Goal: Transaction & Acquisition: Purchase product/service

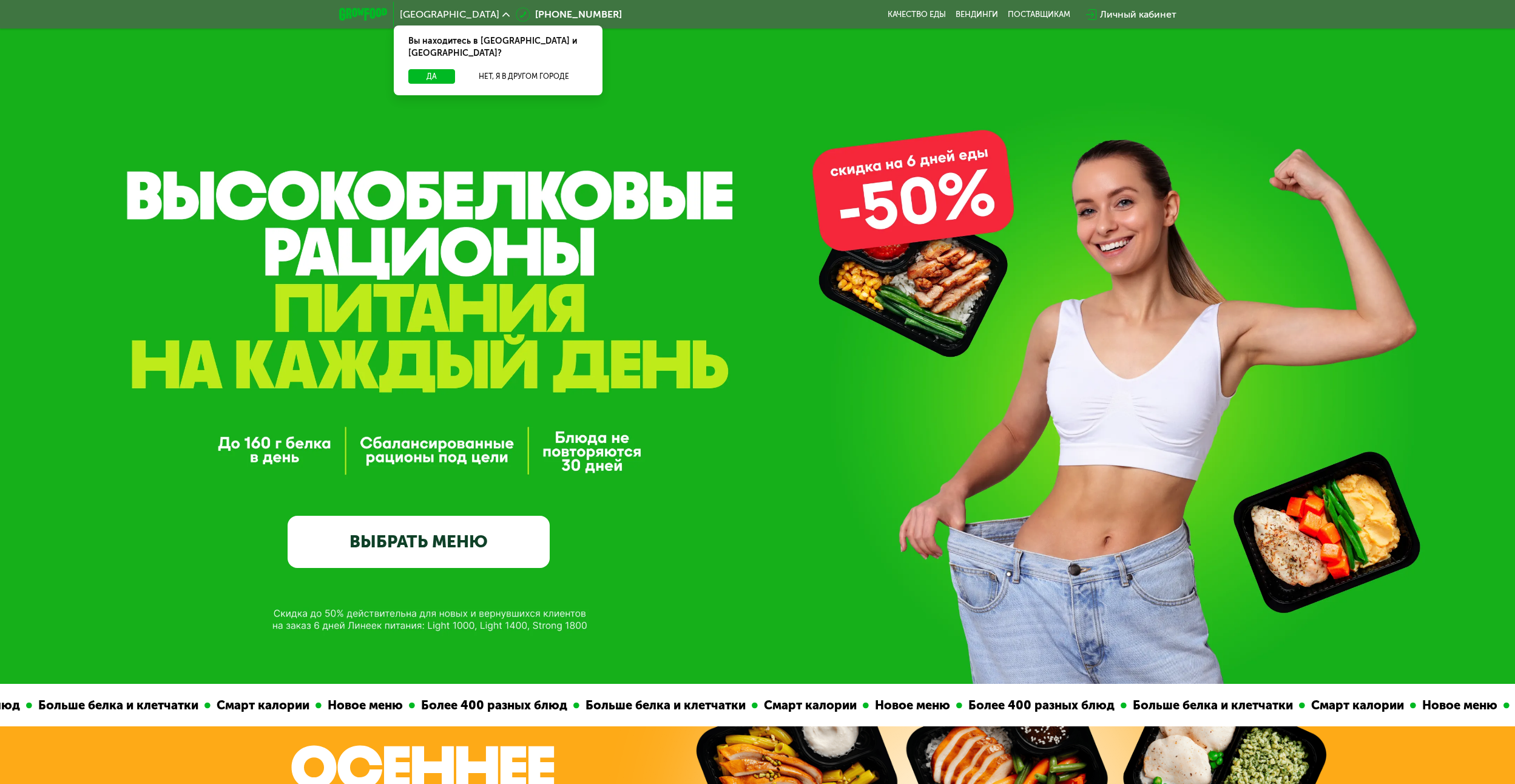
click at [496, 558] on link "ВЫБРАТЬ МЕНЮ" at bounding box center [419, 542] width 262 height 53
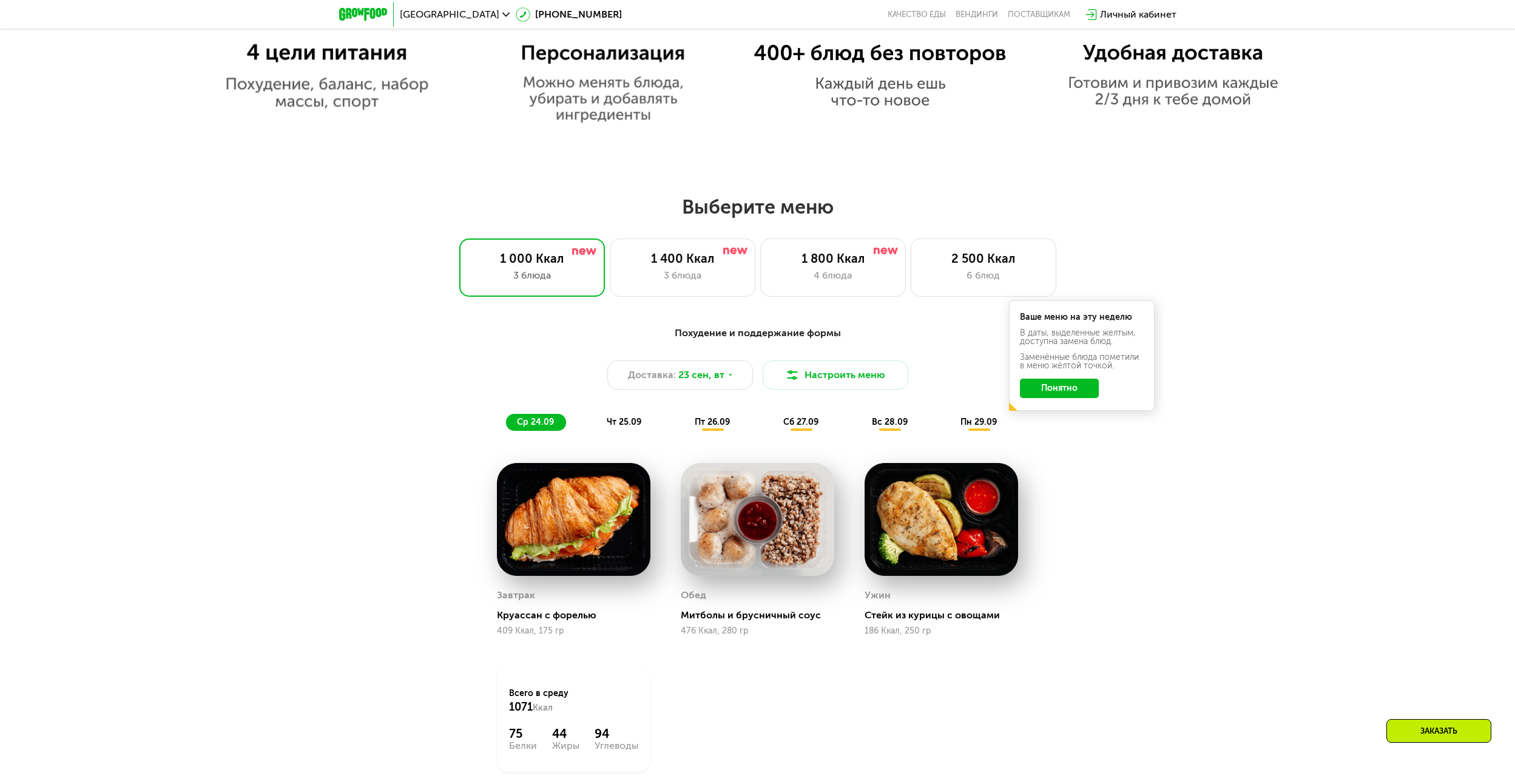
scroll to position [1178, 0]
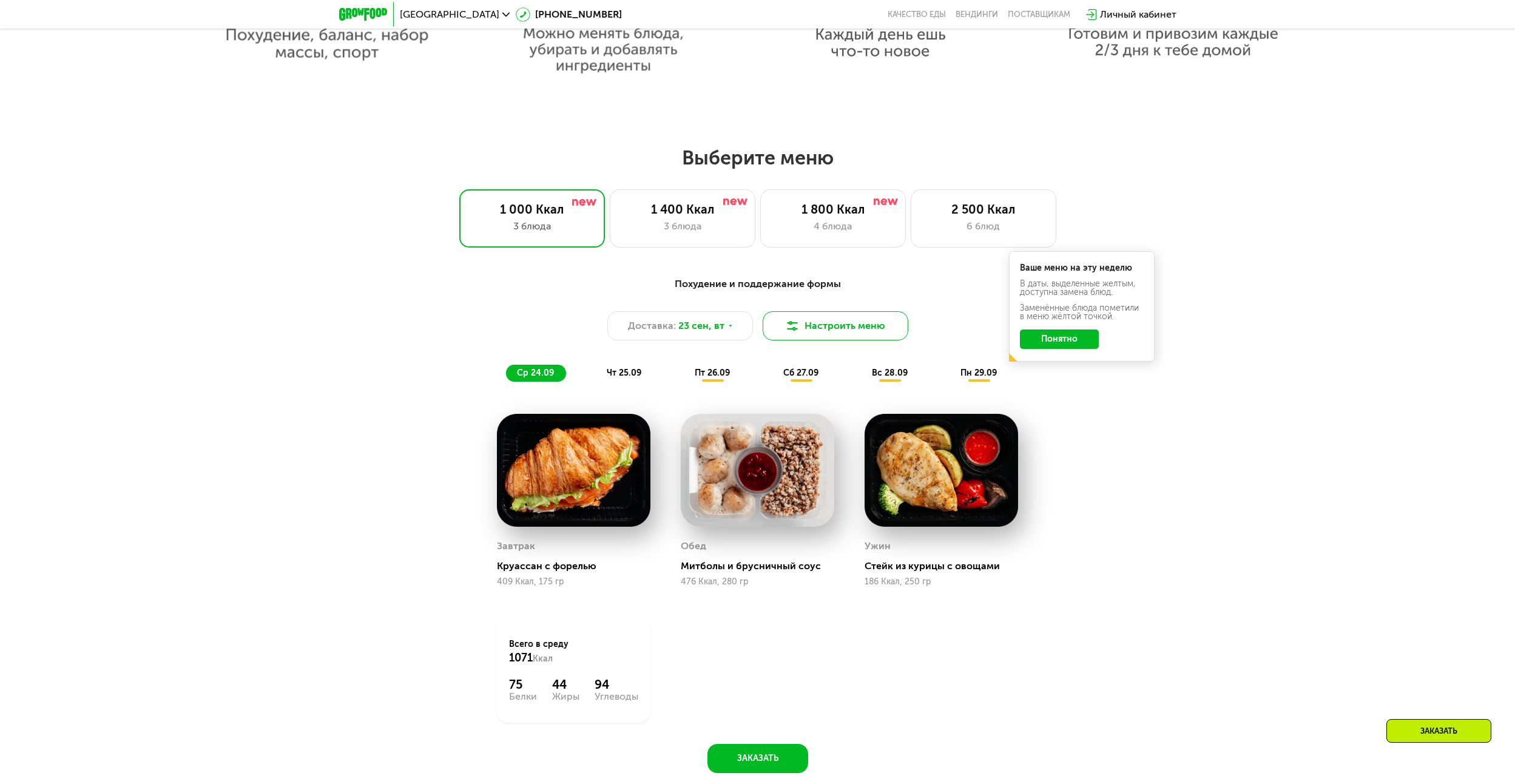
click at [857, 332] on button "Настроить меню" at bounding box center [836, 325] width 146 height 29
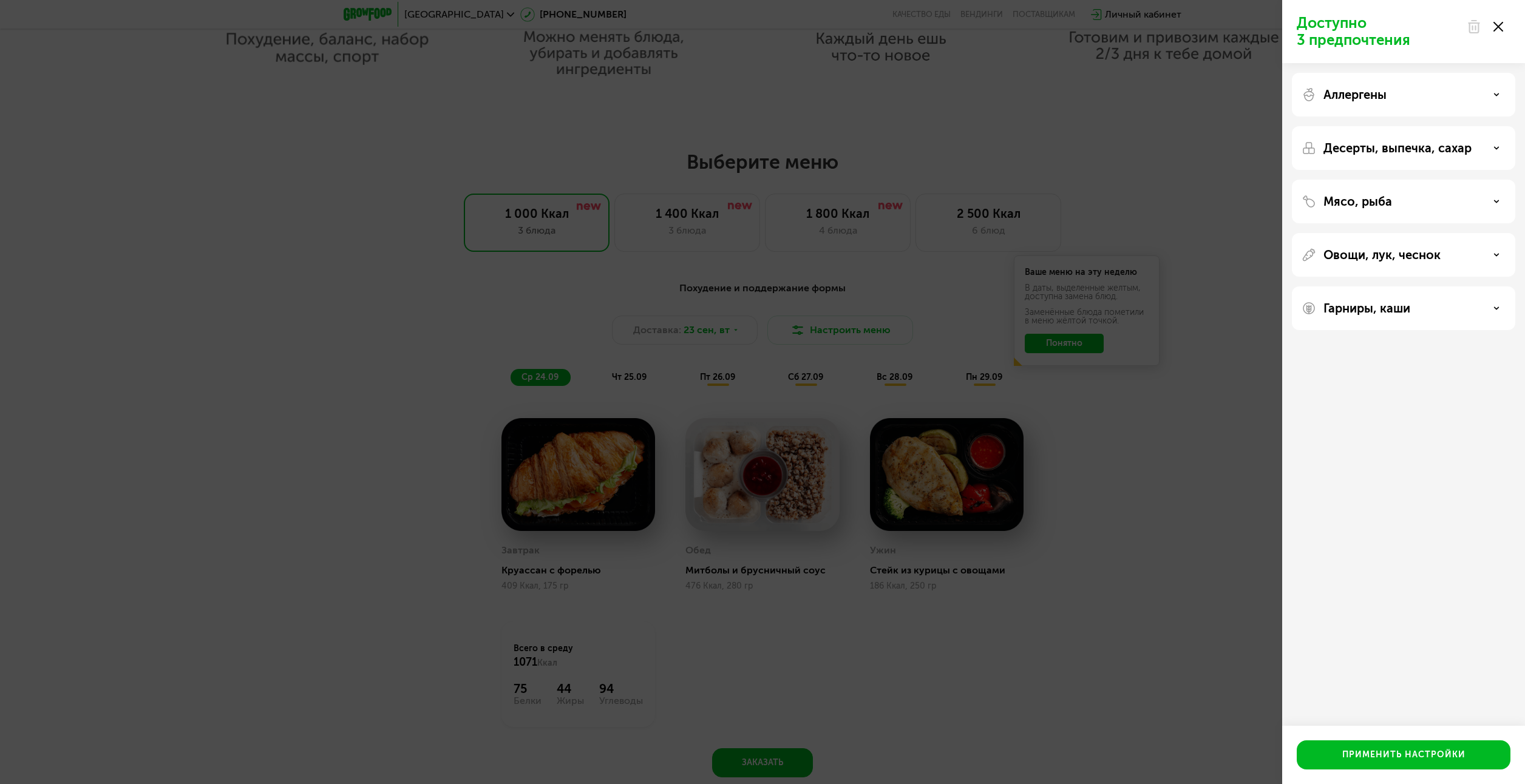
click at [1494, 27] on icon at bounding box center [1498, 27] width 9 height 9
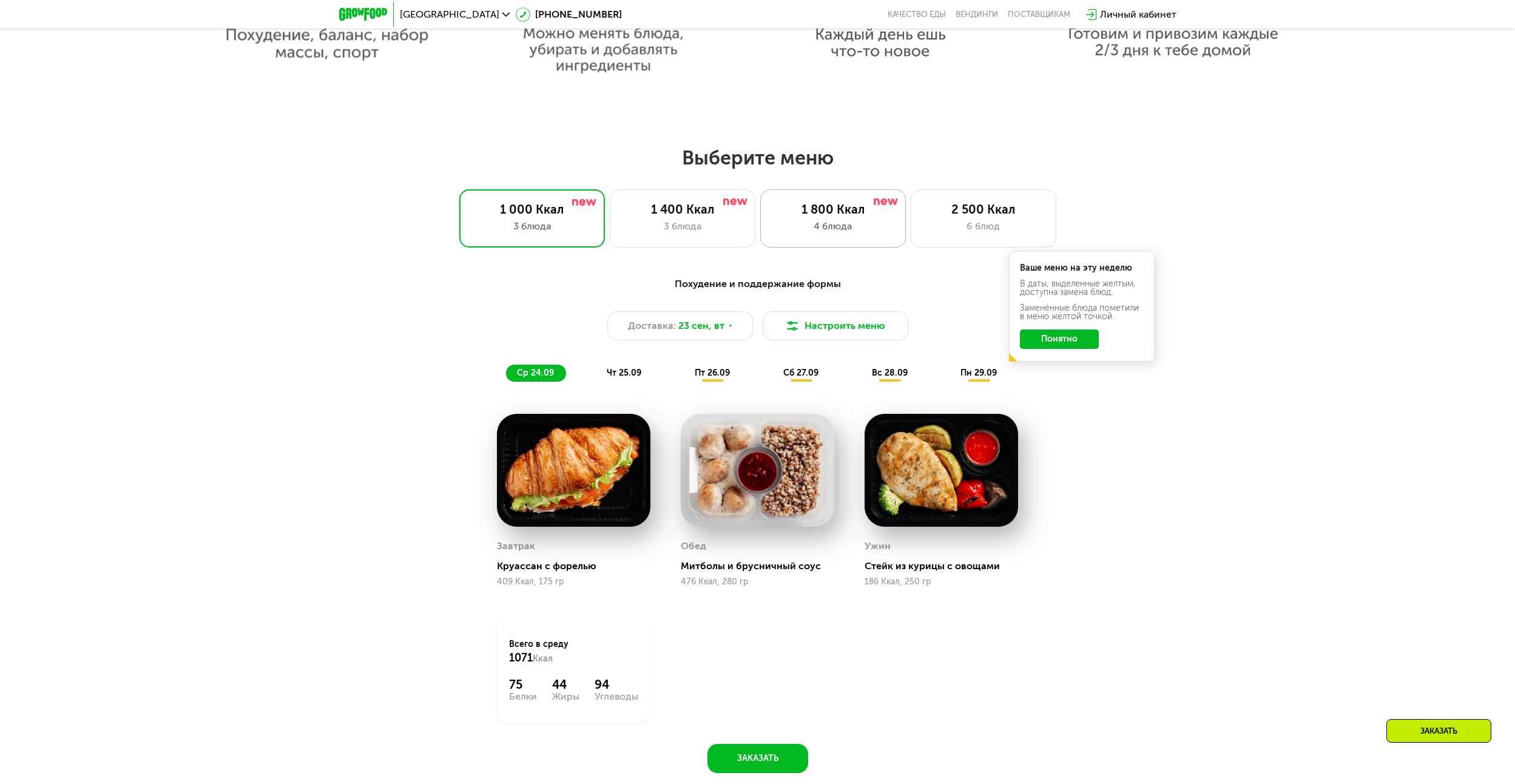
click at [827, 230] on div "4 блюда" at bounding box center [833, 226] width 120 height 15
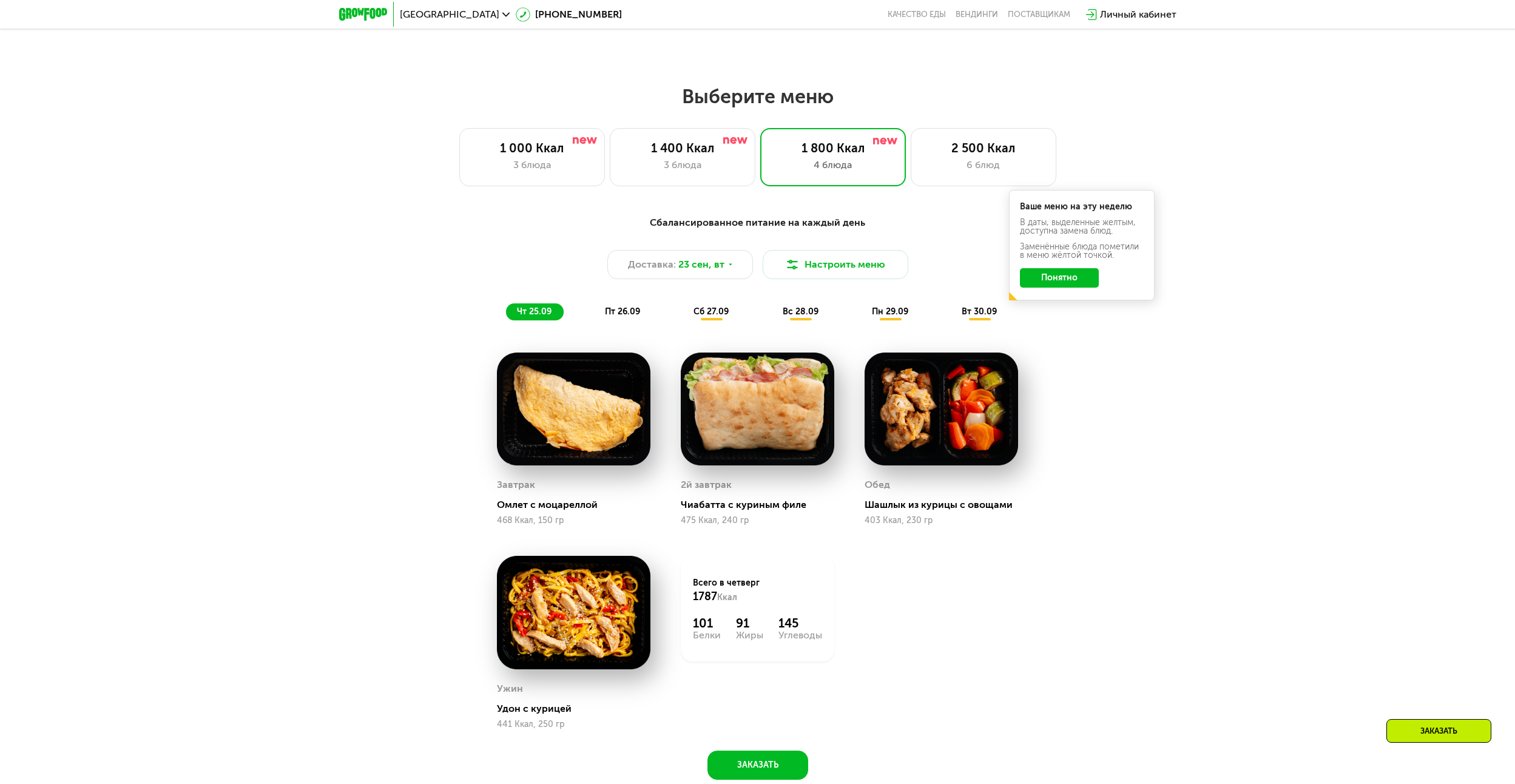
scroll to position [1239, 0]
click at [732, 269] on icon at bounding box center [730, 265] width 7 height 7
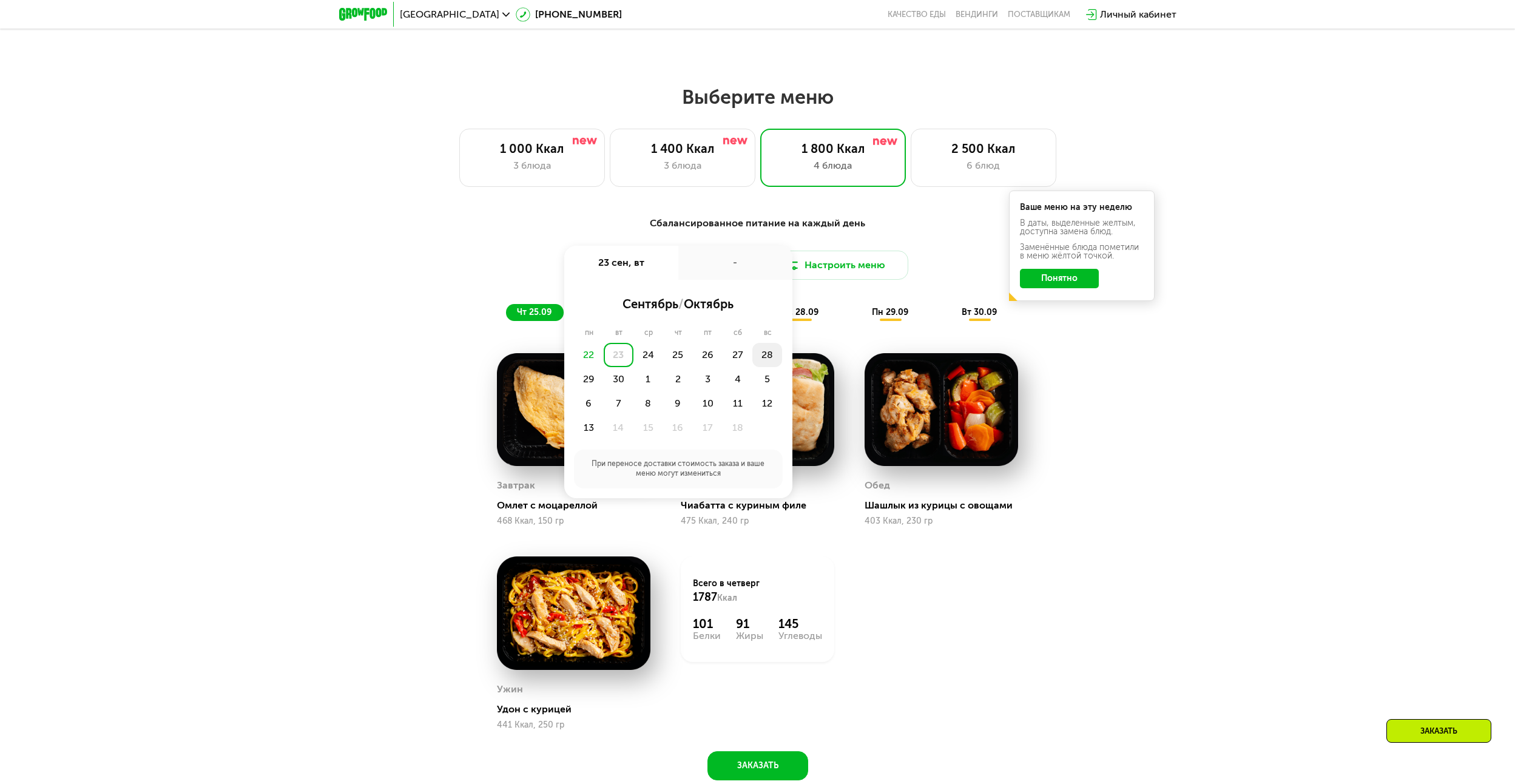
click at [772, 365] on div "28" at bounding box center [768, 354] width 30 height 24
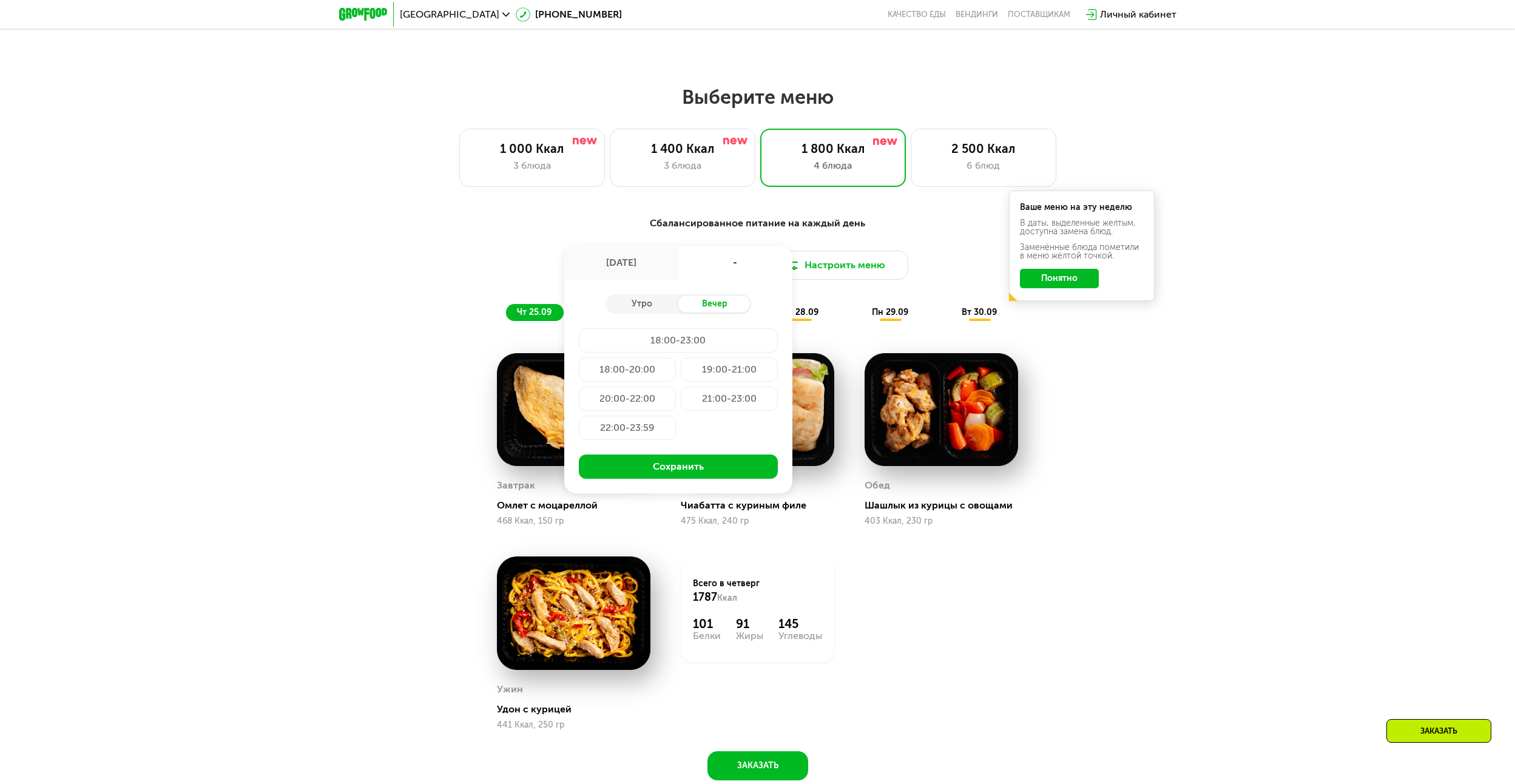
click at [739, 376] on div "19:00-21:00" at bounding box center [729, 369] width 97 height 24
click at [702, 476] on button "Сохранить" at bounding box center [678, 466] width 199 height 24
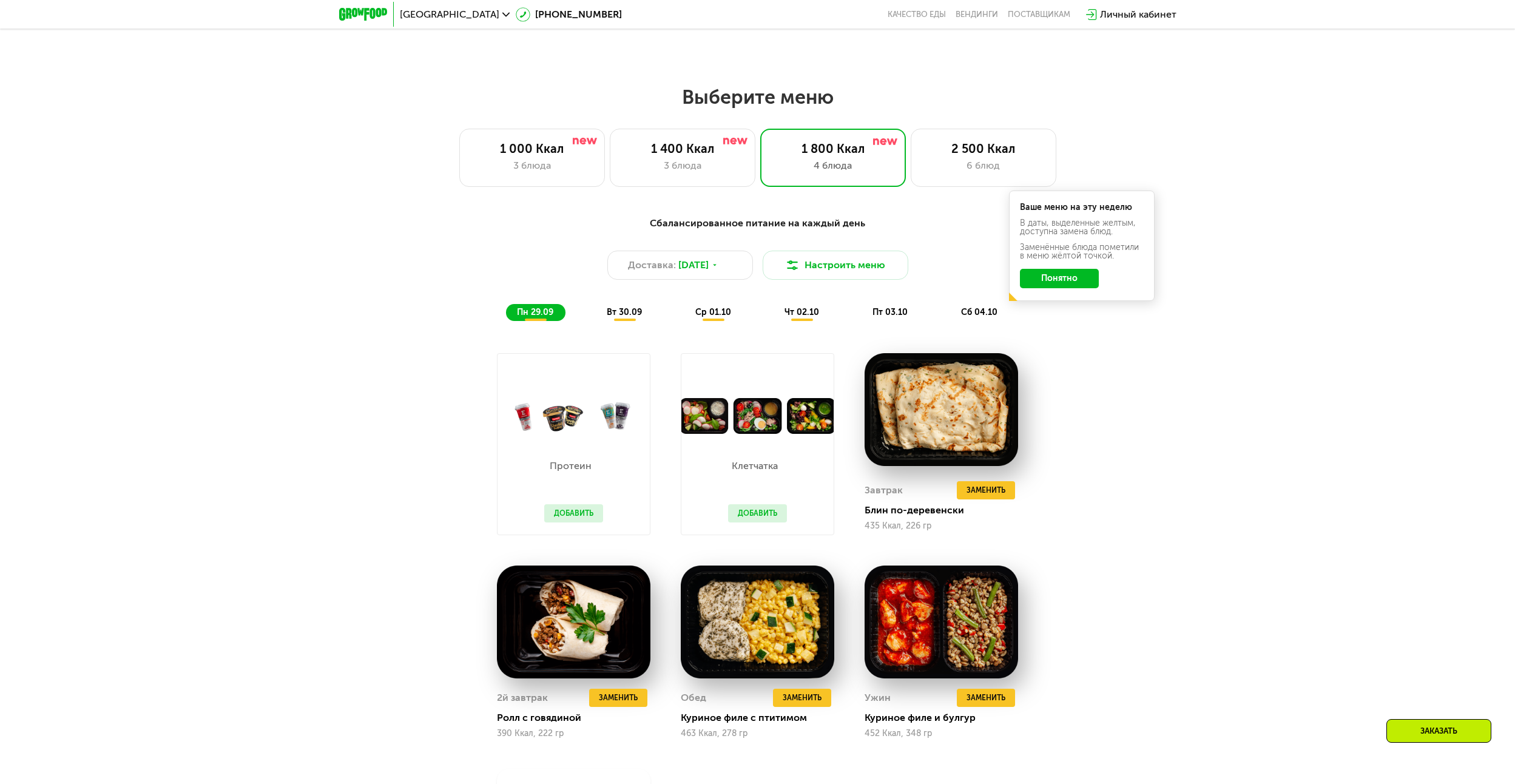
click at [616, 318] on span "вт 30.09" at bounding box center [624, 312] width 35 height 10
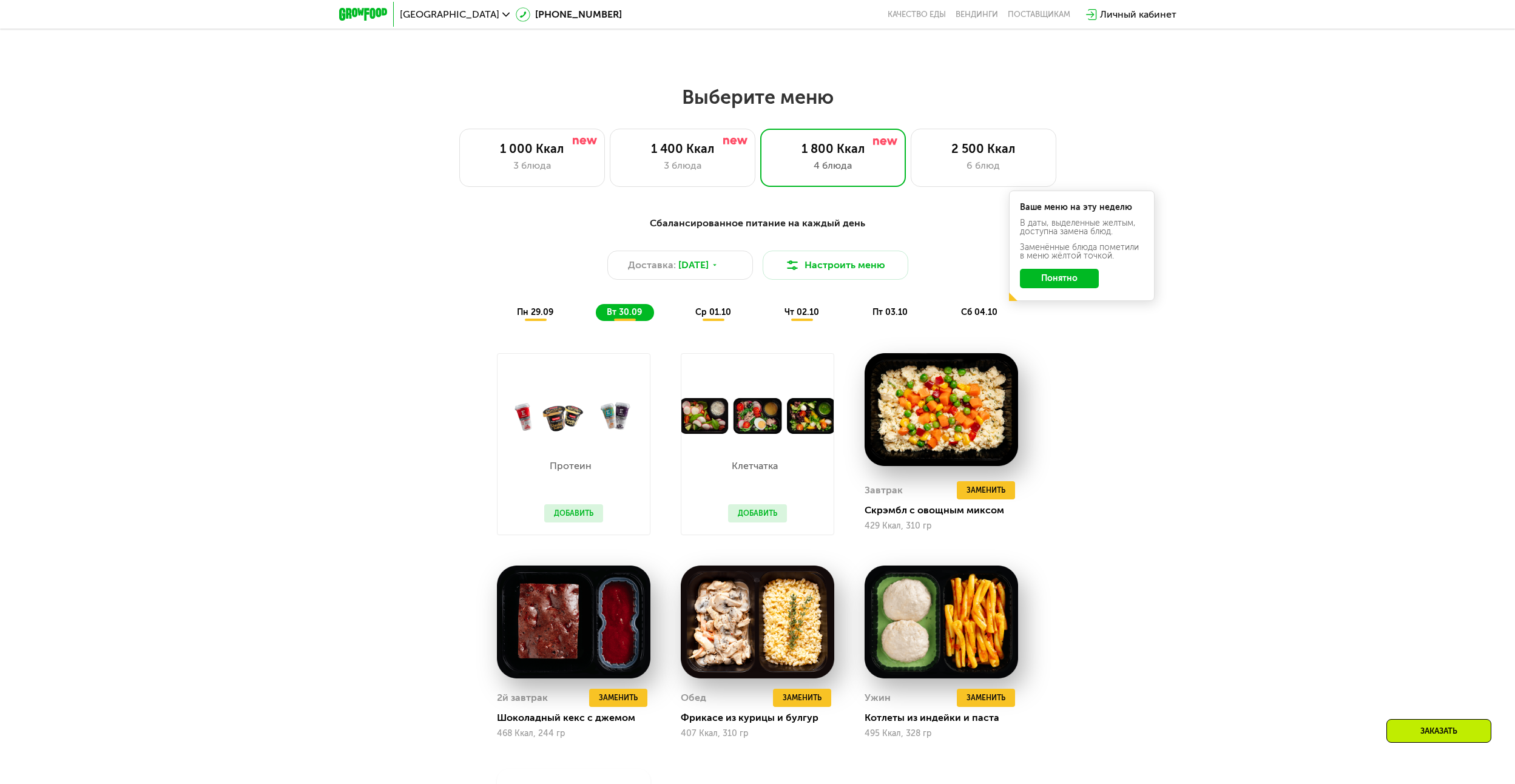
click at [725, 321] on div "ср 01.10" at bounding box center [714, 313] width 59 height 17
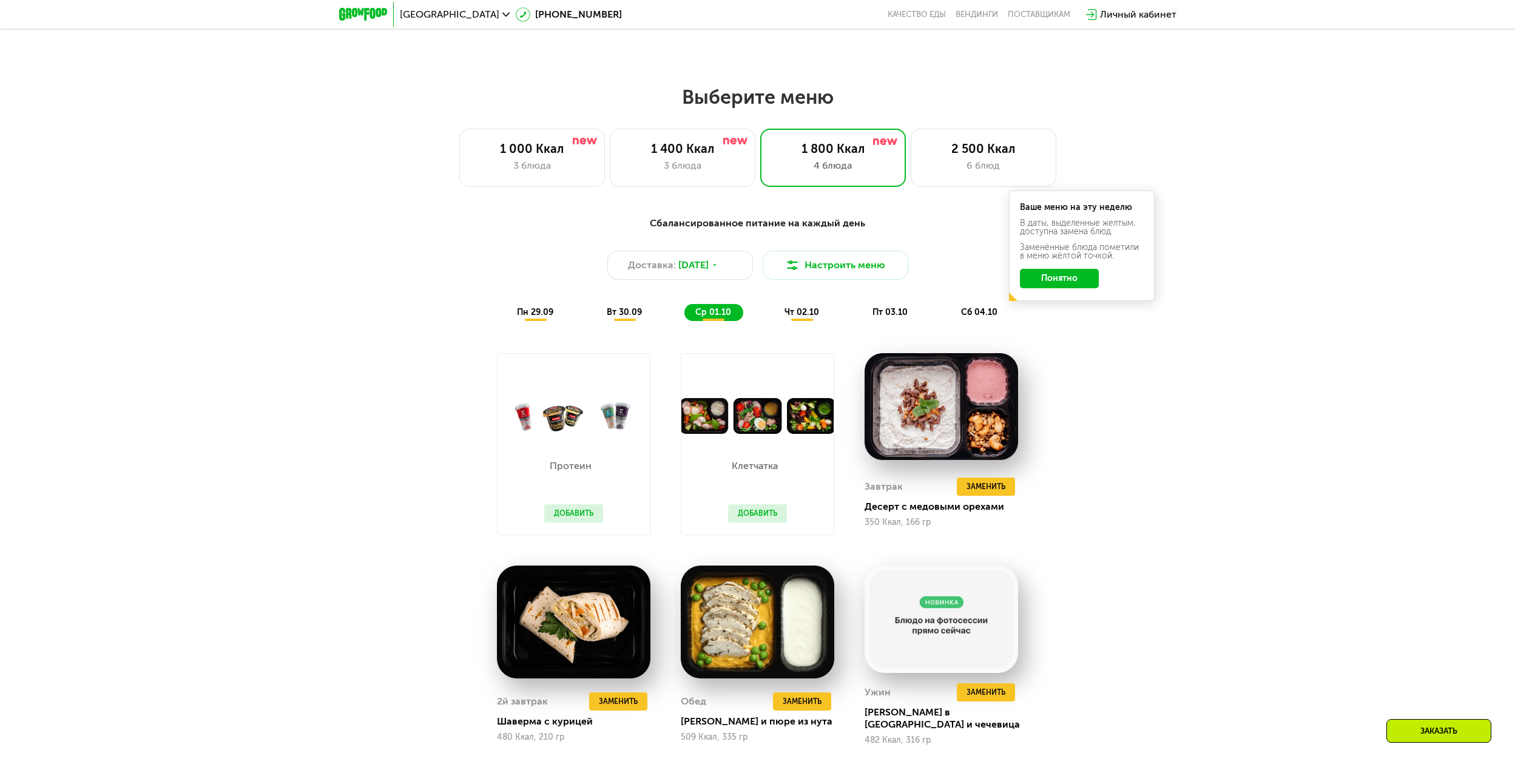
click at [801, 321] on div "чт 02.10" at bounding box center [803, 313] width 58 height 17
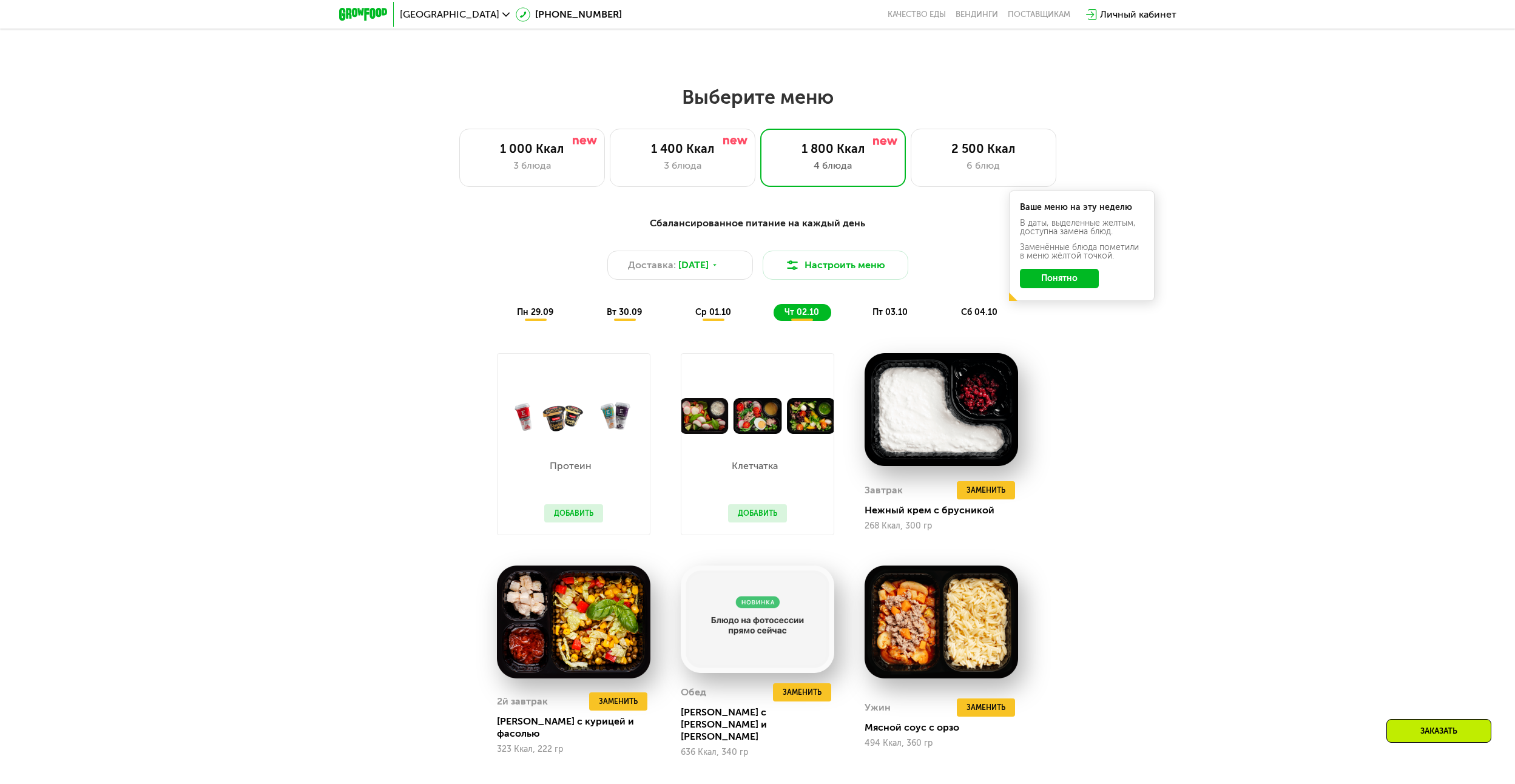
click at [888, 315] on span "пт 03.10" at bounding box center [890, 312] width 35 height 10
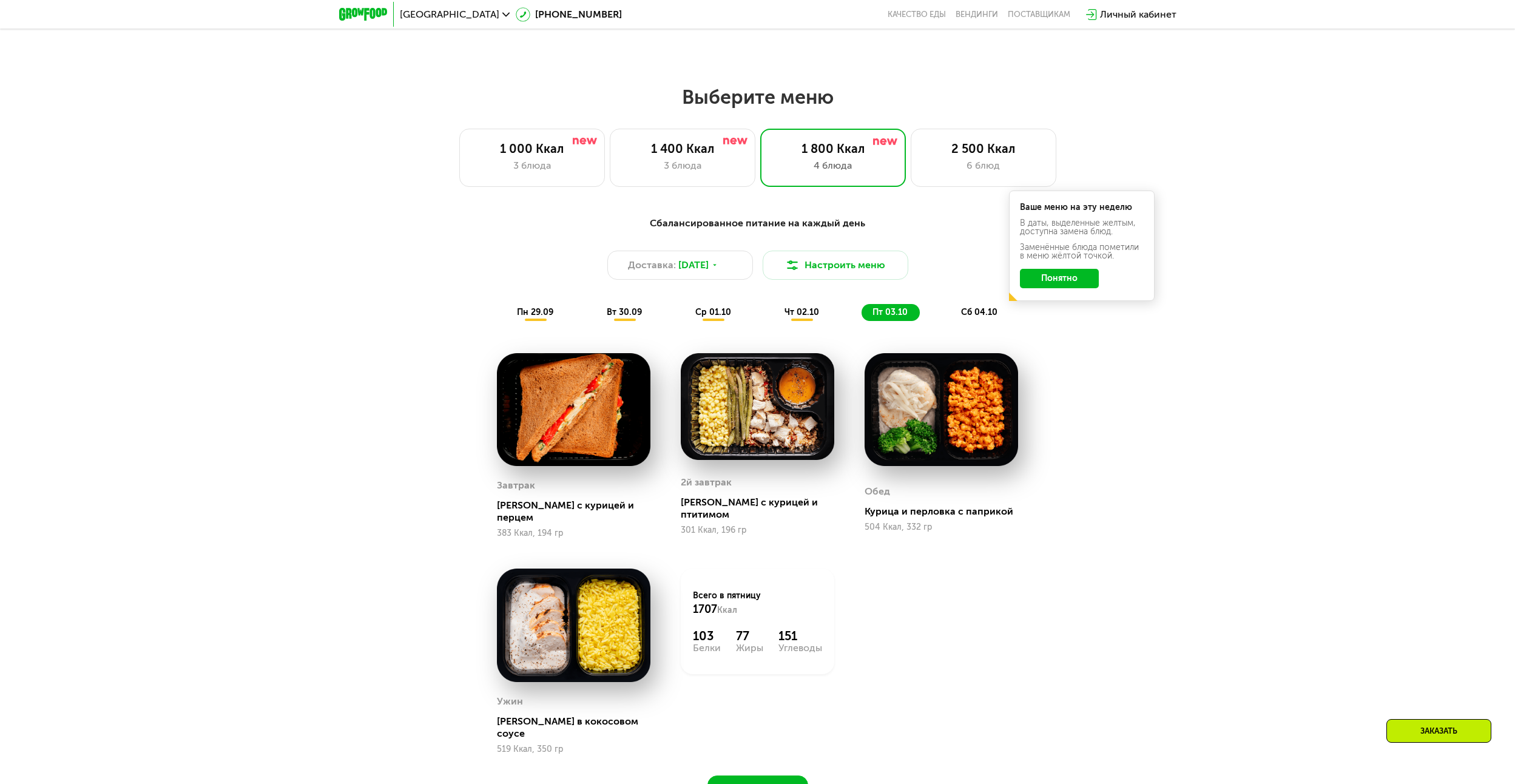
click at [970, 314] on span "сб 04.10" at bounding box center [979, 312] width 36 height 10
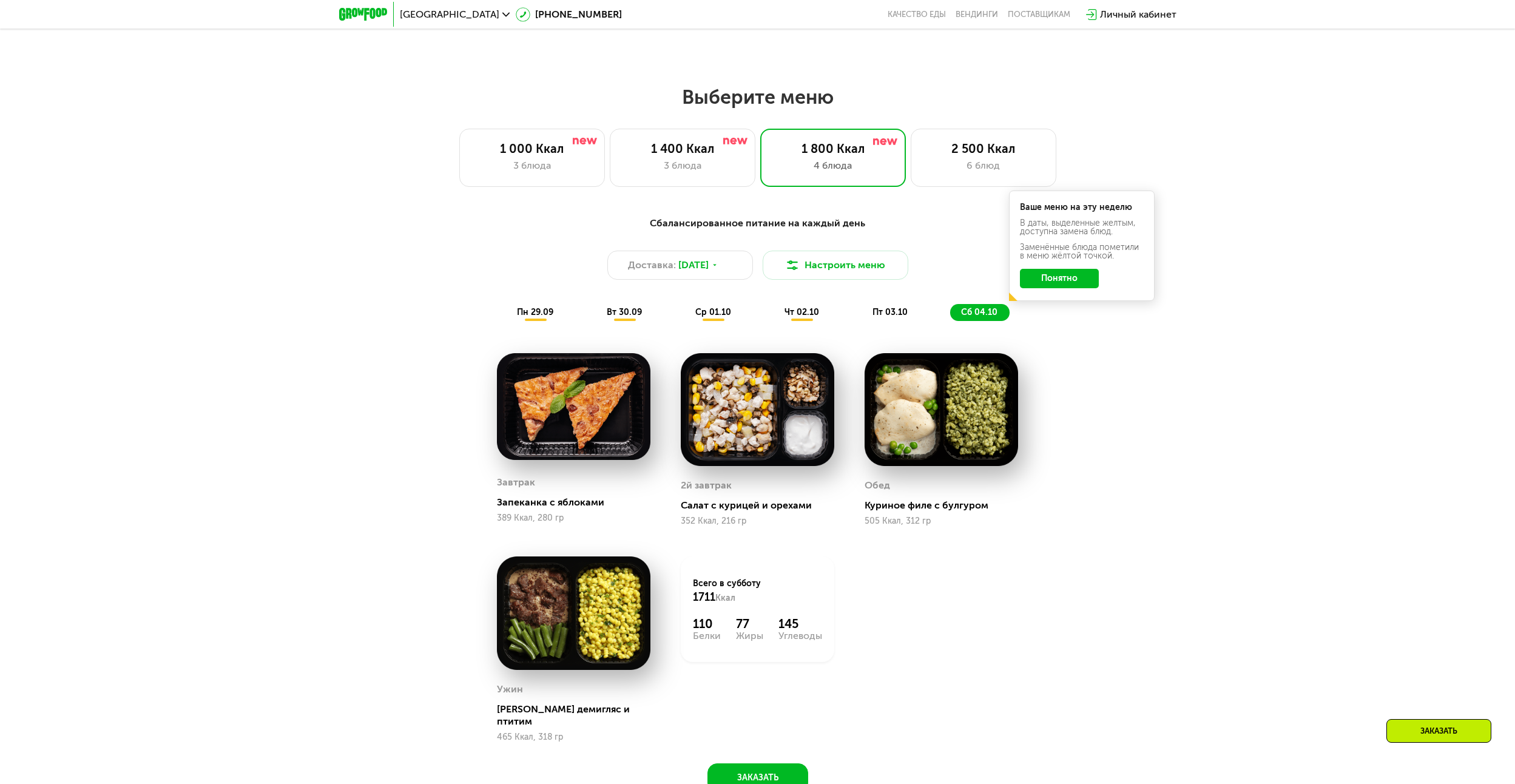
click at [528, 321] on div "пн 29.09" at bounding box center [536, 313] width 60 height 17
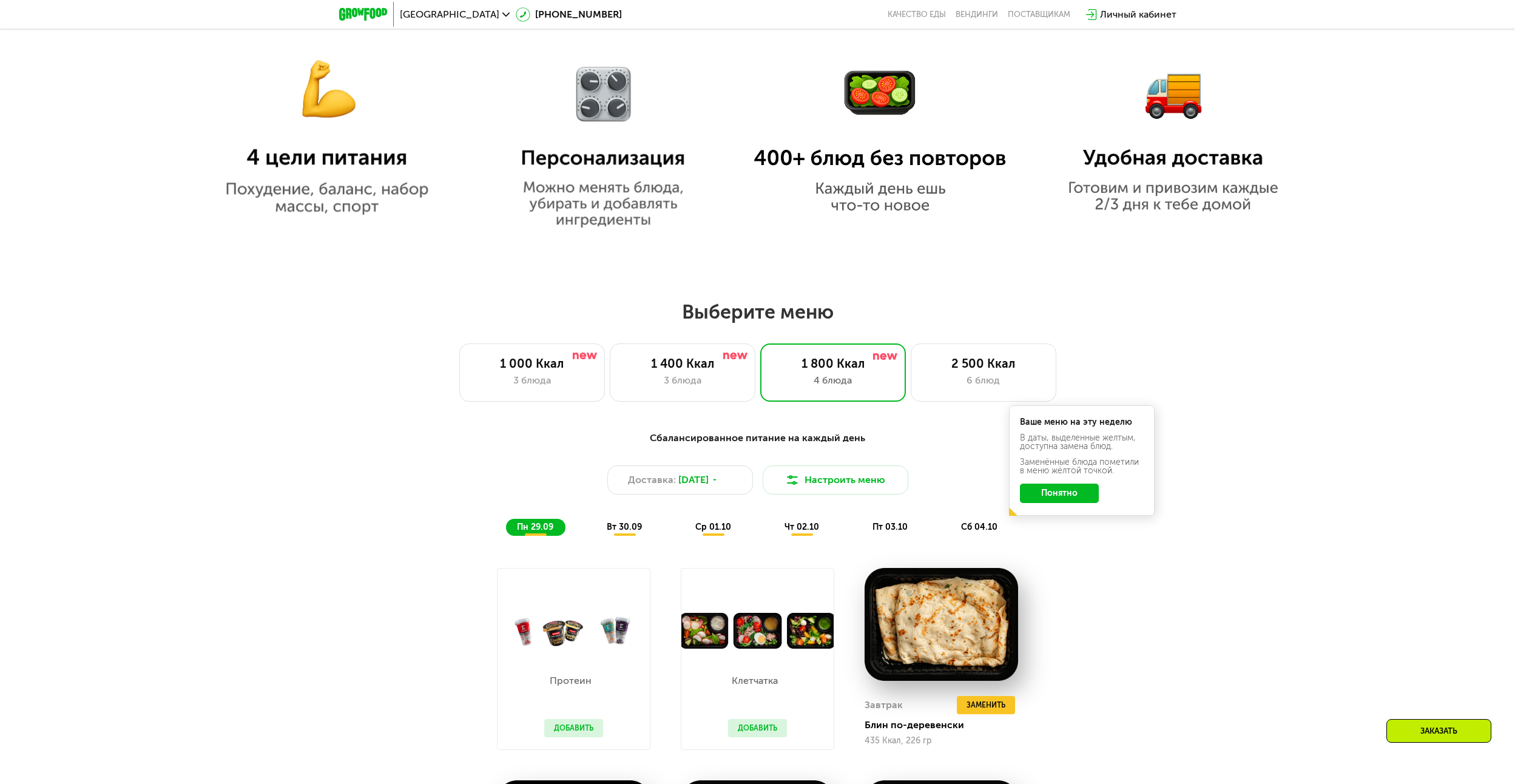
scroll to position [1092, 0]
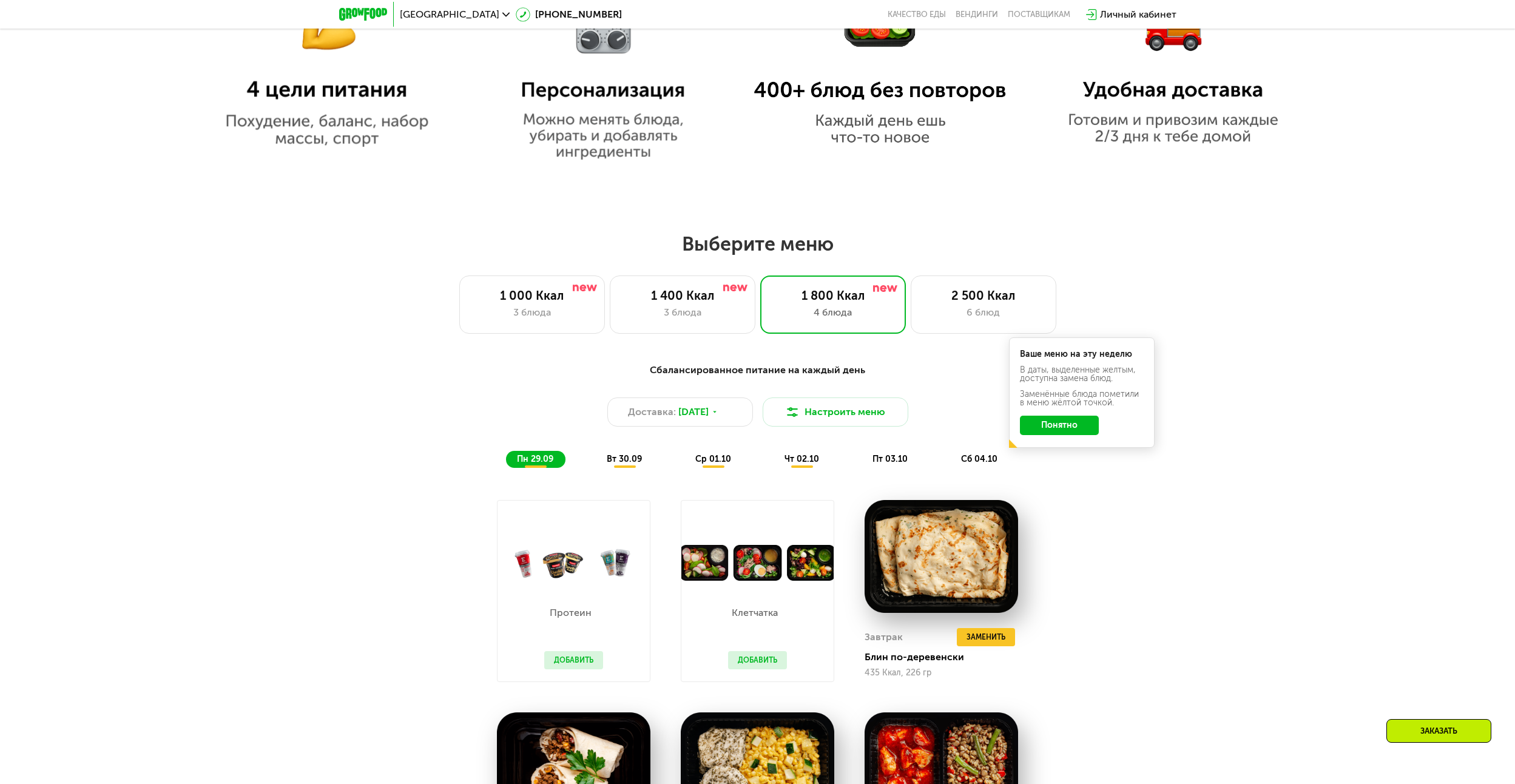
click at [1067, 427] on button "Понятно" at bounding box center [1059, 425] width 79 height 20
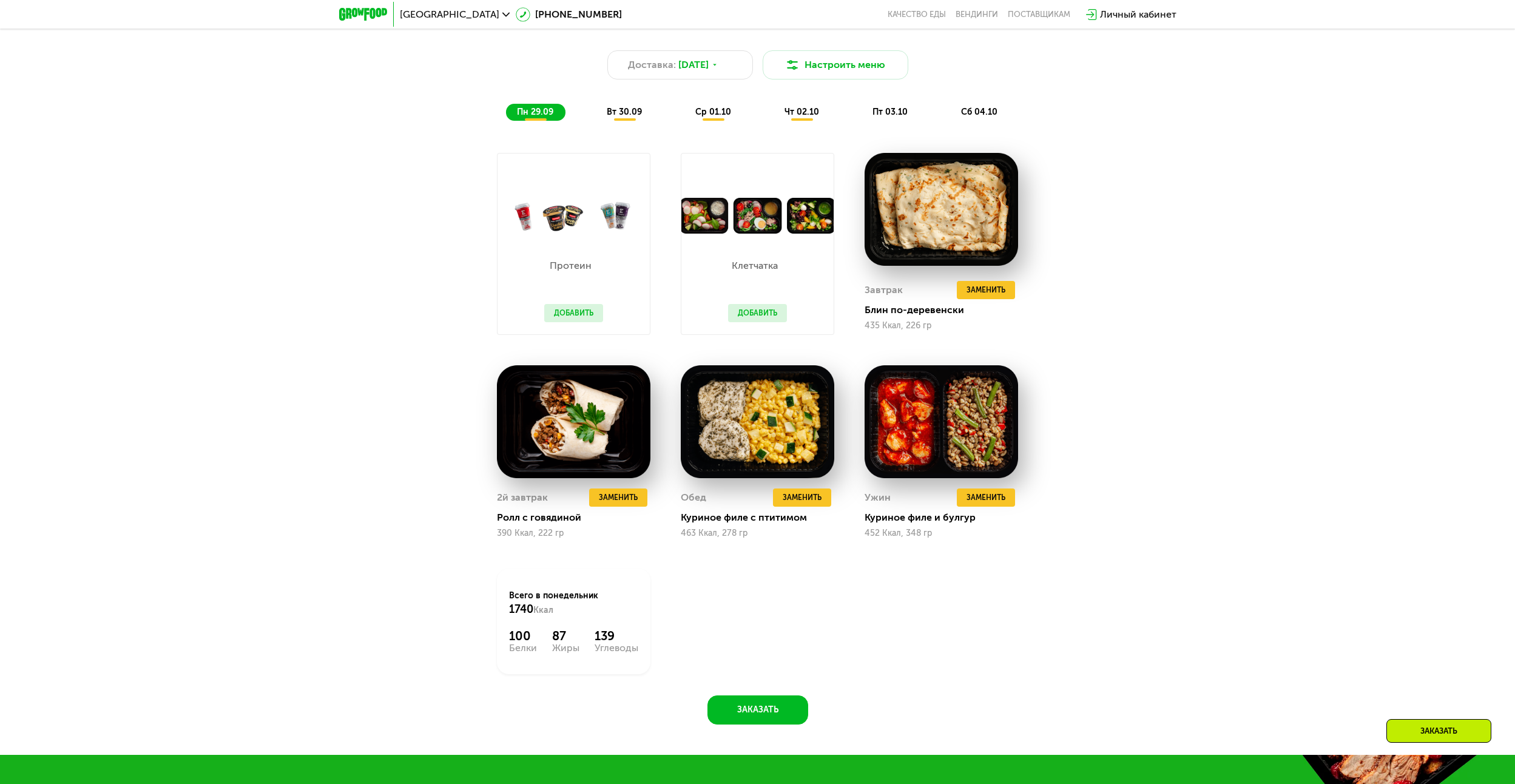
scroll to position [1456, 0]
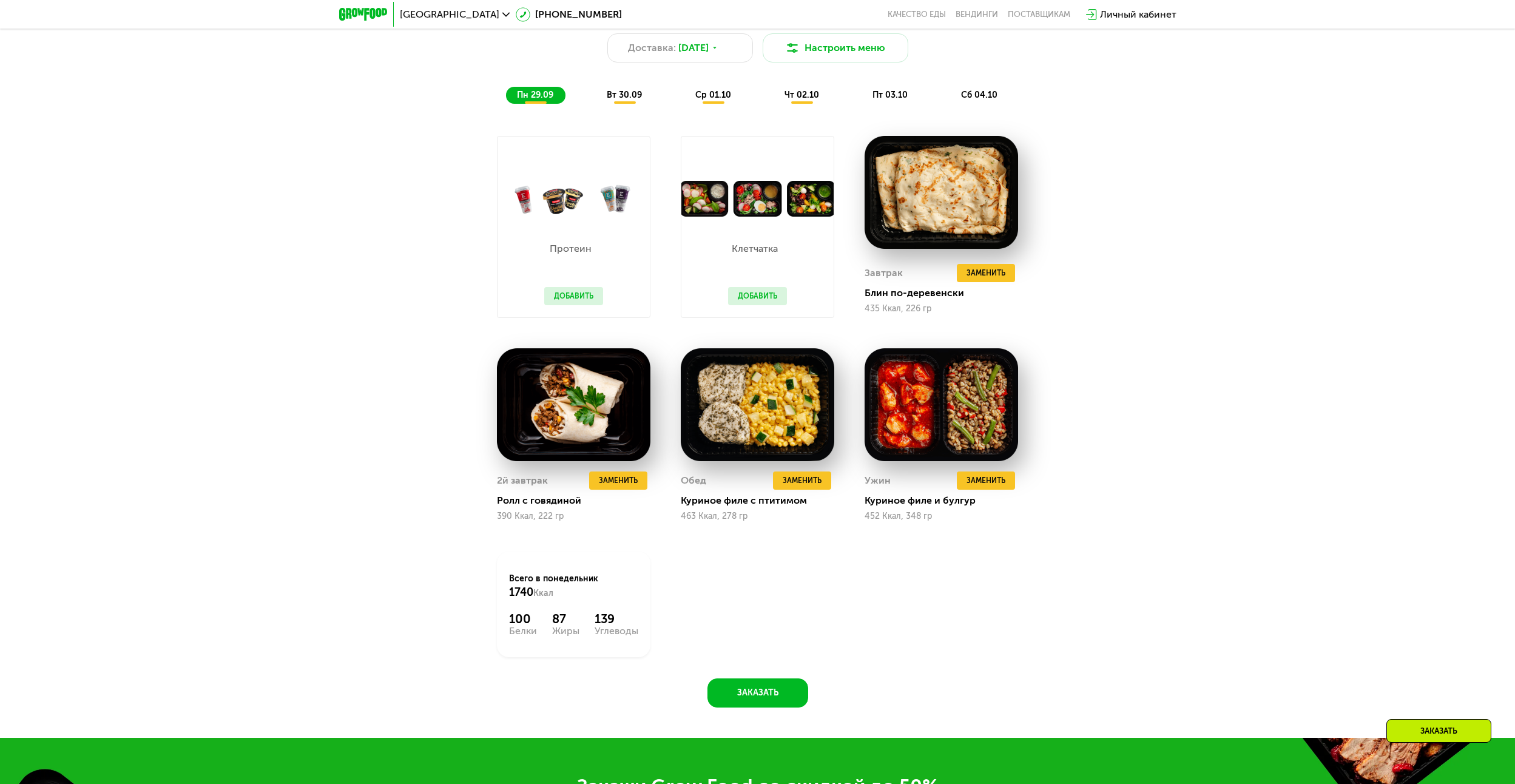
click at [590, 302] on button "Добавить" at bounding box center [573, 296] width 59 height 18
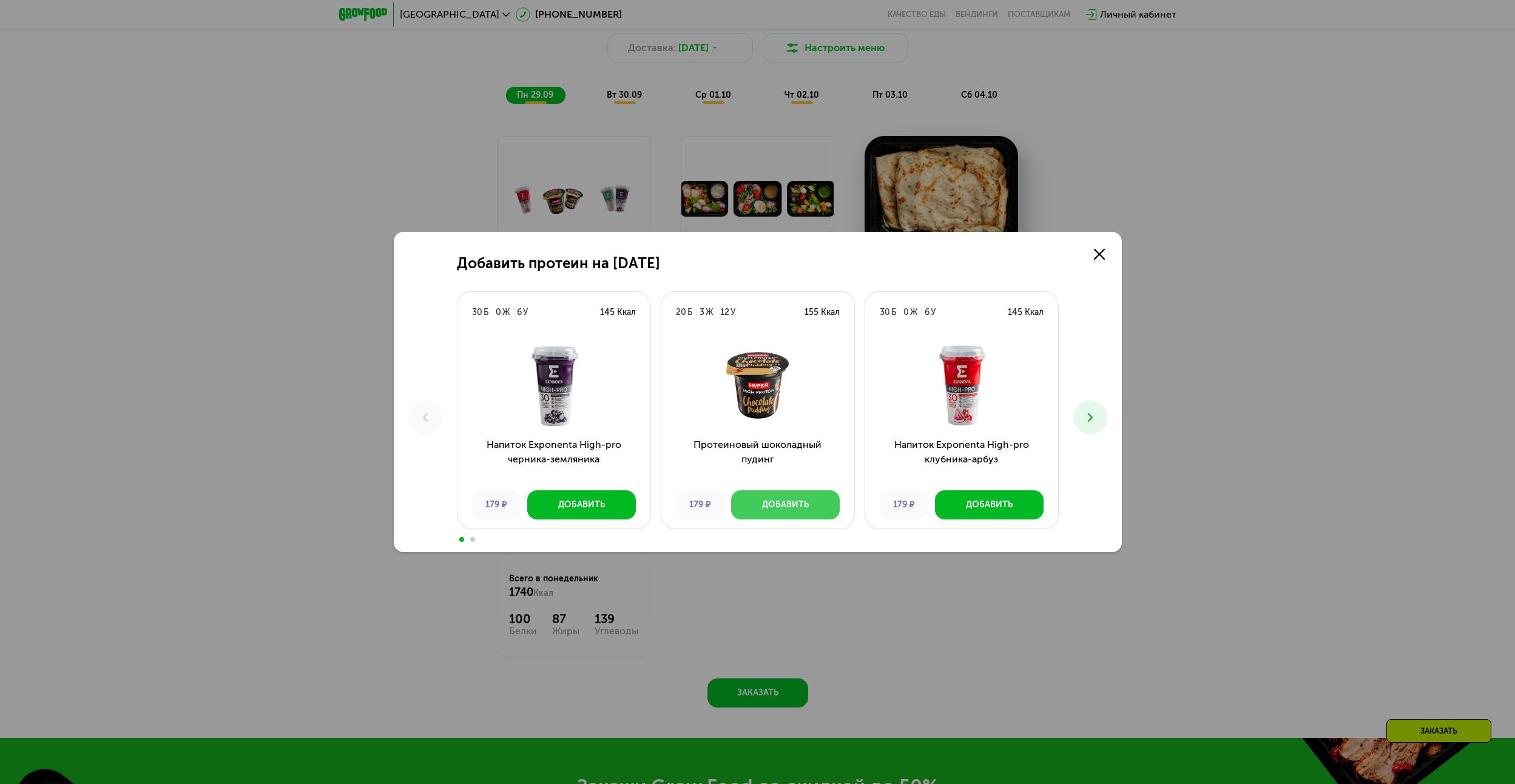
click at [807, 499] on div "Добавить" at bounding box center [786, 504] width 47 height 12
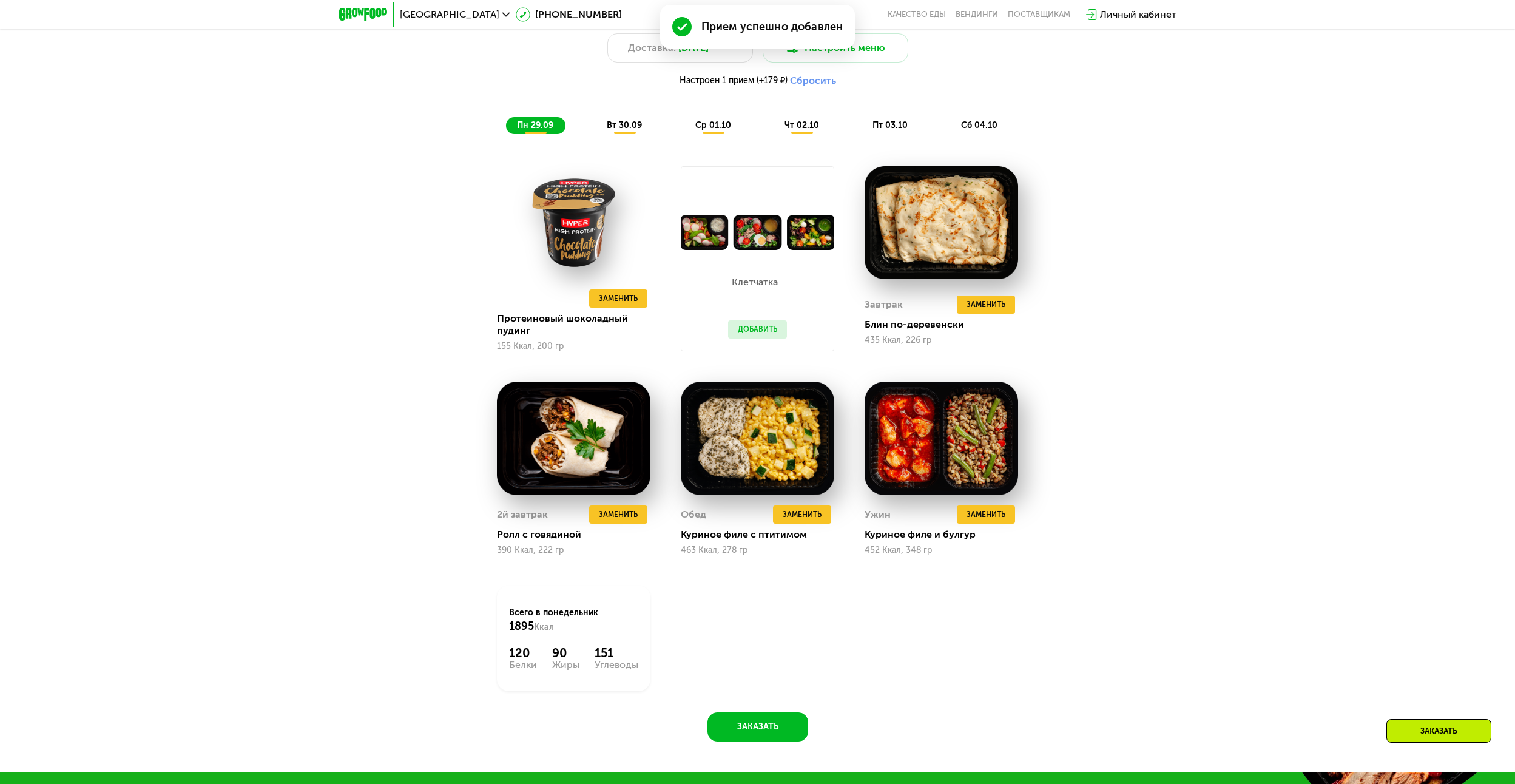
click at [758, 335] on button "Добавить" at bounding box center [758, 329] width 59 height 18
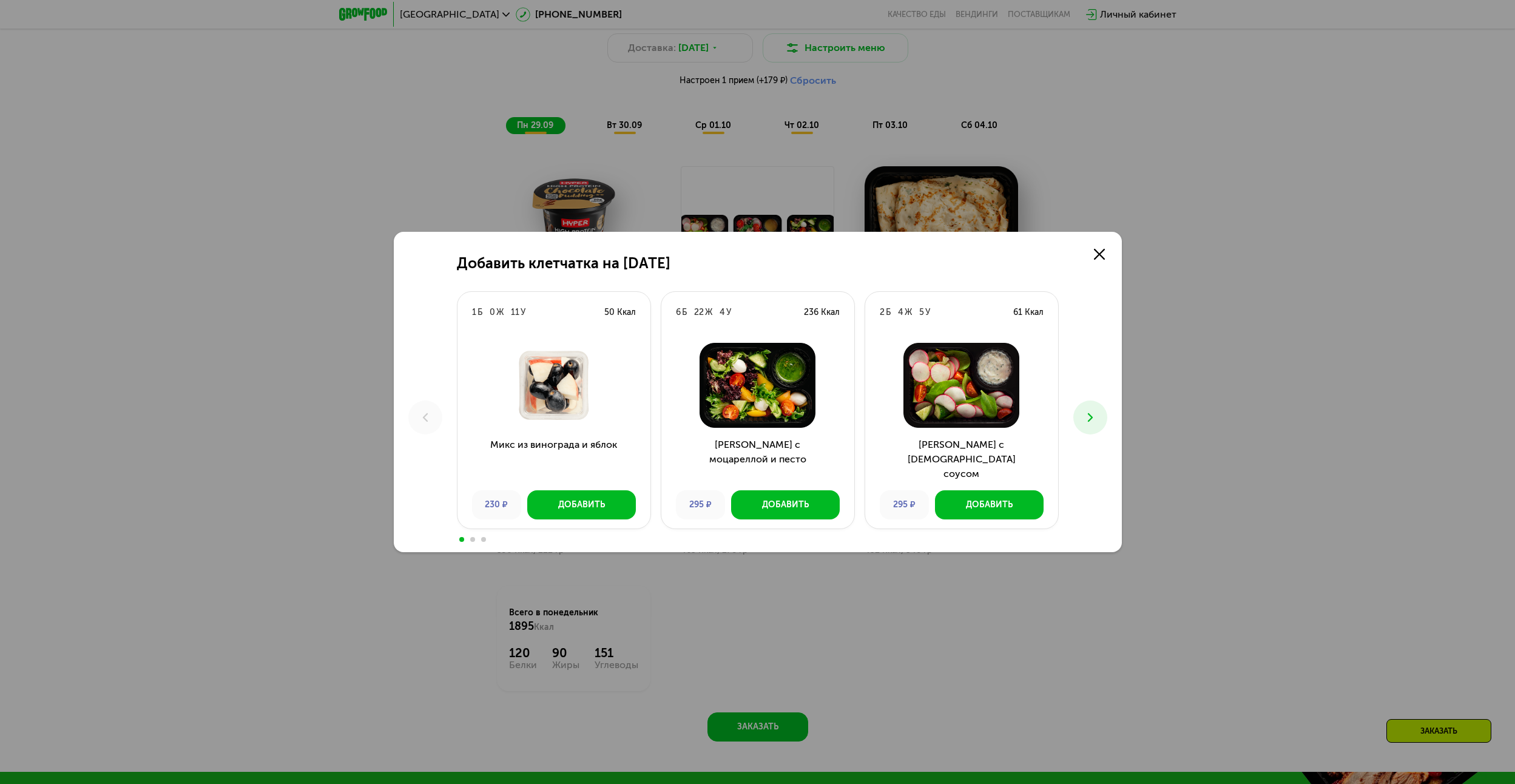
click at [957, 404] on img at bounding box center [961, 385] width 173 height 85
click at [1001, 499] on div "Добавить" at bounding box center [990, 504] width 47 height 12
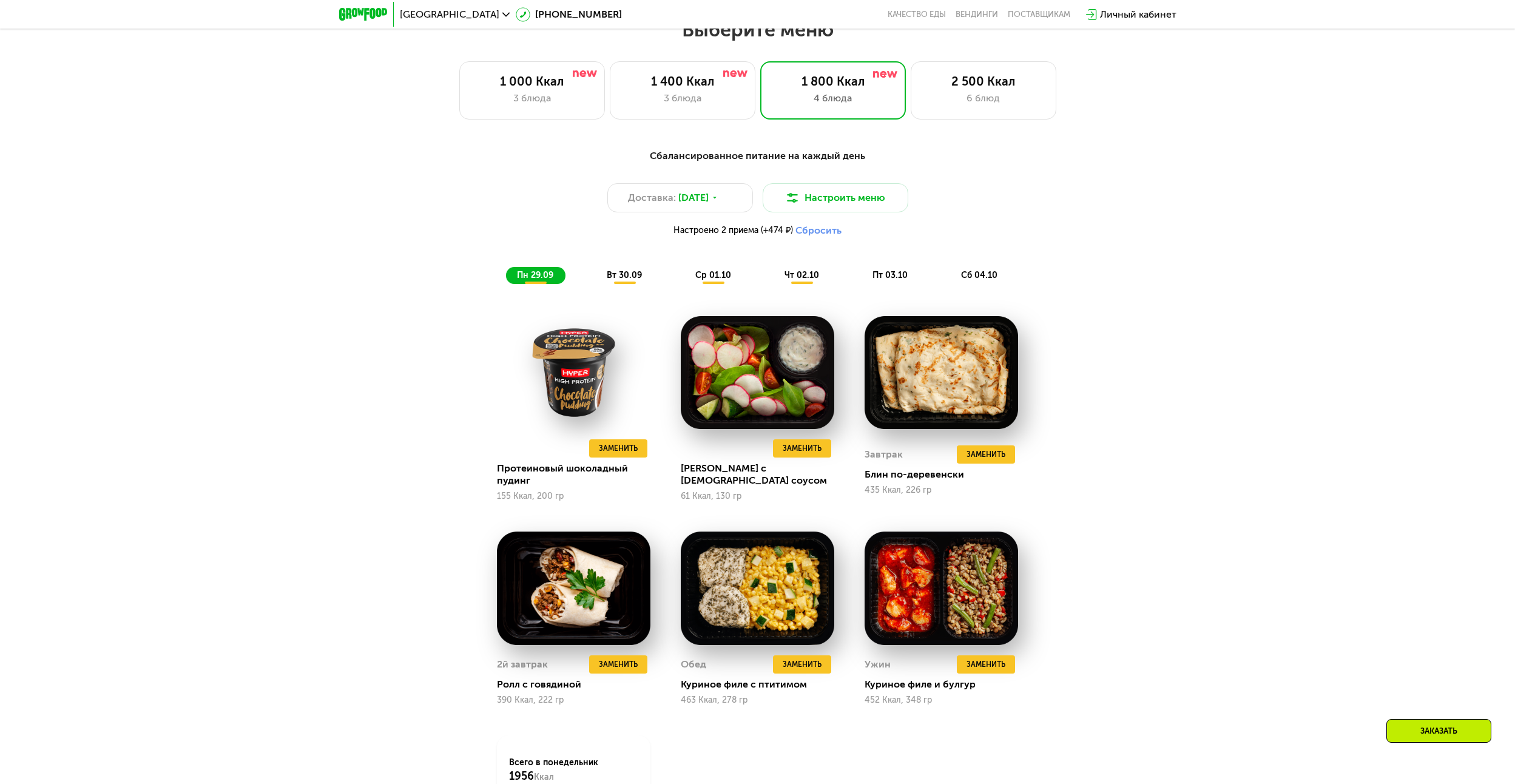
scroll to position [1396, 0]
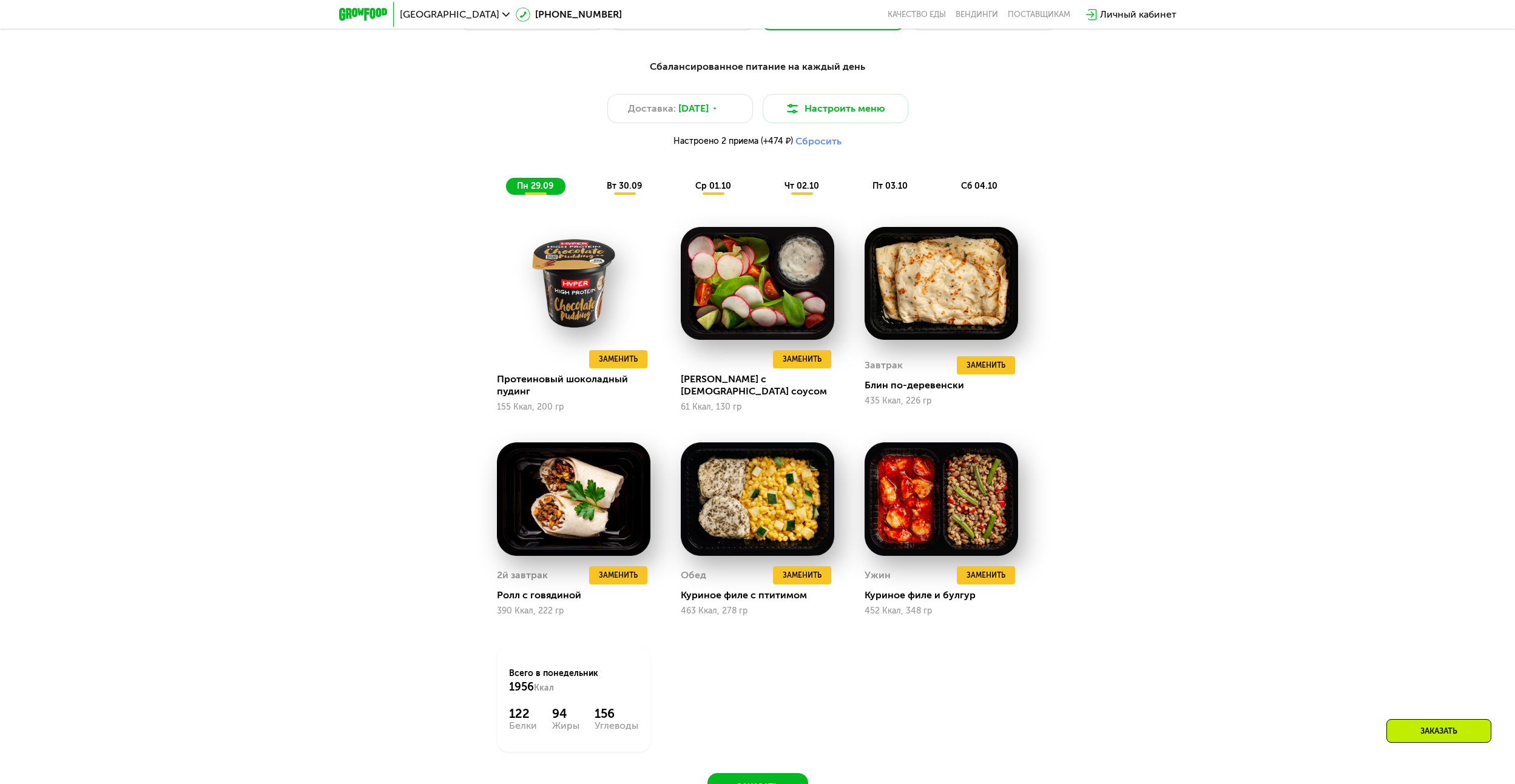
click at [616, 191] on span "вт 30.09" at bounding box center [624, 186] width 35 height 10
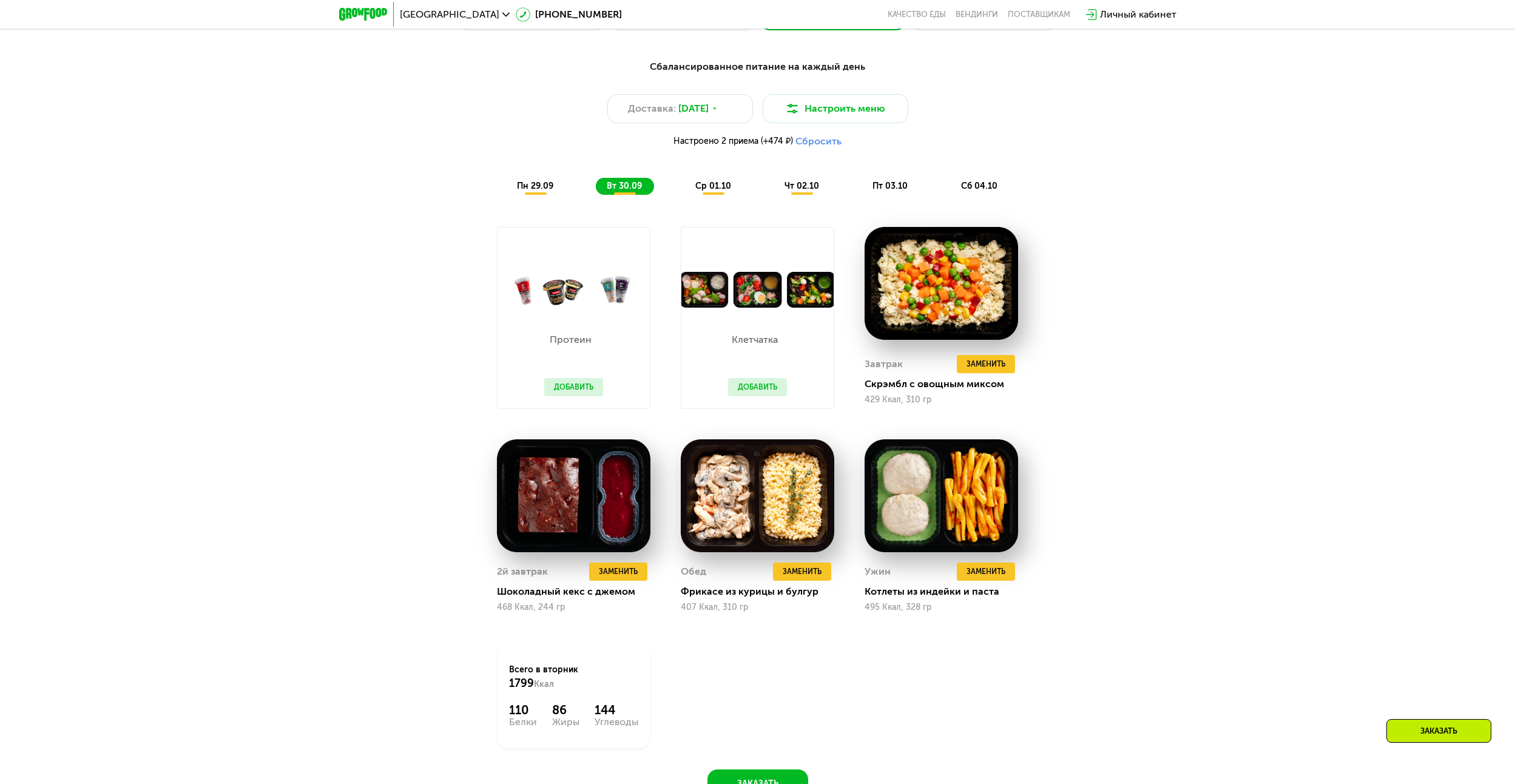
click at [579, 383] on button "Добавить" at bounding box center [573, 387] width 59 height 18
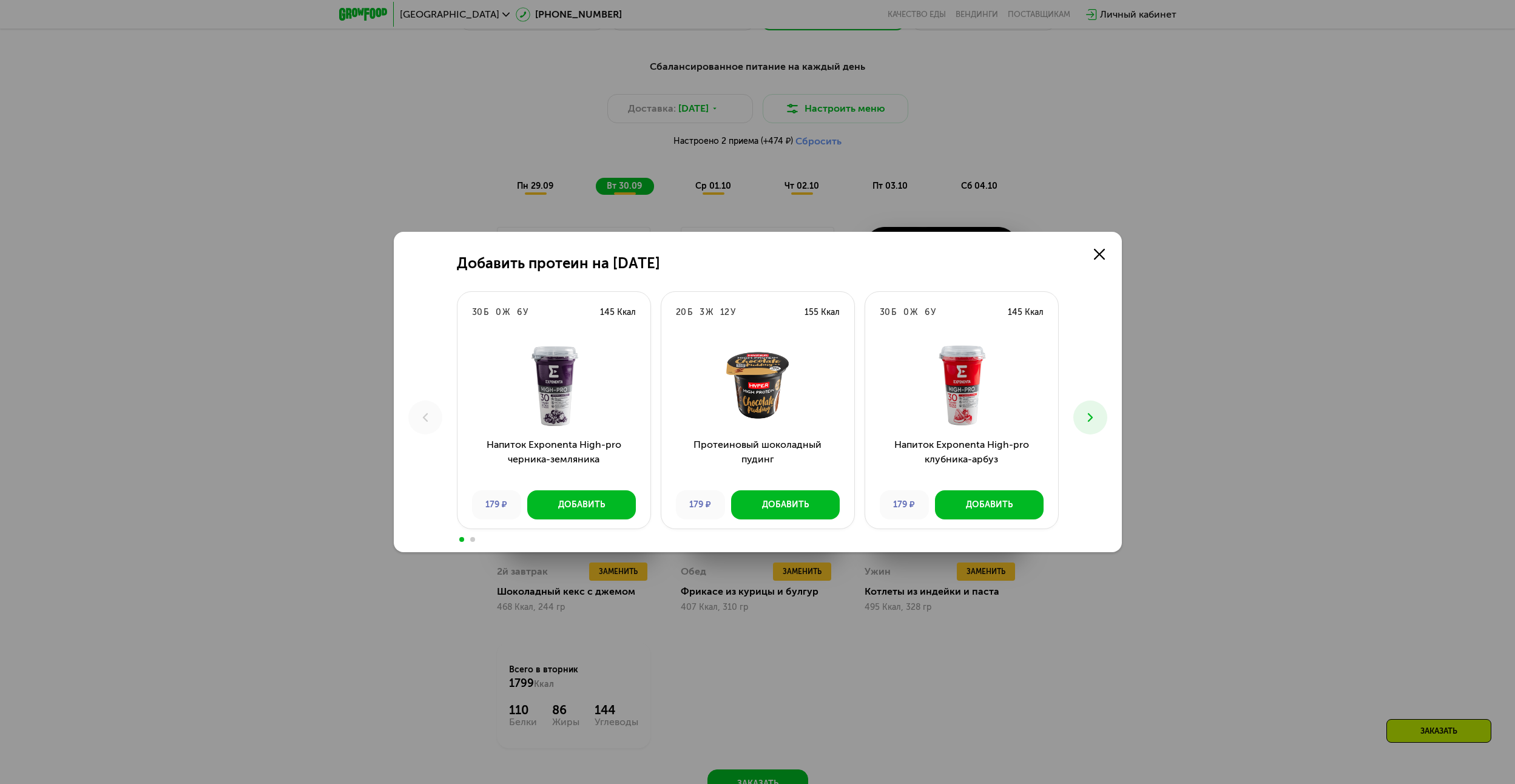
click at [553, 387] on img at bounding box center [554, 385] width 173 height 85
click at [605, 495] on button "Добавить" at bounding box center [581, 504] width 109 height 29
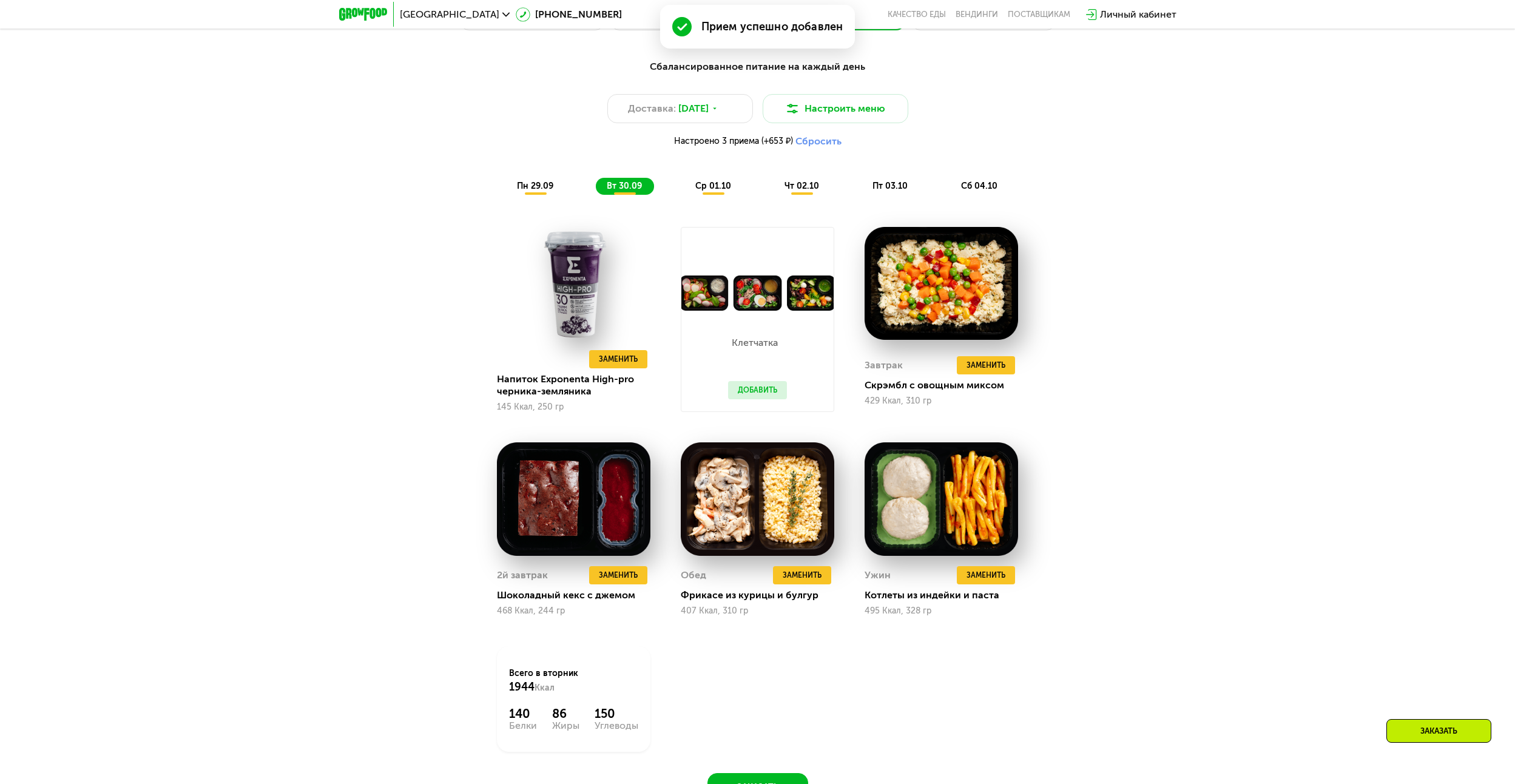
click at [774, 393] on button "Добавить" at bounding box center [758, 390] width 59 height 18
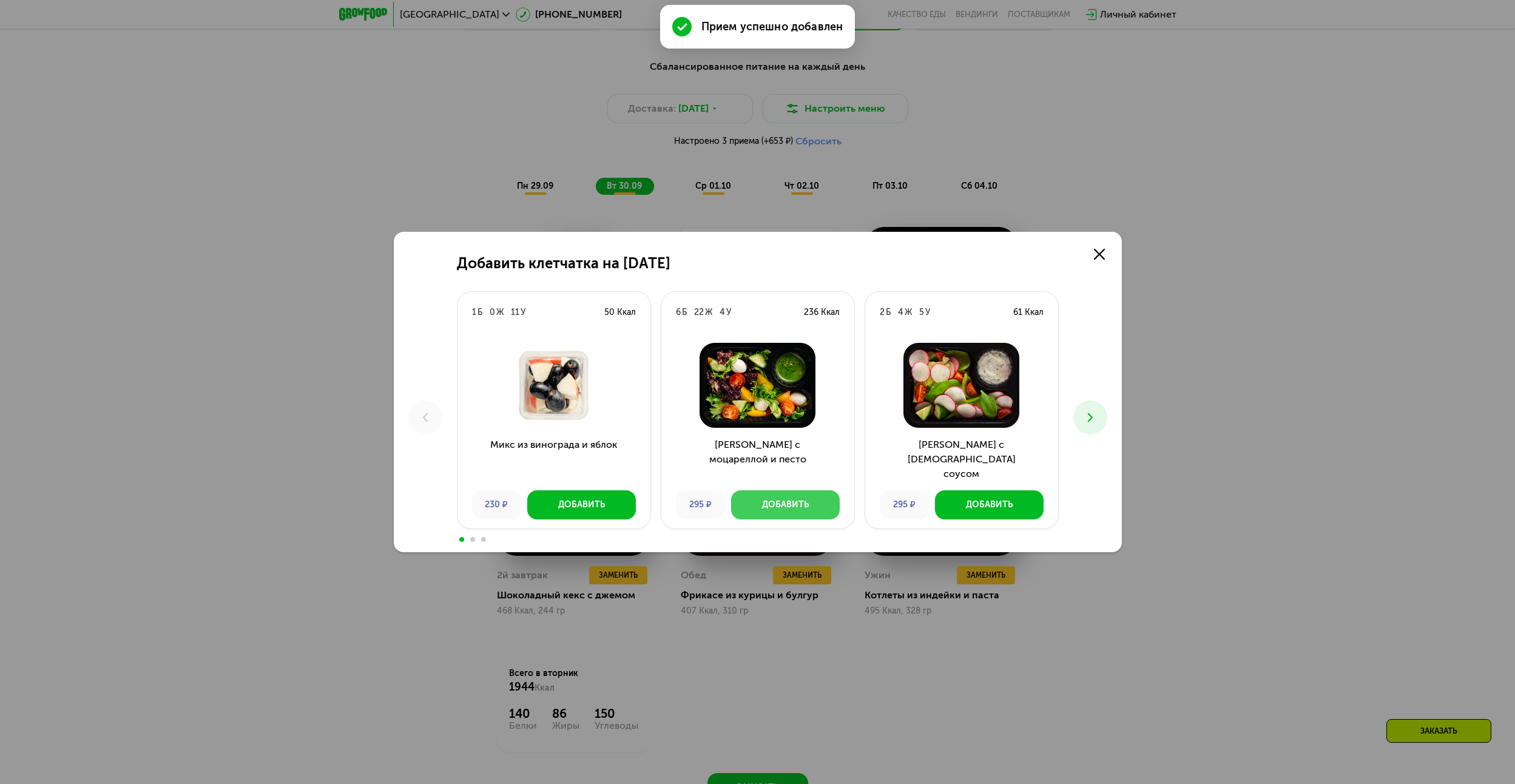
click at [777, 501] on div "Добавить" at bounding box center [786, 504] width 47 height 12
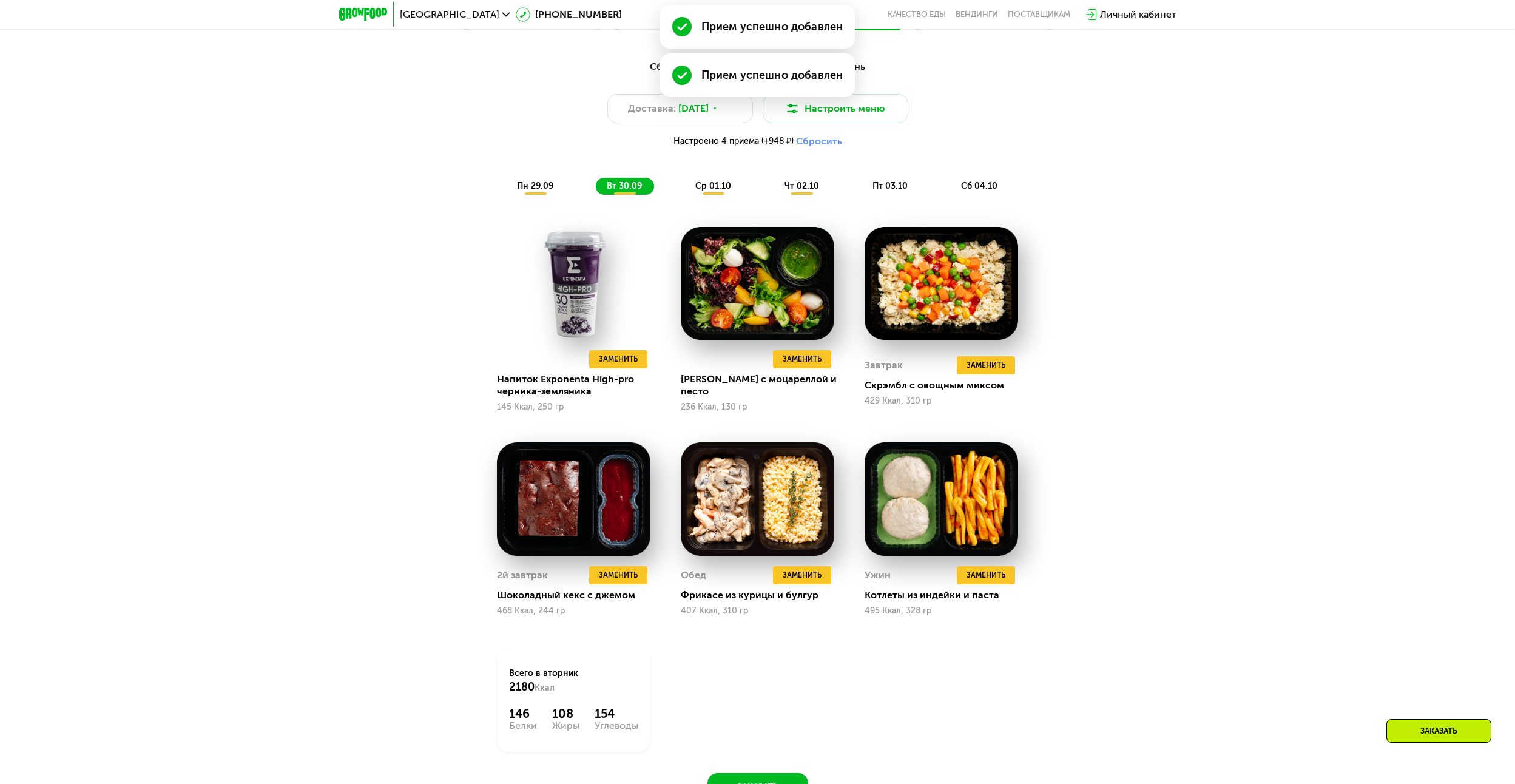
click at [710, 187] on span "ср 01.10" at bounding box center [714, 186] width 36 height 10
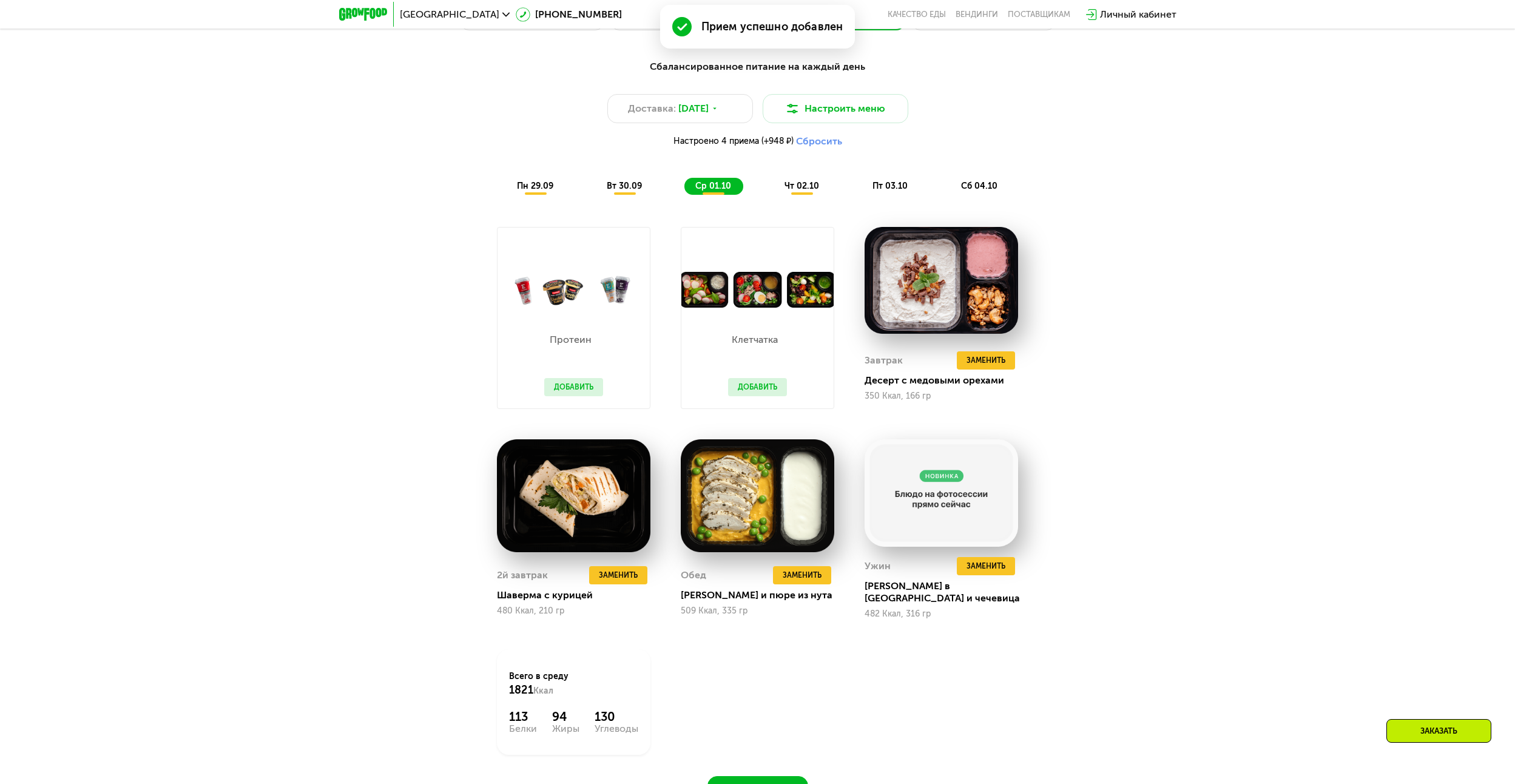
click at [578, 389] on button "Добавить" at bounding box center [573, 387] width 59 height 18
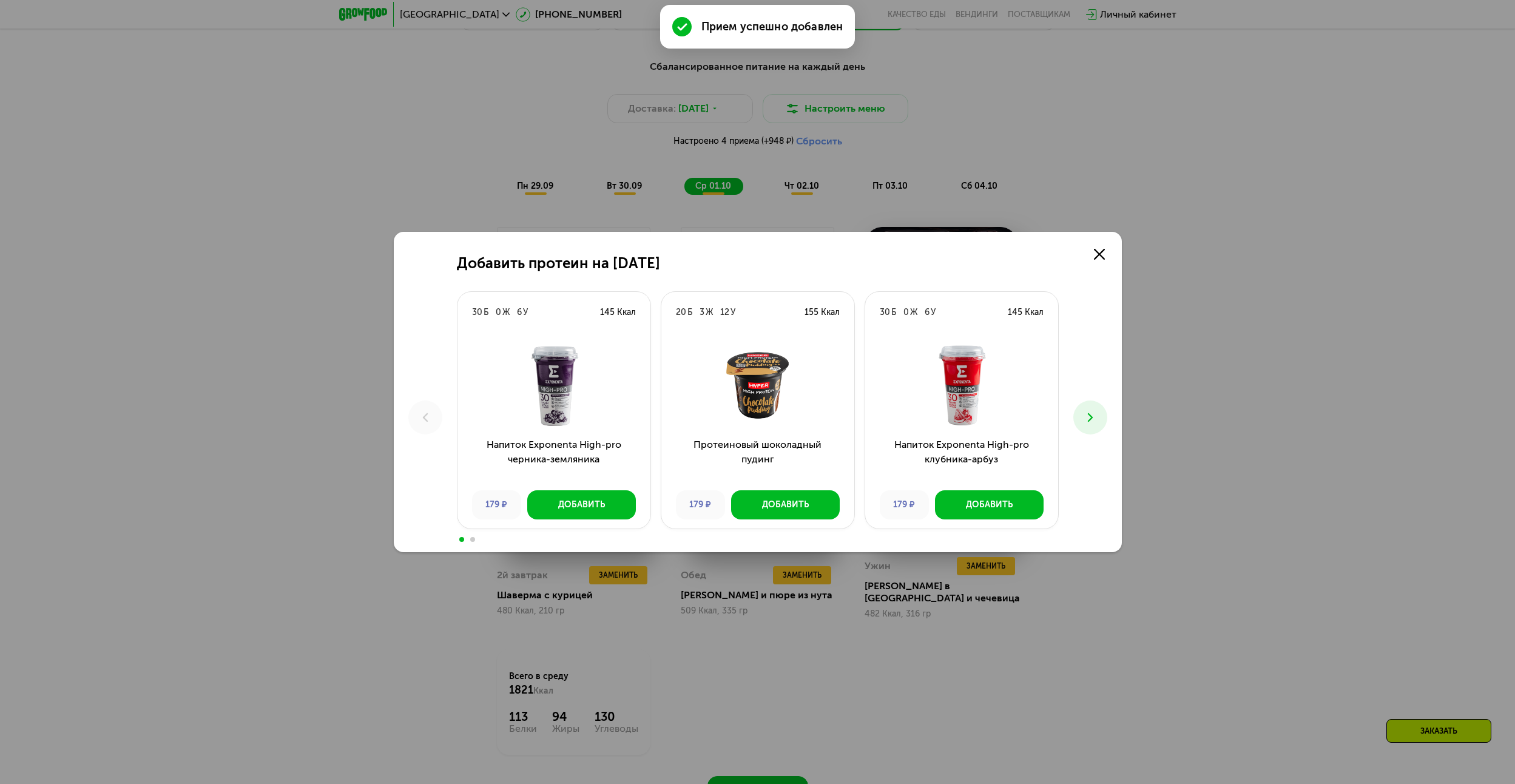
click at [975, 401] on img at bounding box center [961, 385] width 173 height 85
click at [989, 504] on div "Добавить" at bounding box center [990, 504] width 47 height 12
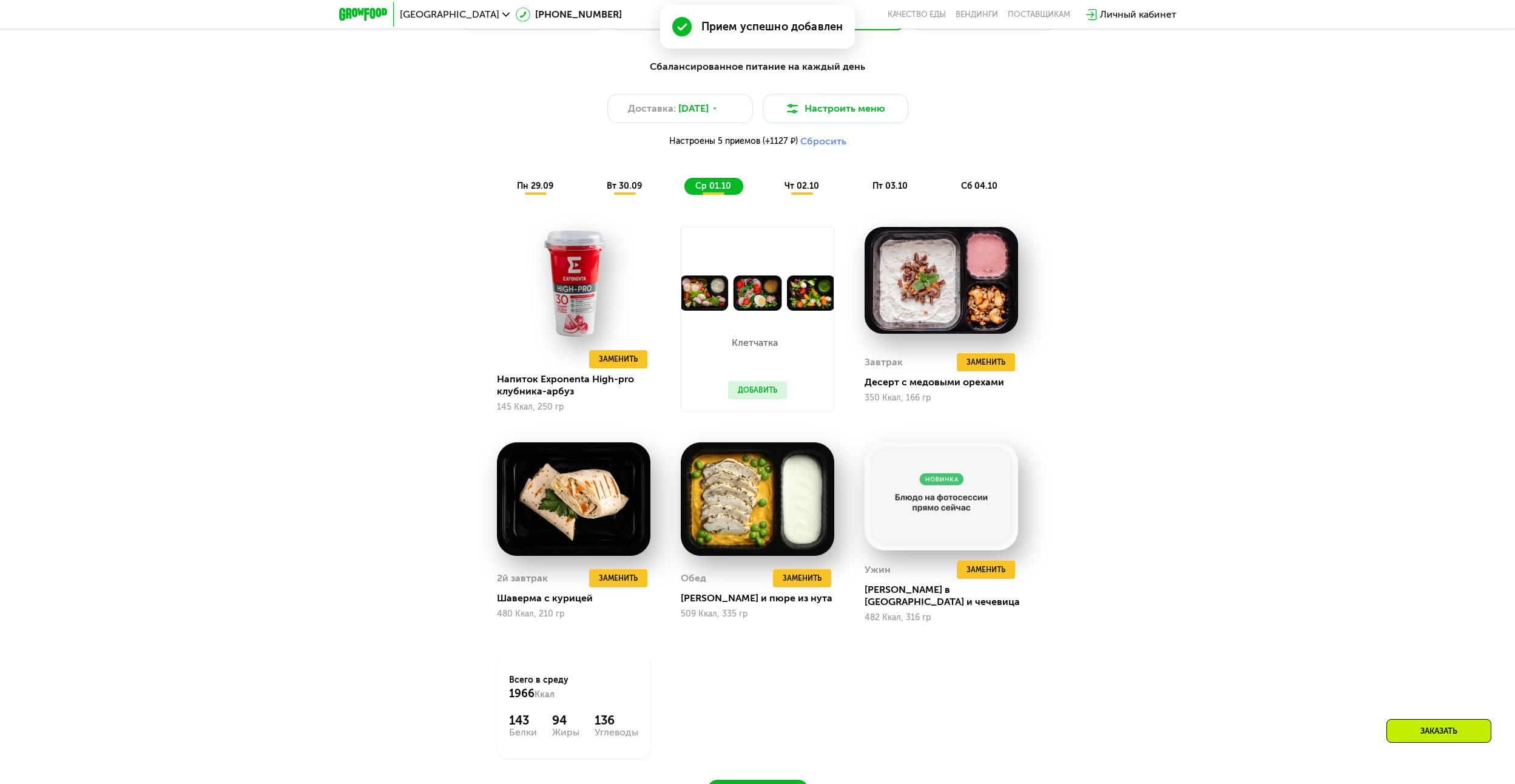
click at [763, 393] on button "Добавить" at bounding box center [758, 390] width 59 height 18
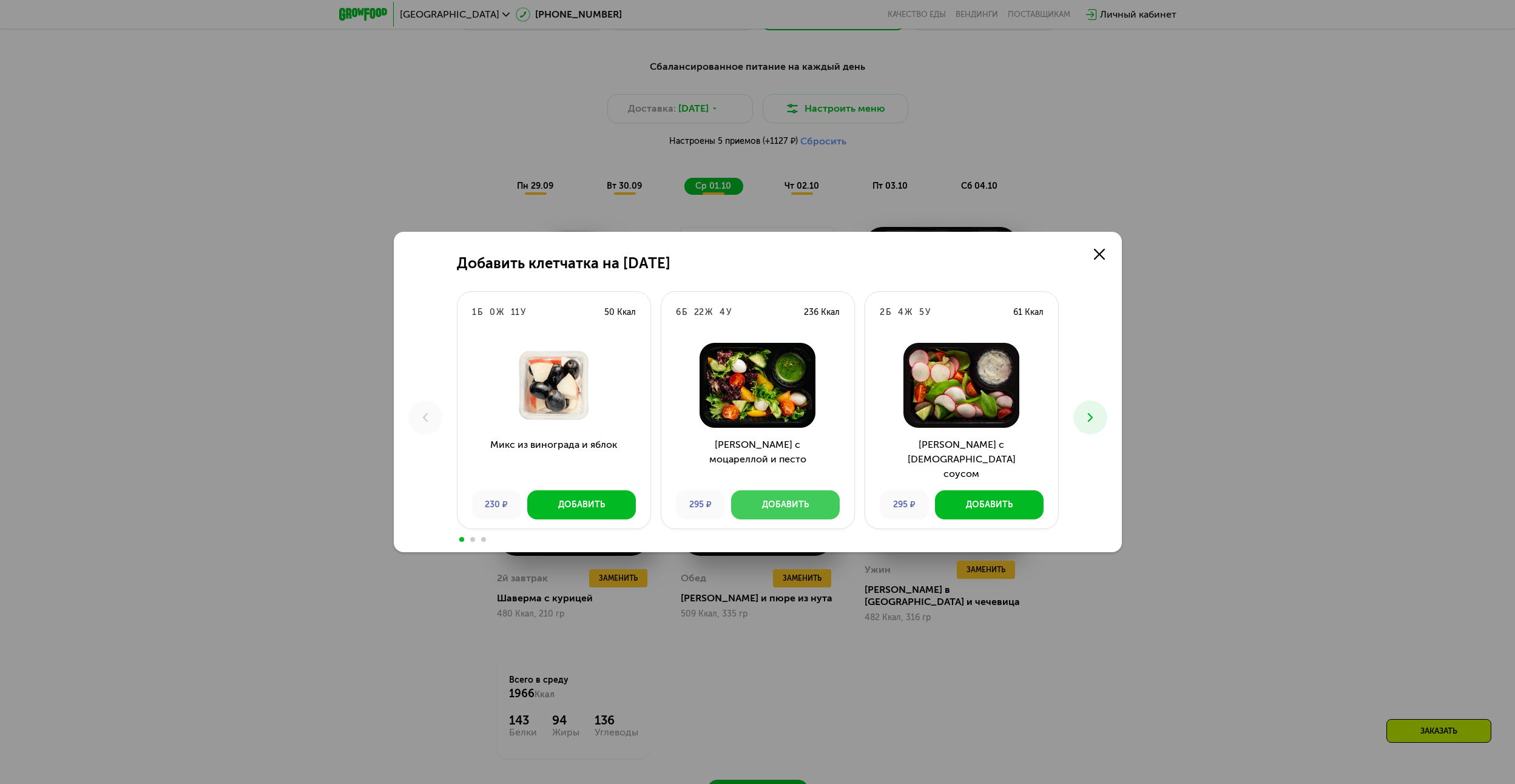
click at [783, 509] on div "Добавить" at bounding box center [786, 504] width 47 height 12
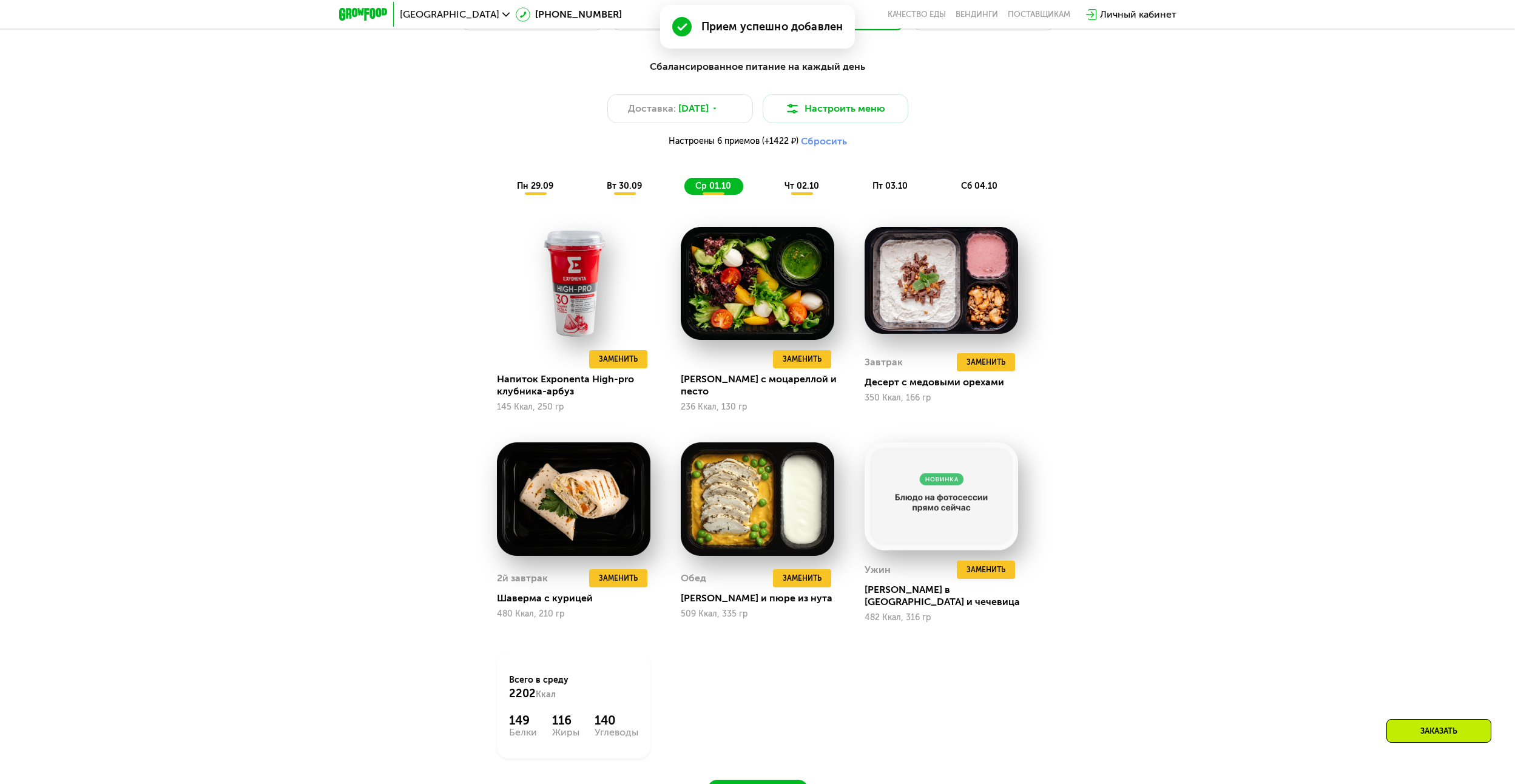
click at [796, 191] on span "чт 02.10" at bounding box center [802, 186] width 35 height 10
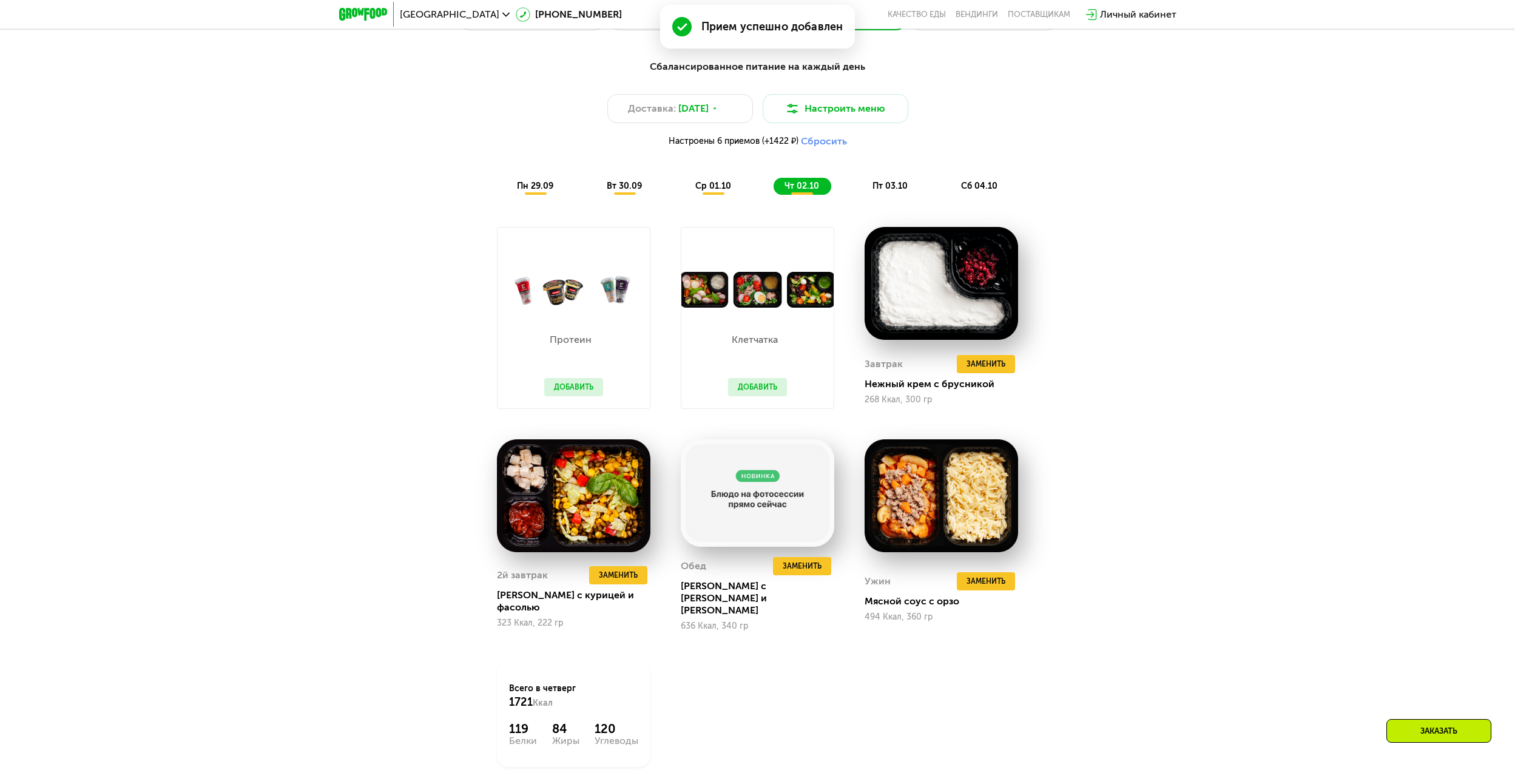
click at [587, 394] on button "Добавить" at bounding box center [573, 387] width 59 height 18
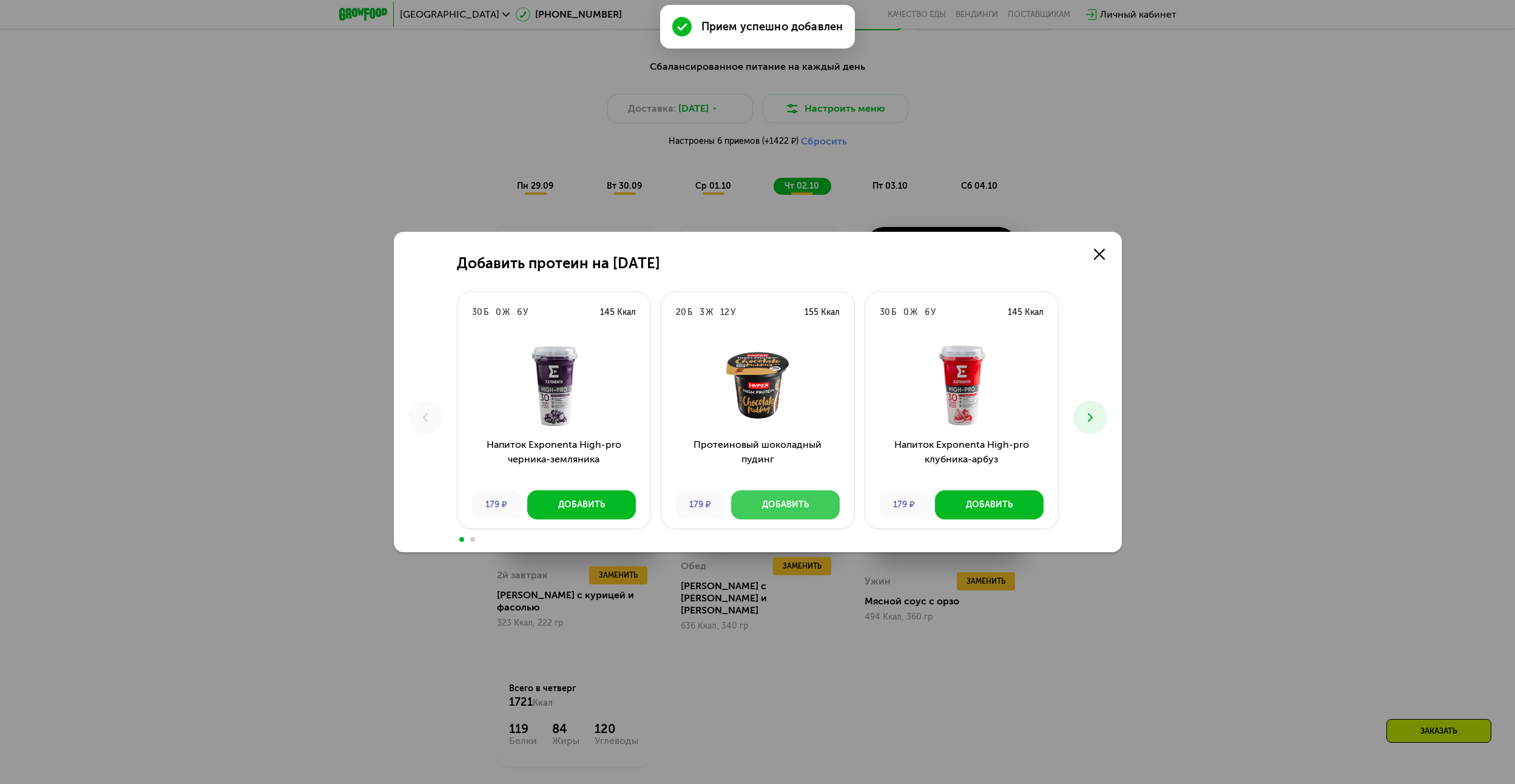
click at [790, 502] on div "Добавить" at bounding box center [786, 504] width 47 height 12
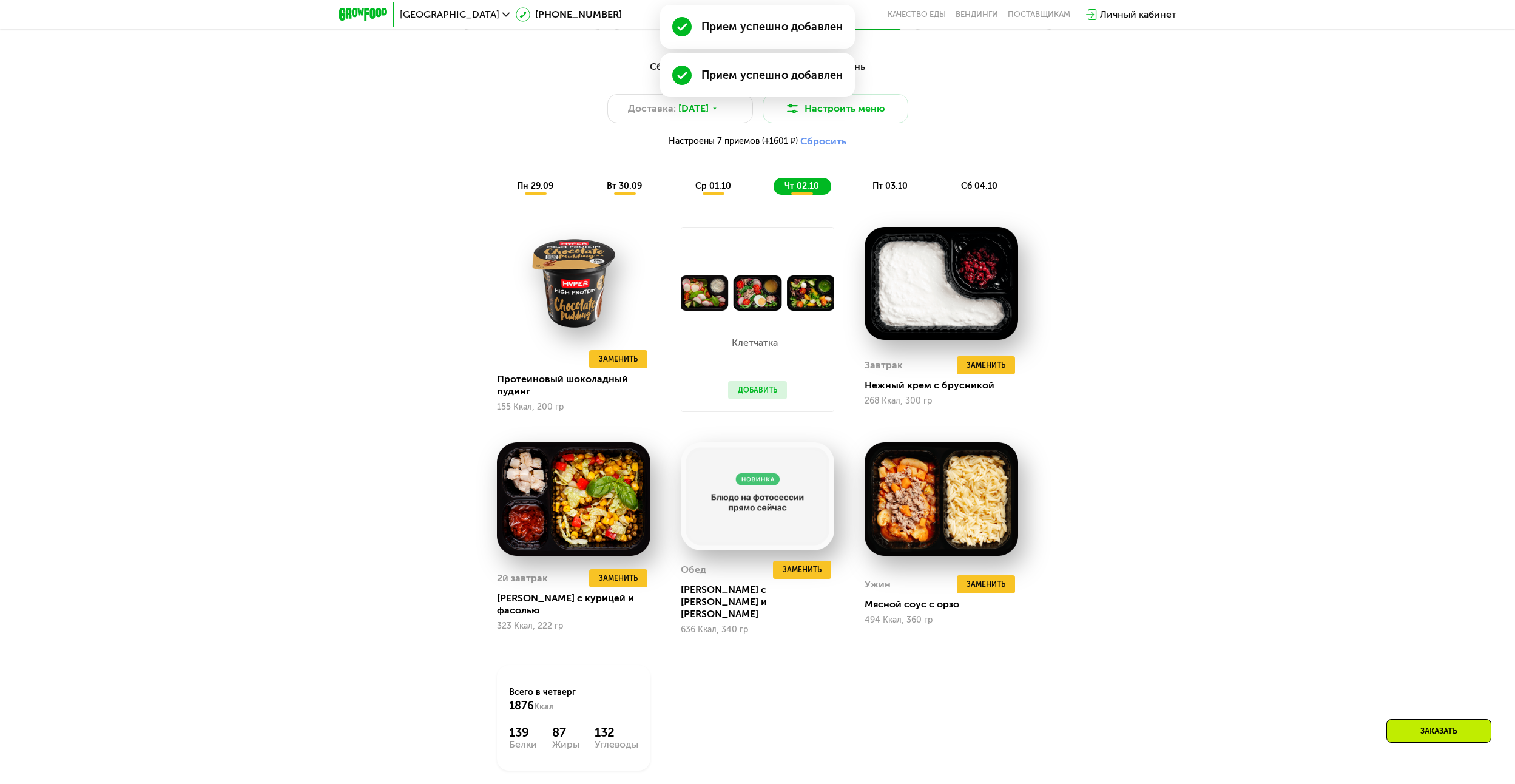
click at [769, 399] on button "Добавить" at bounding box center [758, 390] width 59 height 18
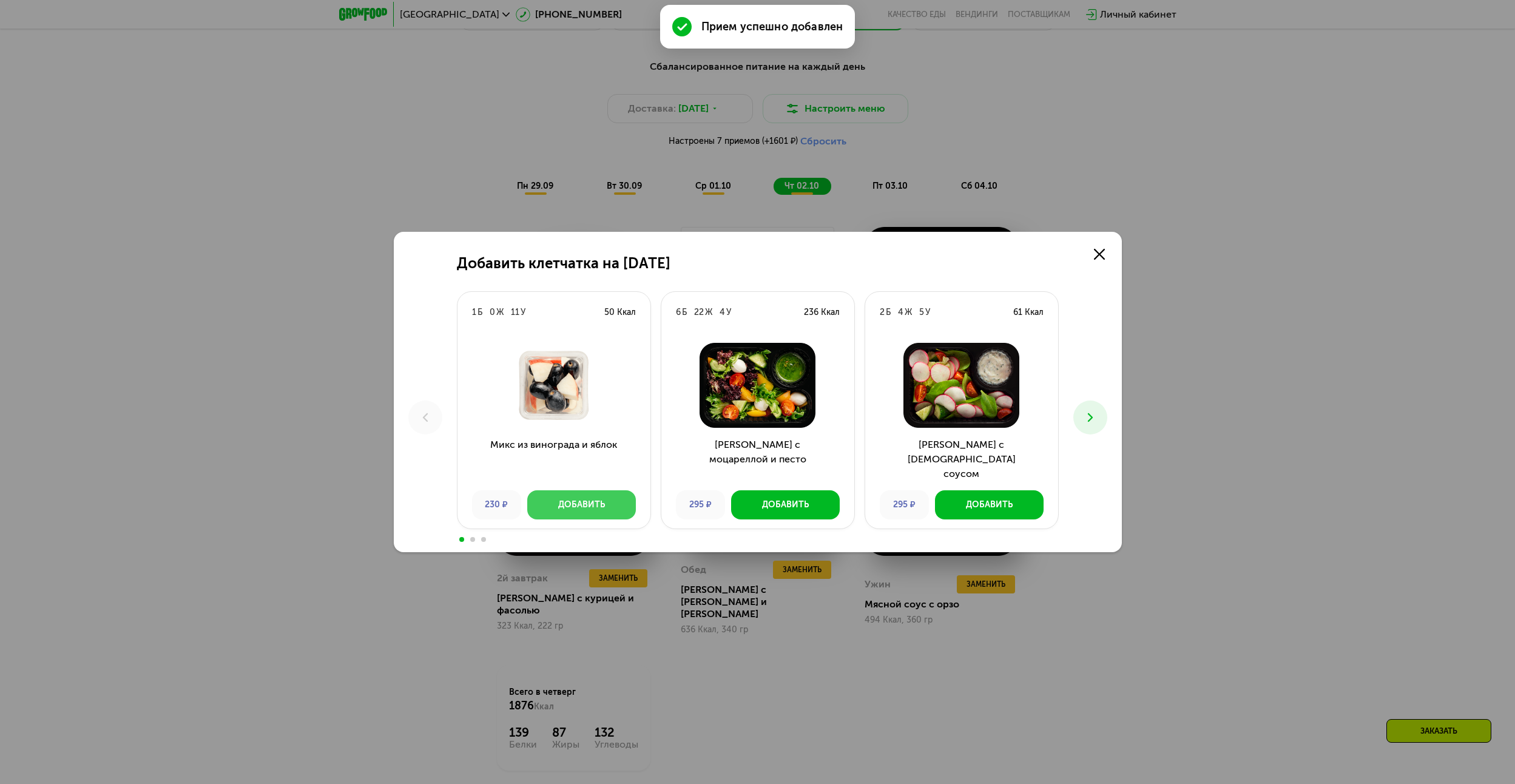
click at [599, 499] on div "Добавить" at bounding box center [582, 504] width 47 height 12
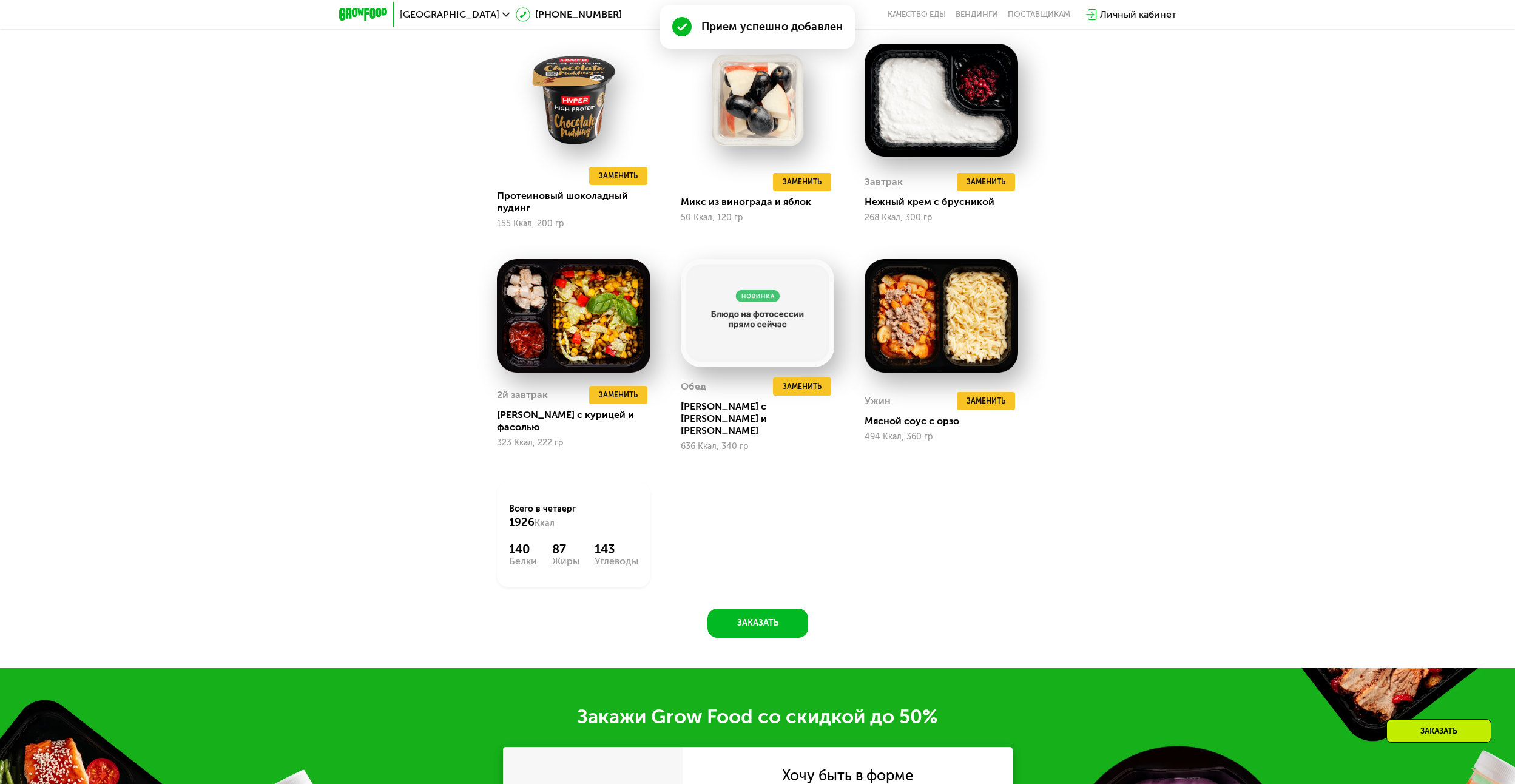
scroll to position [1334, 0]
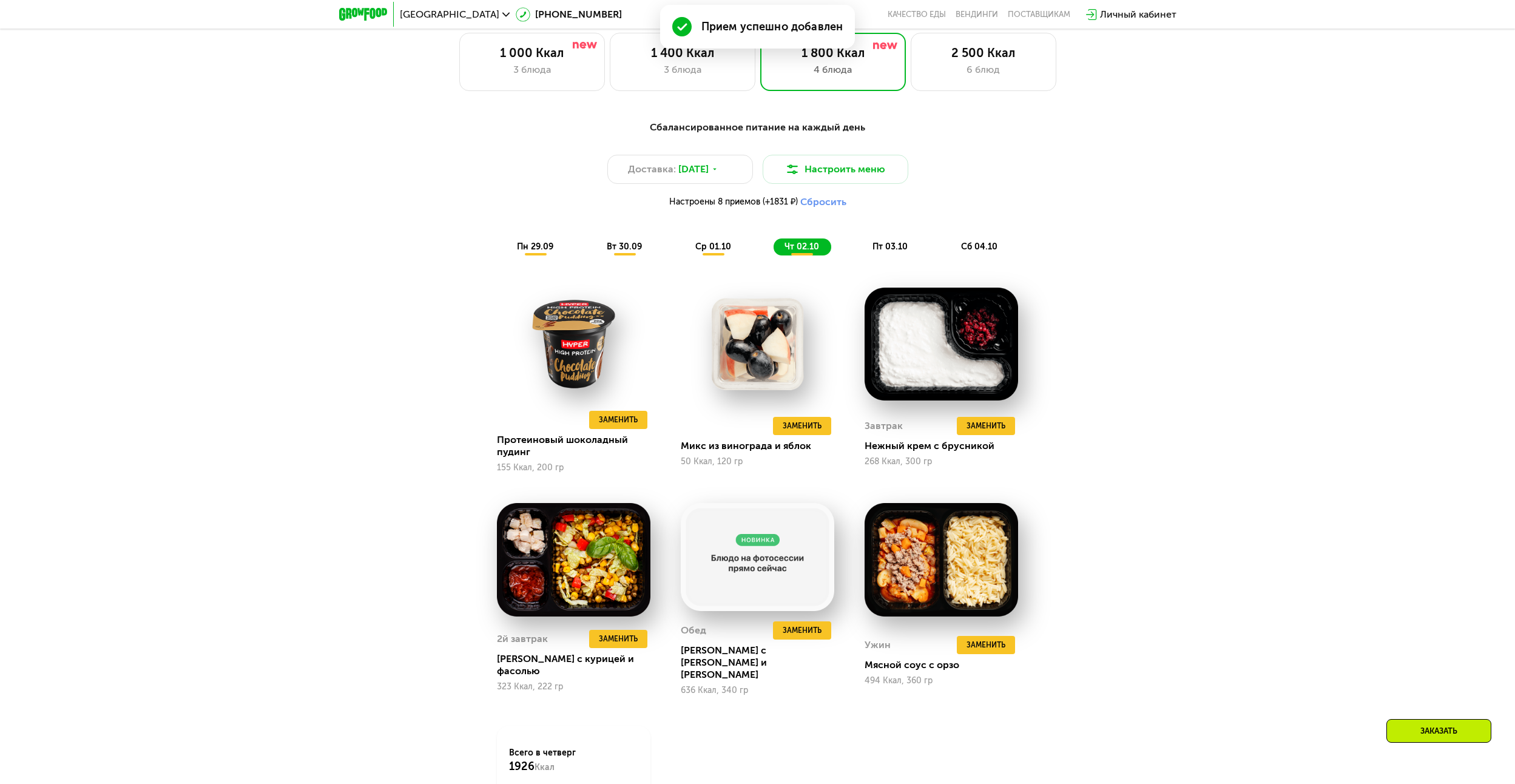
click at [903, 252] on span "пт 03.10" at bounding box center [890, 246] width 35 height 10
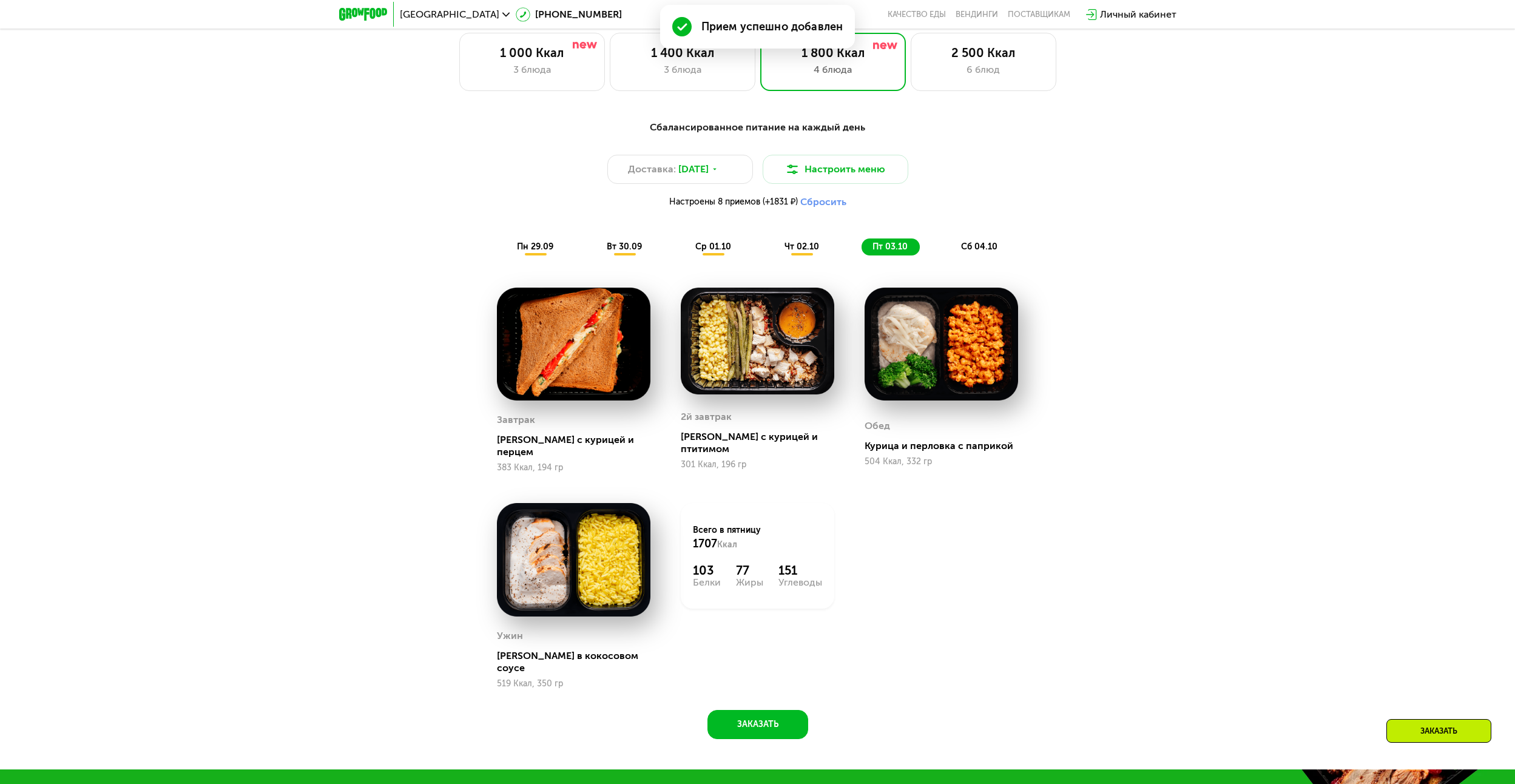
click at [997, 251] on span "сб 04.10" at bounding box center [979, 246] width 36 height 10
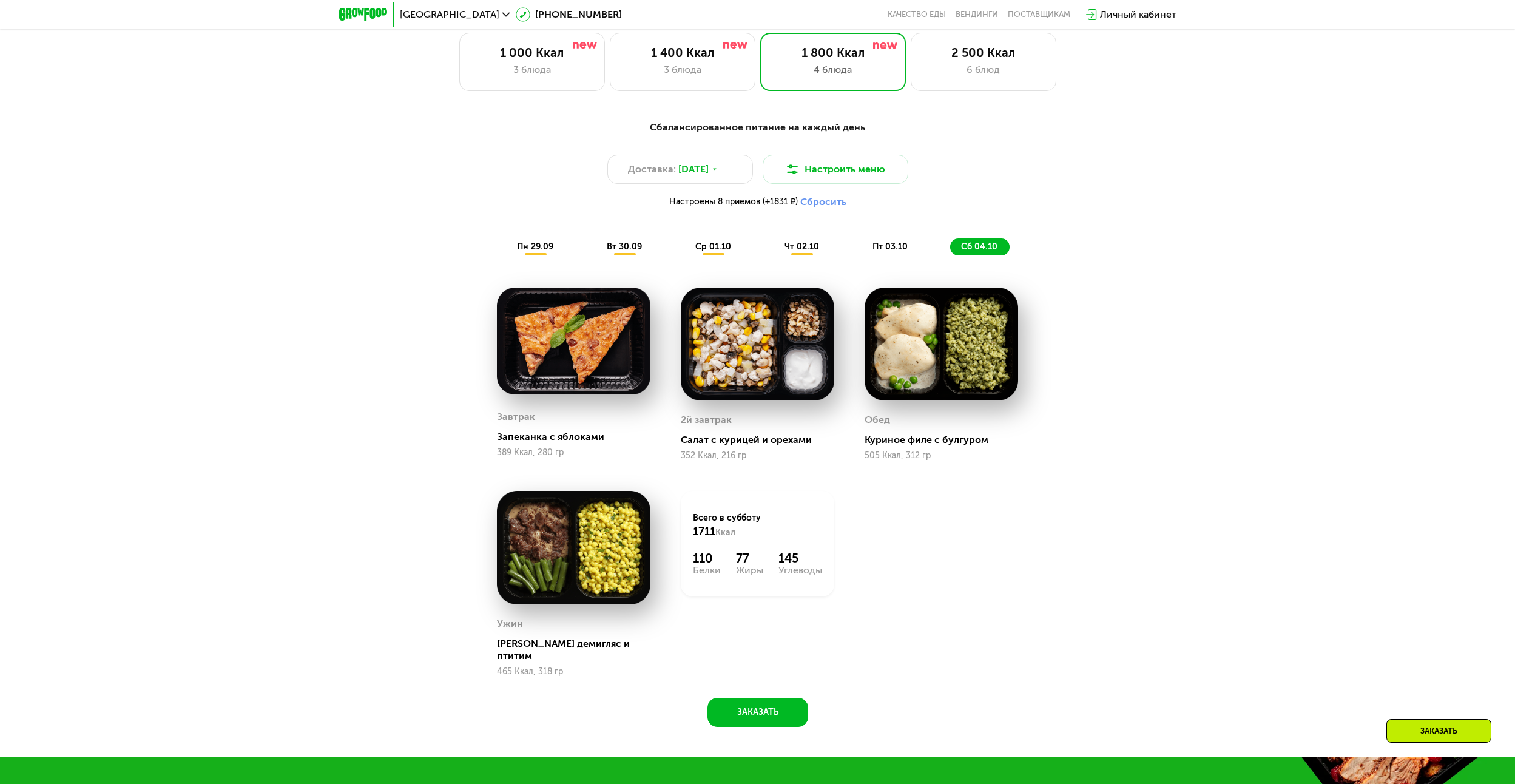
click at [533, 252] on span "пн 29.09" at bounding box center [535, 246] width 36 height 10
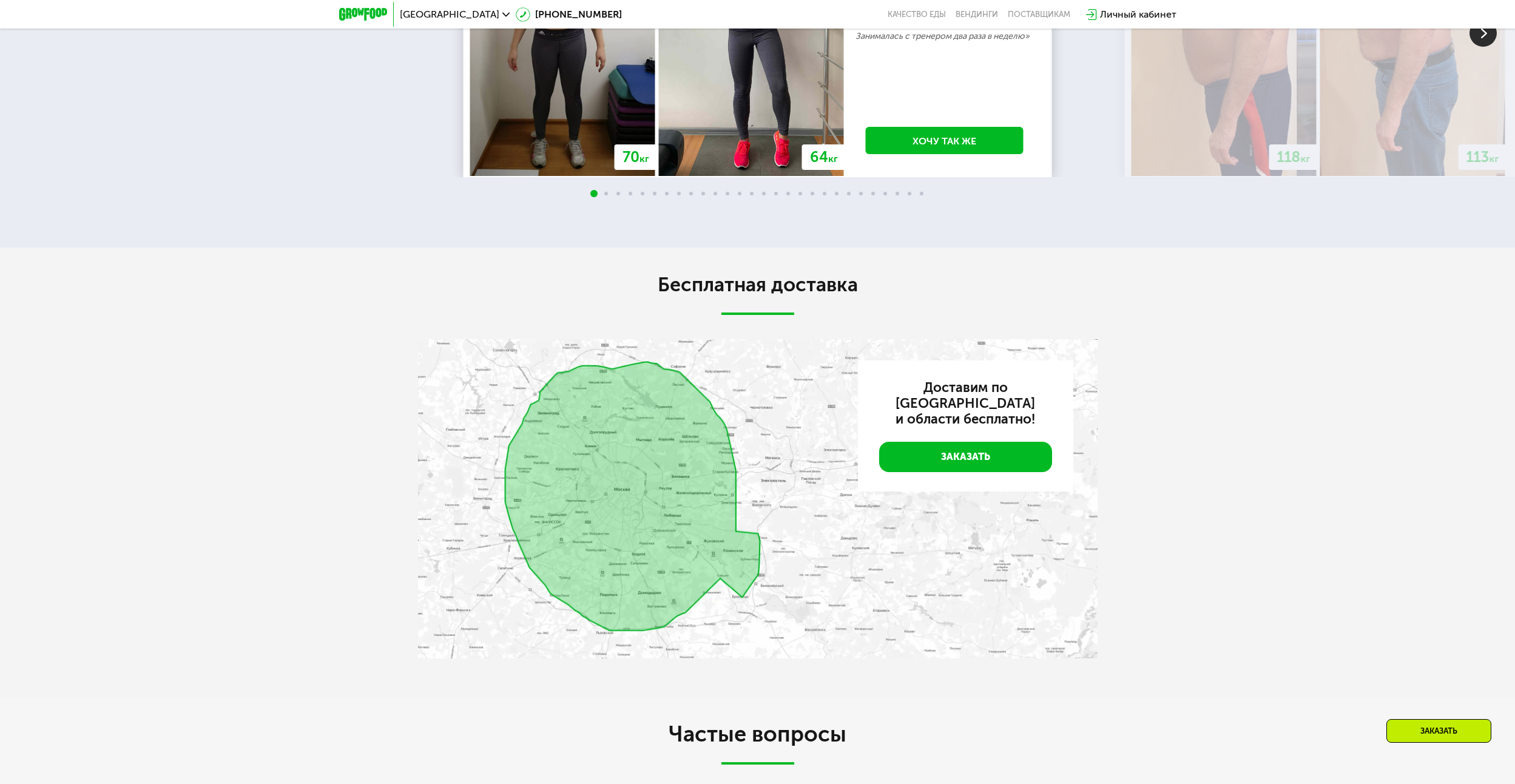
scroll to position [3519, 0]
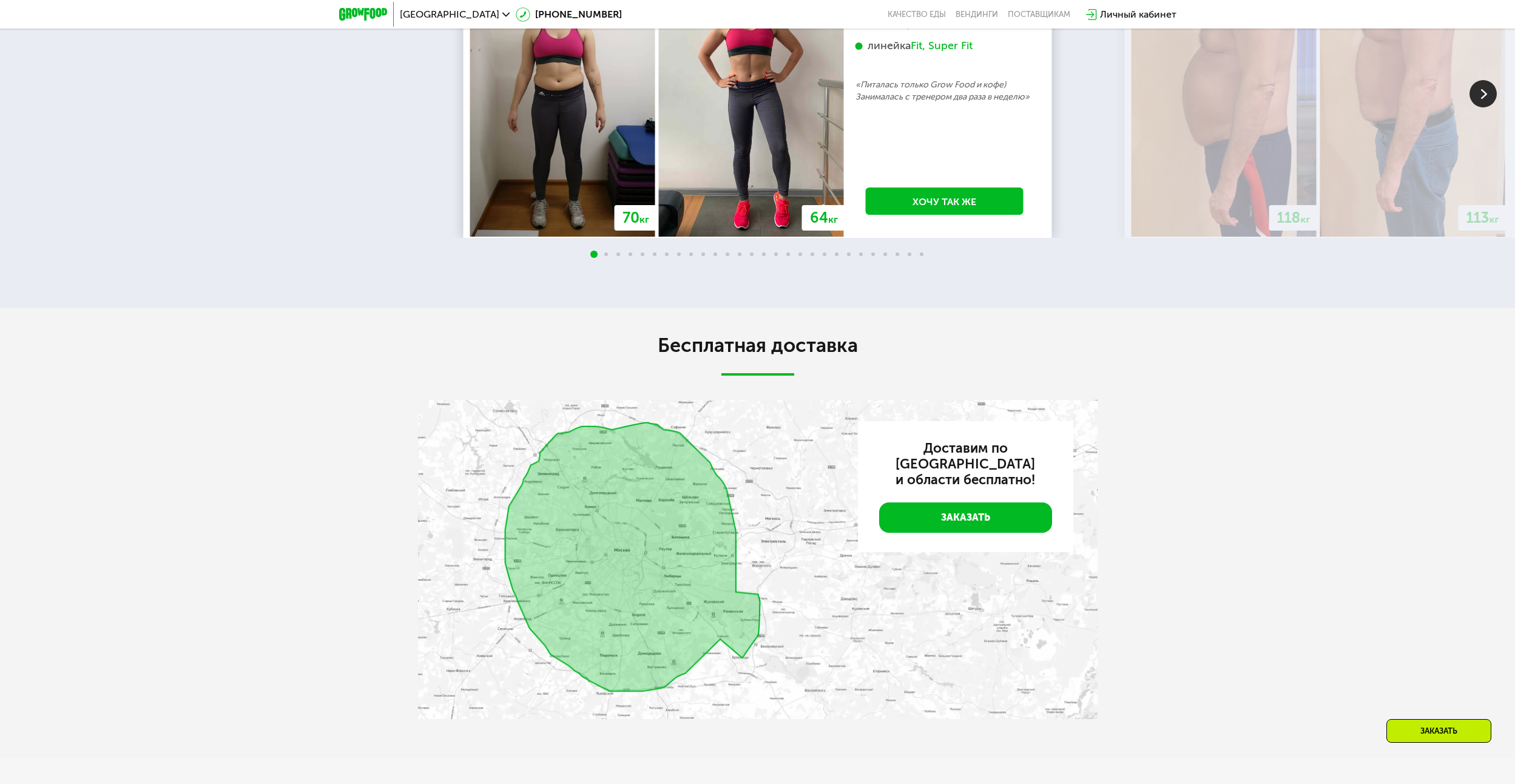
click at [546, 474] on img at bounding box center [758, 559] width 680 height 319
click at [712, 481] on img at bounding box center [758, 559] width 680 height 319
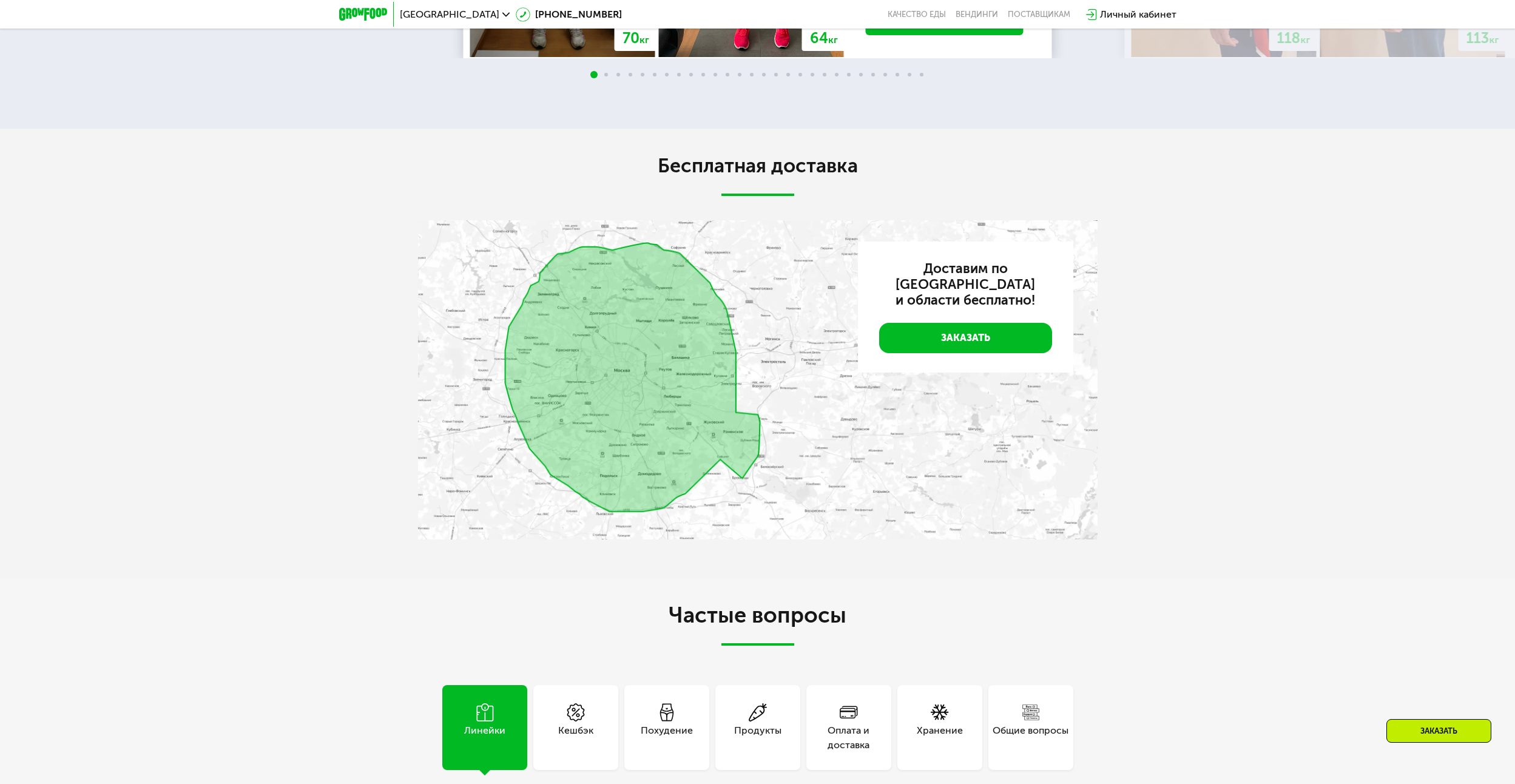
scroll to position [3700, 0]
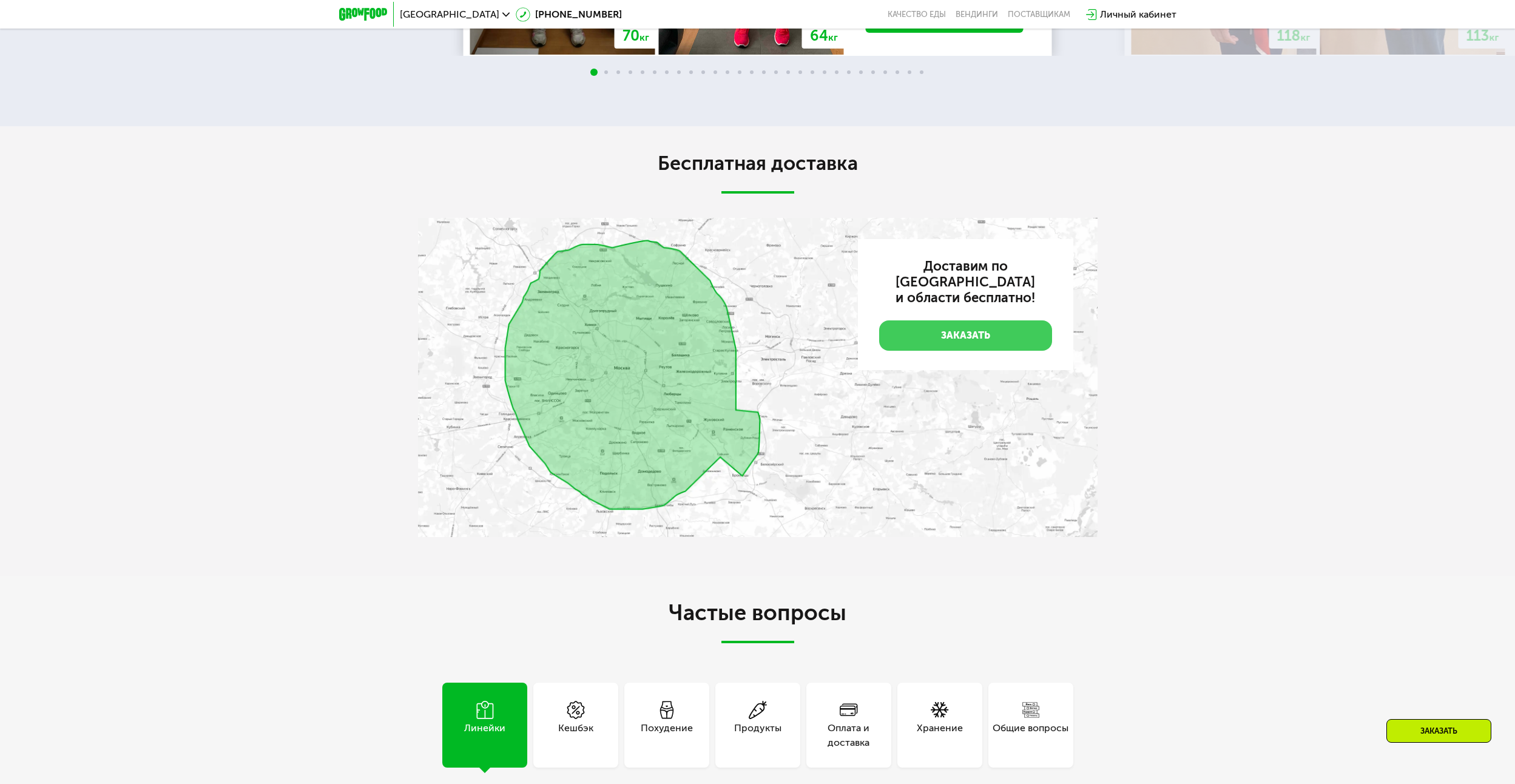
click at [895, 328] on link "Заказать" at bounding box center [965, 336] width 173 height 31
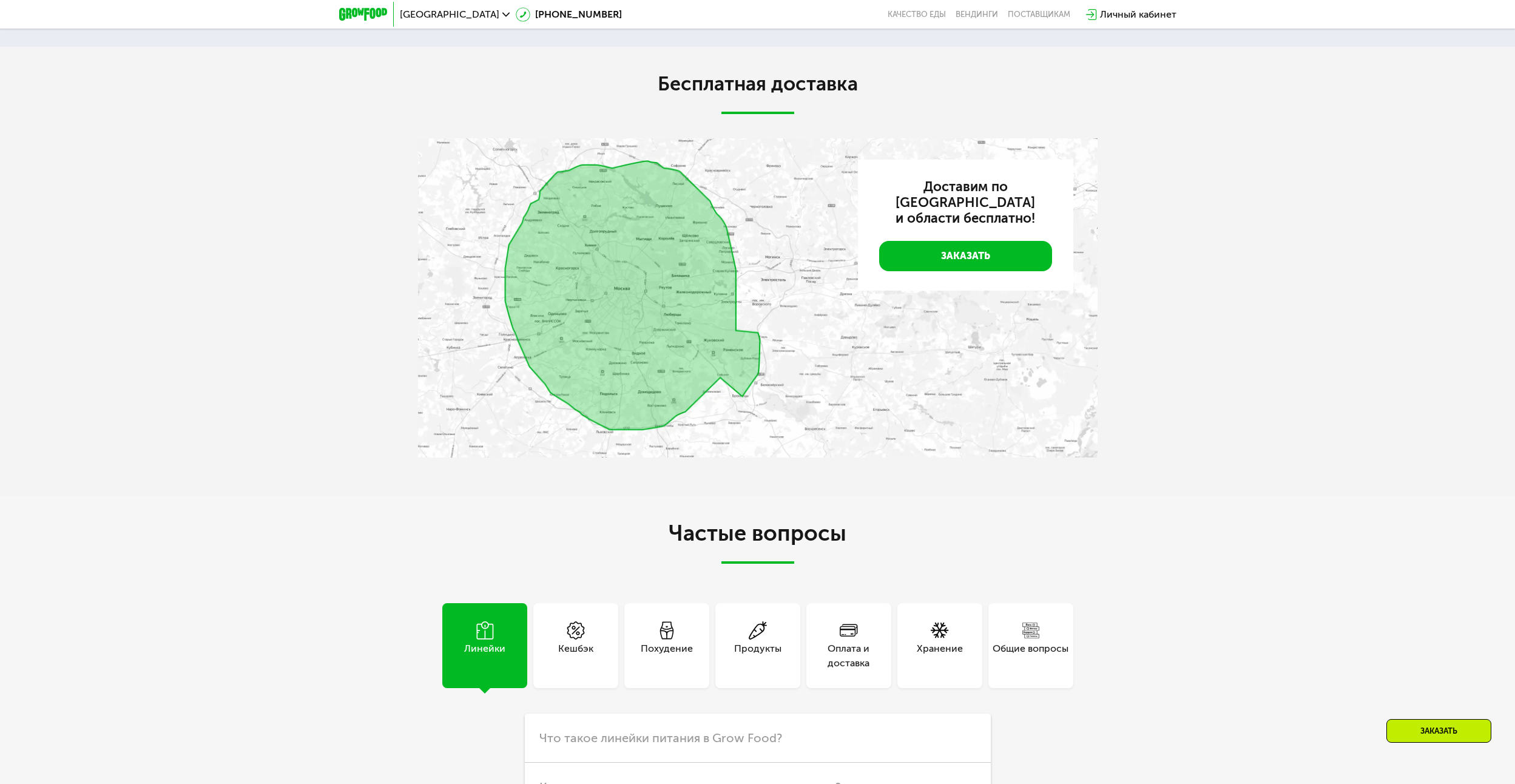
click at [752, 398] on img at bounding box center [758, 297] width 680 height 319
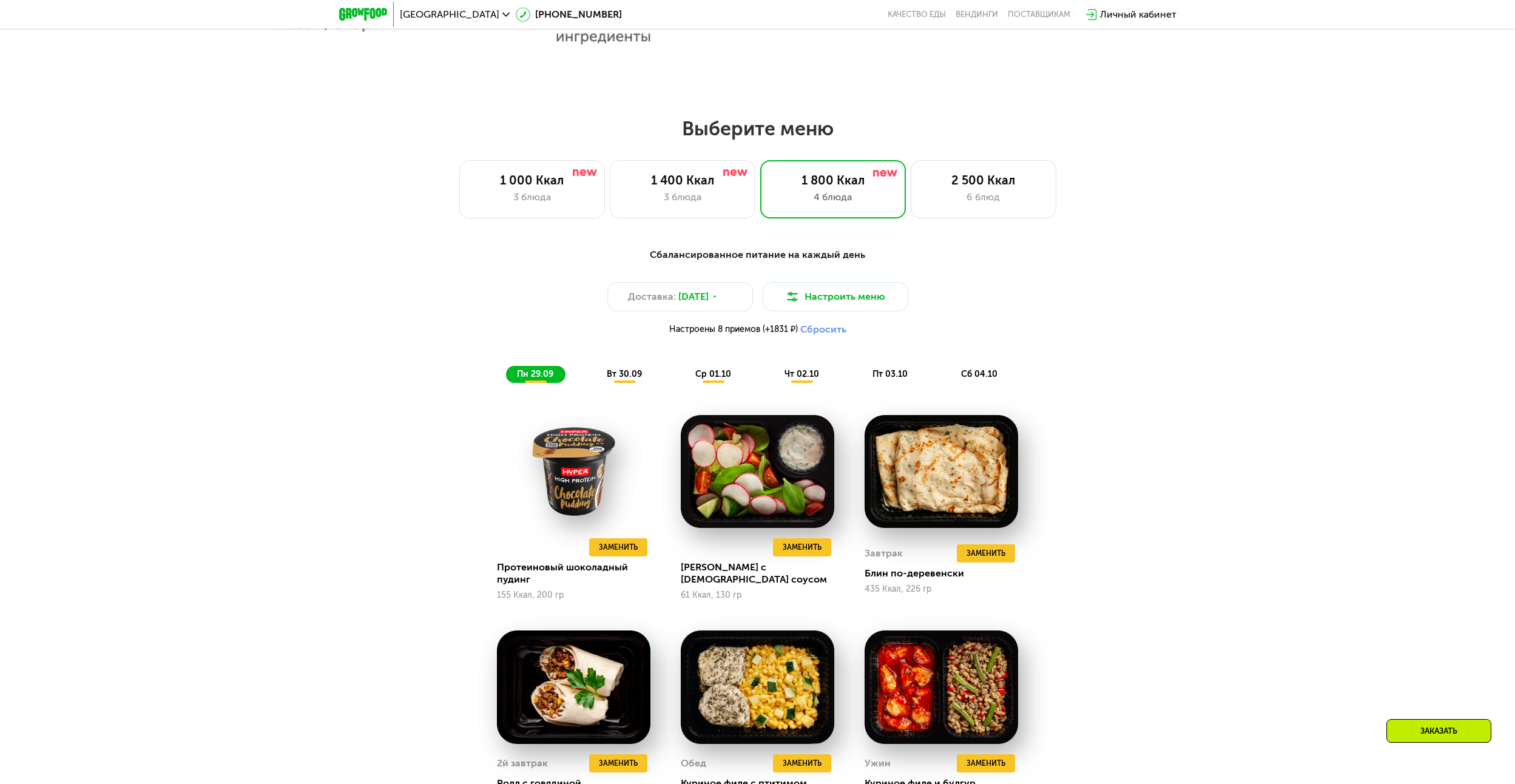
scroll to position [1207, 0]
click at [641, 376] on span "вт 30.09" at bounding box center [624, 374] width 35 height 10
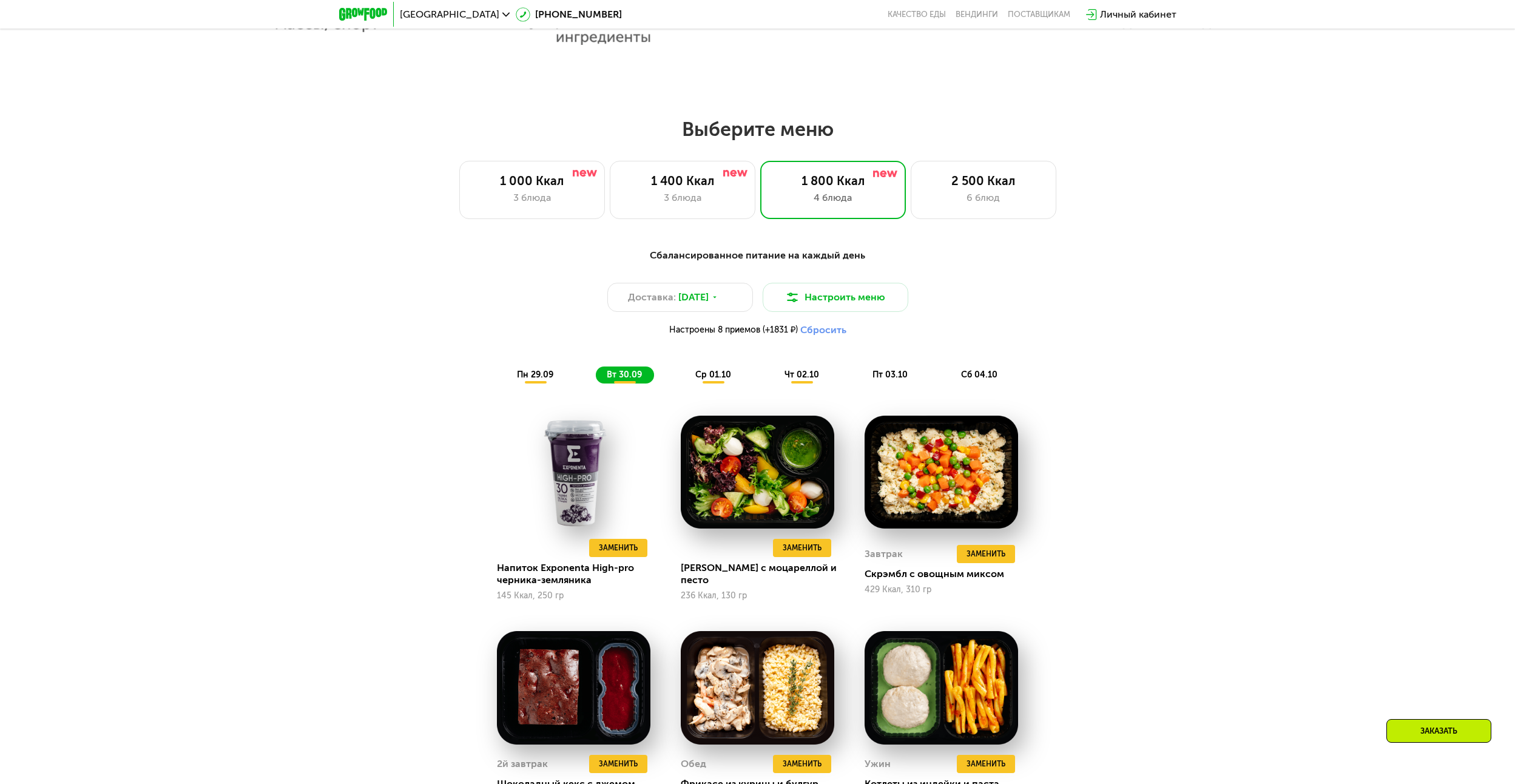
drag, startPoint x: 710, startPoint y: 371, endPoint x: 718, endPoint y: 372, distance: 8.1
click at [711, 371] on div "ср 01.10" at bounding box center [714, 375] width 59 height 17
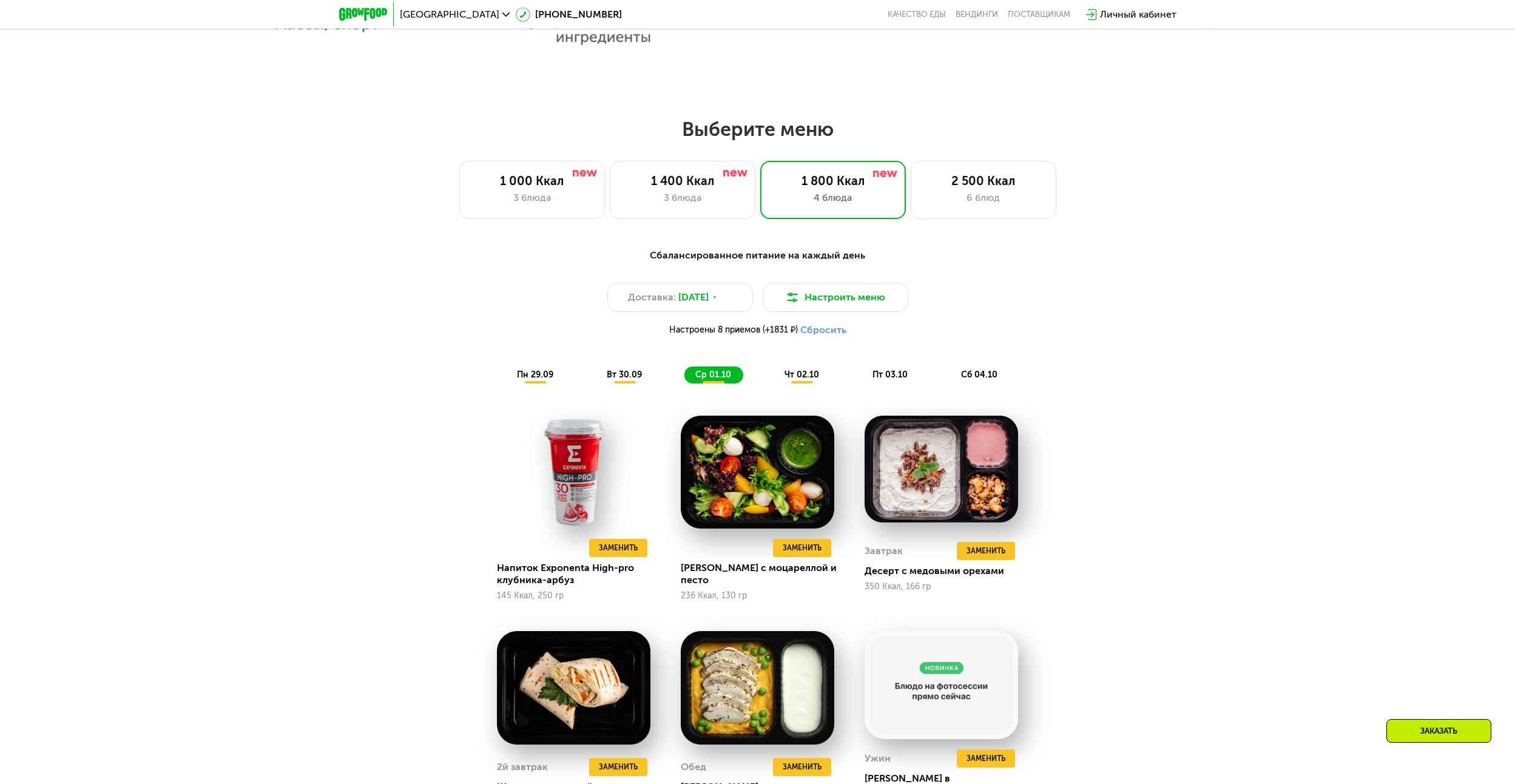
click at [782, 372] on div "чт 02.10" at bounding box center [803, 375] width 58 height 17
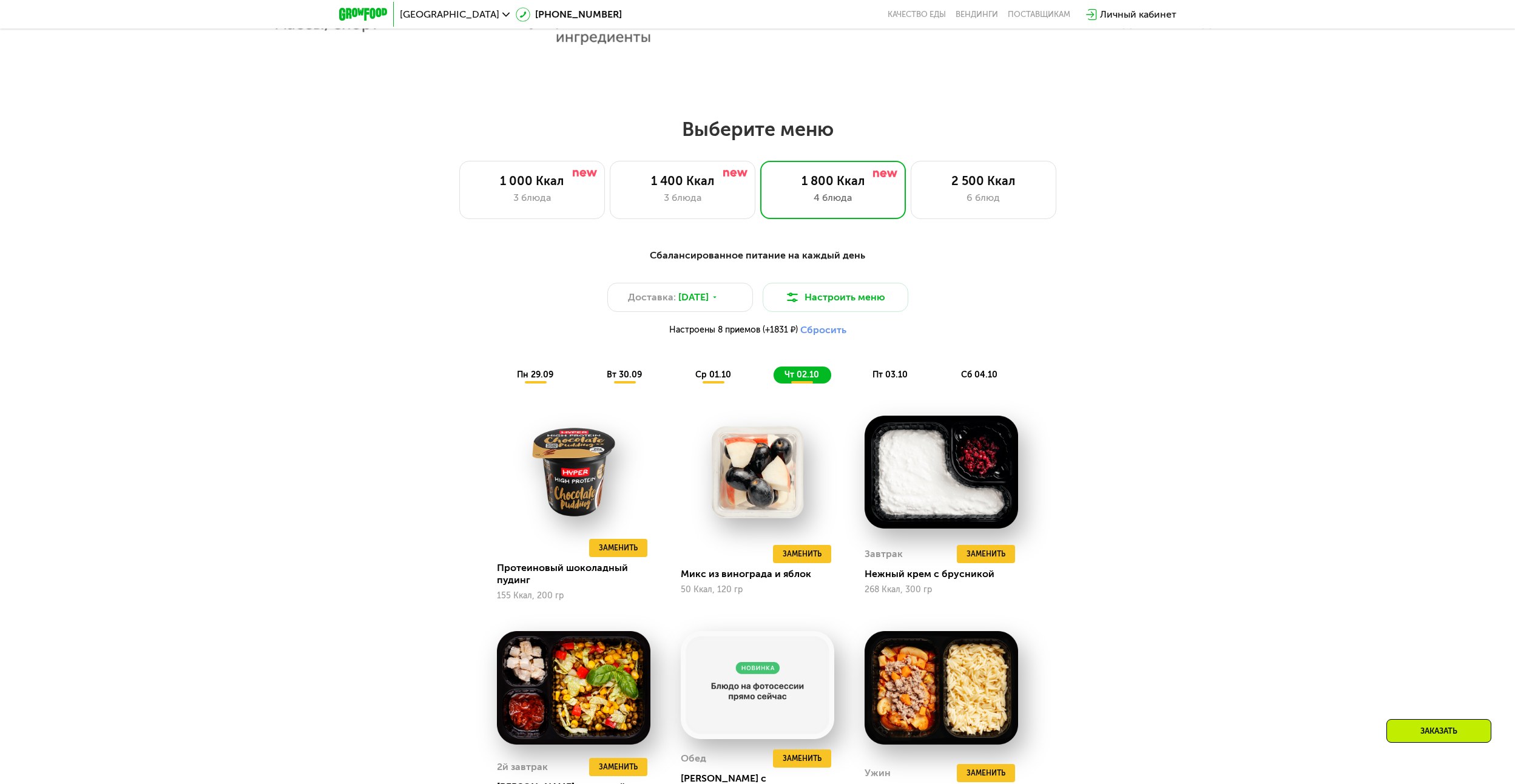
click at [879, 372] on div "пт 03.10" at bounding box center [891, 375] width 58 height 17
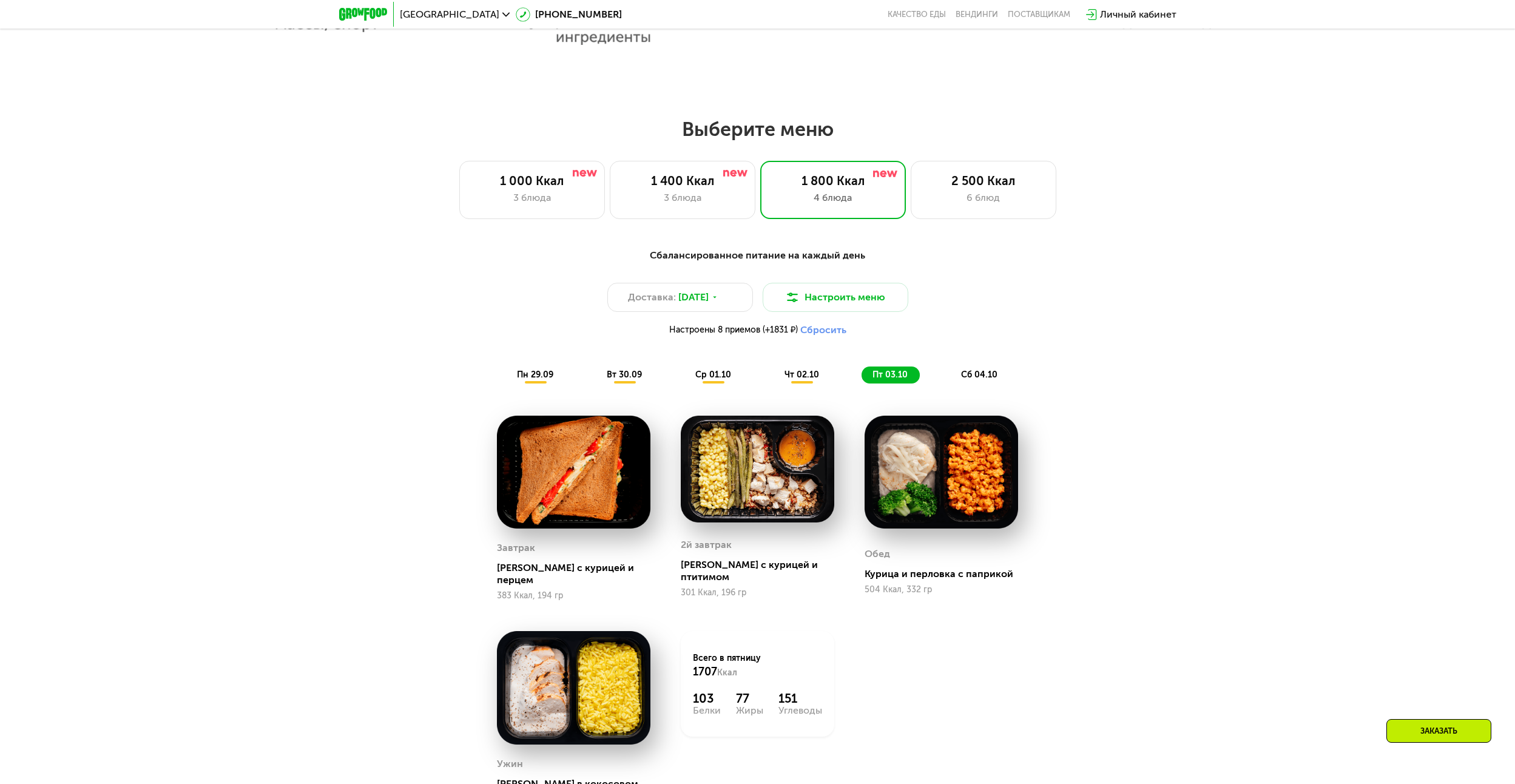
click at [986, 372] on div "сб 04.10" at bounding box center [980, 375] width 60 height 17
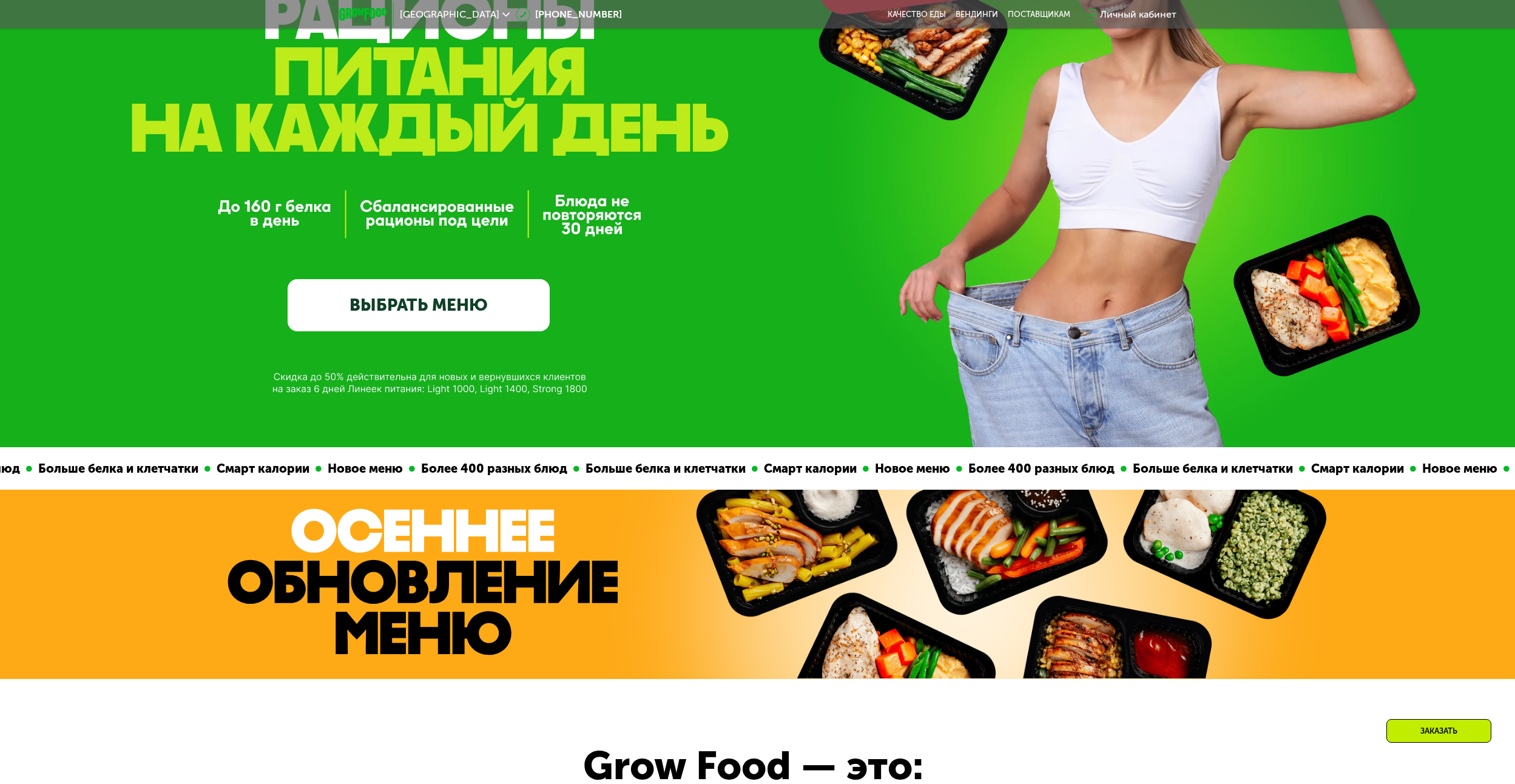
scroll to position [243, 0]
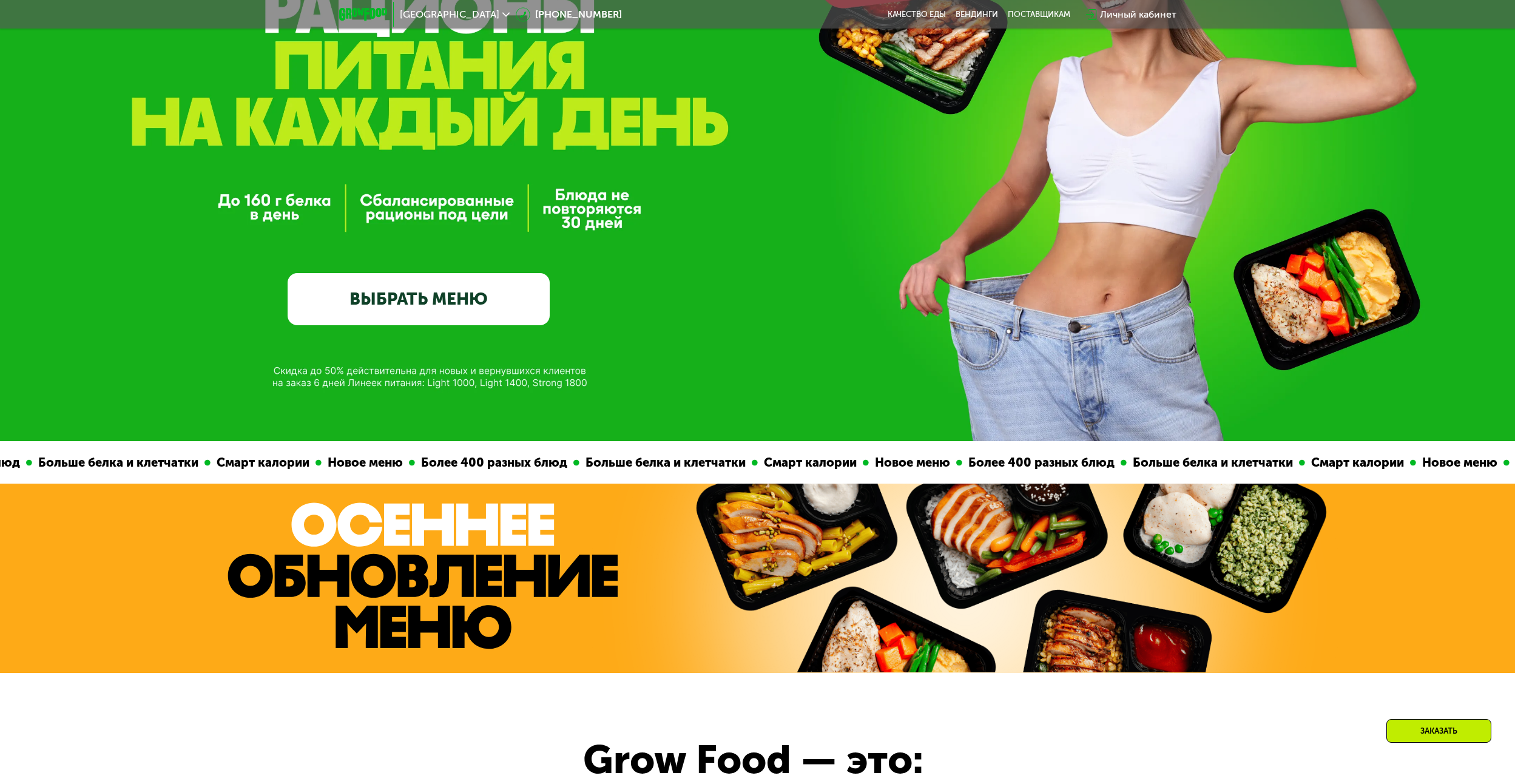
click at [484, 304] on link "ВЫБРАТЬ МЕНЮ" at bounding box center [419, 299] width 262 height 53
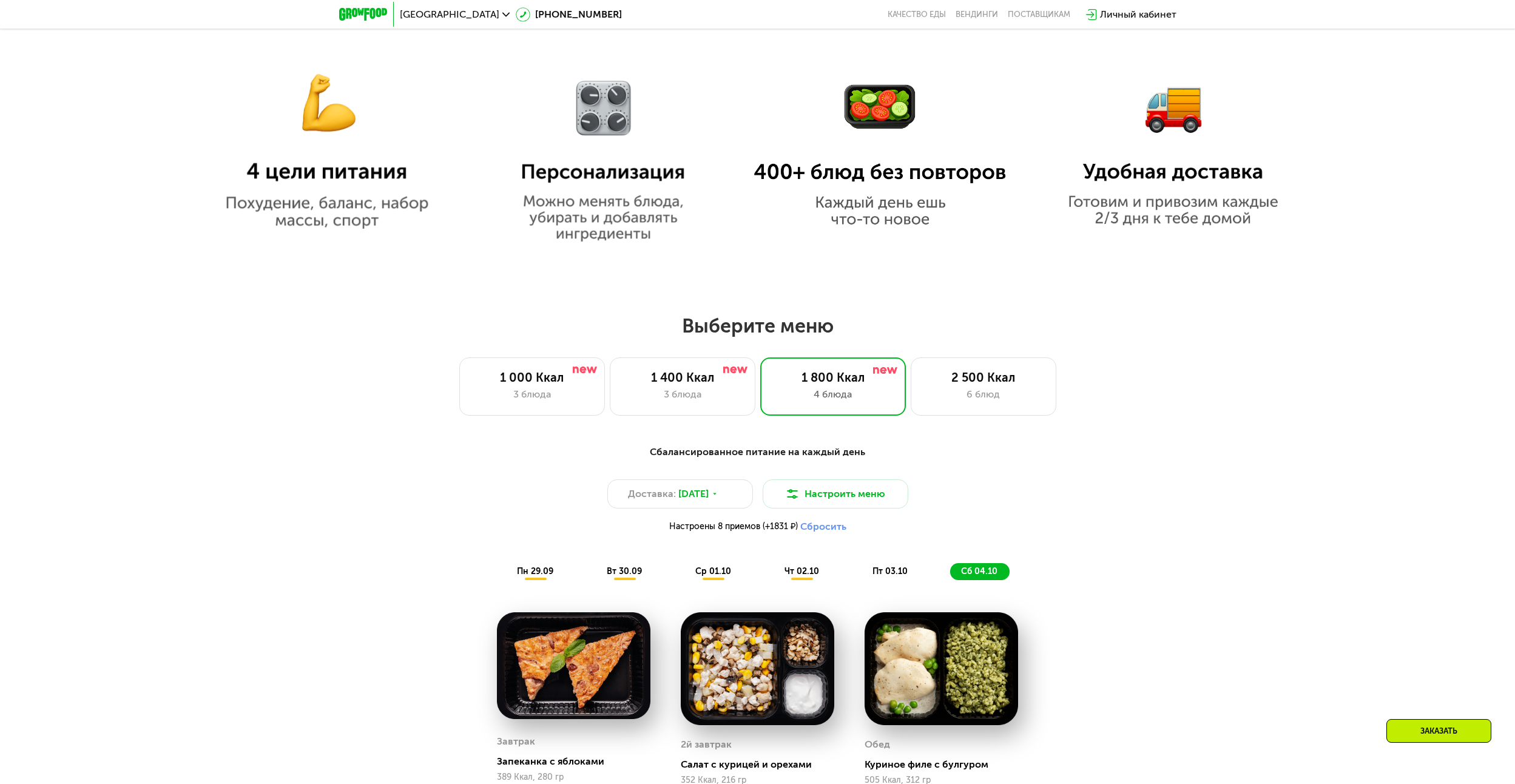
scroll to position [996, 0]
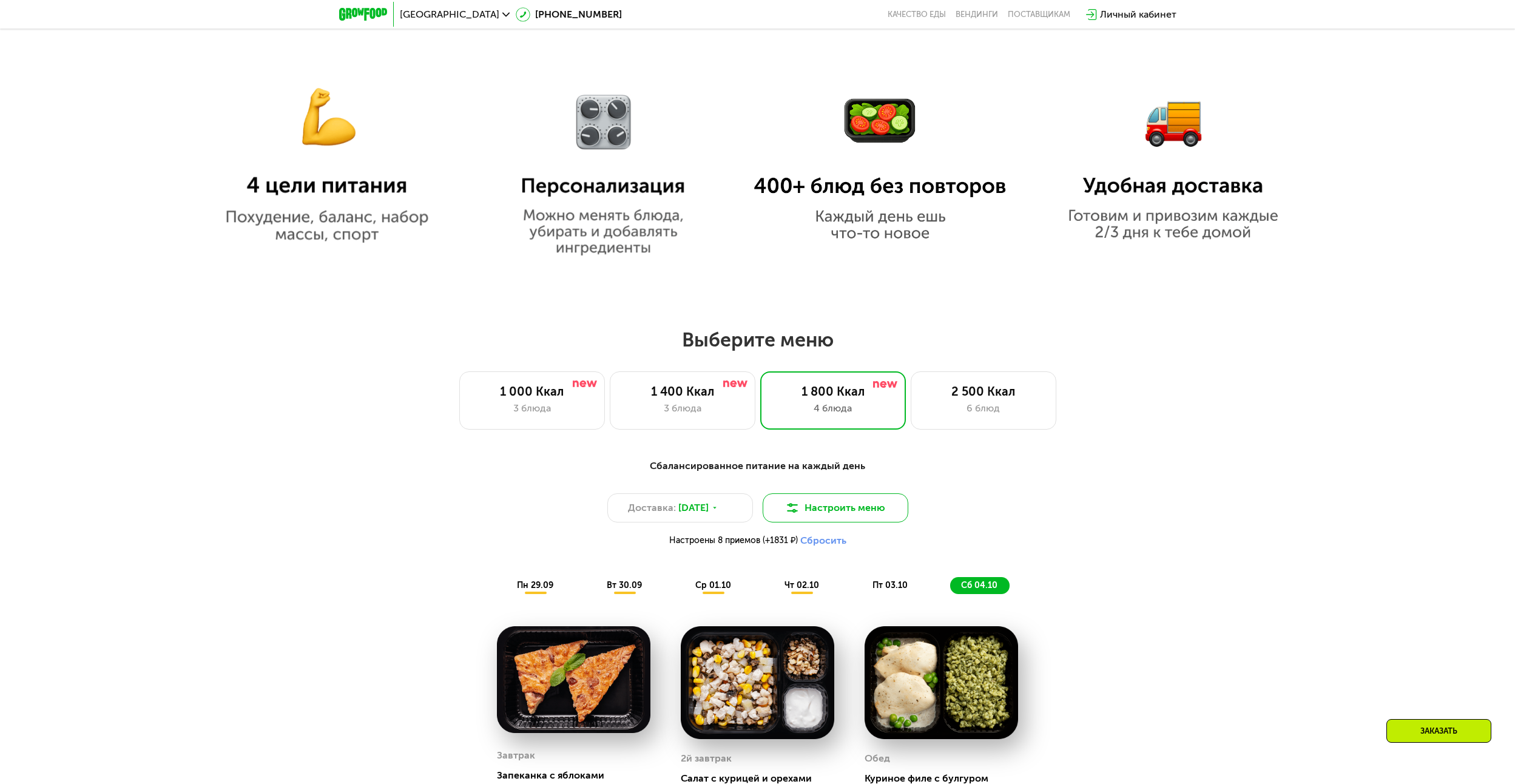
click at [875, 498] on button "Настроить меню" at bounding box center [836, 507] width 146 height 29
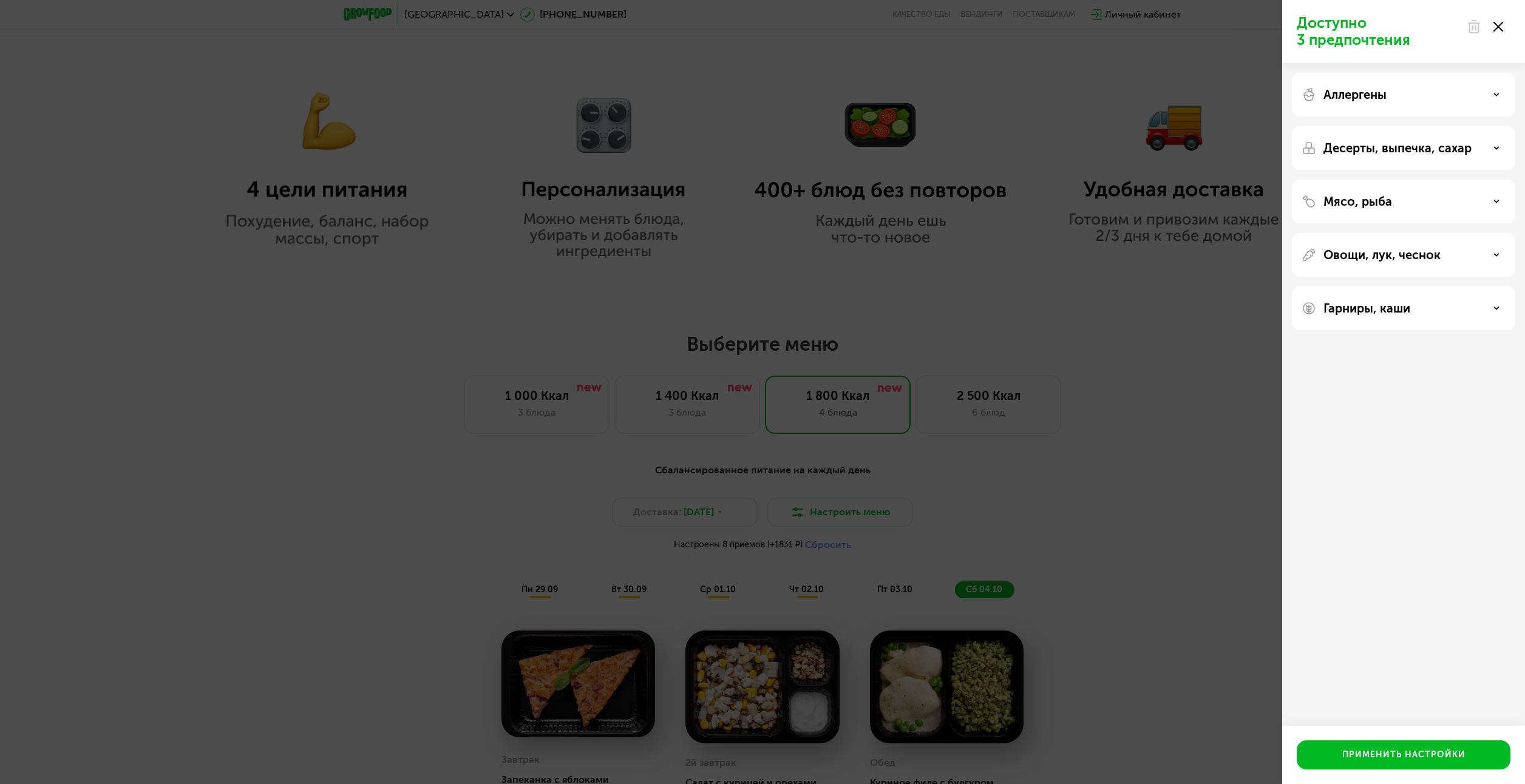
click at [1494, 95] on icon at bounding box center [1497, 95] width 6 height 6
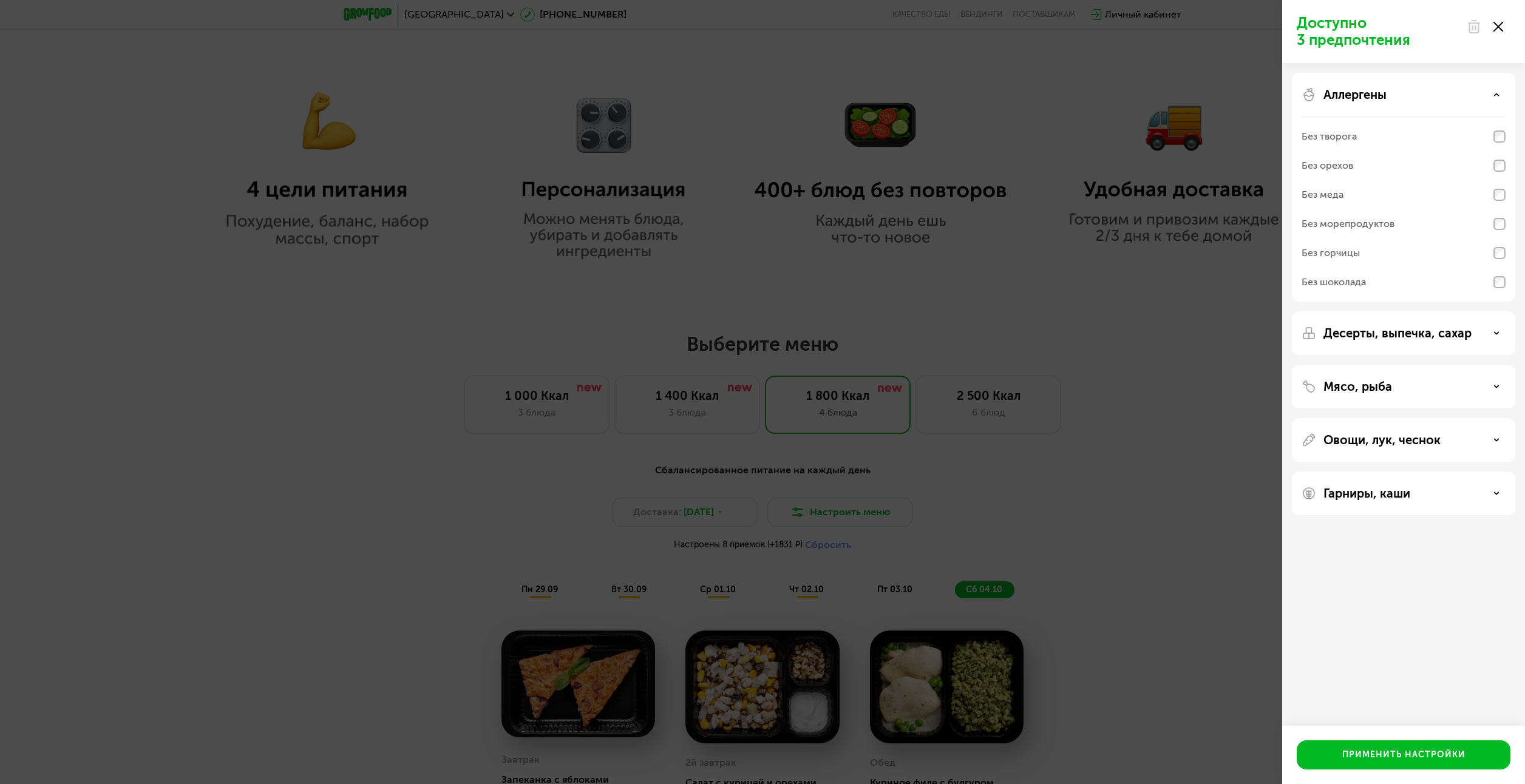
click at [1494, 95] on icon at bounding box center [1497, 95] width 6 height 6
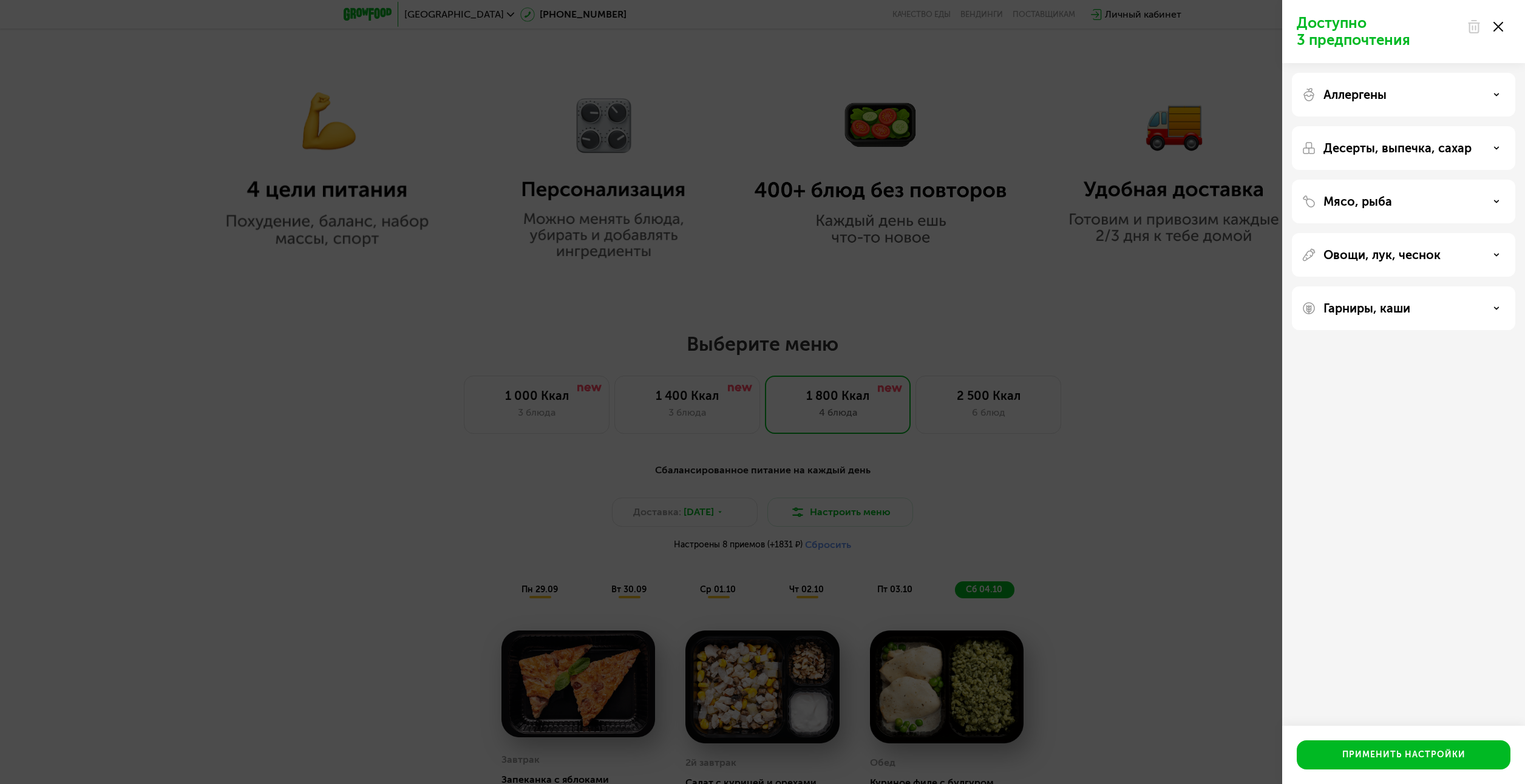
click at [1451, 149] on p "Десерты, выпечка, сахар" at bounding box center [1397, 148] width 148 height 15
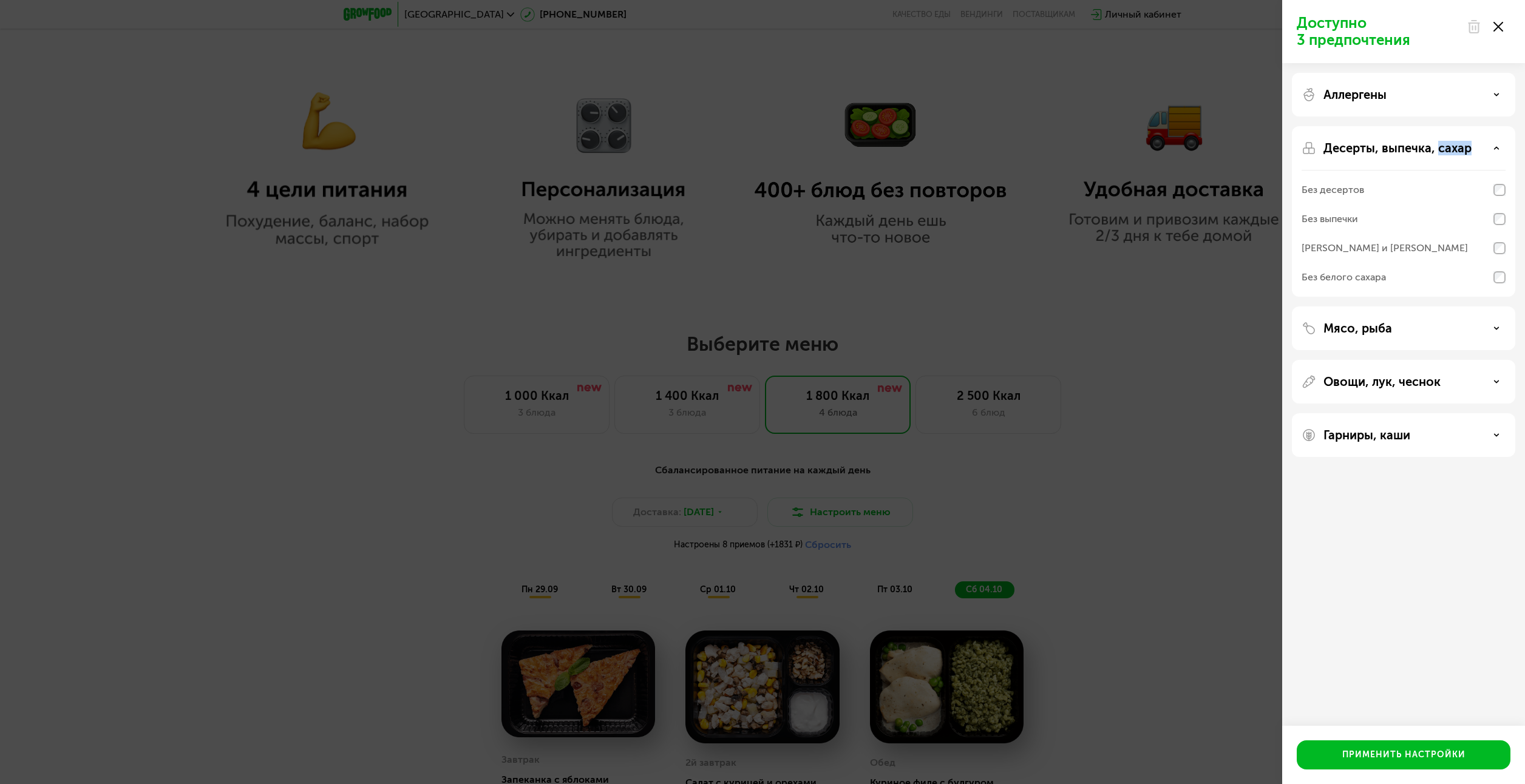
click at [1451, 149] on p "Десерты, выпечка, сахар" at bounding box center [1397, 148] width 148 height 15
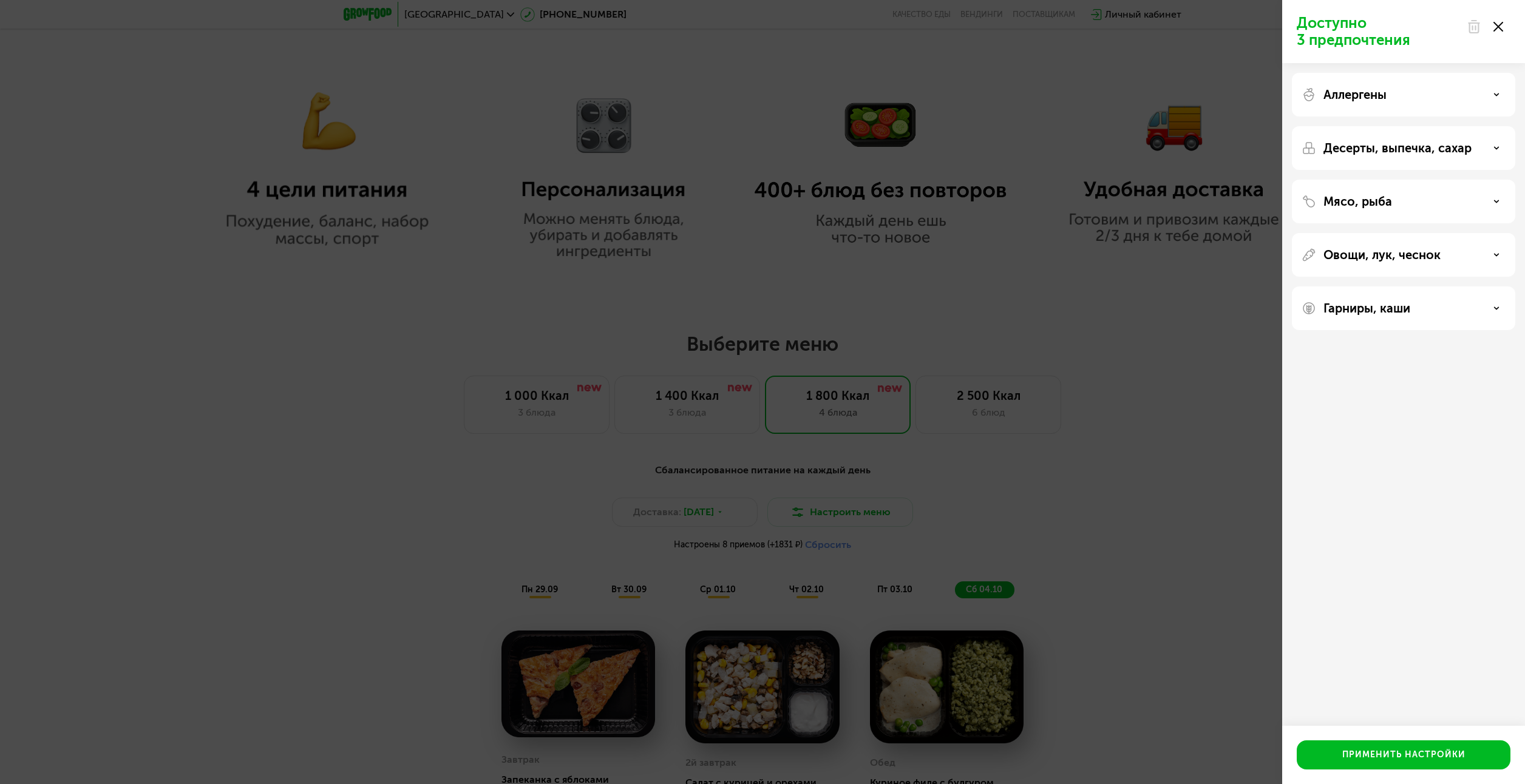
click at [1431, 200] on div "Мясо, рыба" at bounding box center [1403, 201] width 204 height 15
click at [1428, 246] on div "Овощи, лук, чеснок" at bounding box center [1403, 255] width 224 height 44
click at [1427, 246] on div "Овощи, лук, чеснок" at bounding box center [1403, 255] width 224 height 44
click at [1483, 255] on div "Овощи, лук, чеснок" at bounding box center [1403, 255] width 204 height 15
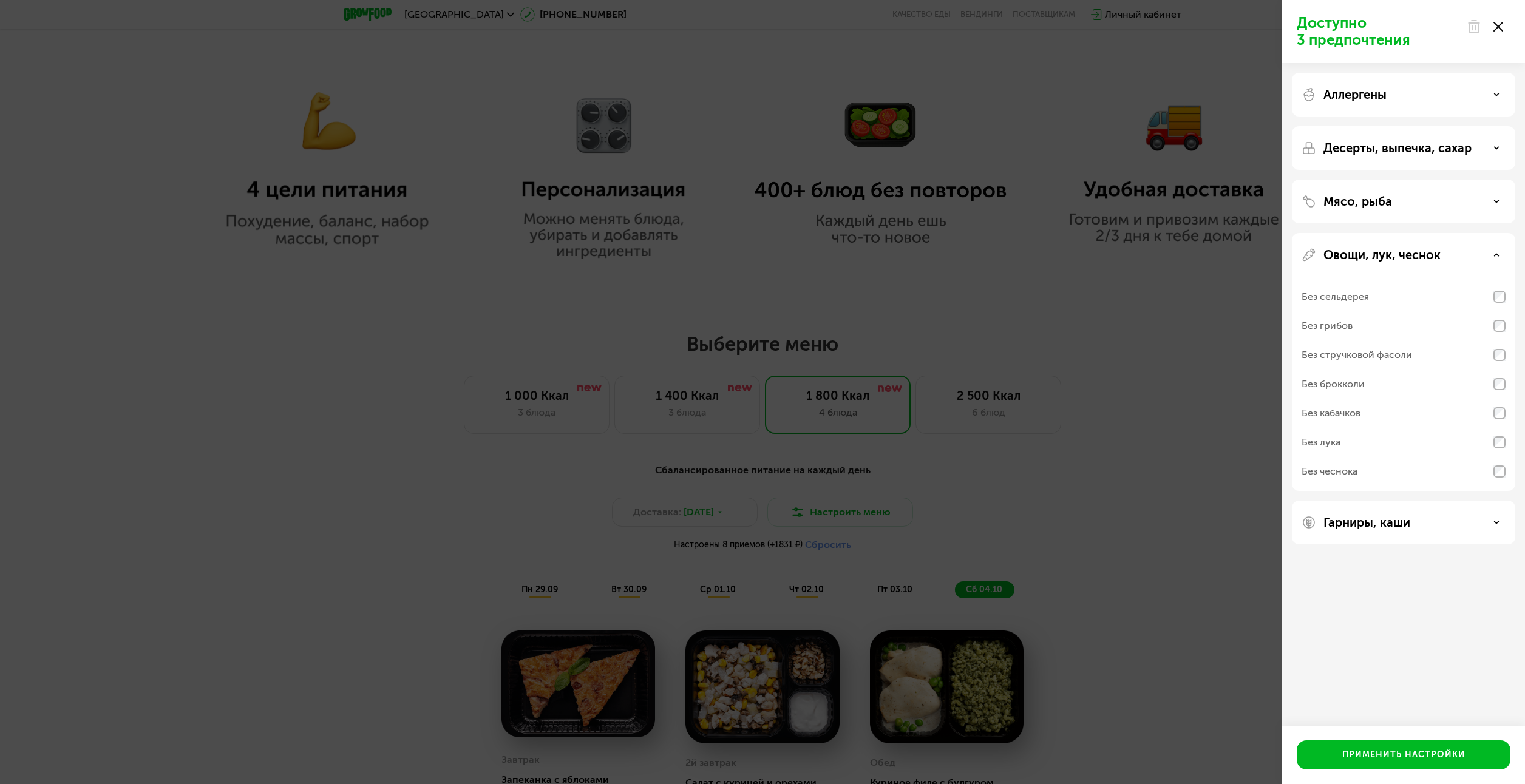
click at [1484, 255] on div "Овощи, лук, чеснок" at bounding box center [1403, 255] width 204 height 15
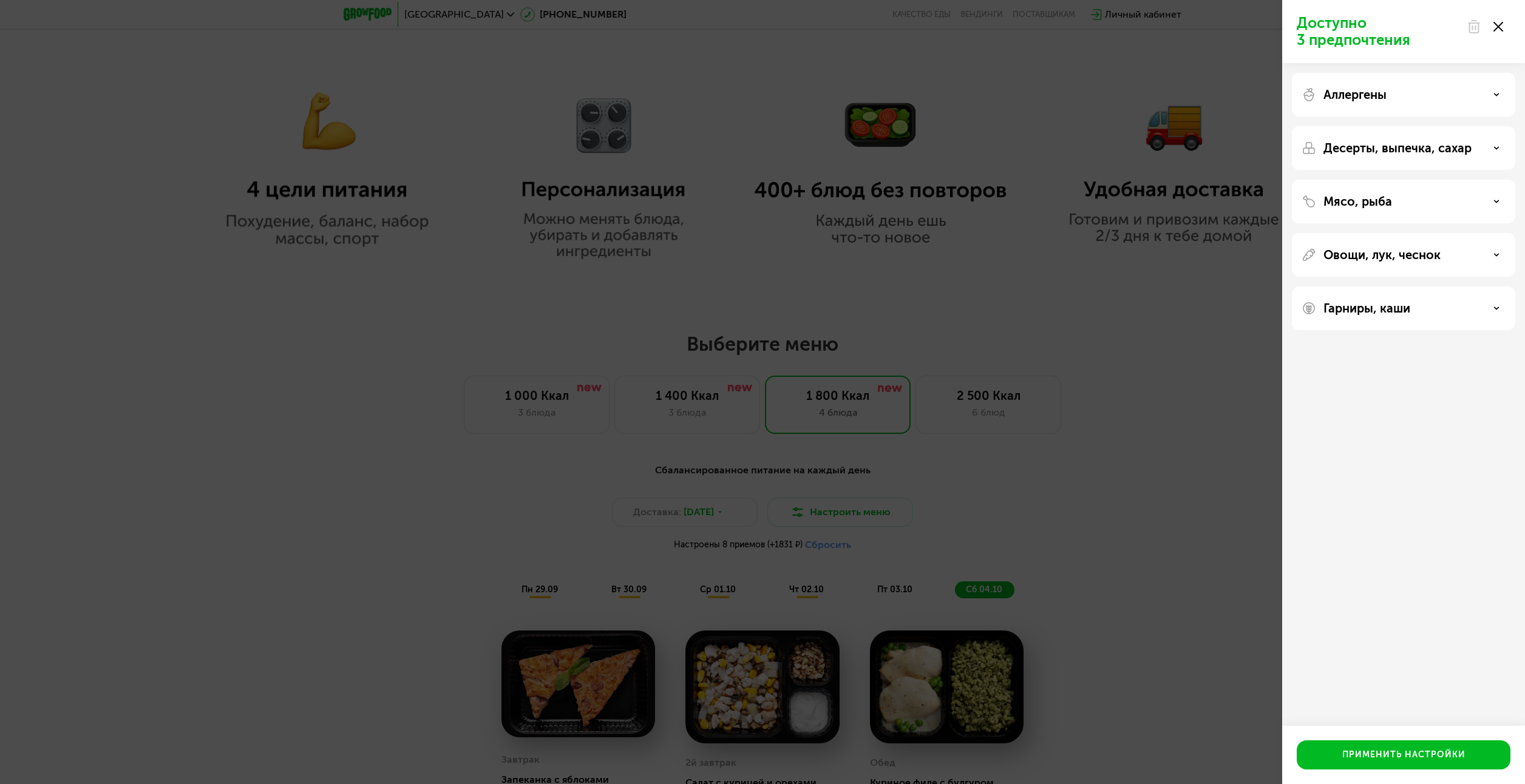
click at [1500, 23] on icon at bounding box center [1498, 27] width 9 height 9
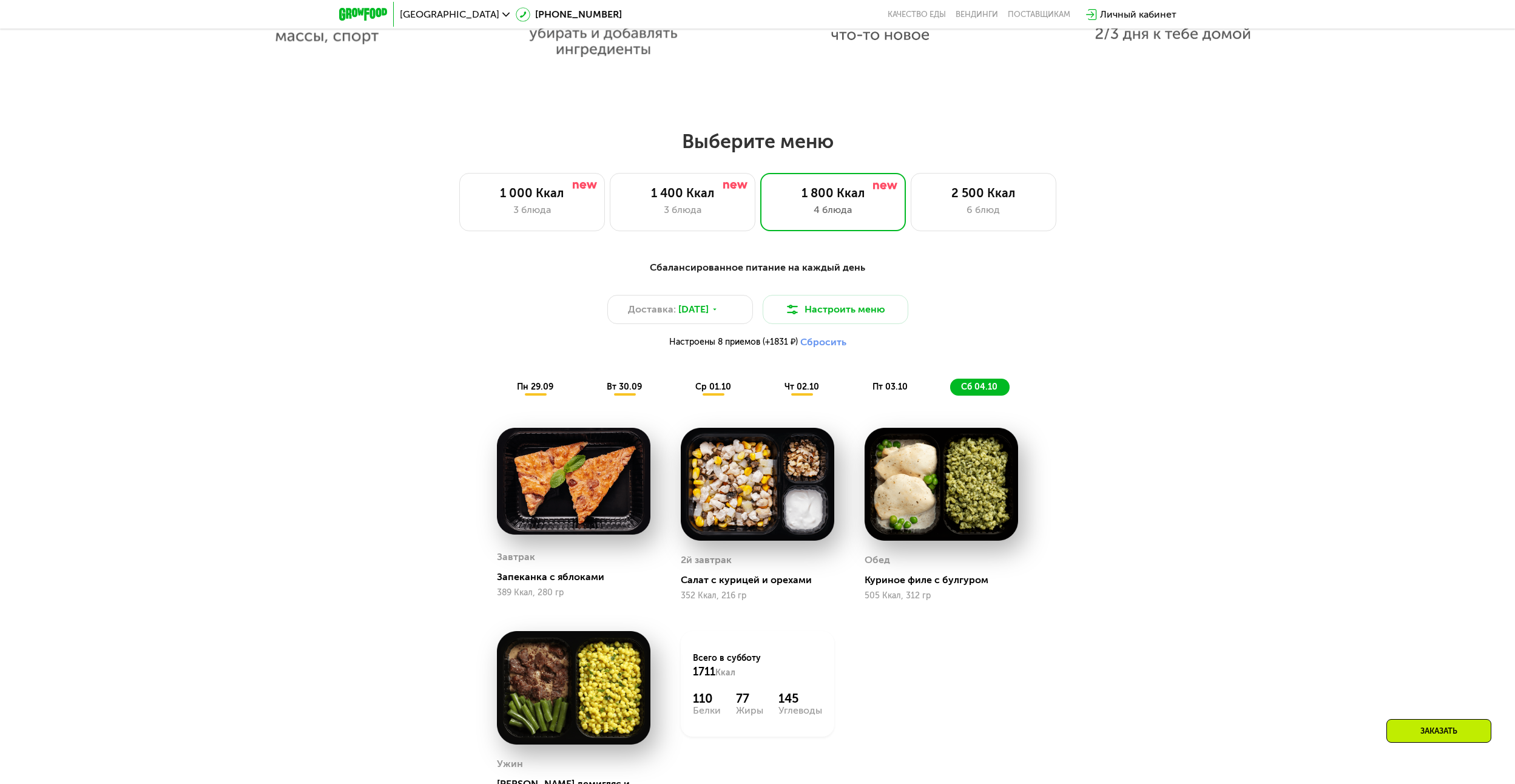
scroll to position [1178, 0]
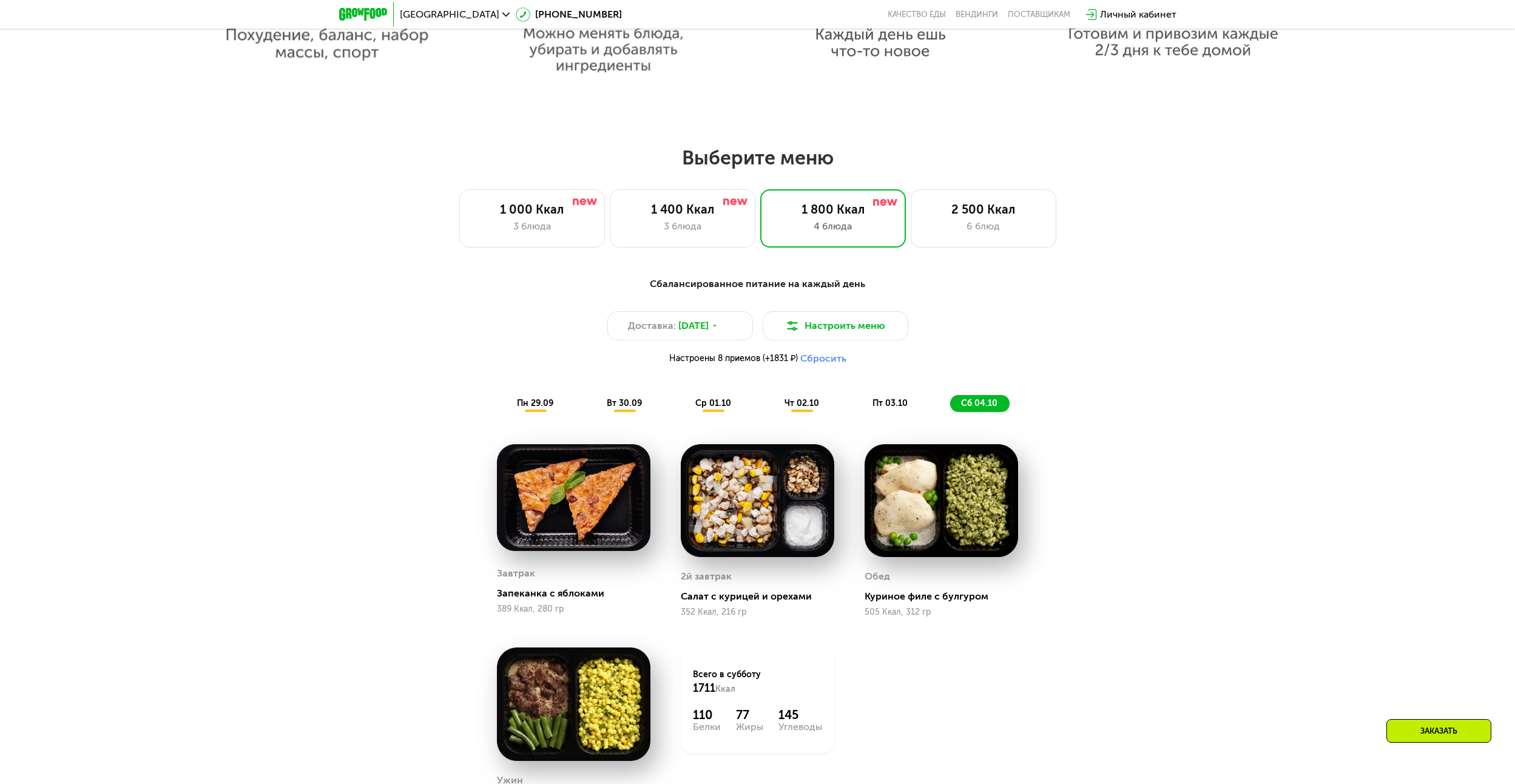
click at [514, 399] on div "пн 29.09" at bounding box center [536, 404] width 60 height 17
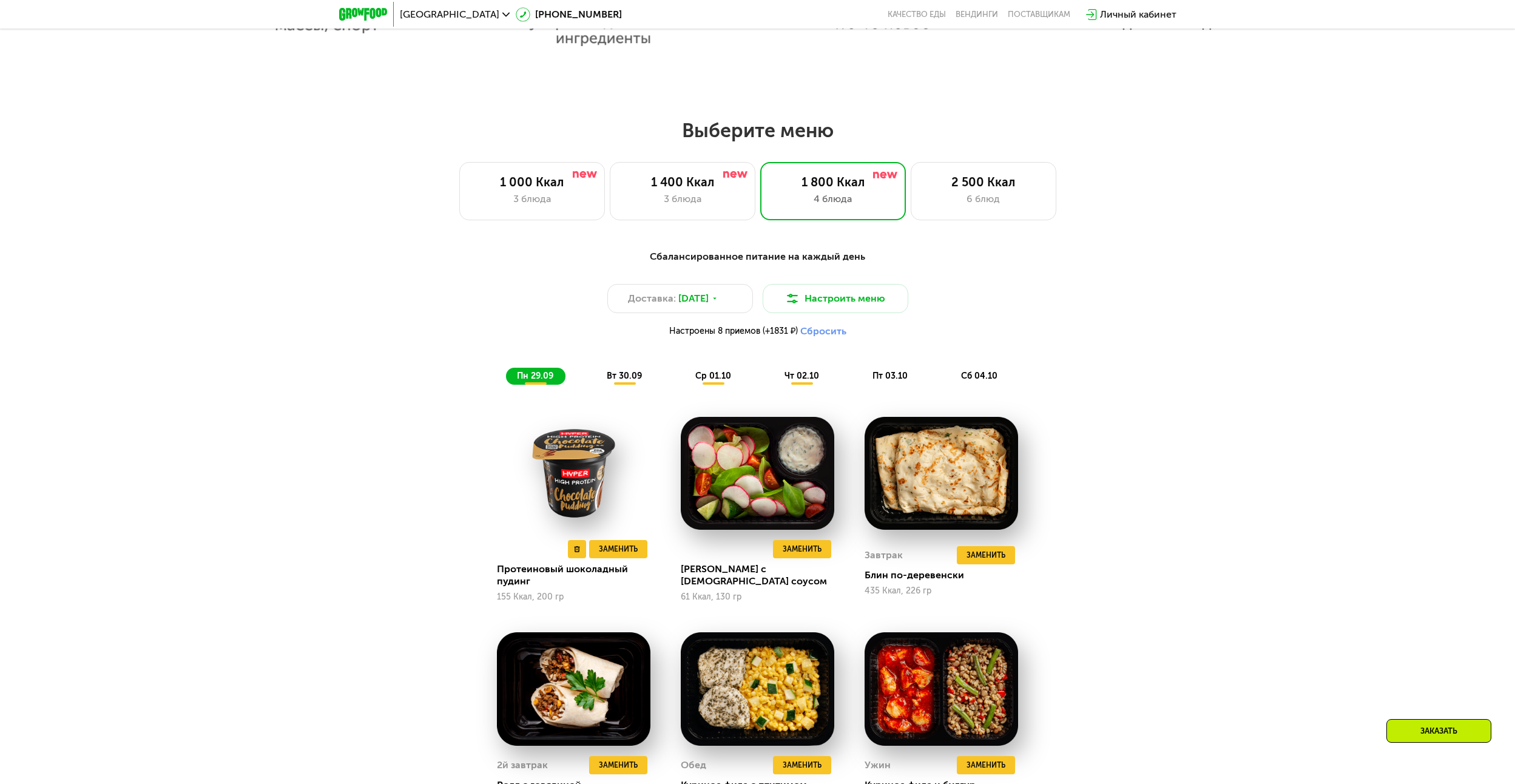
scroll to position [1360, 0]
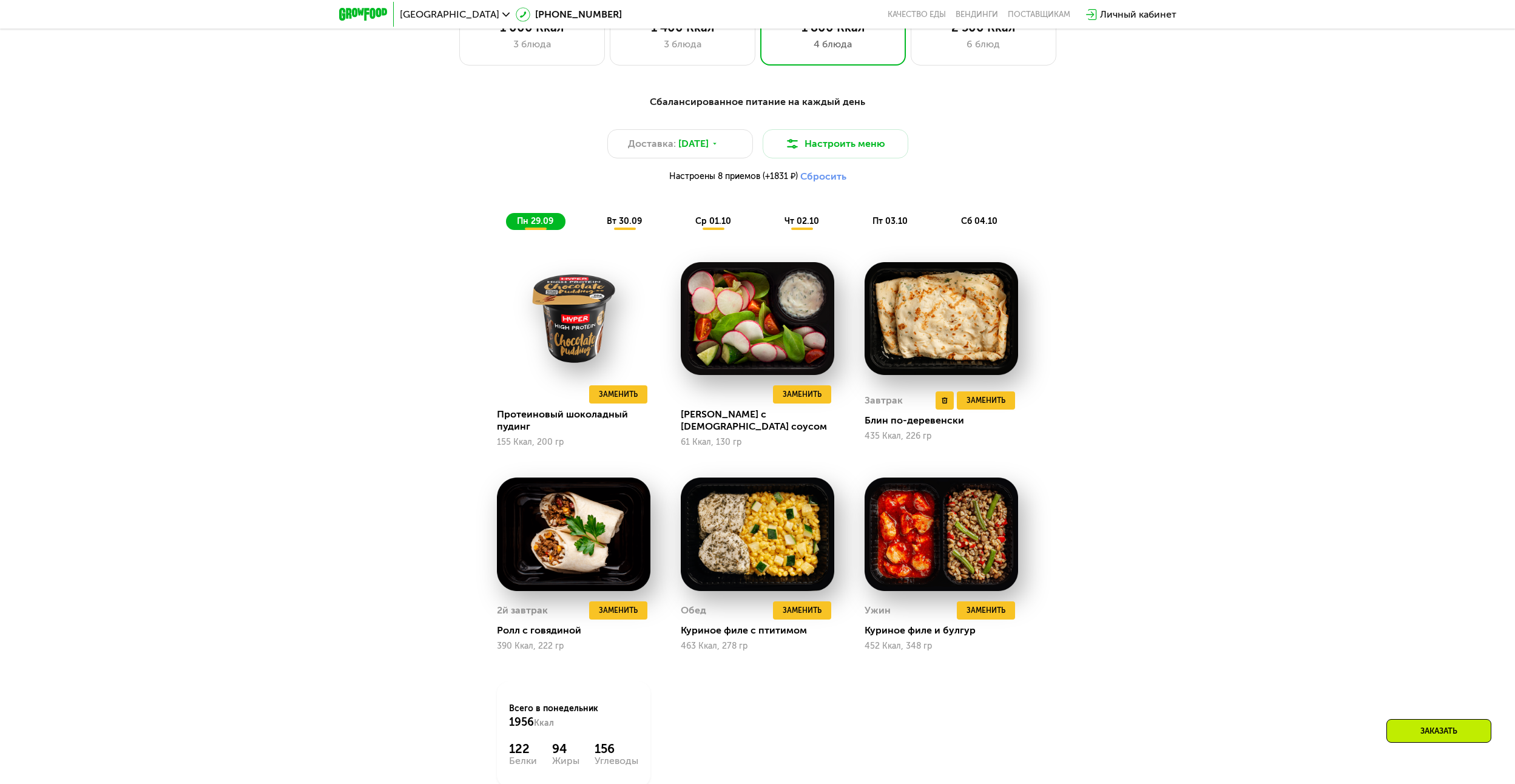
click at [928, 326] on img at bounding box center [942, 318] width 154 height 113
click at [996, 404] on span "Заменить" at bounding box center [986, 400] width 39 height 12
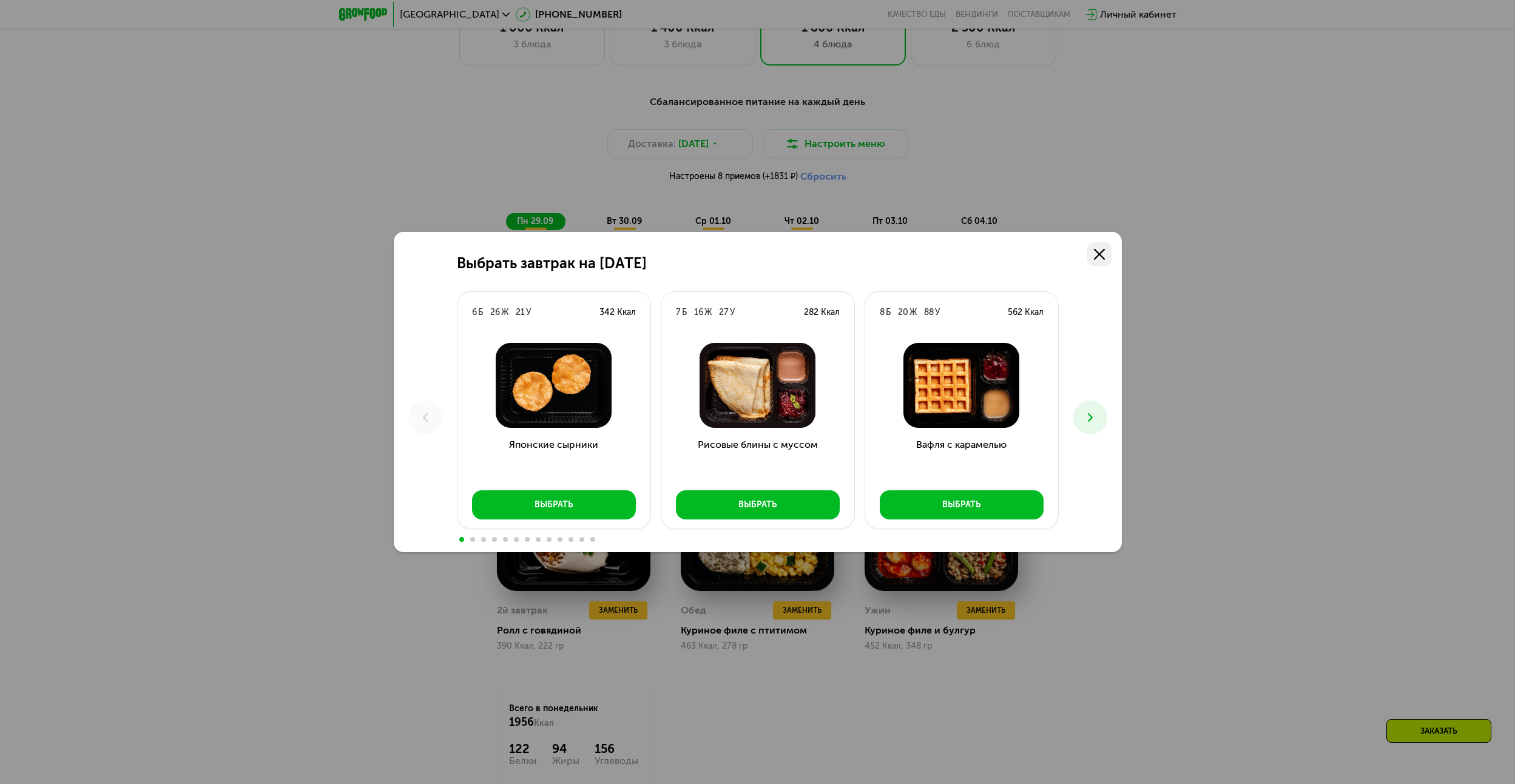
click at [1093, 252] on link at bounding box center [1099, 254] width 24 height 24
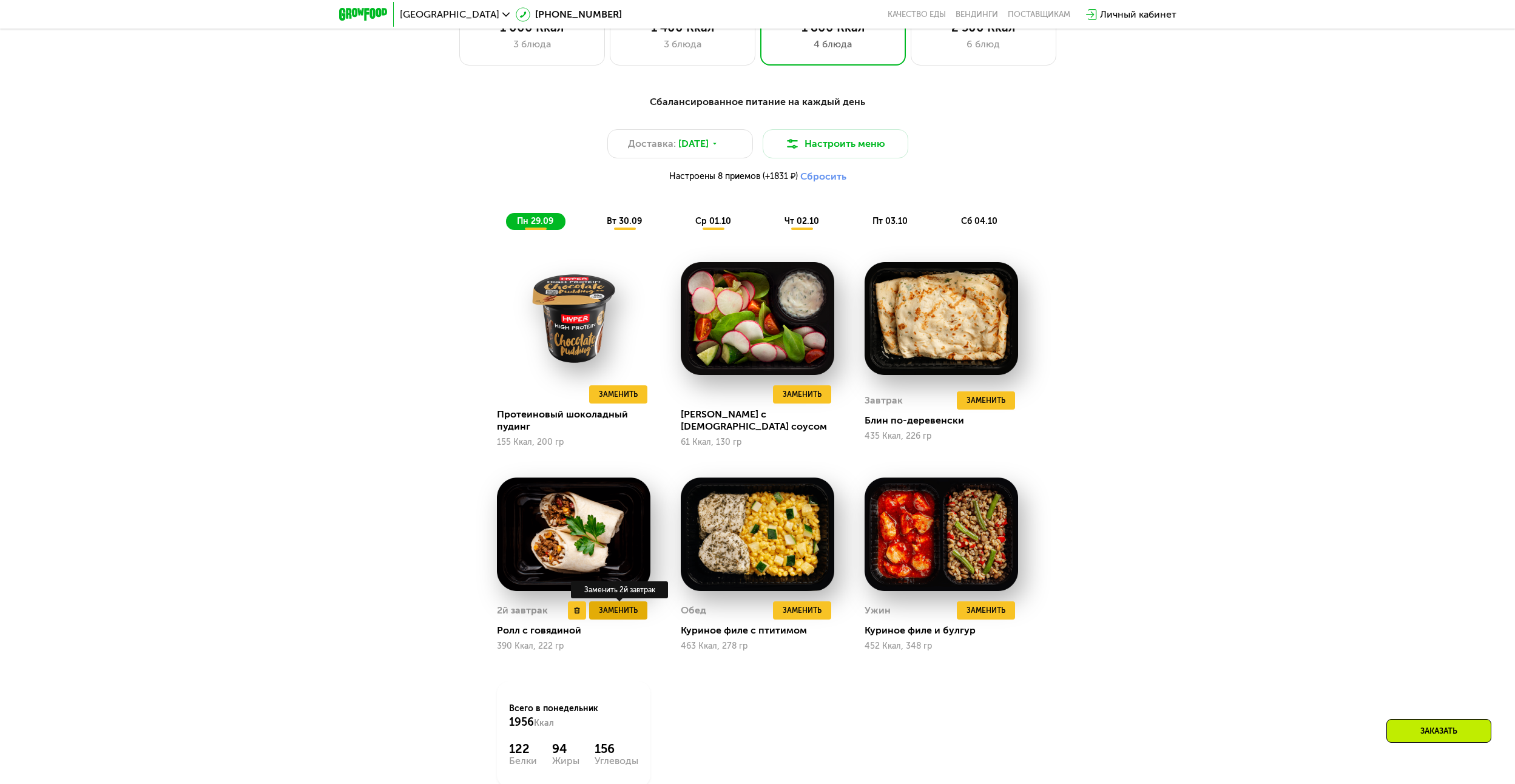
click at [628, 612] on span "Заменить" at bounding box center [619, 610] width 39 height 12
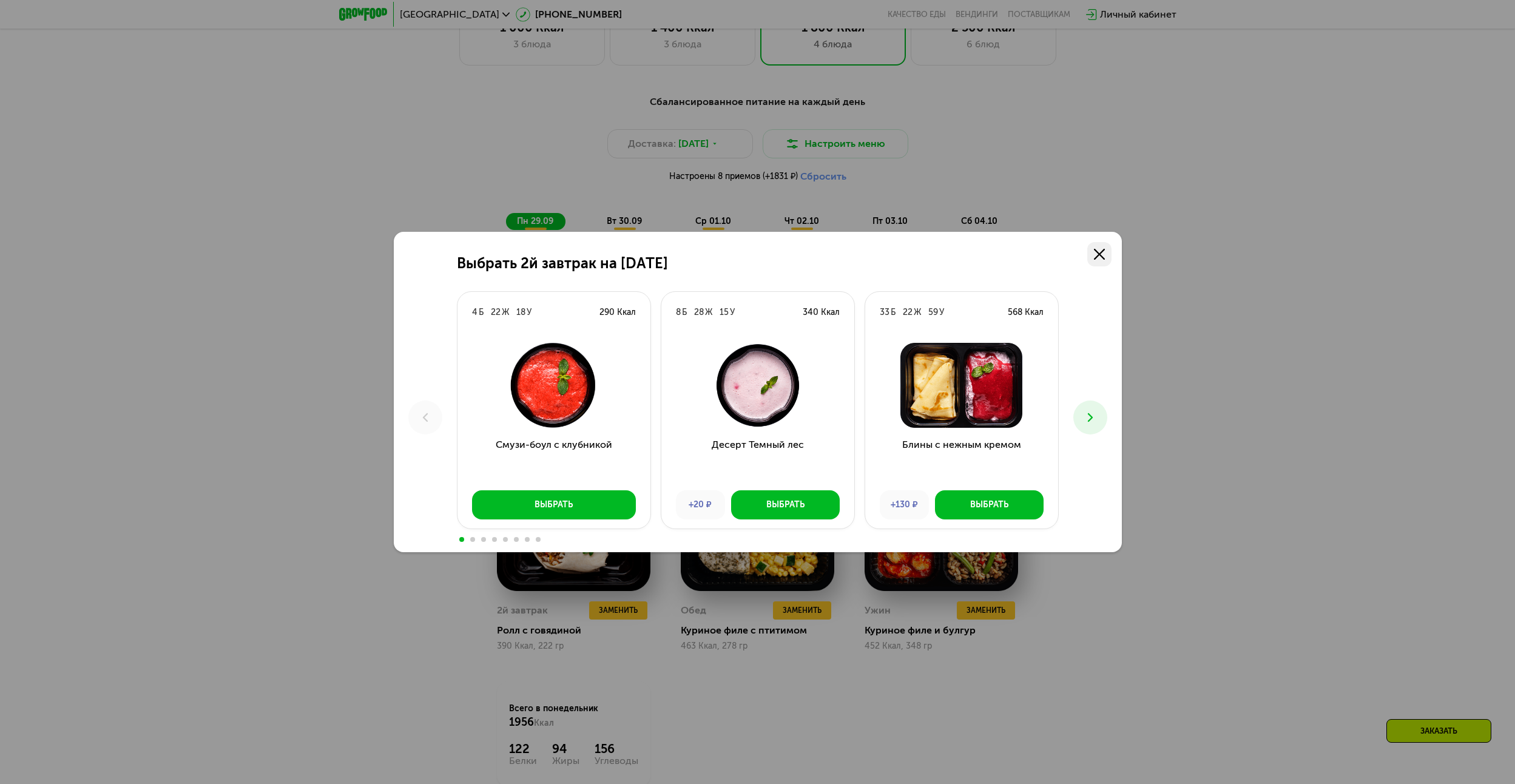
click at [1103, 247] on link at bounding box center [1099, 254] width 24 height 24
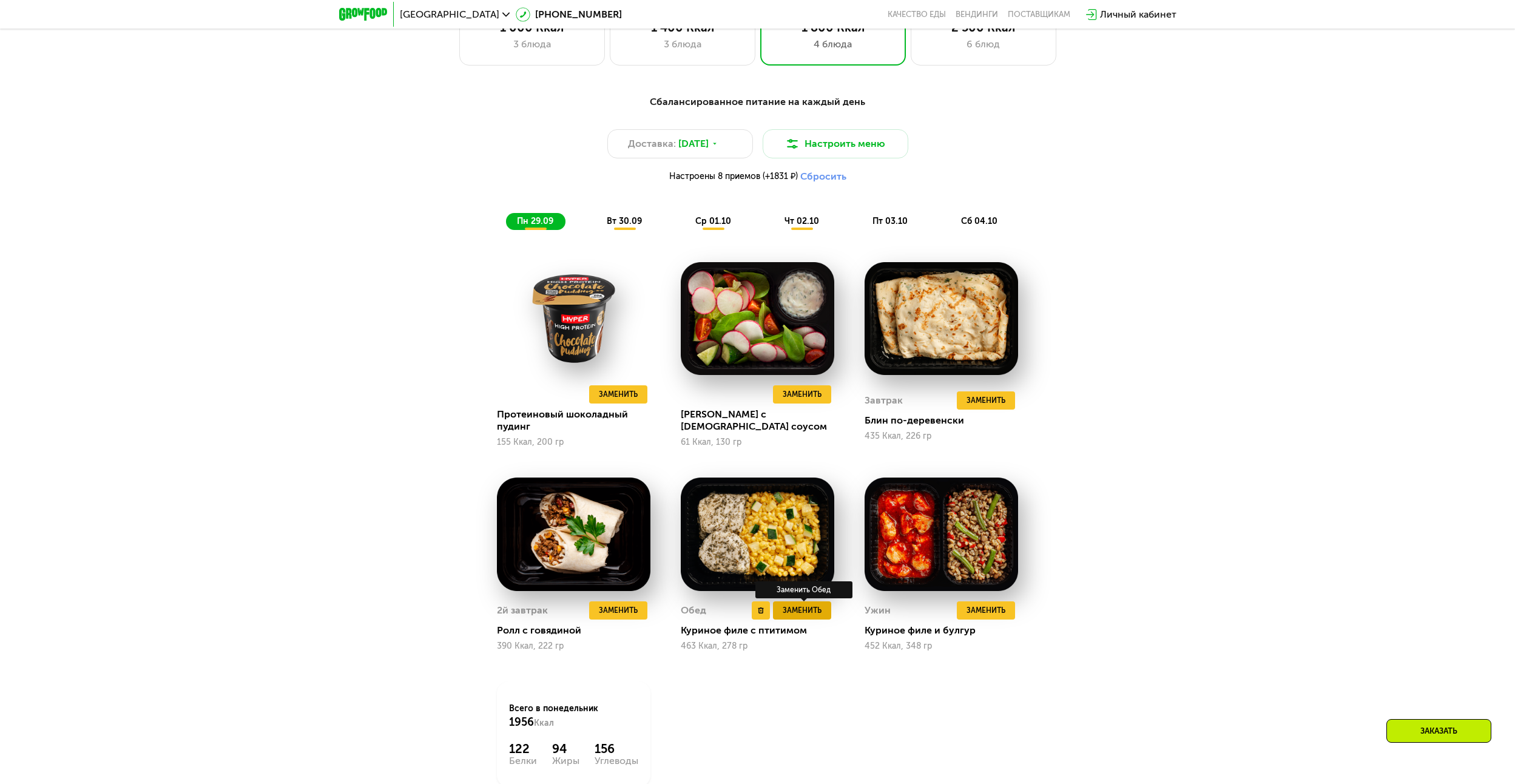
click at [812, 610] on span "Заменить" at bounding box center [802, 610] width 39 height 12
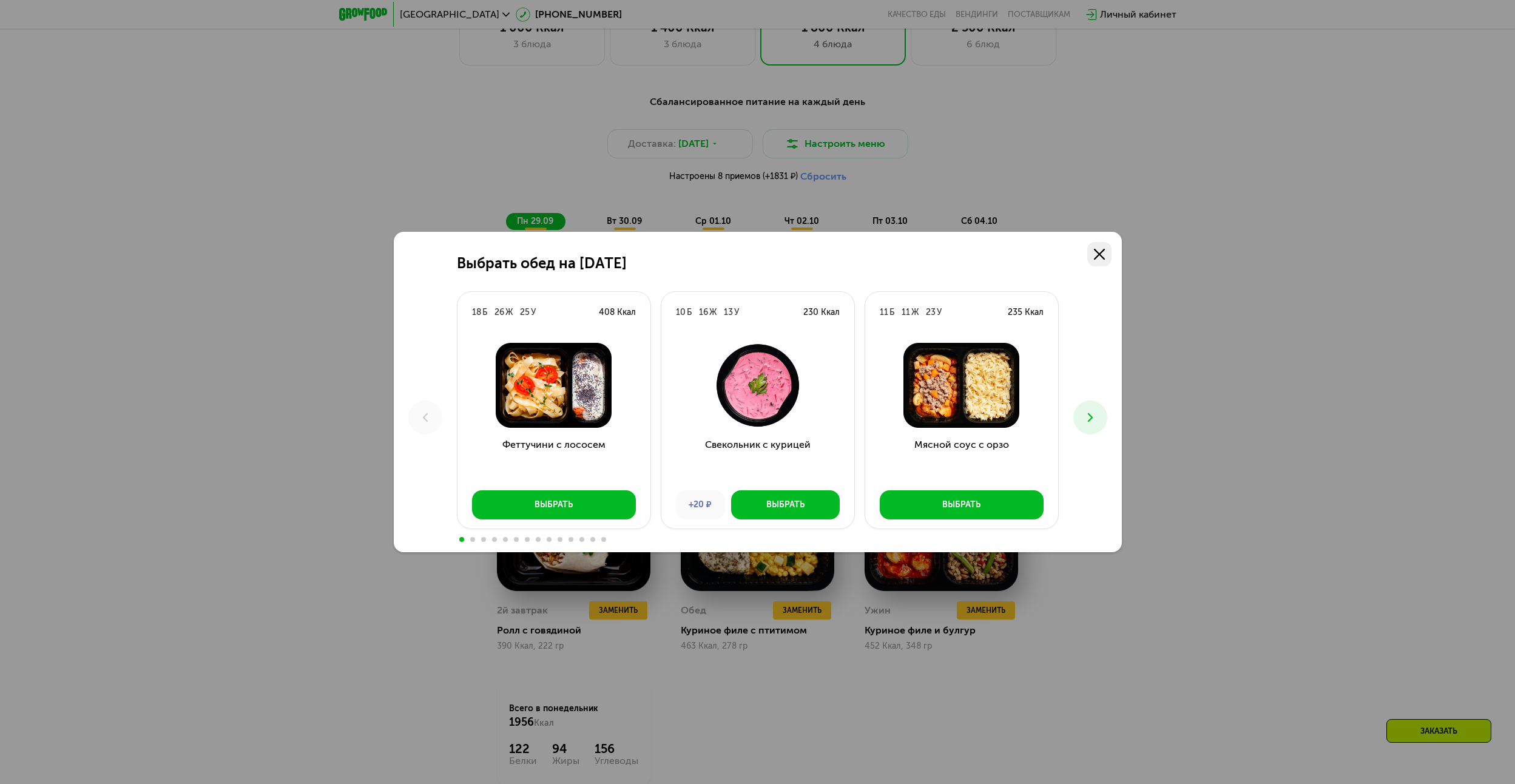
click at [1098, 249] on link at bounding box center [1099, 254] width 24 height 24
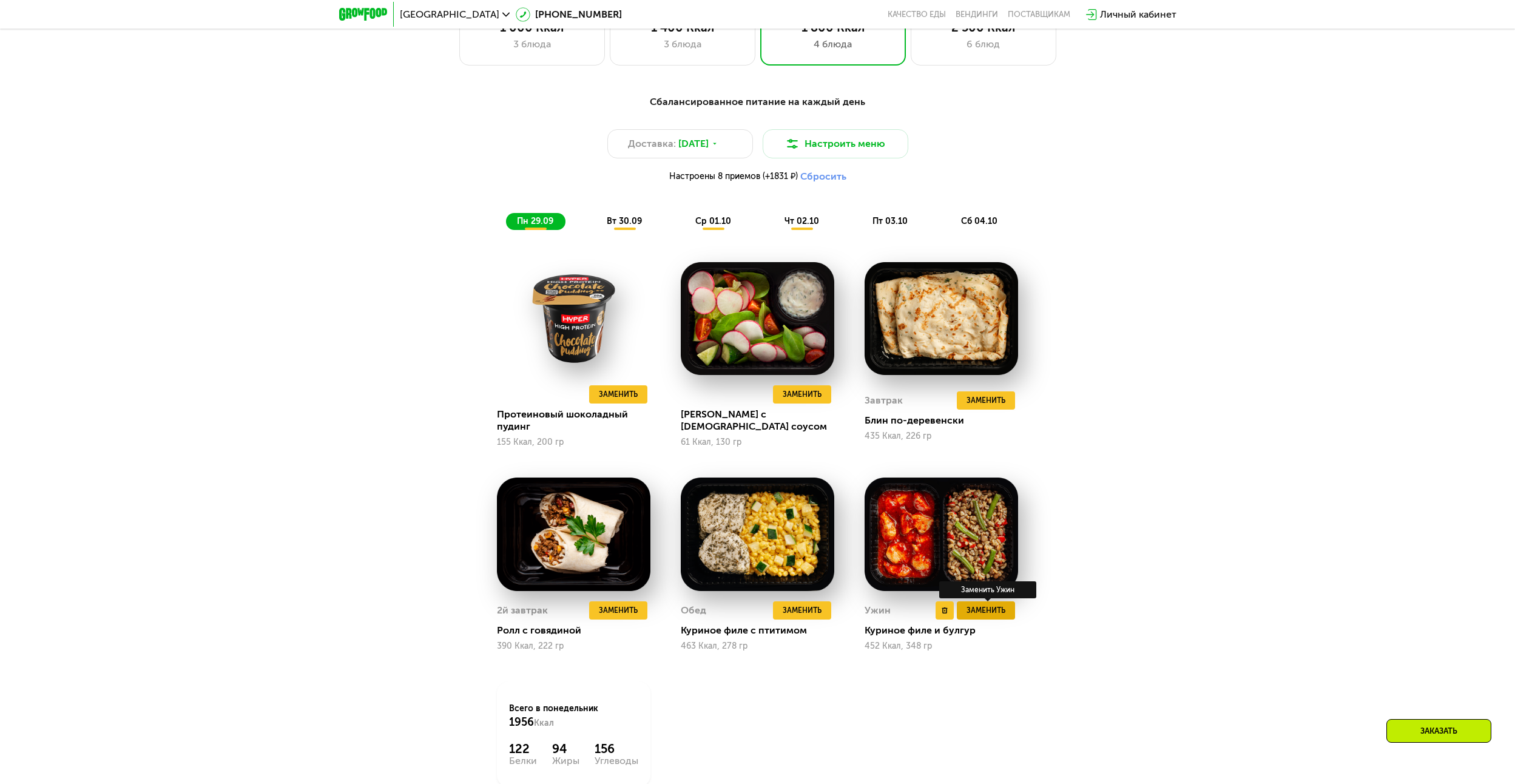
click at [988, 616] on span "Заменить" at bounding box center [986, 610] width 39 height 12
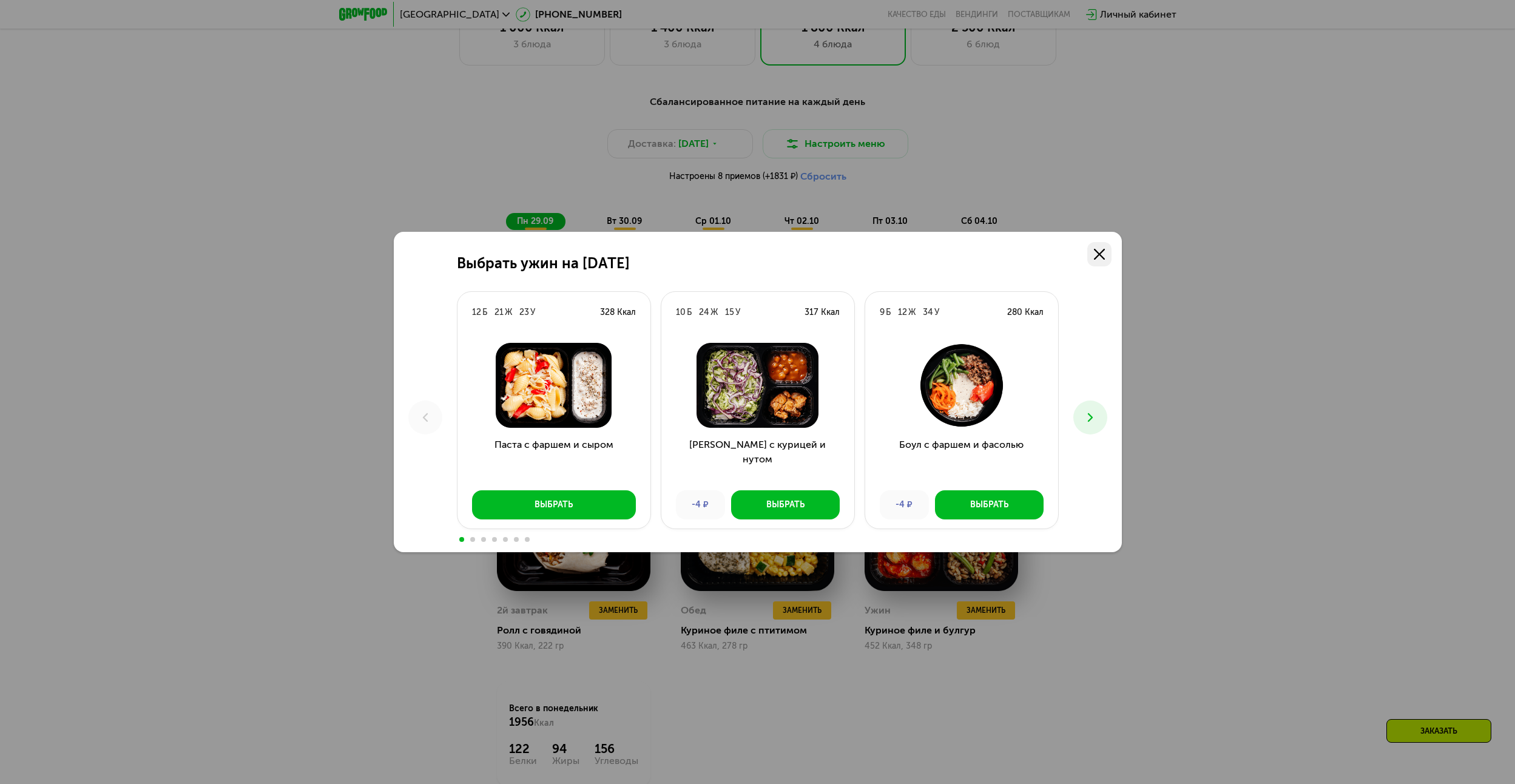
click at [1103, 245] on link at bounding box center [1099, 254] width 24 height 24
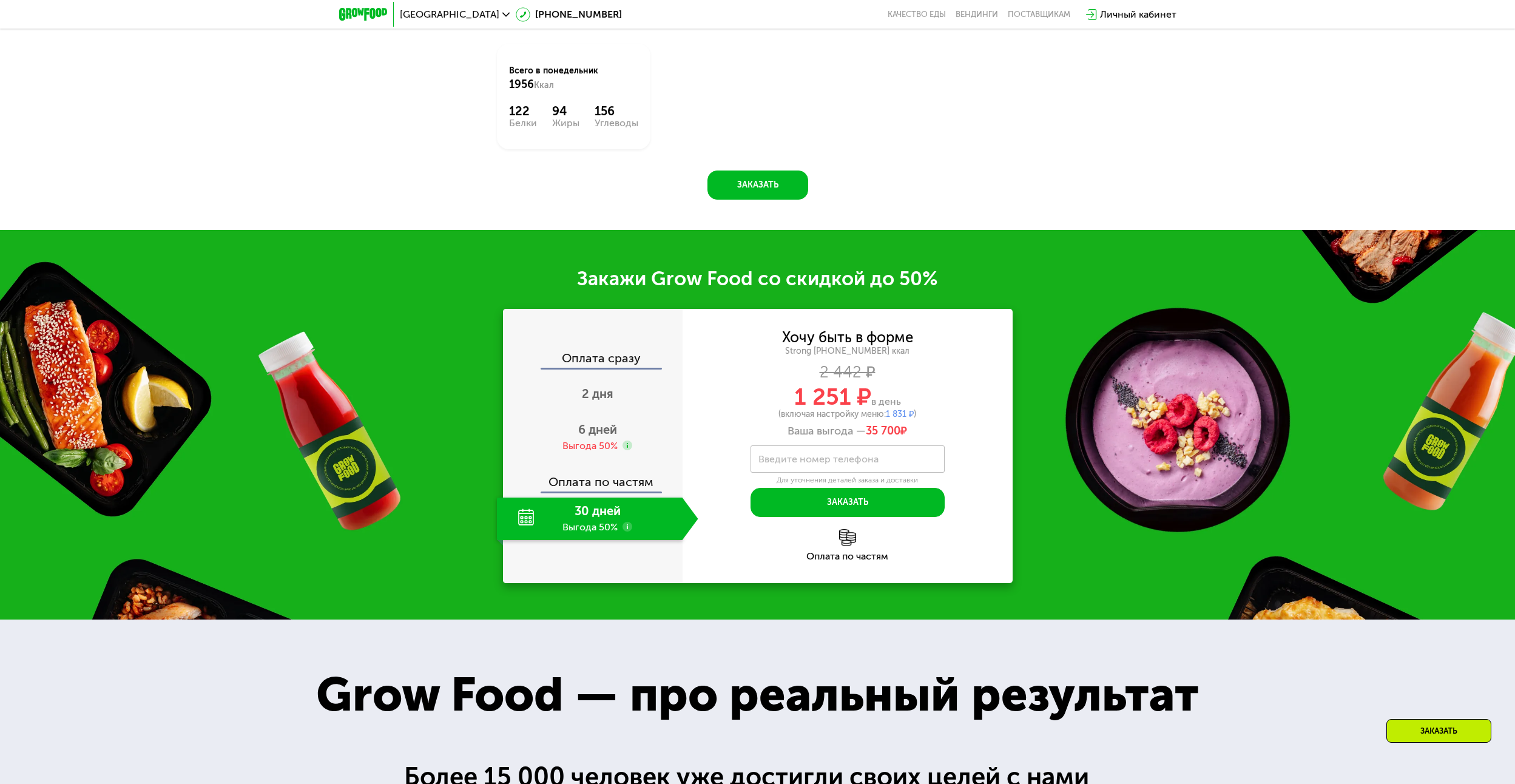
scroll to position [2027, 0]
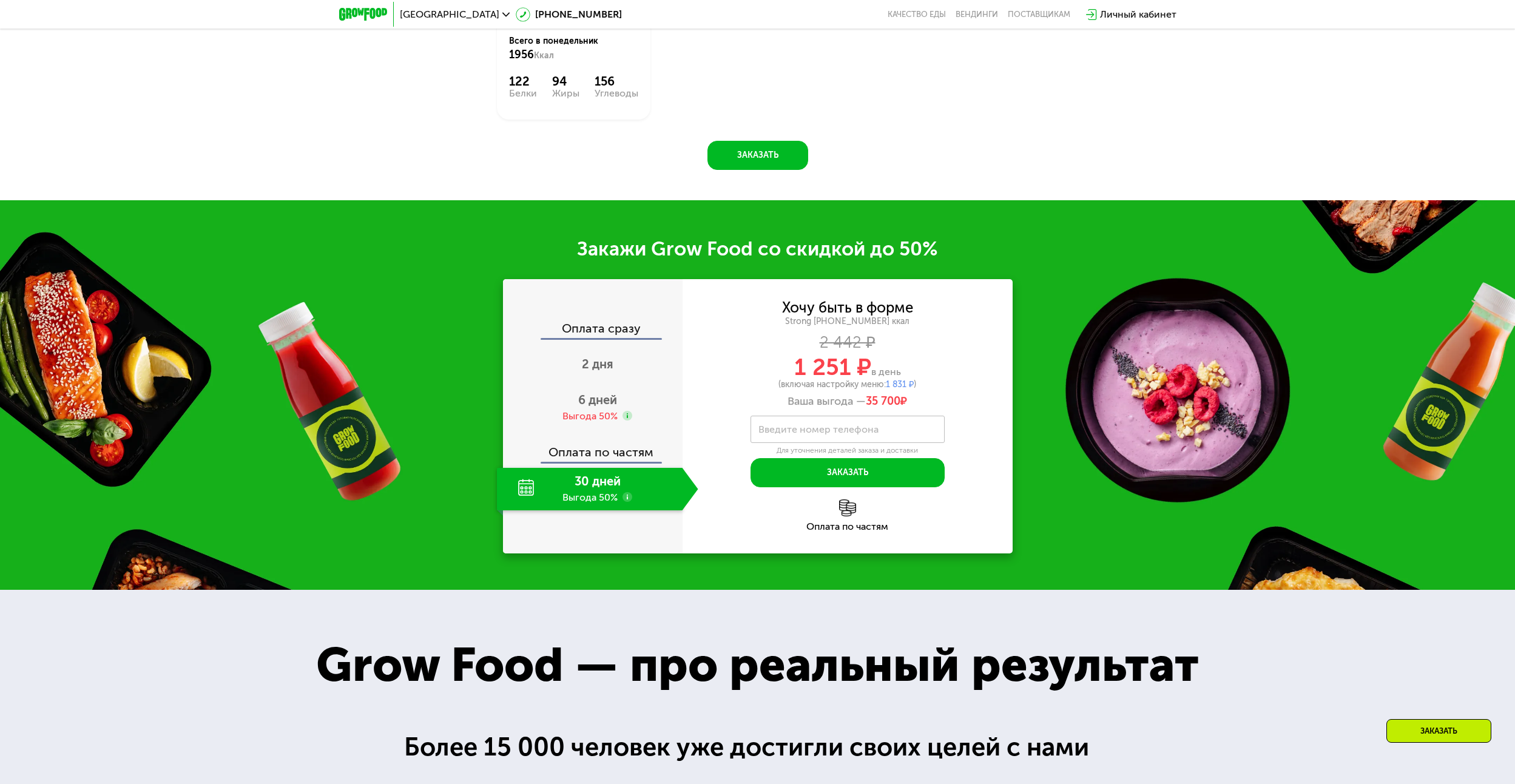
click at [617, 328] on div "Оплата сразу" at bounding box center [594, 330] width 179 height 16
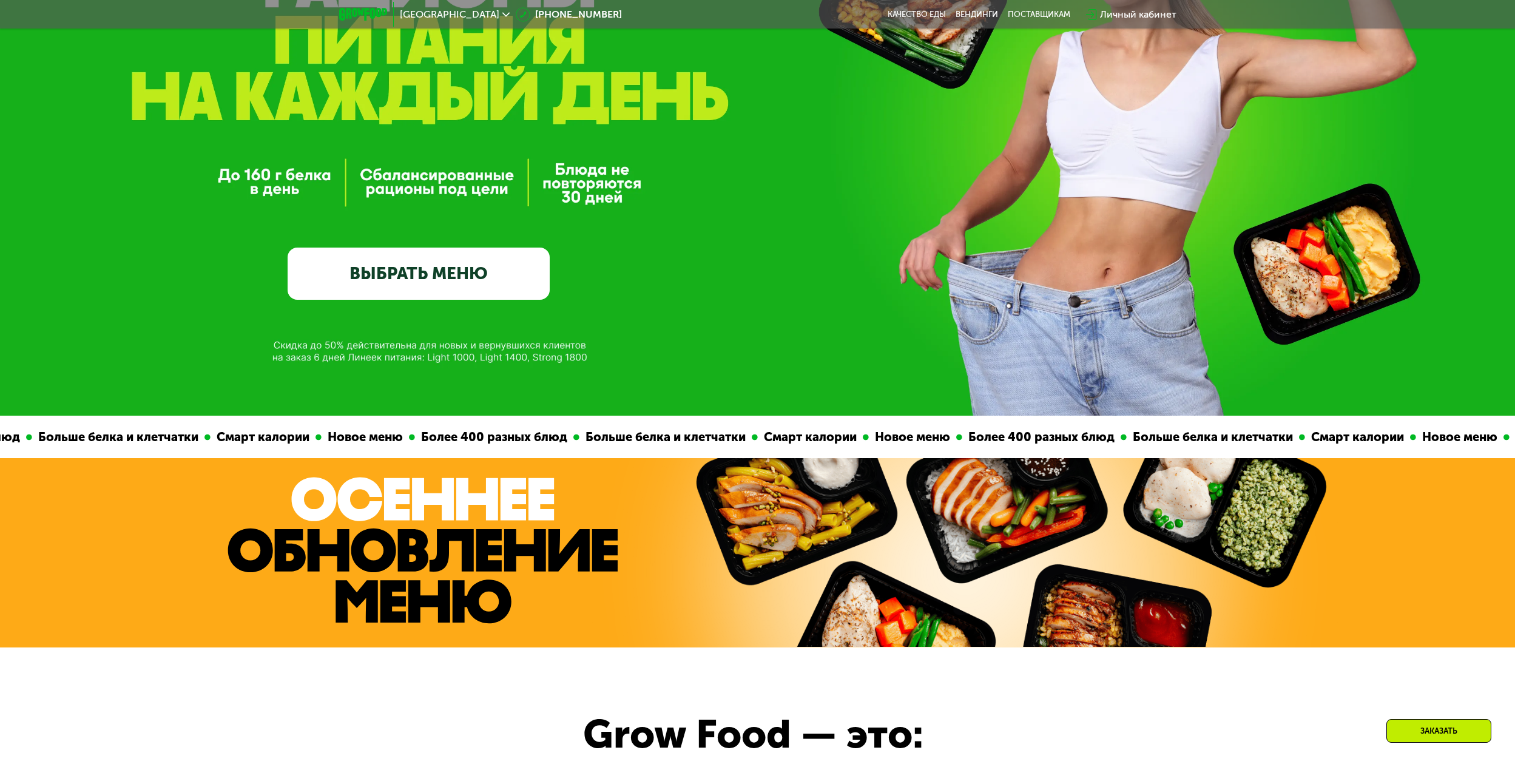
scroll to position [0, 0]
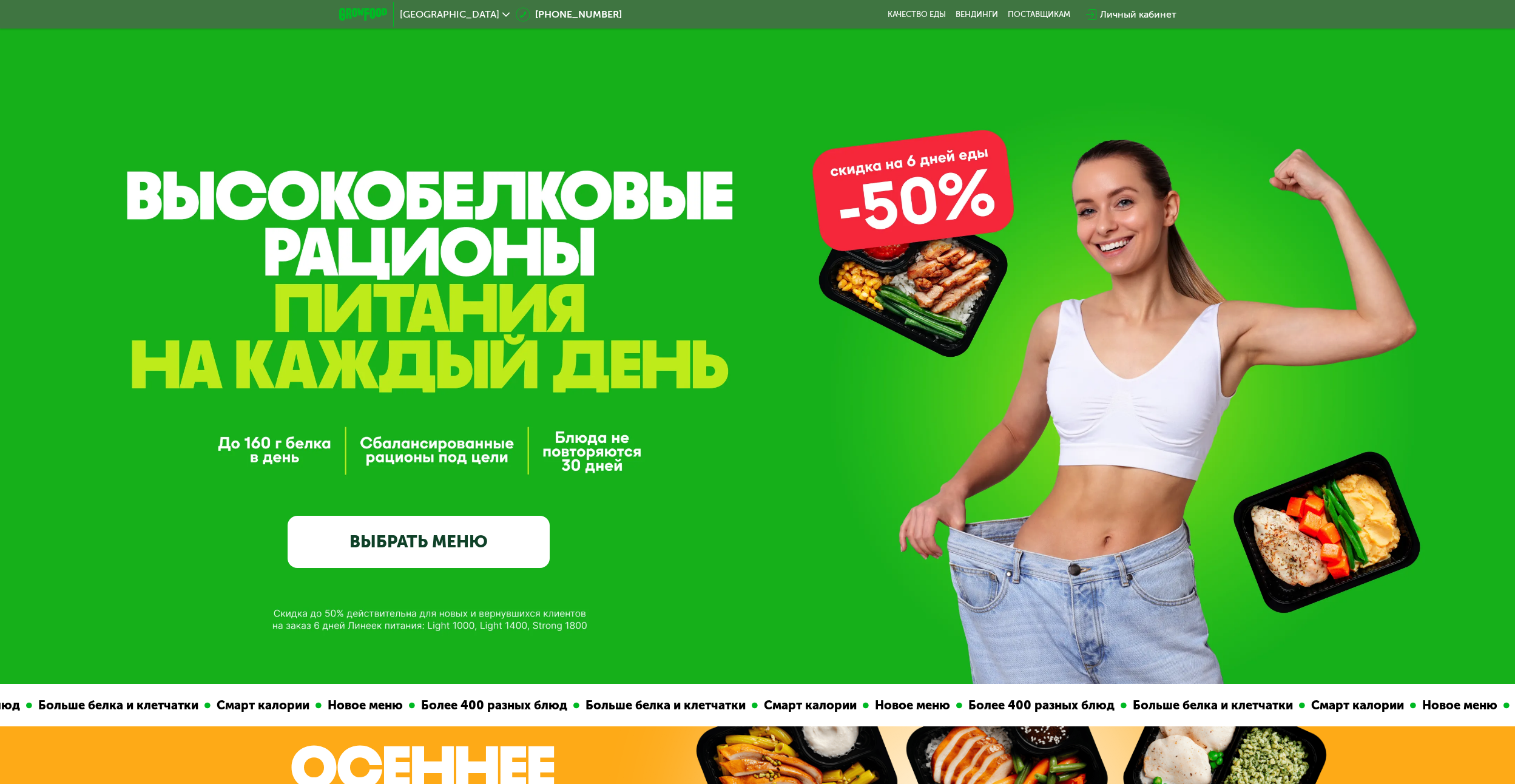
click at [1121, 12] on div "Личный кабинет" at bounding box center [1139, 14] width 77 height 15
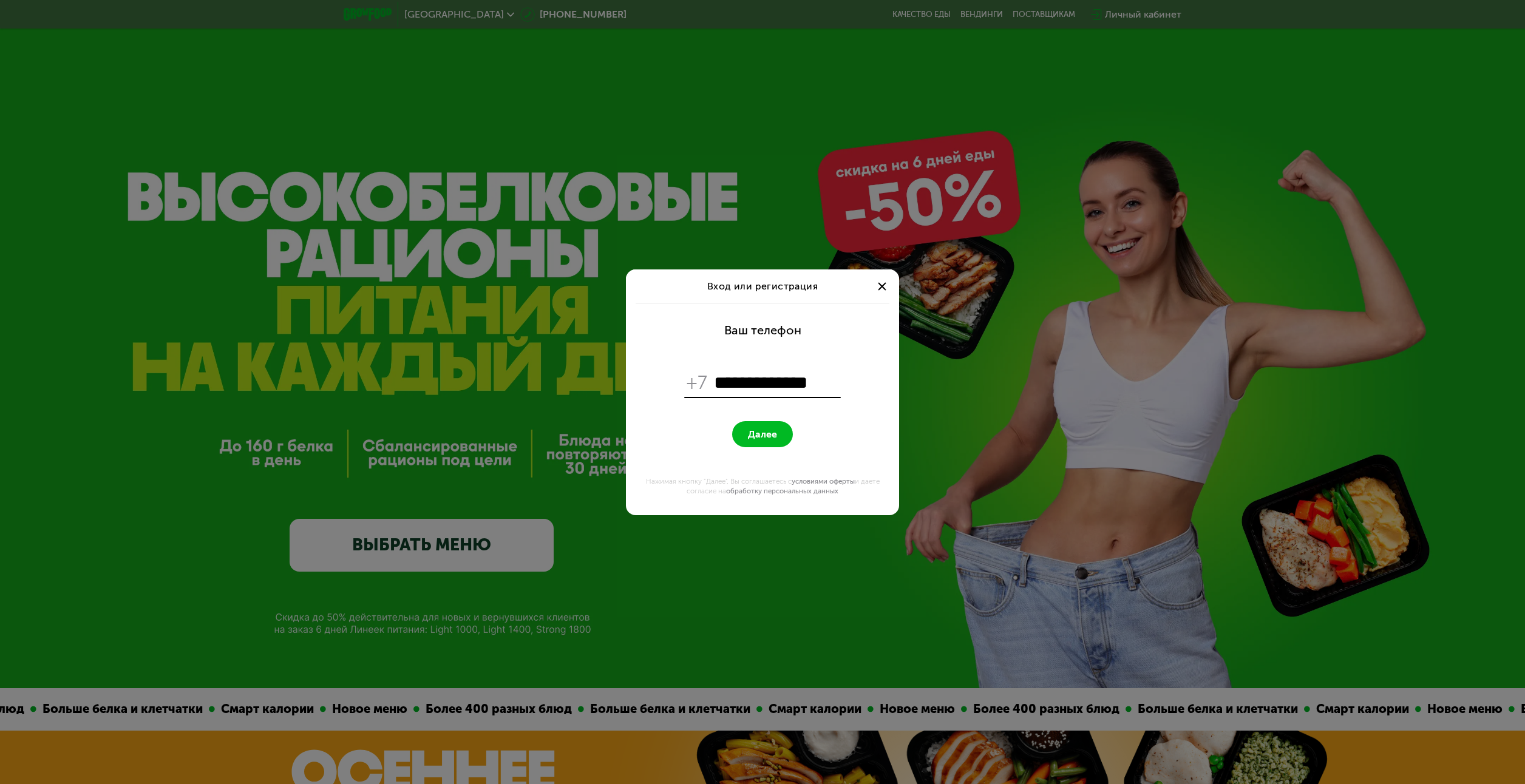
type input "**********"
click at [745, 428] on button "Далее" at bounding box center [762, 434] width 60 height 26
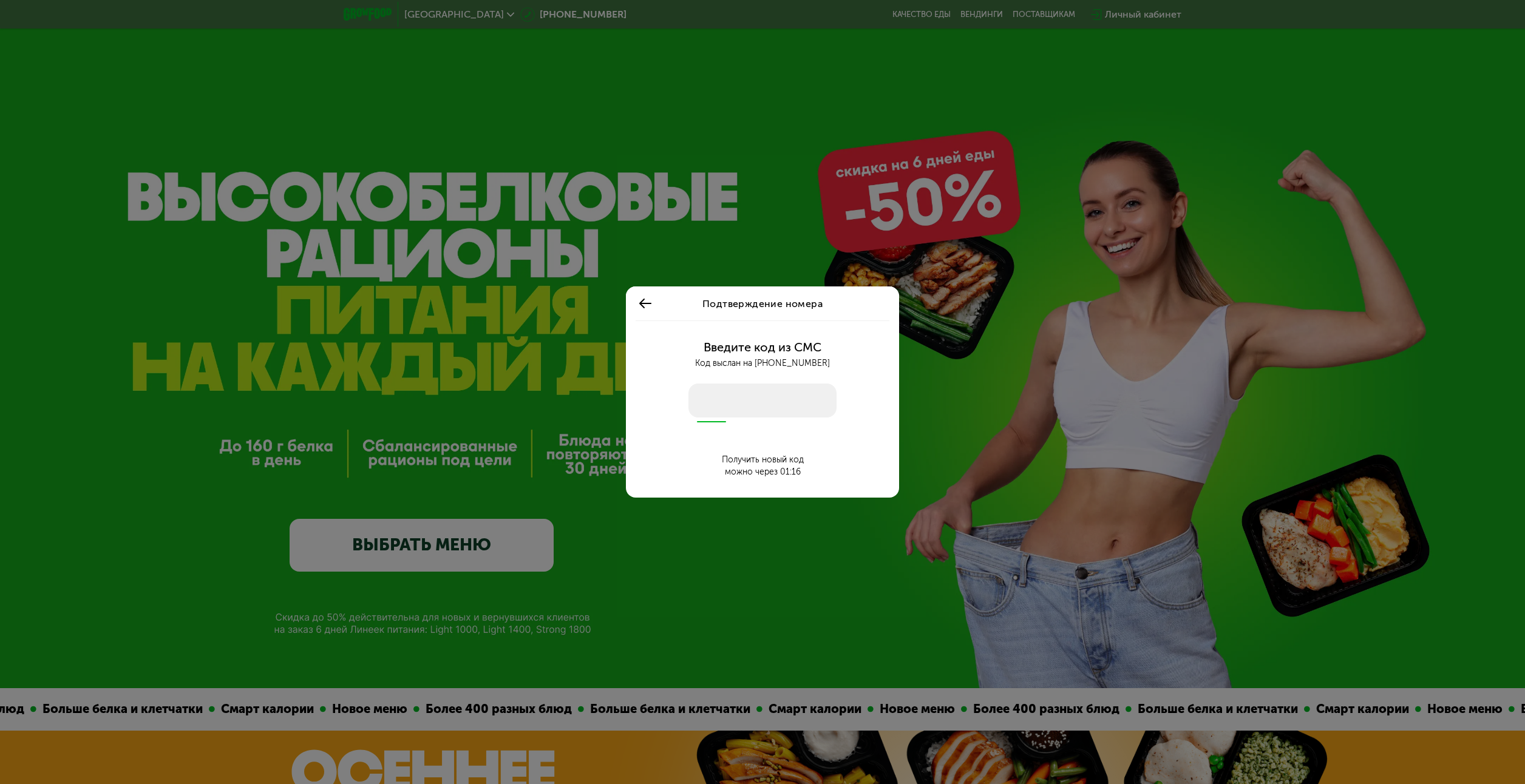
click at [744, 396] on input "number" at bounding box center [762, 400] width 148 height 34
type input "****"
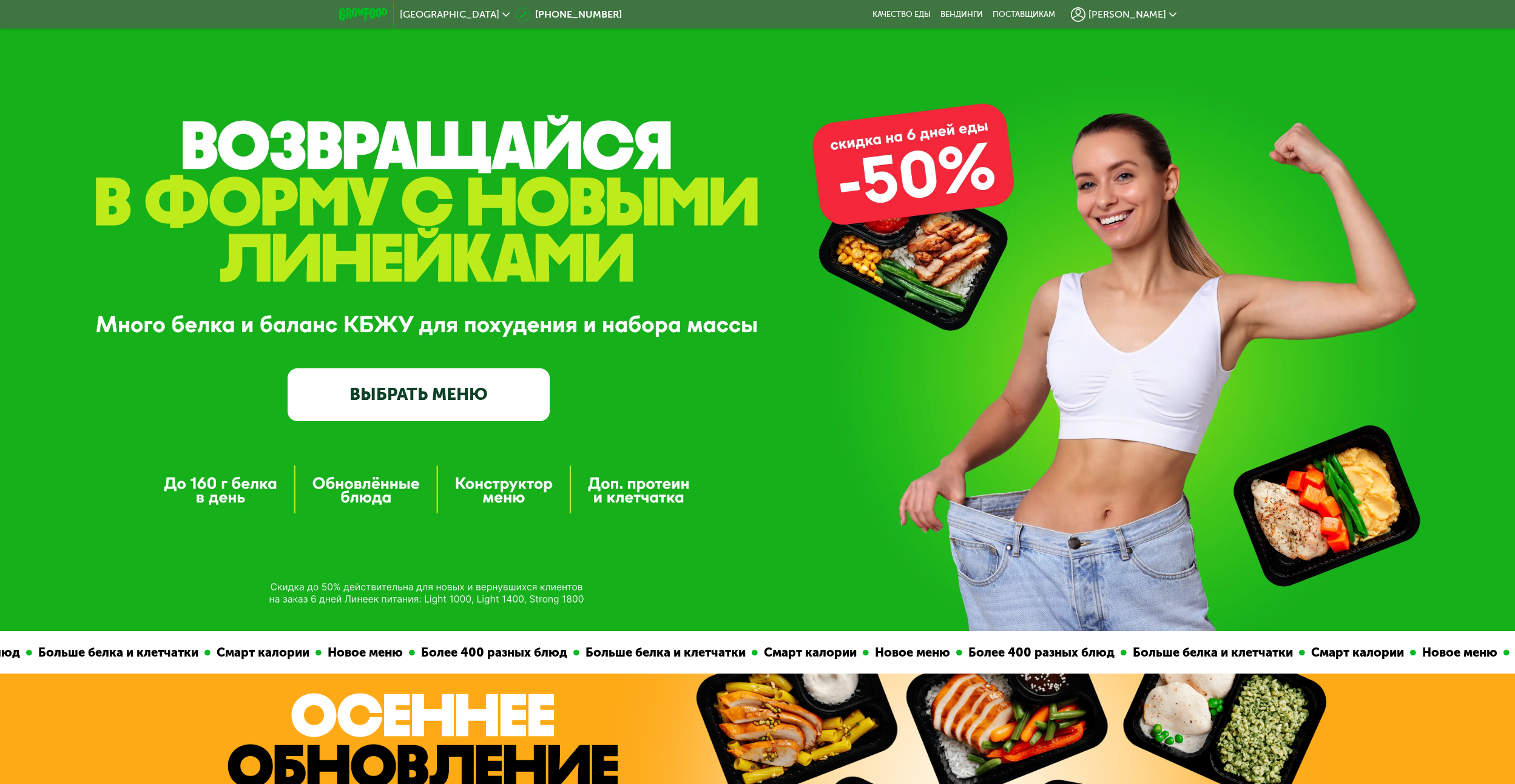
click at [1155, 8] on div "[PERSON_NAME]" at bounding box center [1124, 14] width 106 height 15
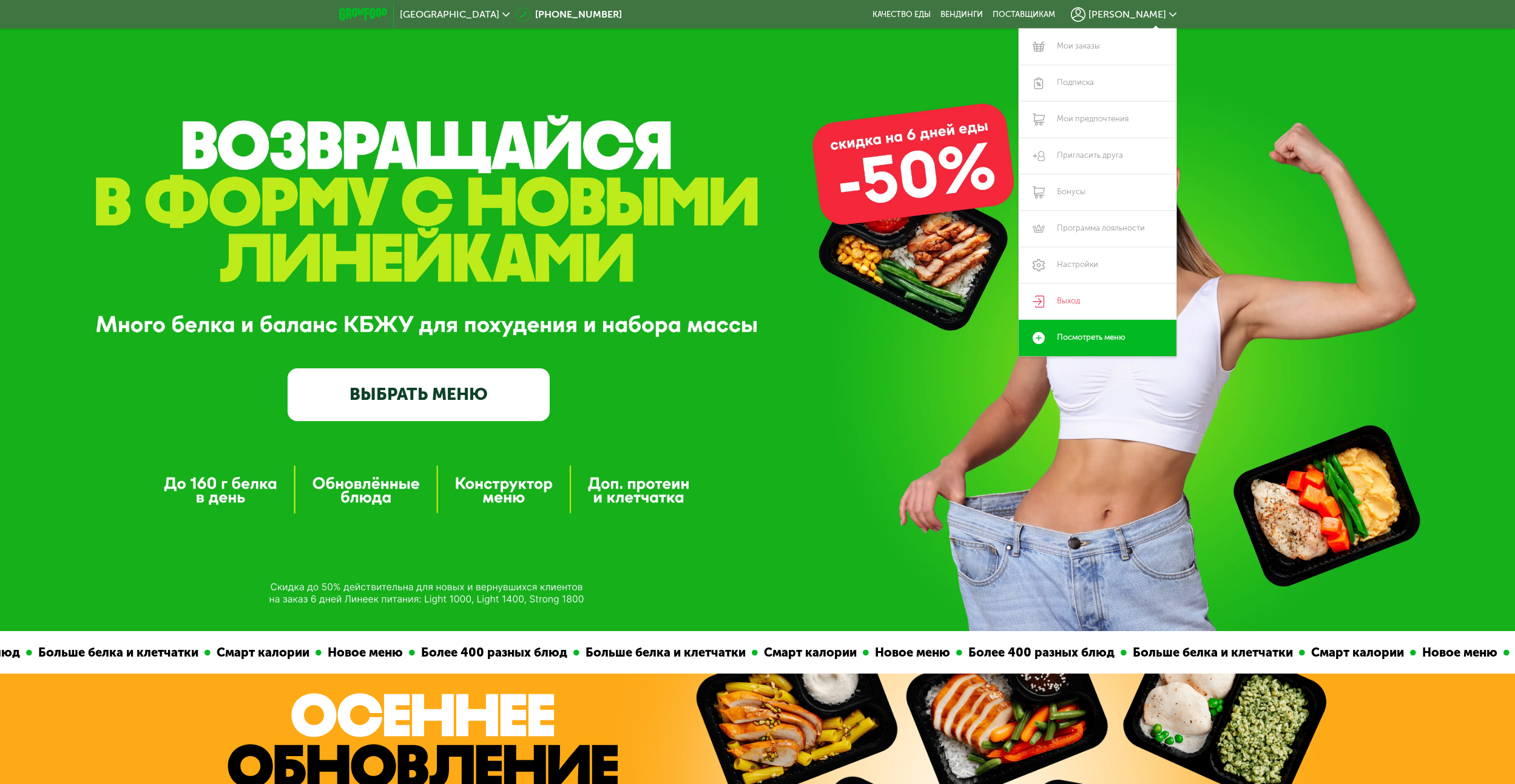
click at [1155, 8] on div "[PERSON_NAME]" at bounding box center [1124, 14] width 106 height 15
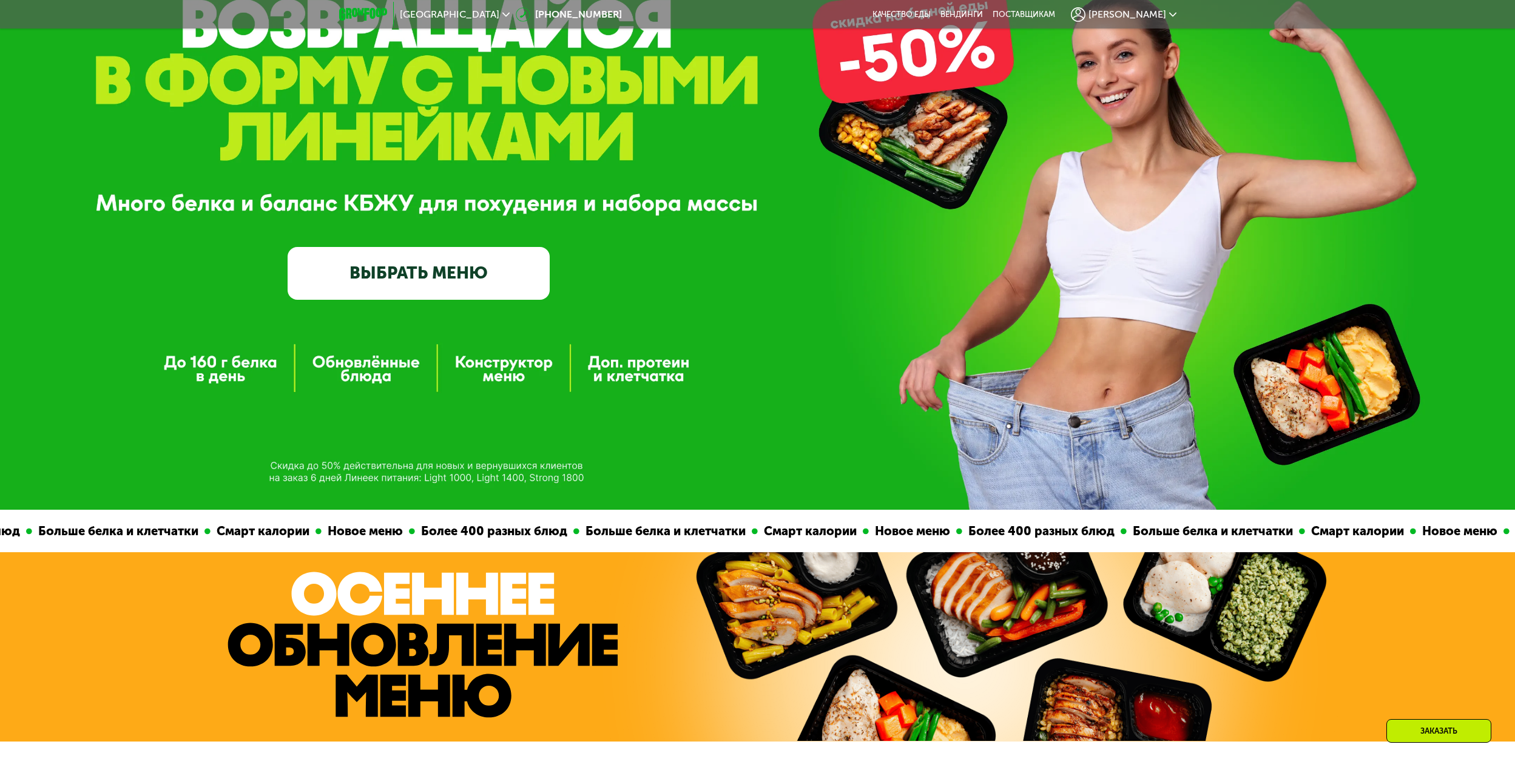
click at [492, 243] on div "GrowFood — доставка правильного питания ВЫБРАТЬ МЕНЮ" at bounding box center [419, 210] width 262 height 179
click at [474, 262] on link "ВЫБРАТЬ МЕНЮ" at bounding box center [419, 273] width 262 height 53
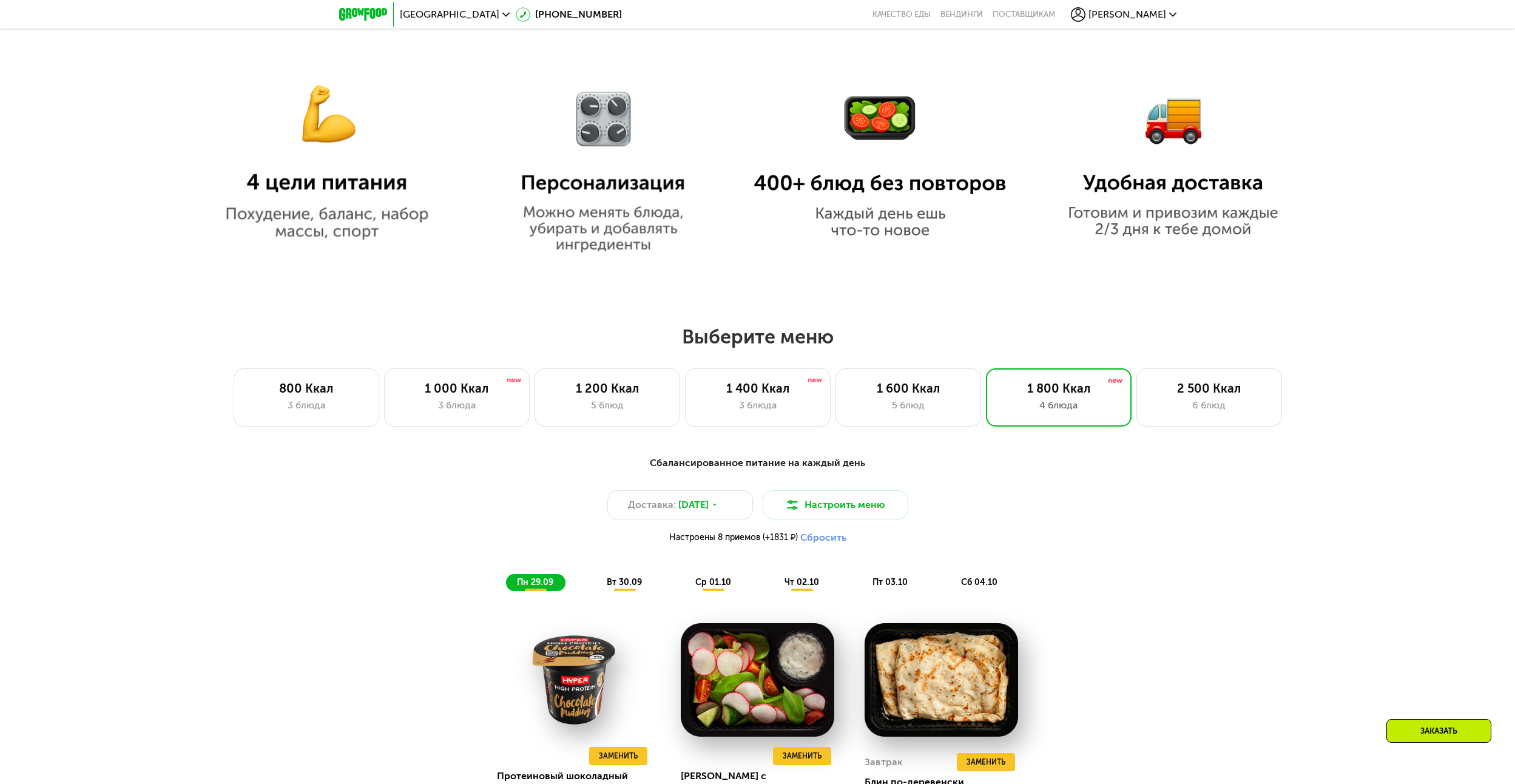
scroll to position [943, 0]
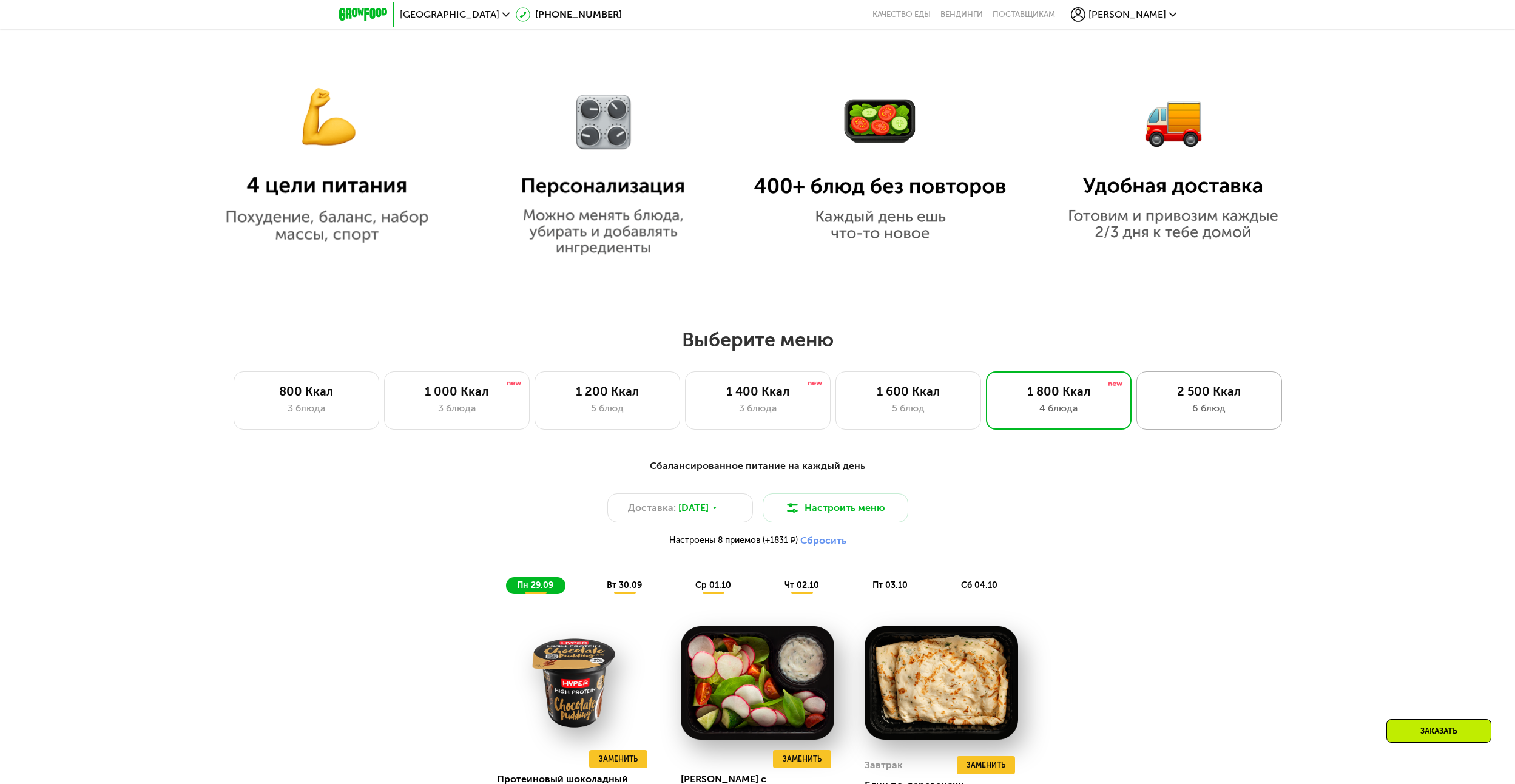
click at [1208, 398] on div "2 500 Ккал" at bounding box center [1209, 391] width 120 height 15
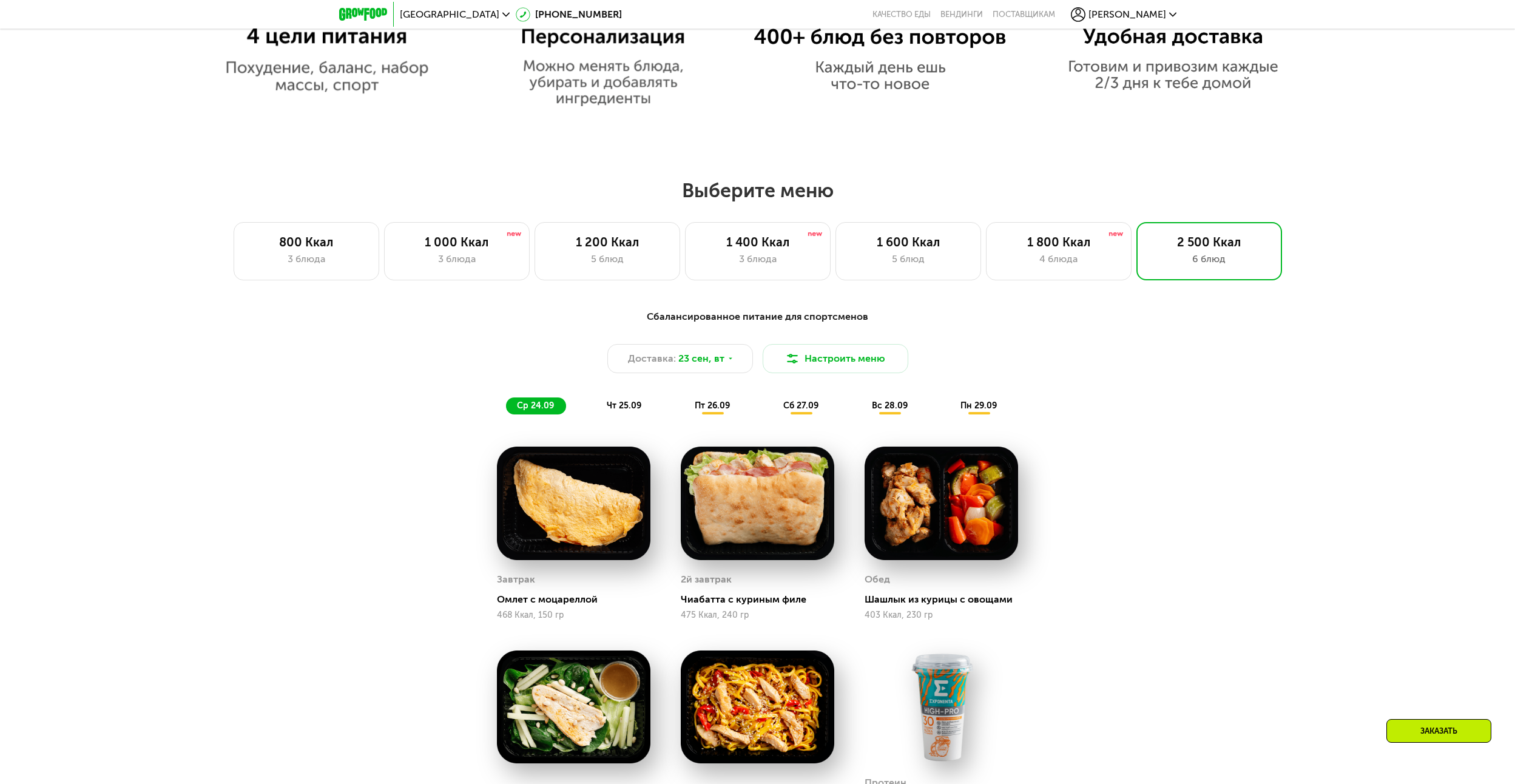
scroll to position [1186, 0]
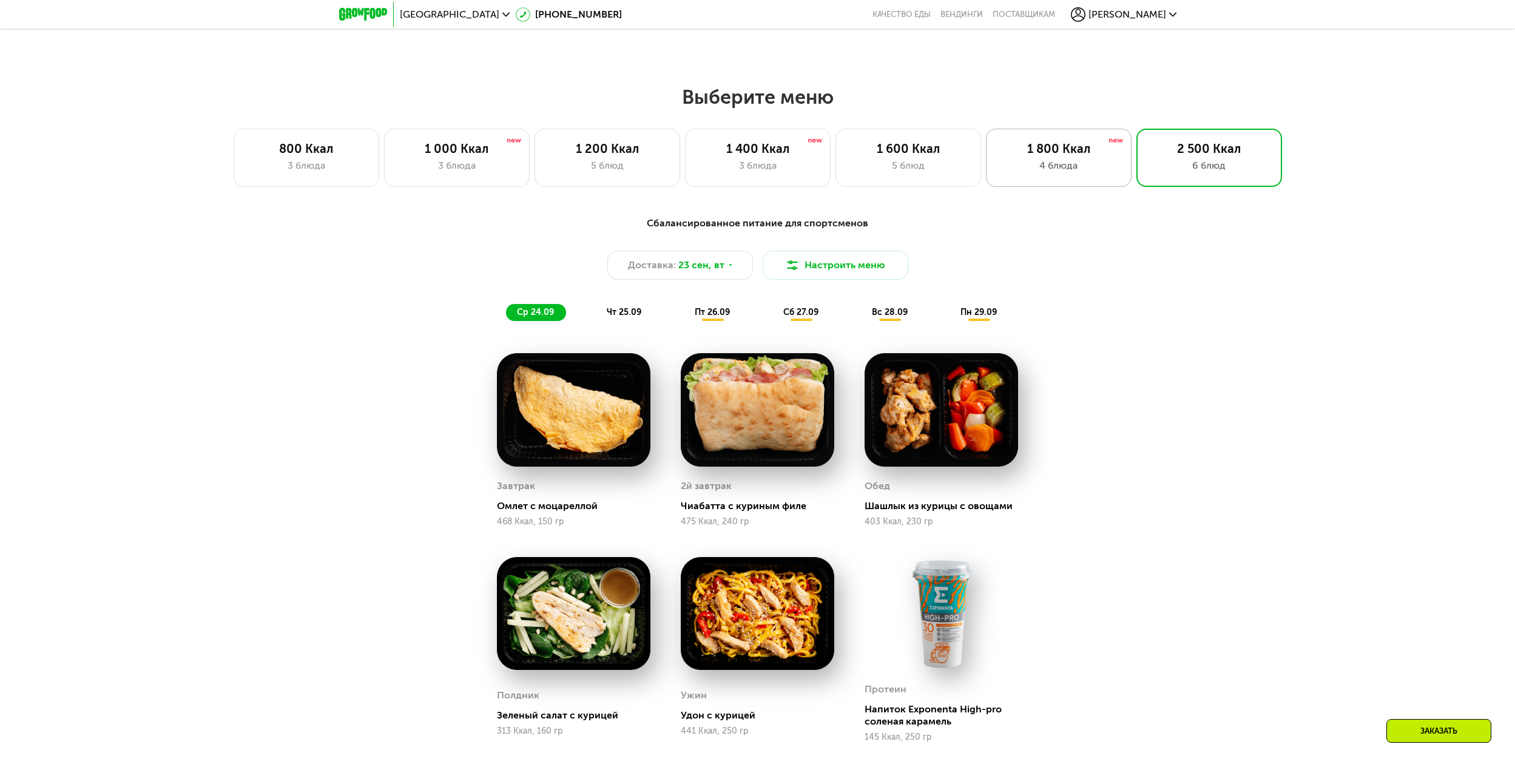
click at [1091, 162] on div "4 блюда" at bounding box center [1059, 165] width 120 height 15
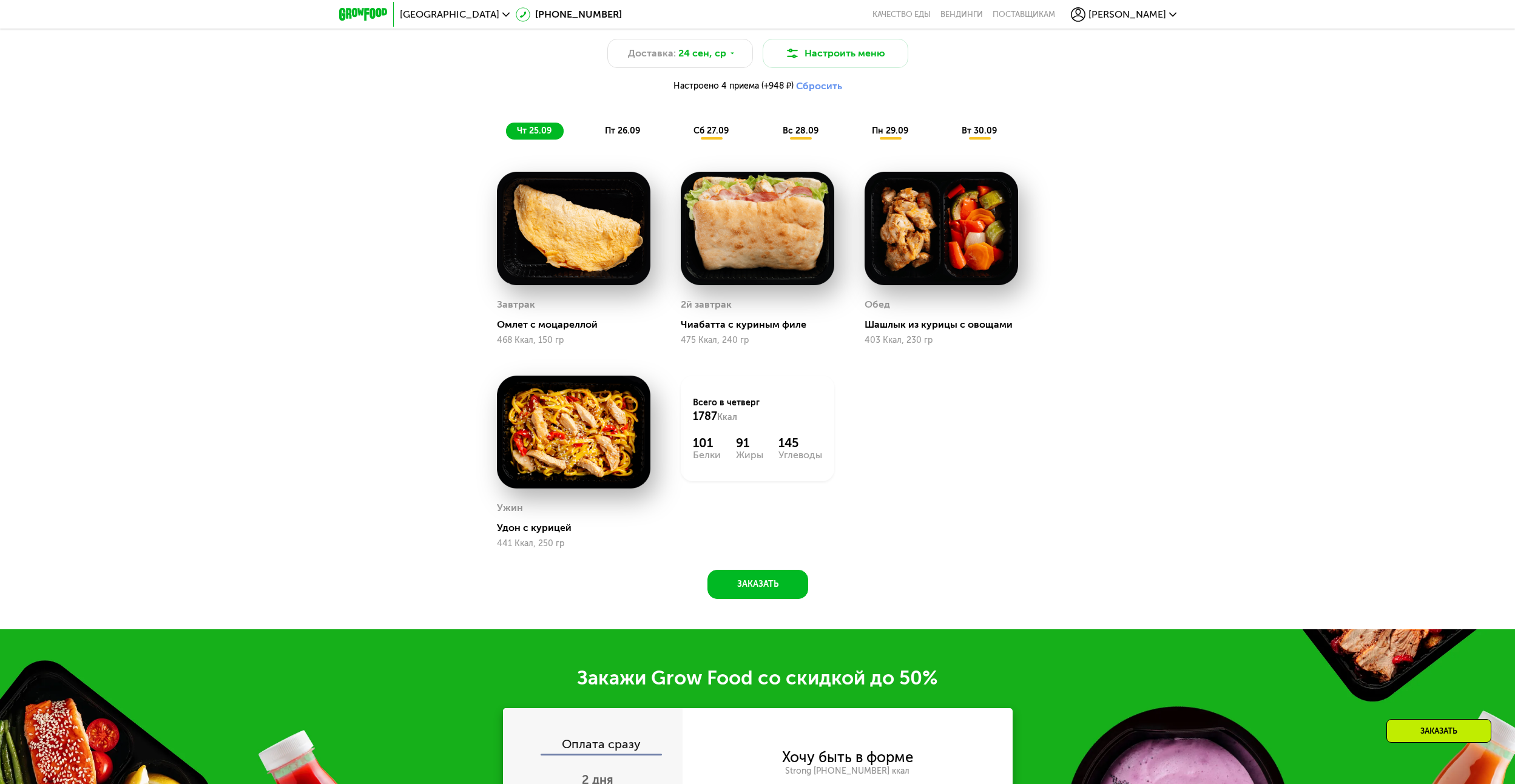
scroll to position [1247, 0]
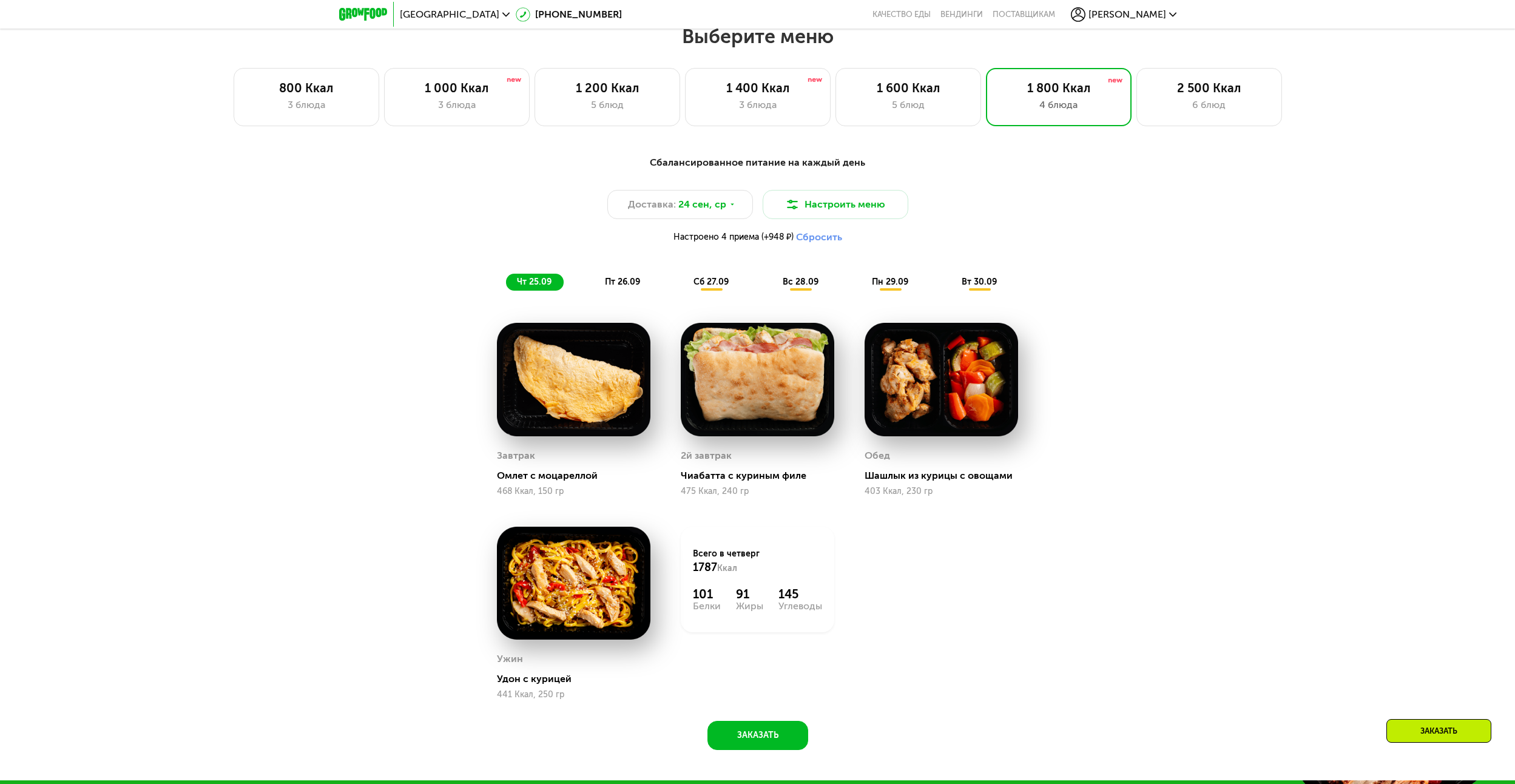
click at [605, 278] on div "пт 26.09" at bounding box center [623, 282] width 58 height 17
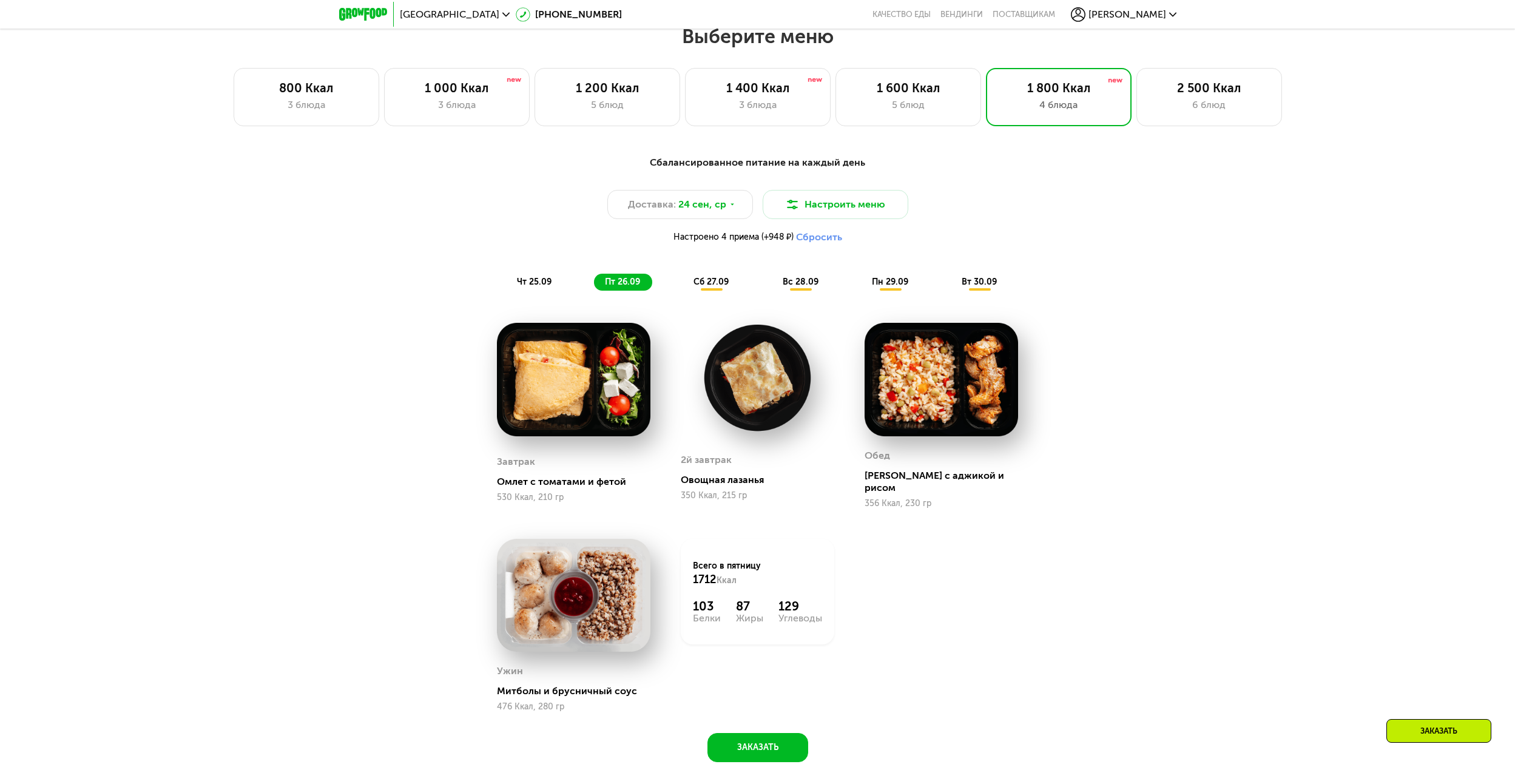
click at [695, 285] on span "сб 27.09" at bounding box center [711, 281] width 35 height 10
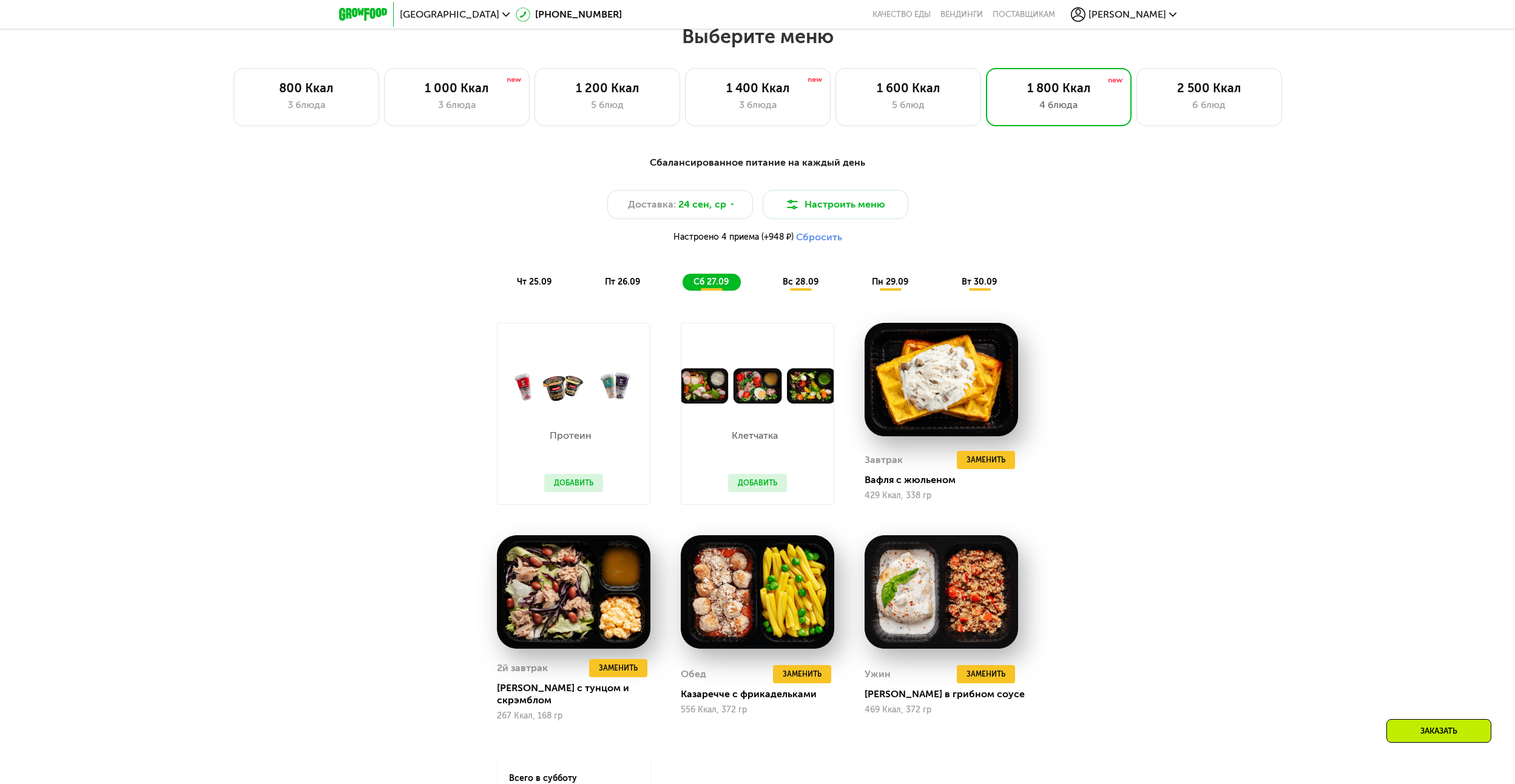
click at [572, 487] on button "Добавить" at bounding box center [573, 482] width 59 height 18
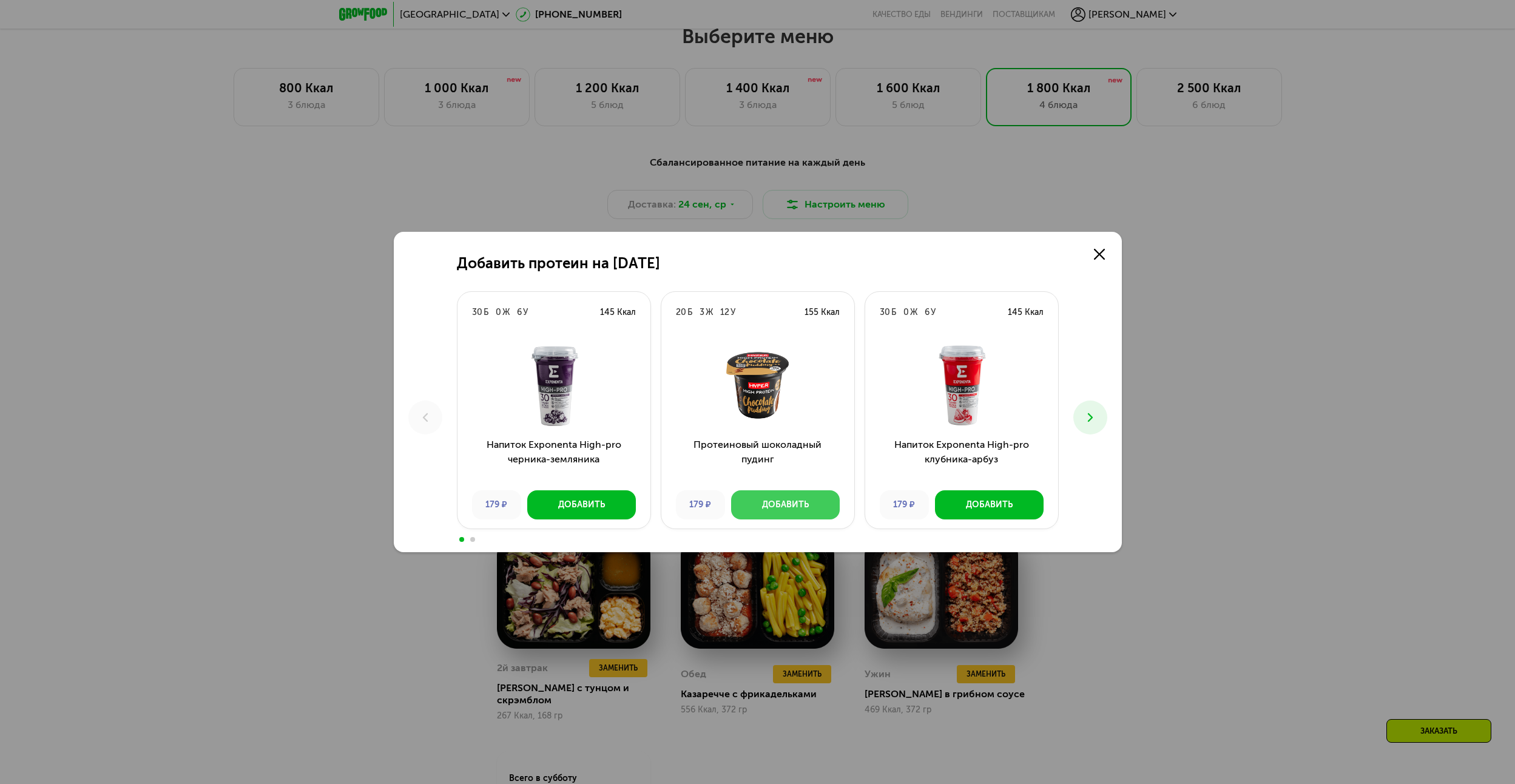
click at [806, 504] on div "Добавить" at bounding box center [786, 504] width 47 height 12
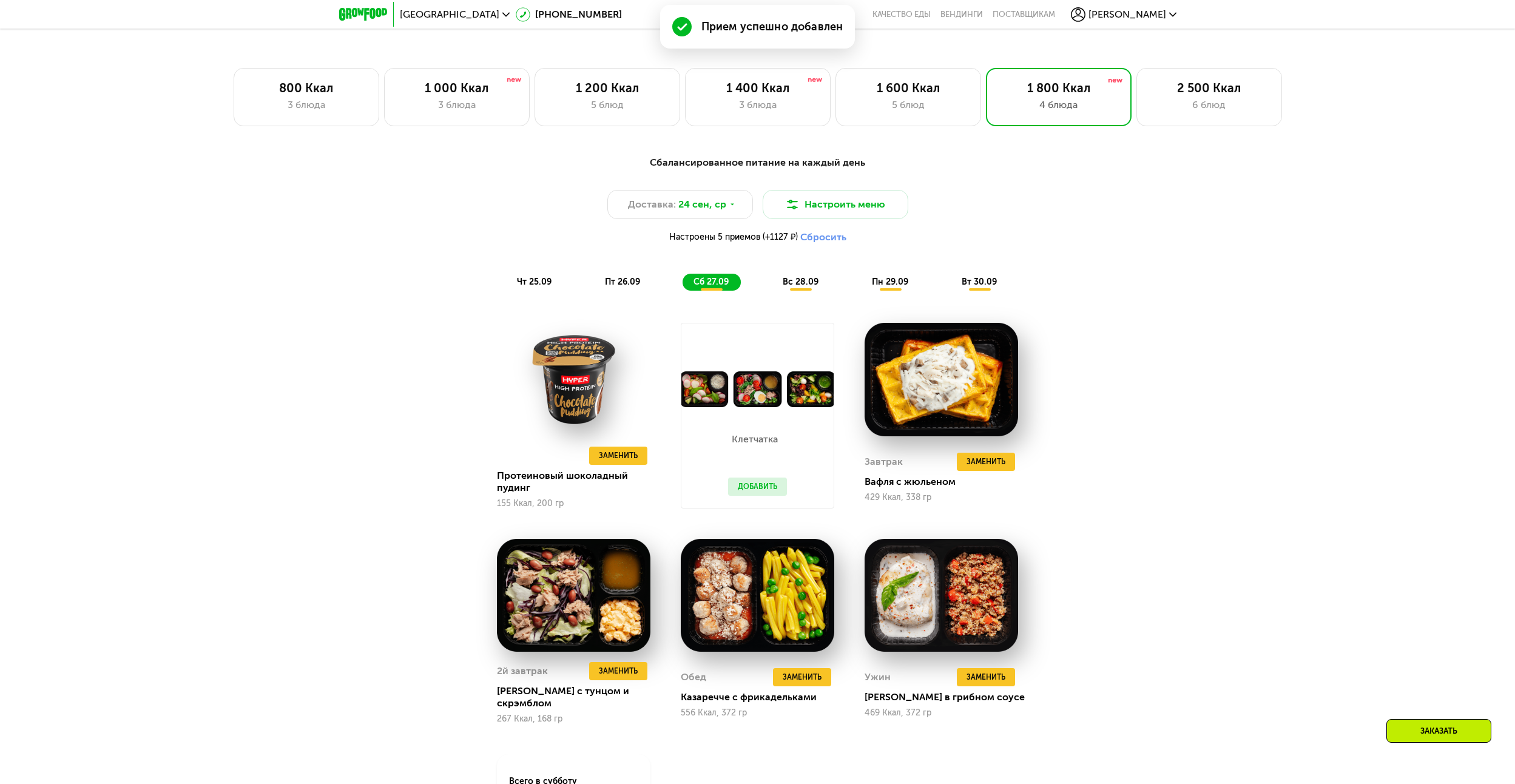
click at [803, 287] on span "вс 28.09" at bounding box center [801, 281] width 36 height 10
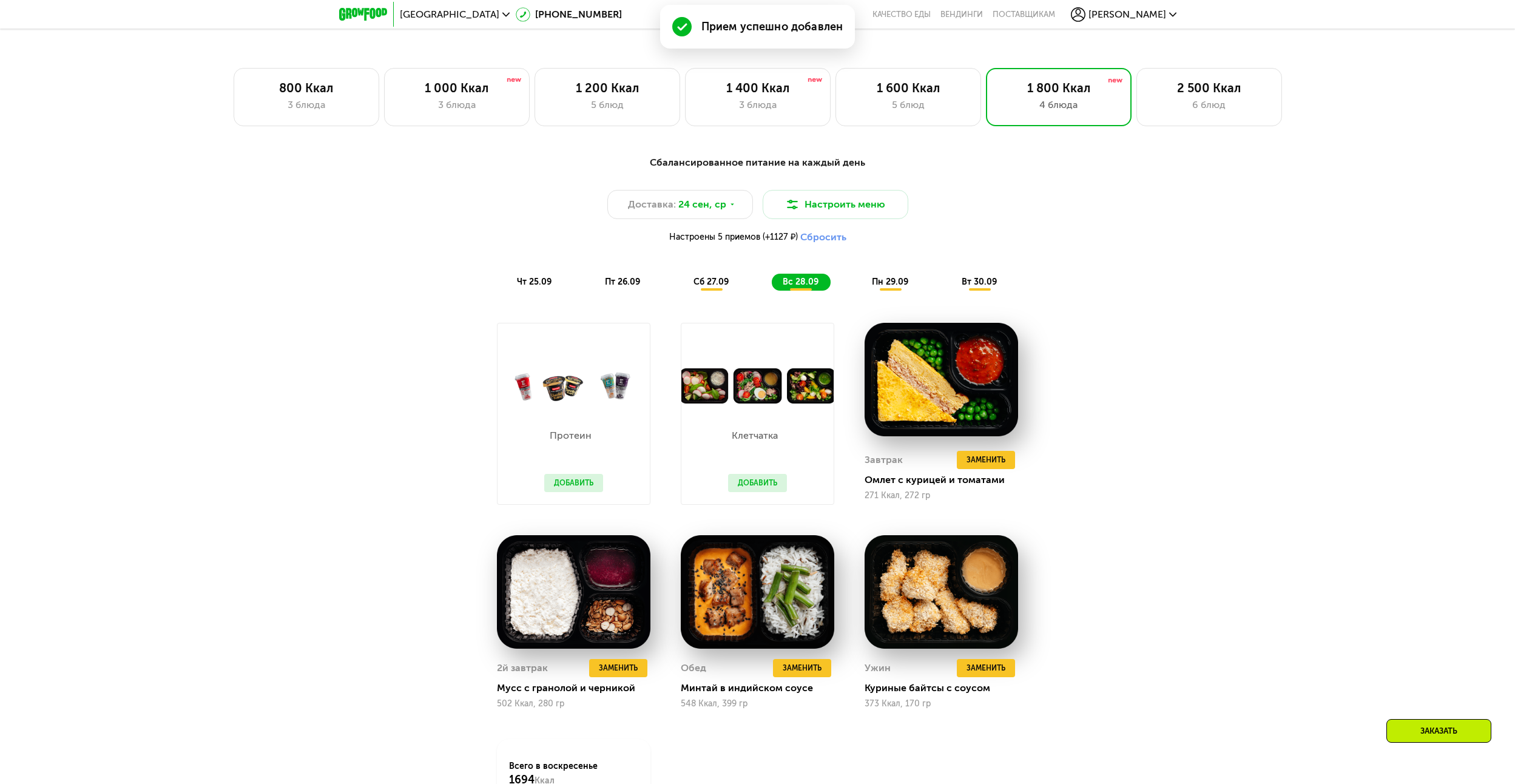
click at [580, 481] on button "Добавить" at bounding box center [573, 482] width 59 height 18
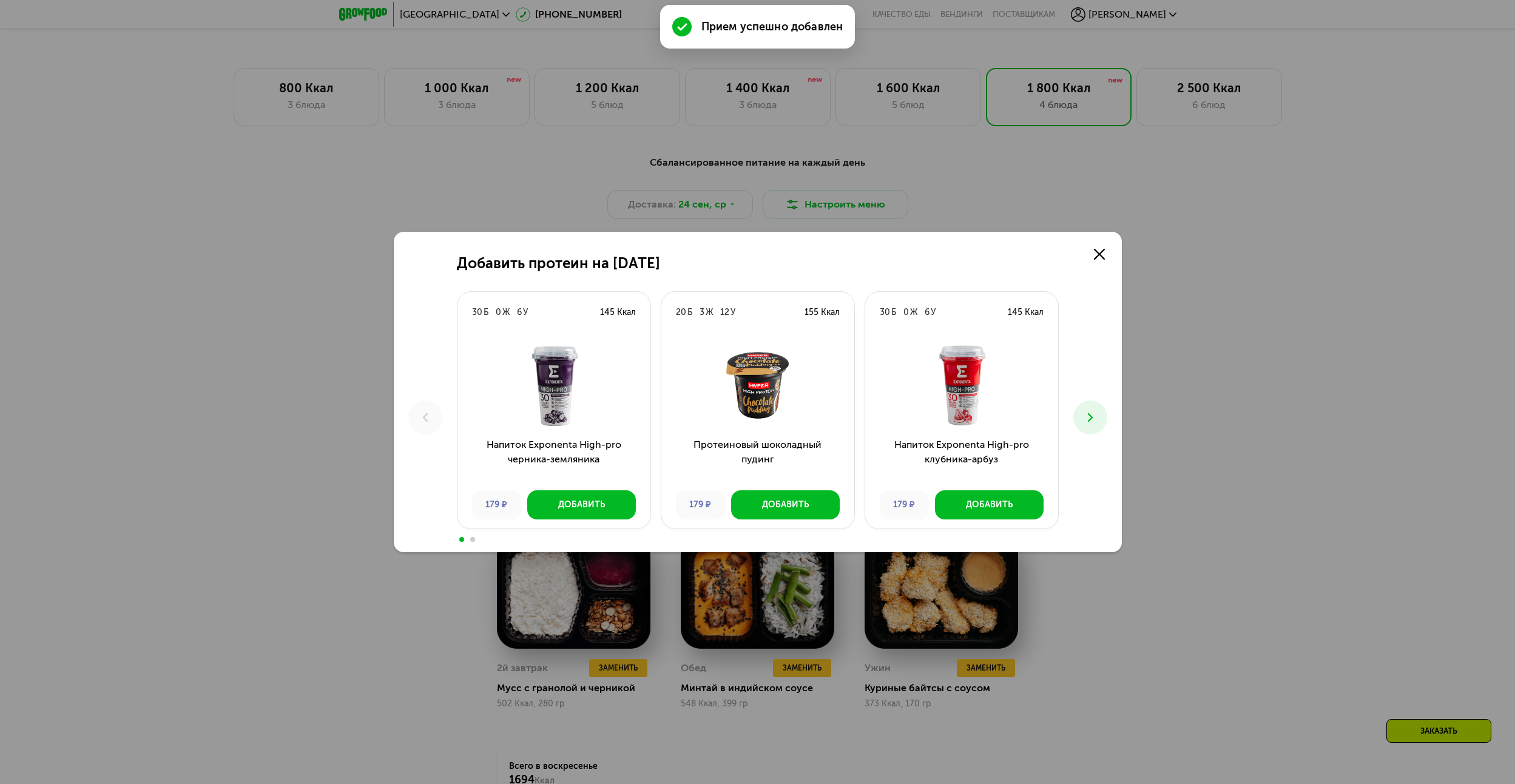
click at [946, 399] on img at bounding box center [961, 385] width 173 height 85
click at [991, 494] on button "Добавить" at bounding box center [990, 504] width 109 height 29
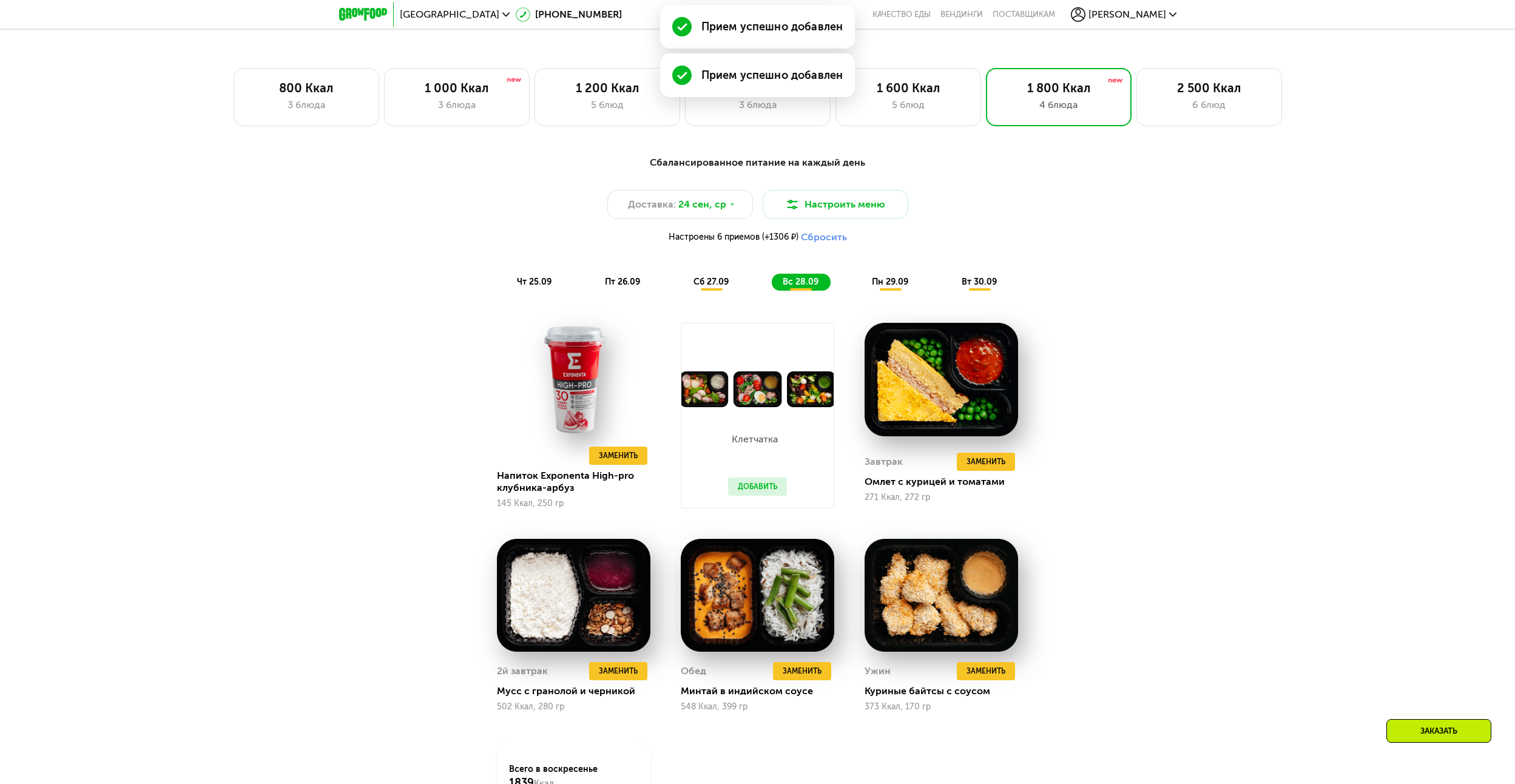
click at [892, 291] on div "пн 29.09" at bounding box center [891, 282] width 60 height 17
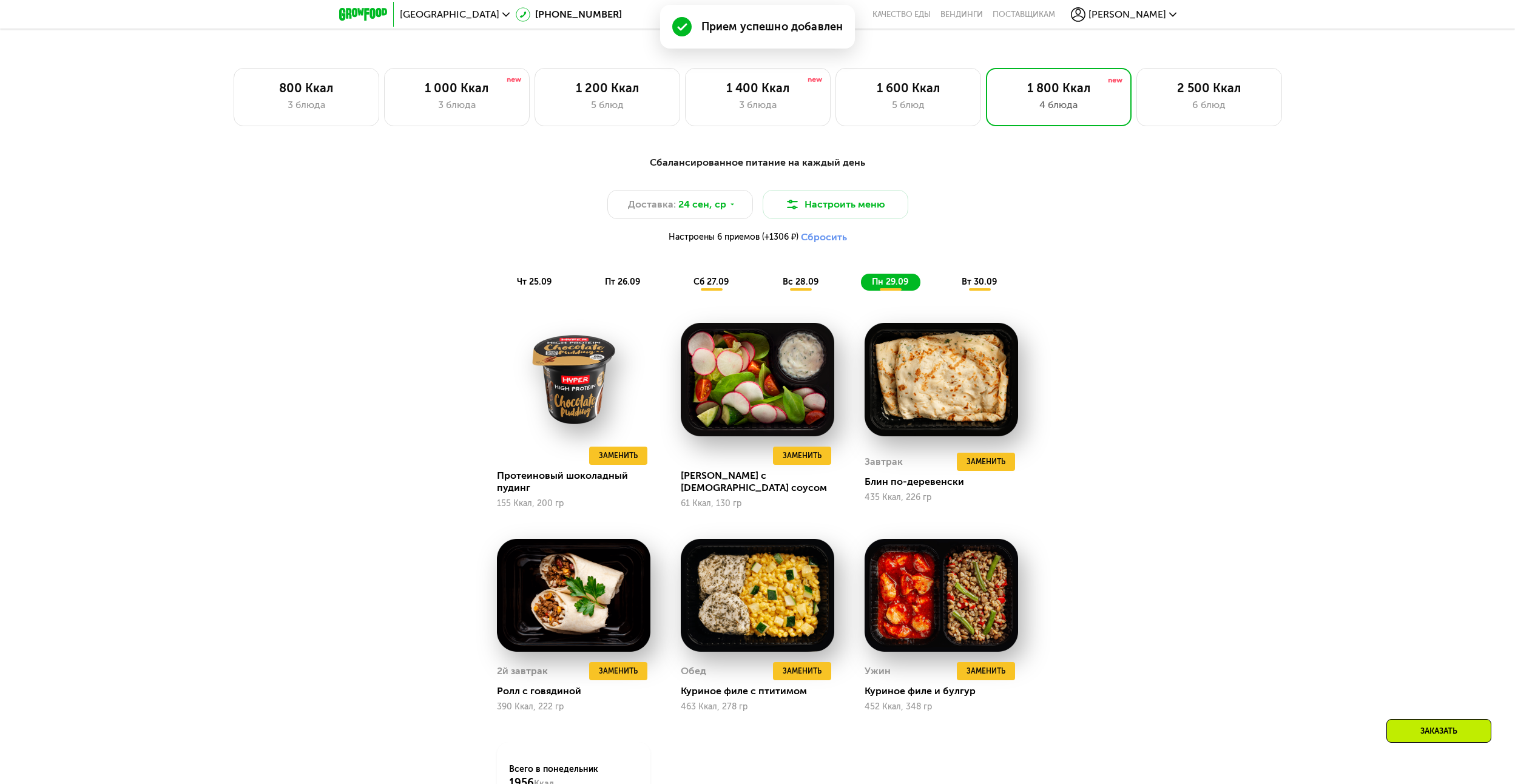
click at [983, 283] on span "вт 30.09" at bounding box center [979, 281] width 35 height 10
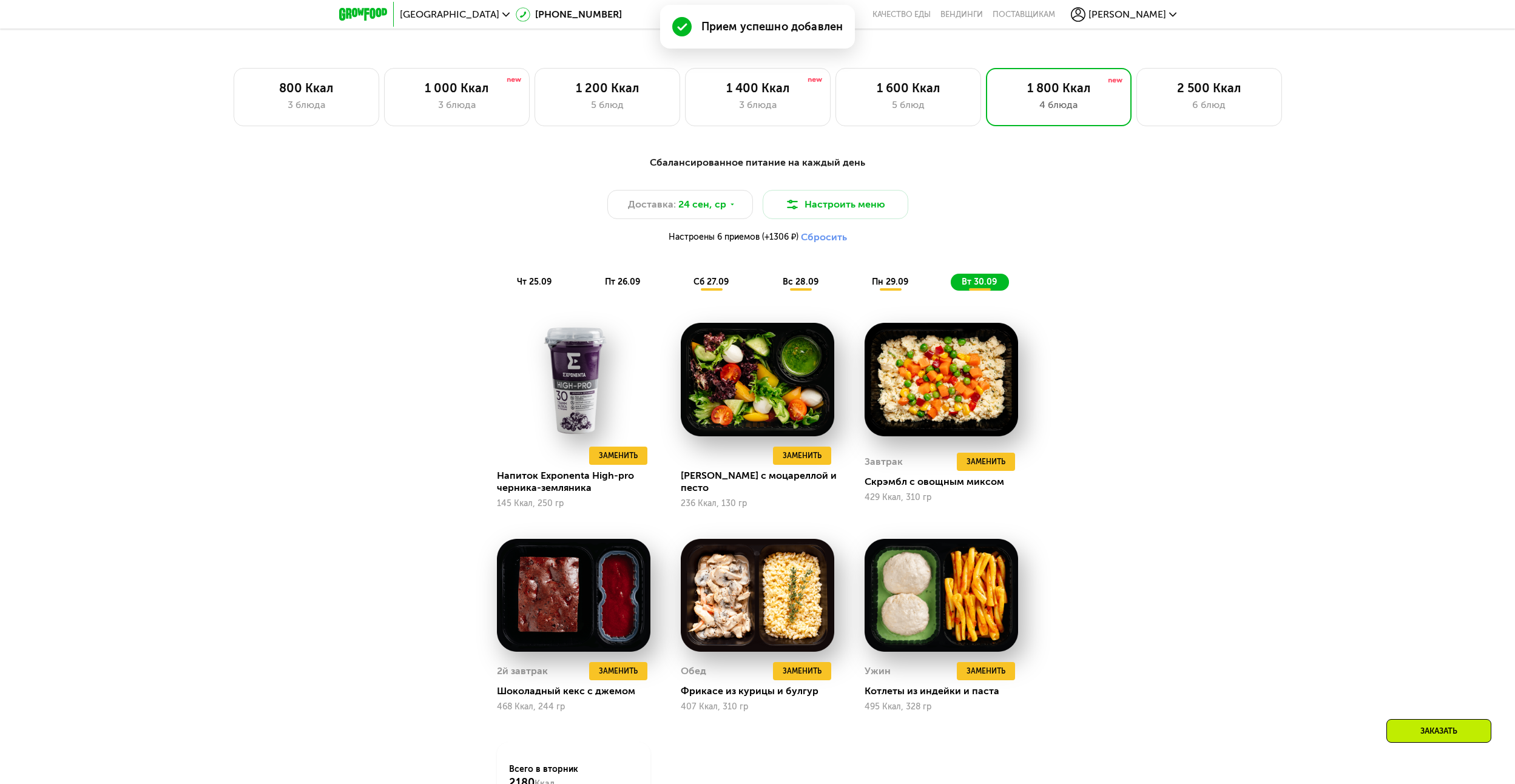
click at [889, 287] on span "пн 29.09" at bounding box center [890, 281] width 36 height 10
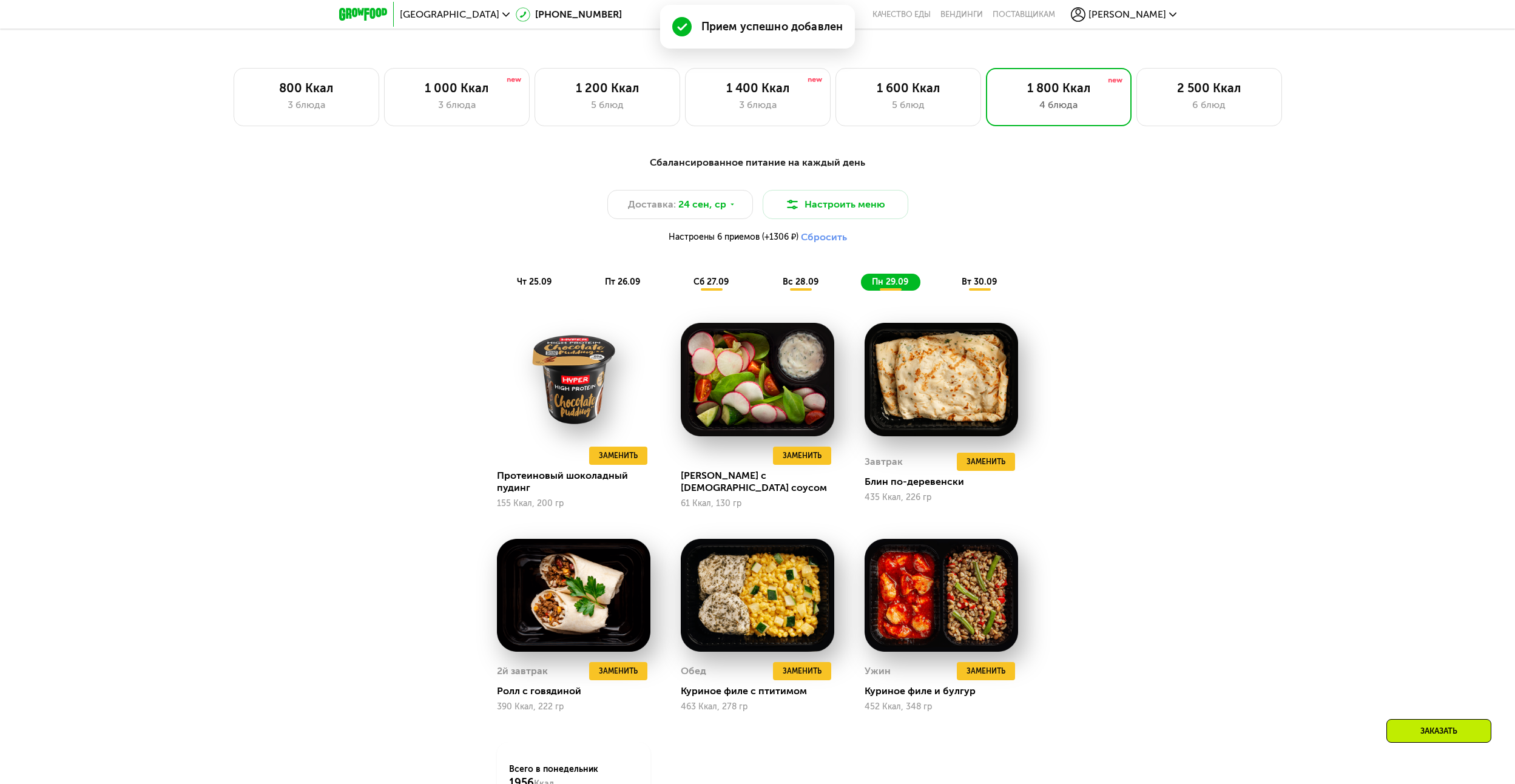
click at [810, 287] on span "вс 28.09" at bounding box center [801, 281] width 36 height 10
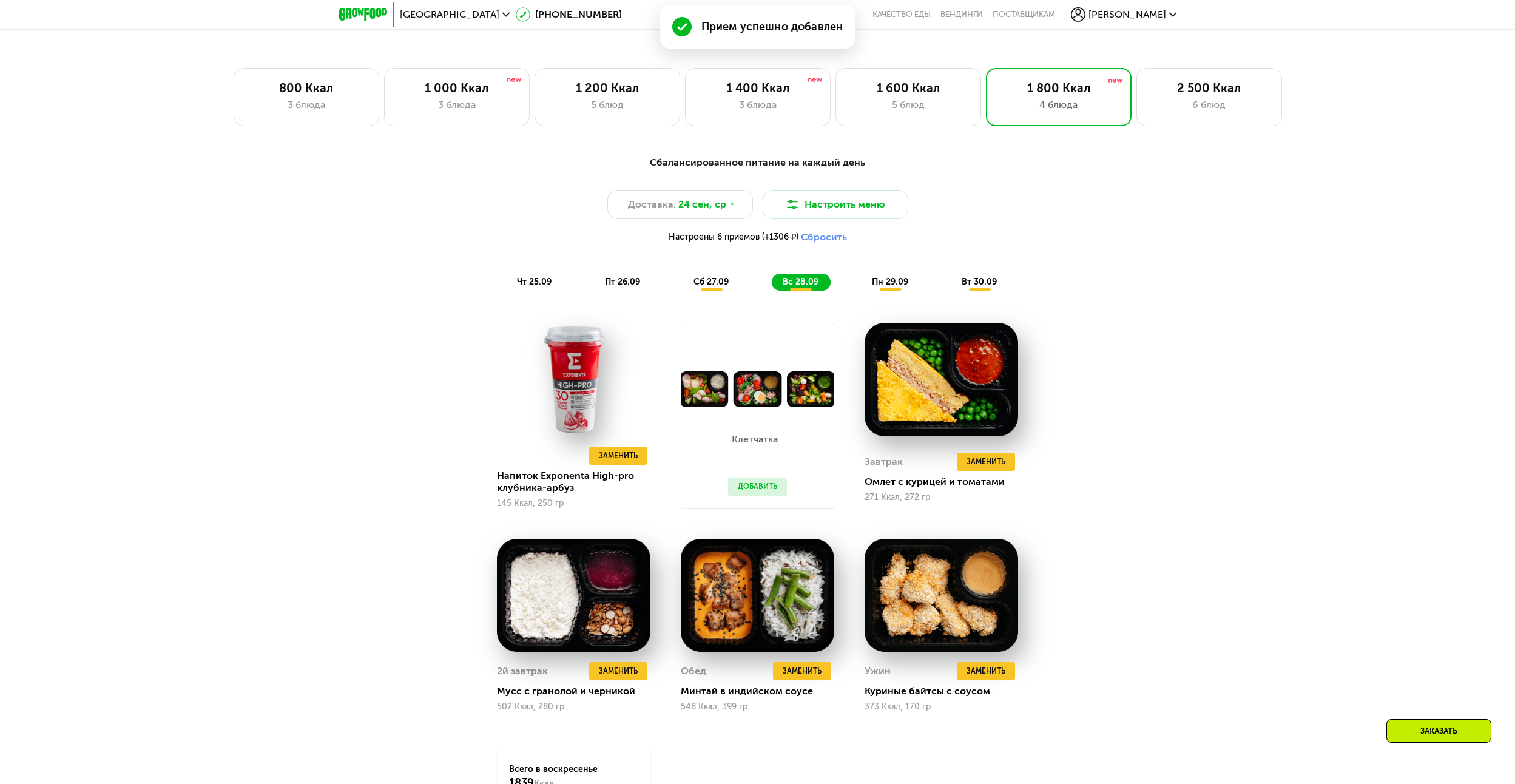
click at [721, 285] on span "сб 27.09" at bounding box center [711, 281] width 35 height 10
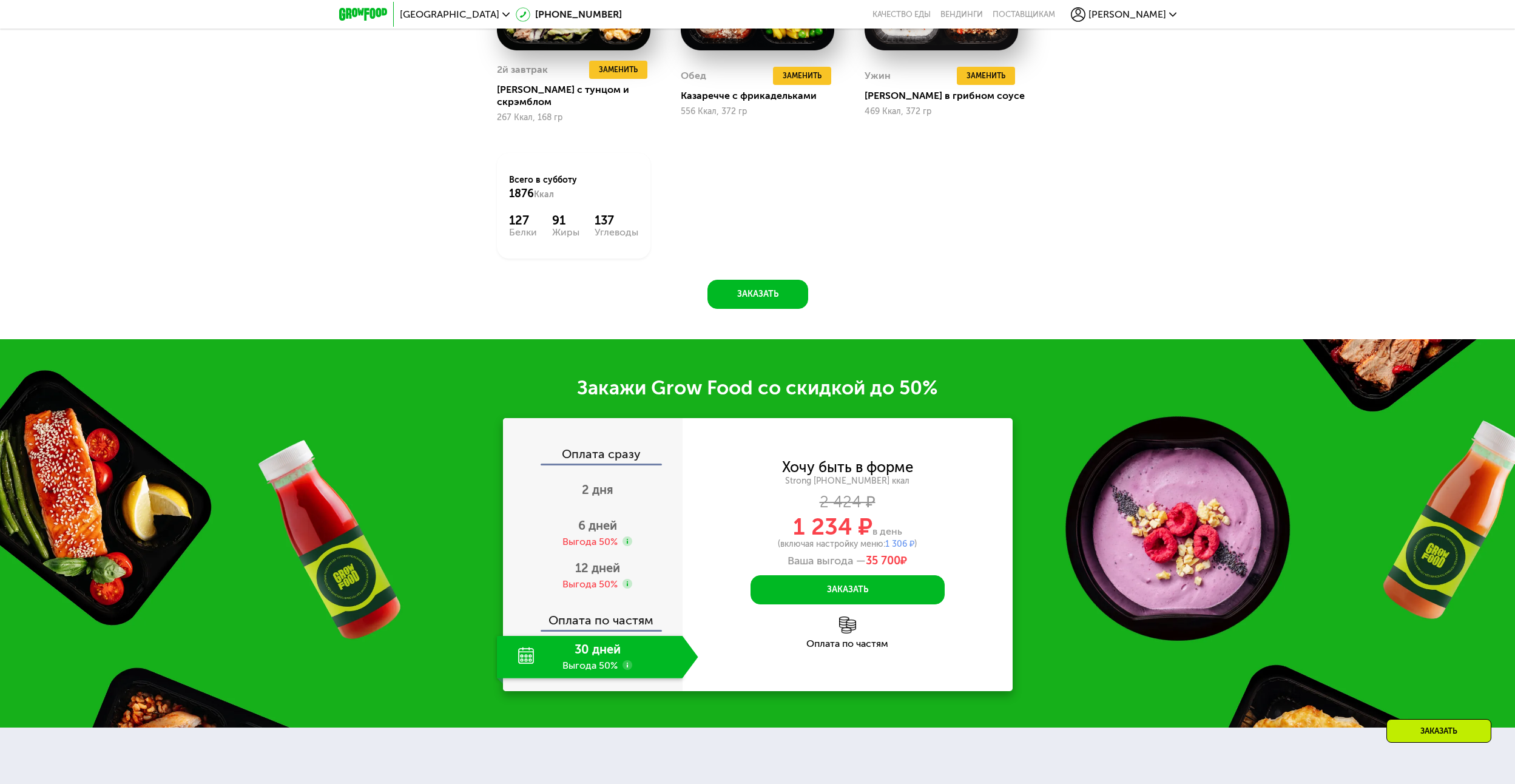
scroll to position [1853, 0]
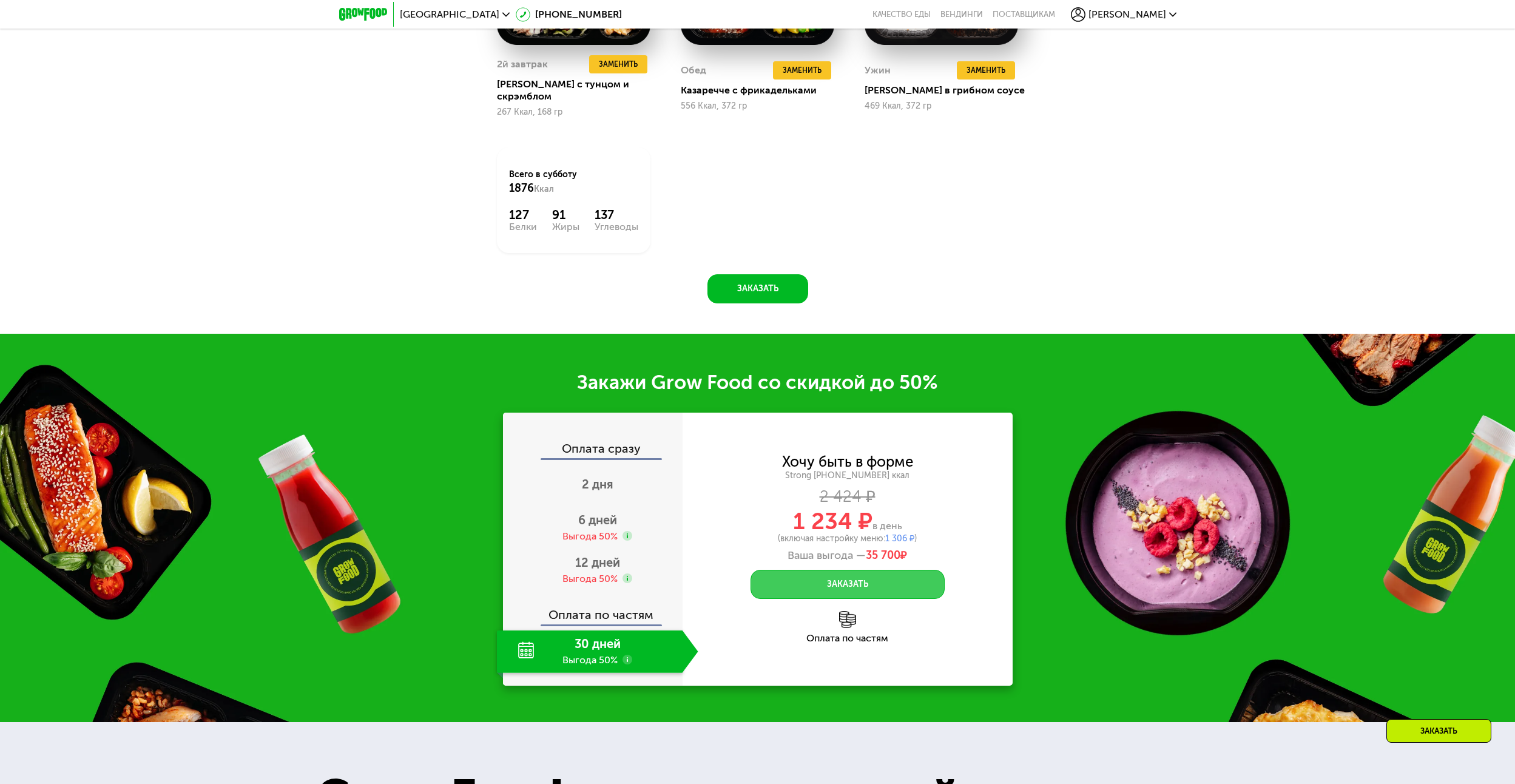
click at [856, 570] on button "Заказать" at bounding box center [848, 584] width 194 height 29
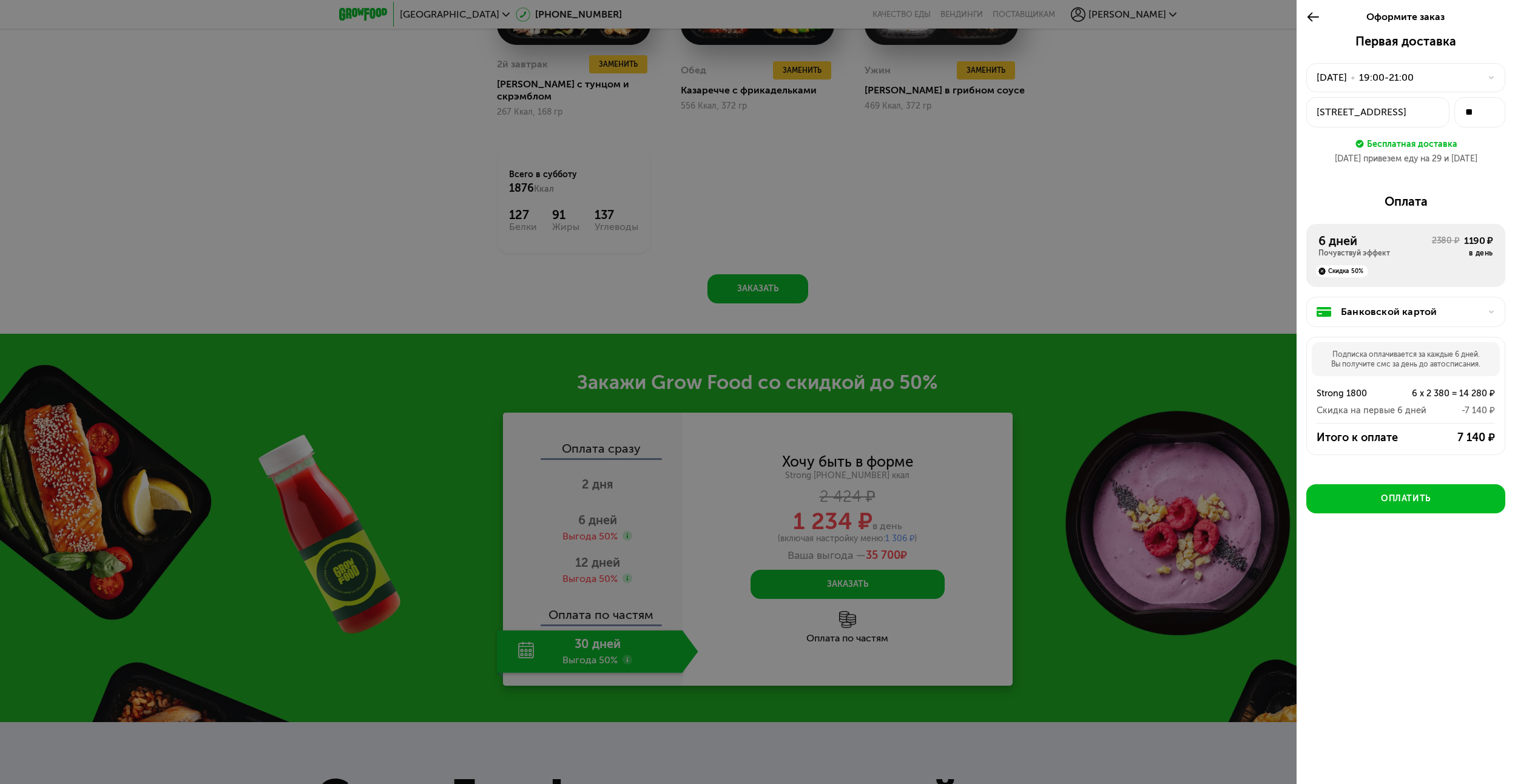
click at [1451, 76] on div "28 сен, вс • 19:00-21:00" at bounding box center [1398, 78] width 164 height 15
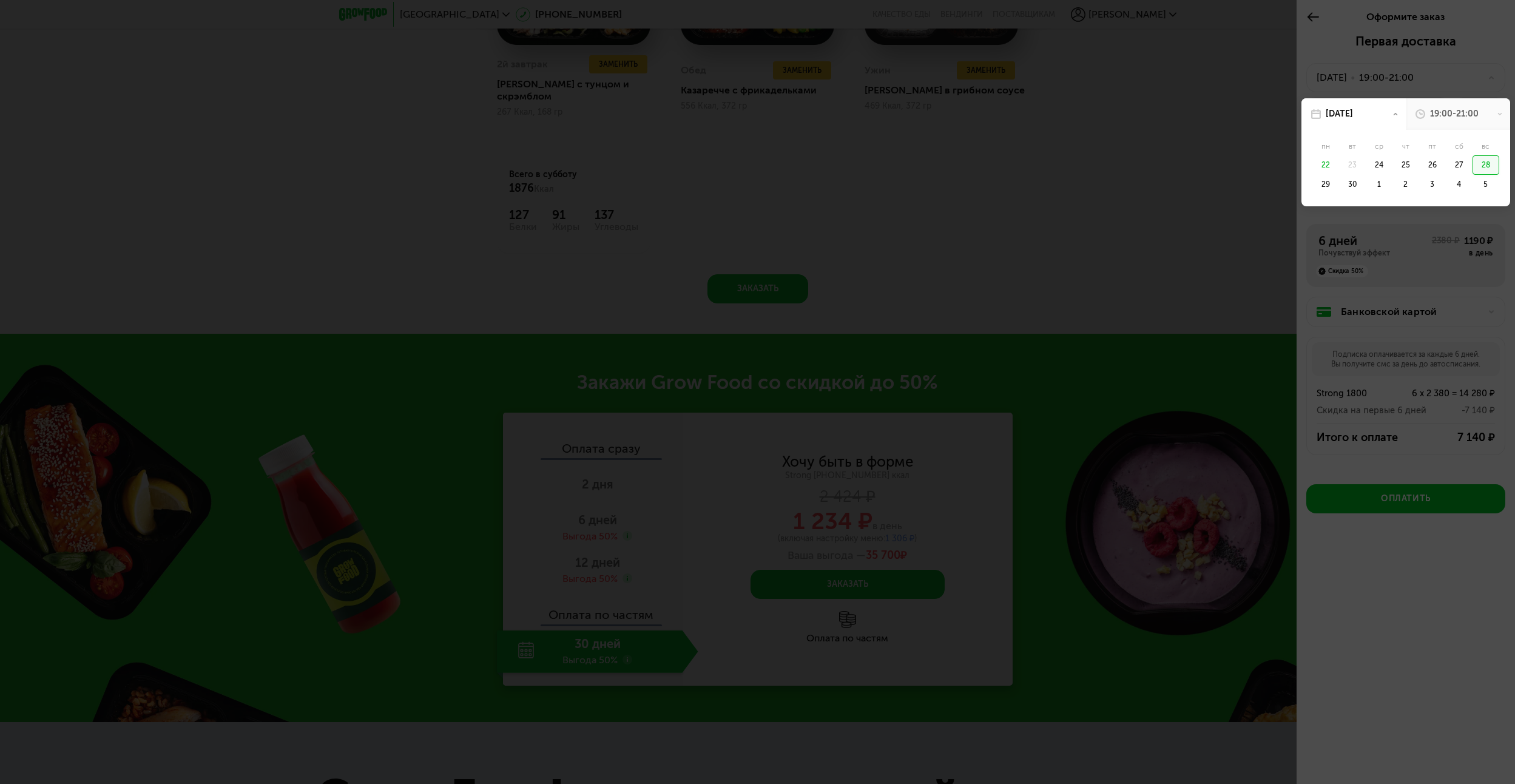
click at [1451, 76] on div at bounding box center [758, 392] width 1515 height 784
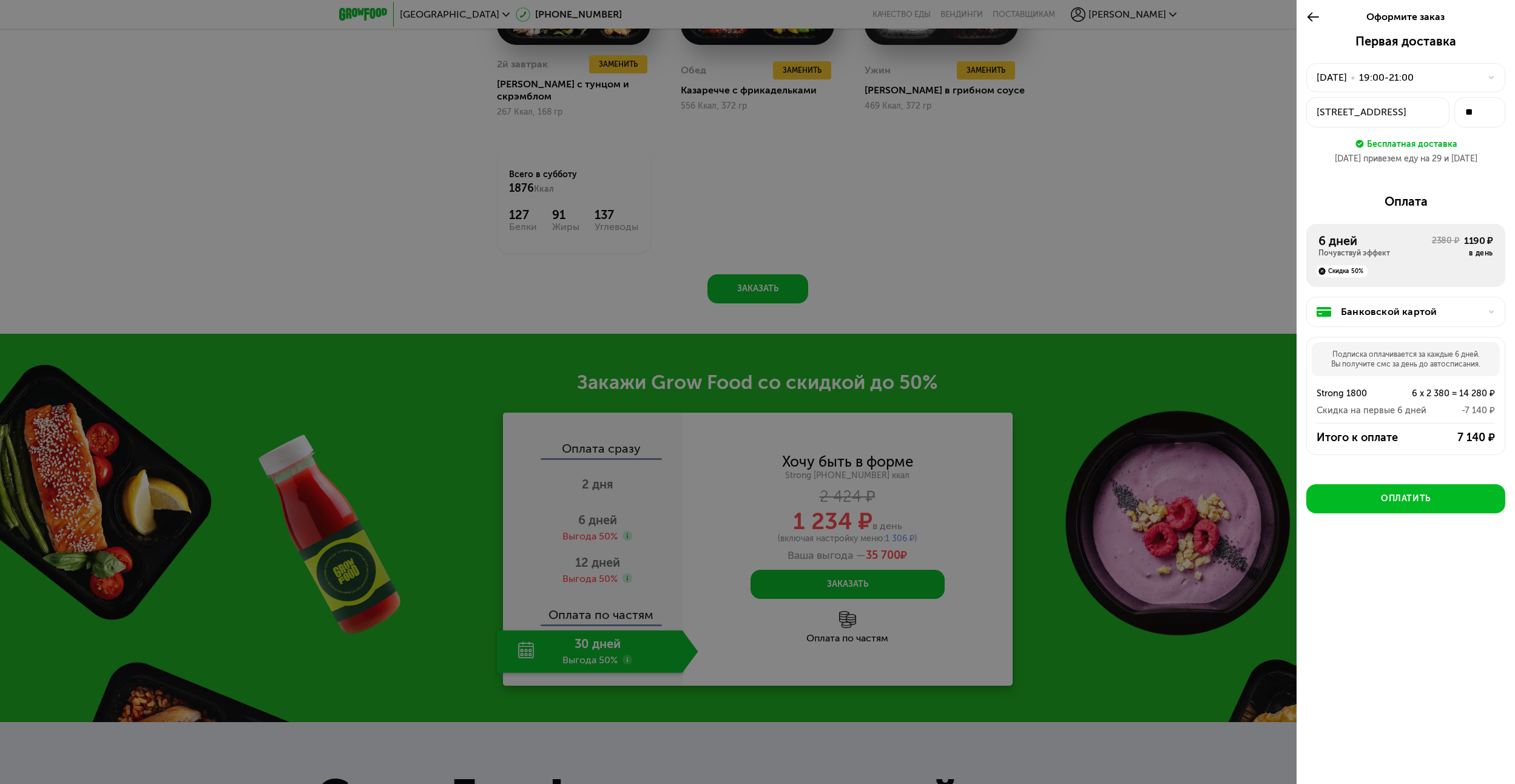
click at [1316, 19] on icon at bounding box center [1313, 16] width 14 height 15
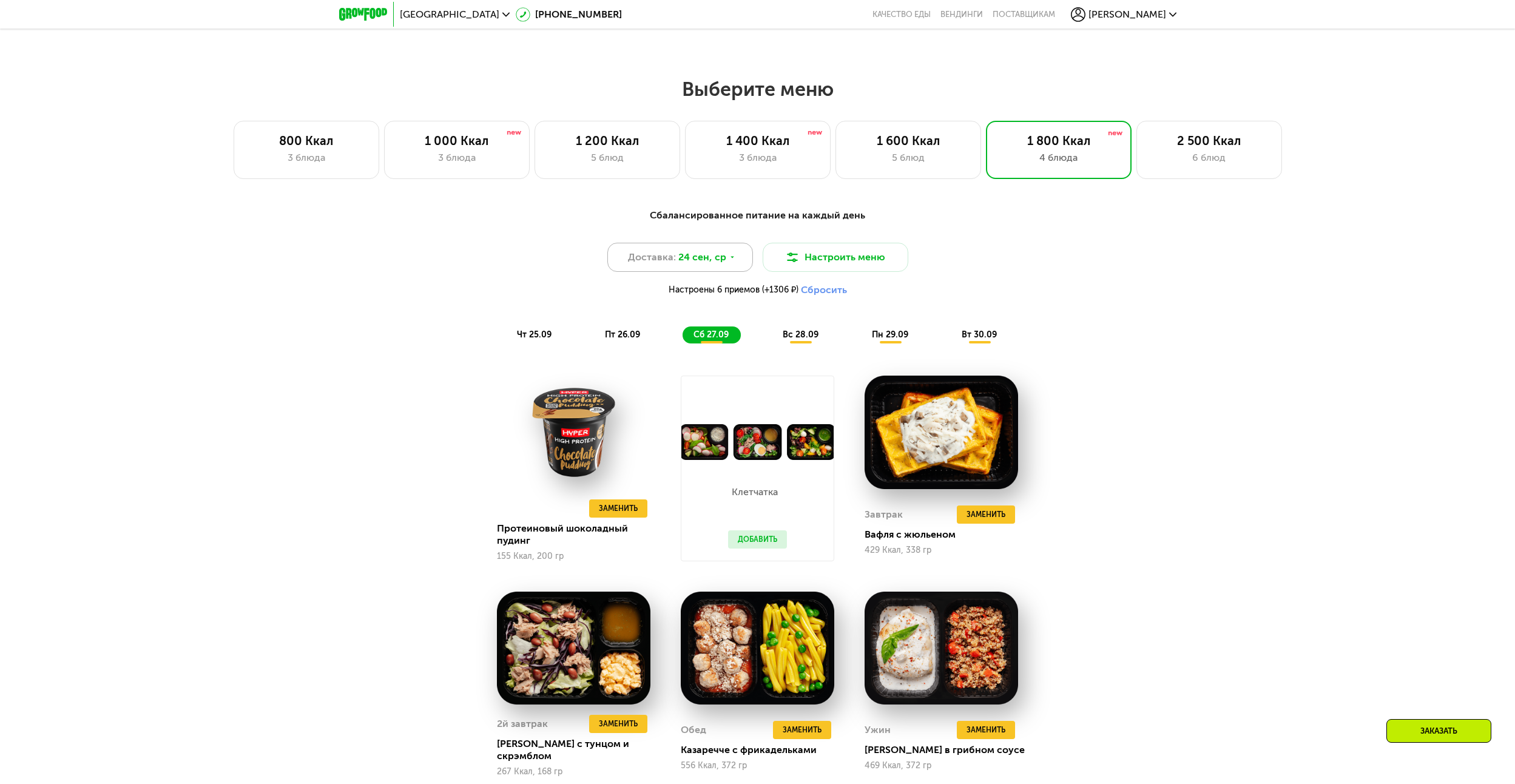
scroll to position [1186, 0]
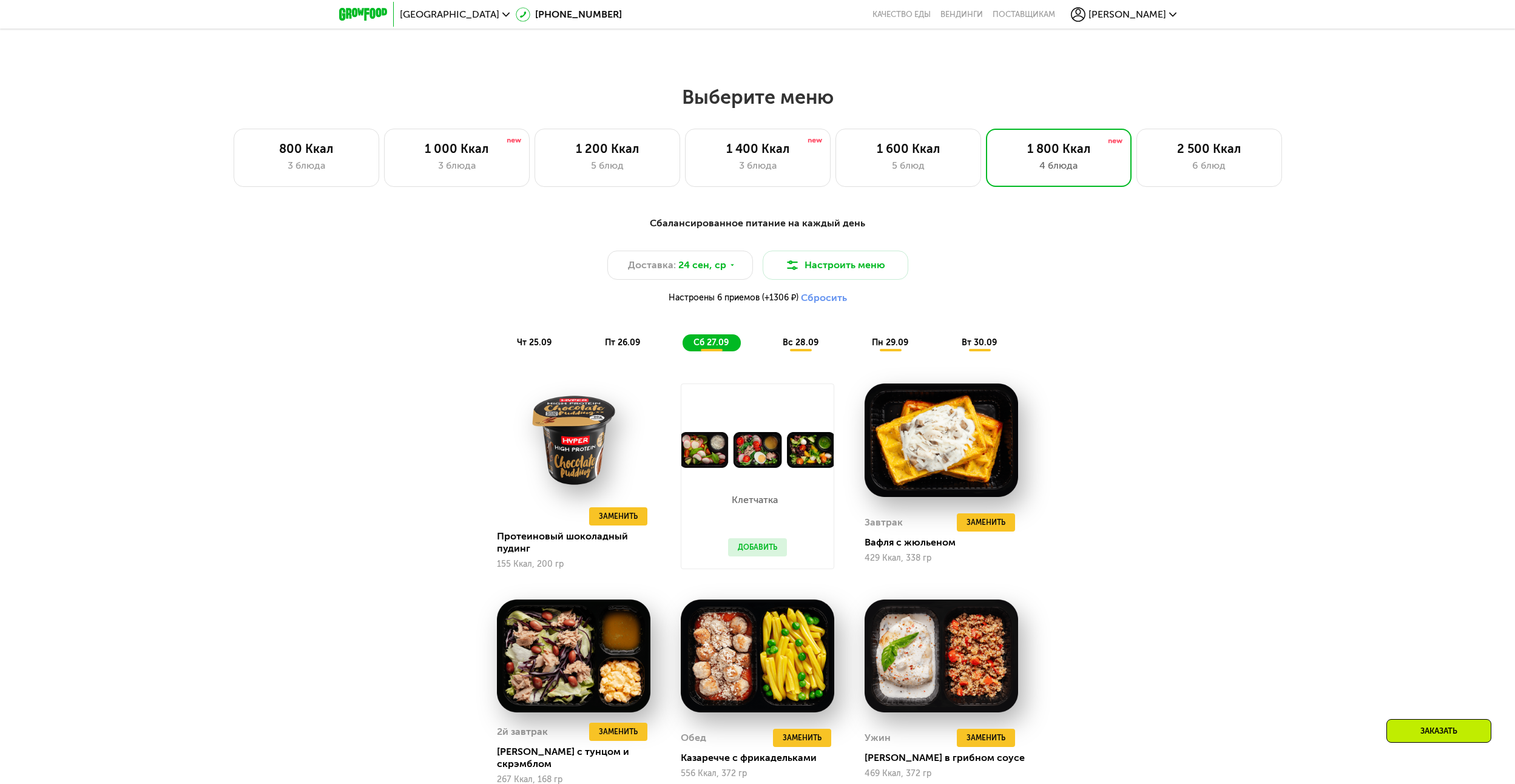
click at [549, 346] on span "чт 25.09" at bounding box center [534, 342] width 35 height 10
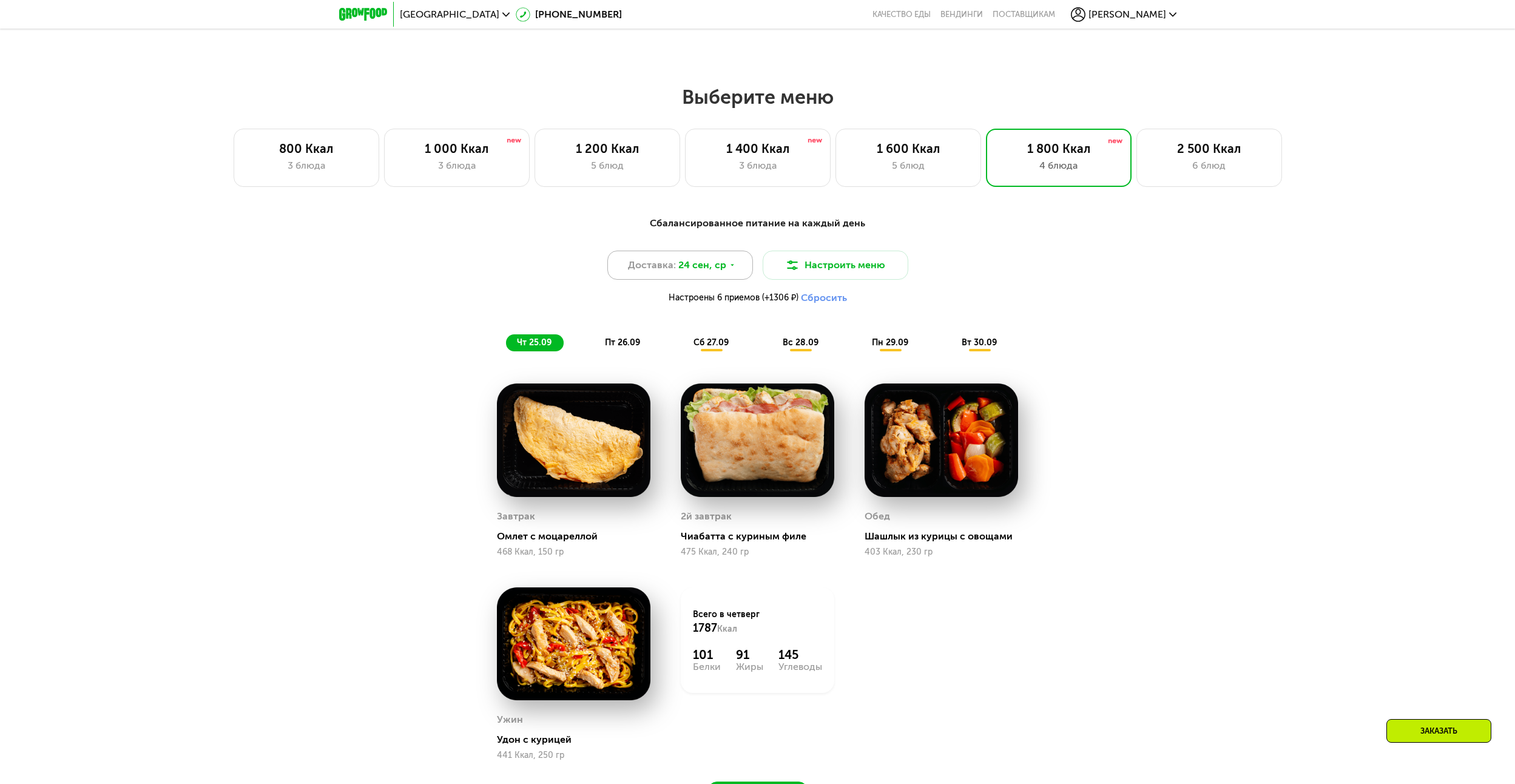
click at [739, 277] on div "Доставка: 24 сен, ср" at bounding box center [681, 265] width 146 height 29
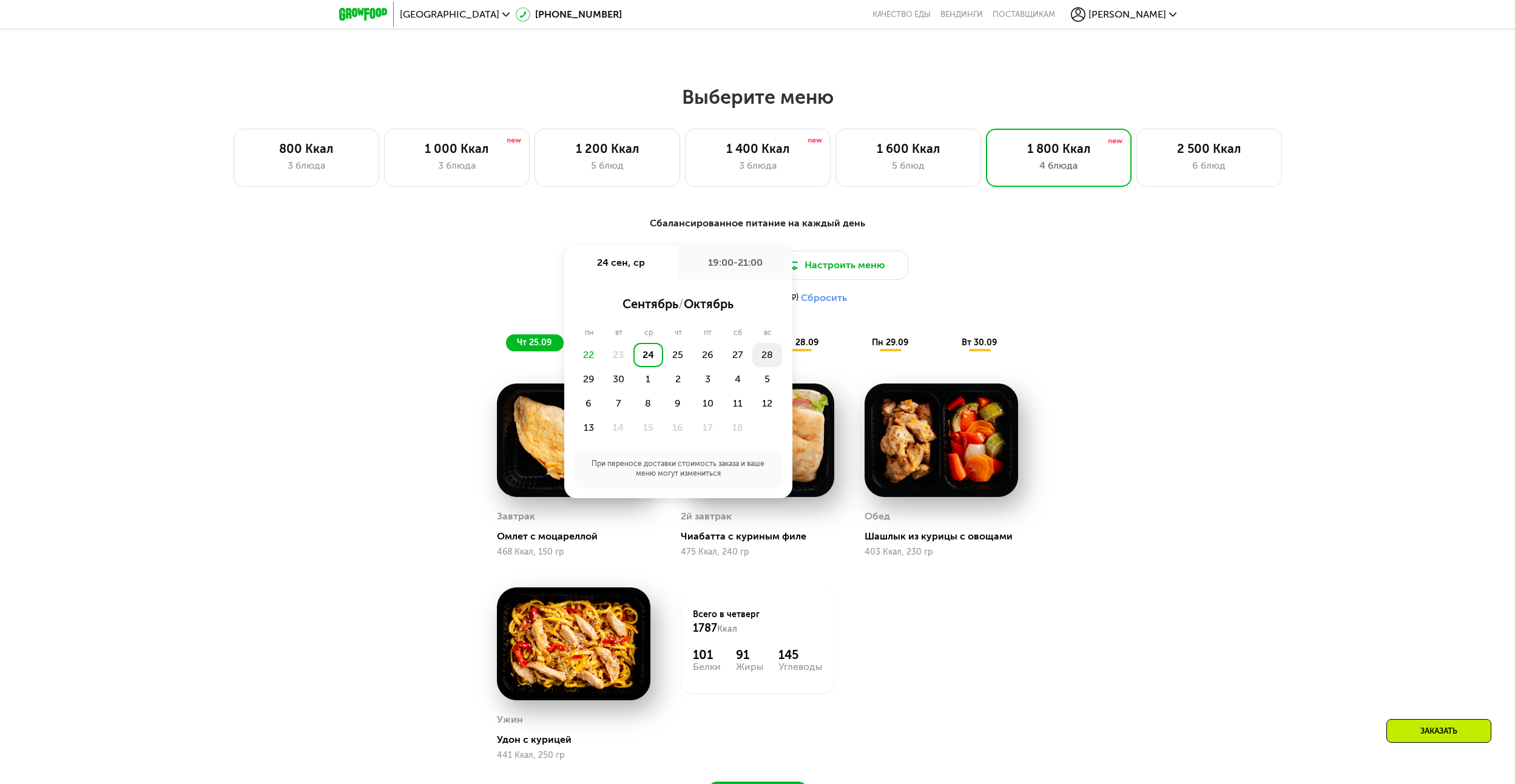
click at [761, 355] on div "28" at bounding box center [768, 354] width 30 height 24
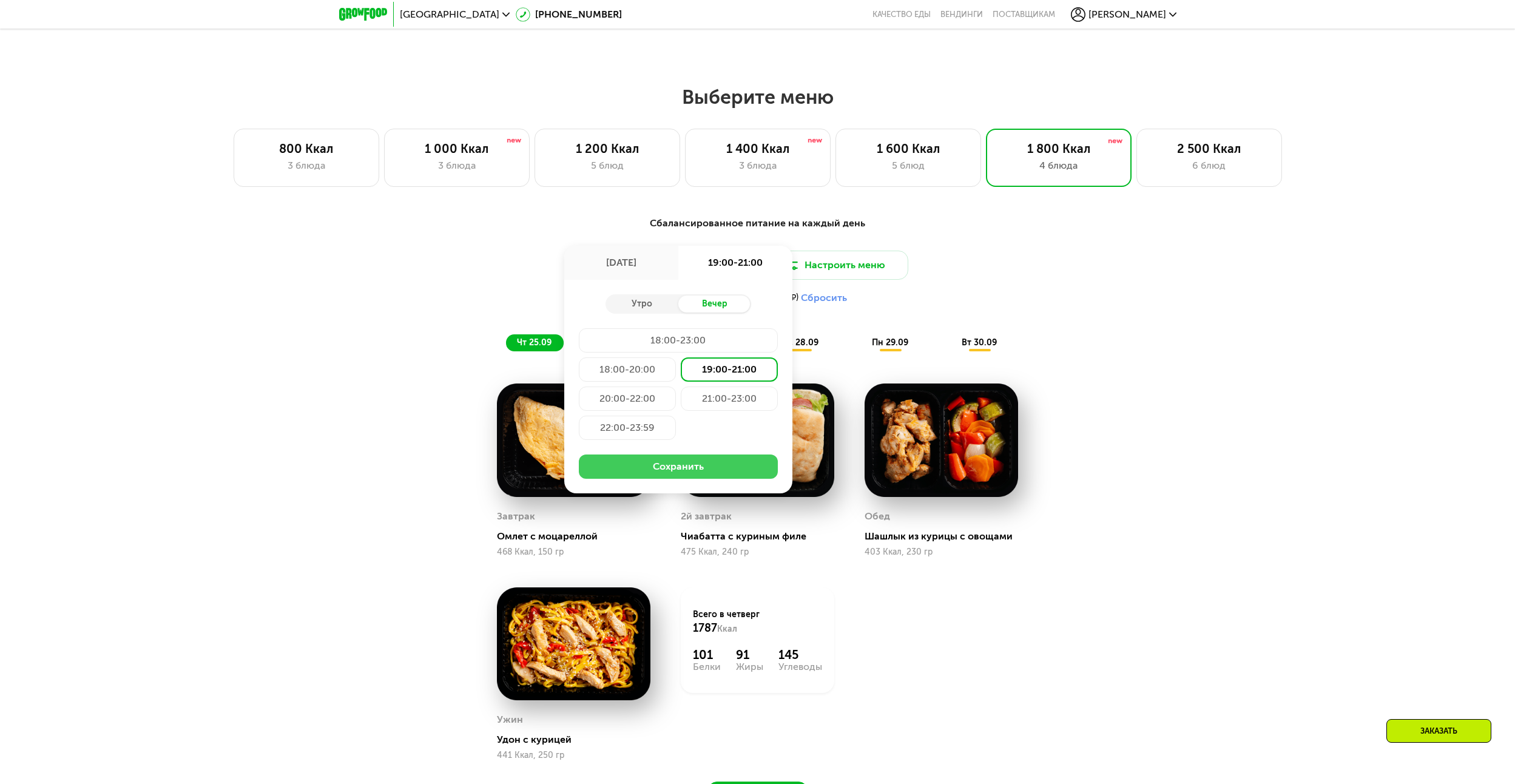
click at [716, 464] on button "Сохранить" at bounding box center [678, 466] width 199 height 24
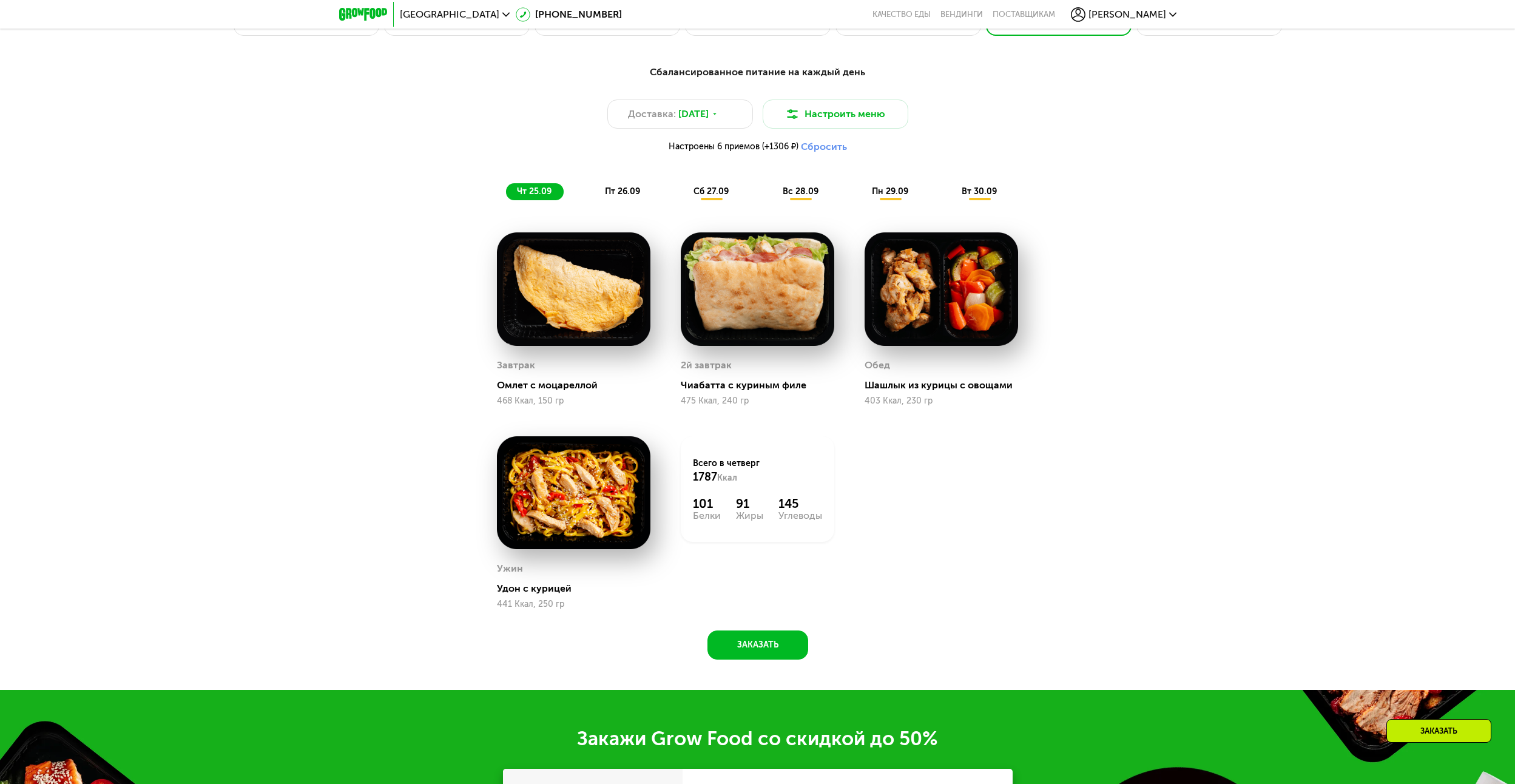
scroll to position [1308, 0]
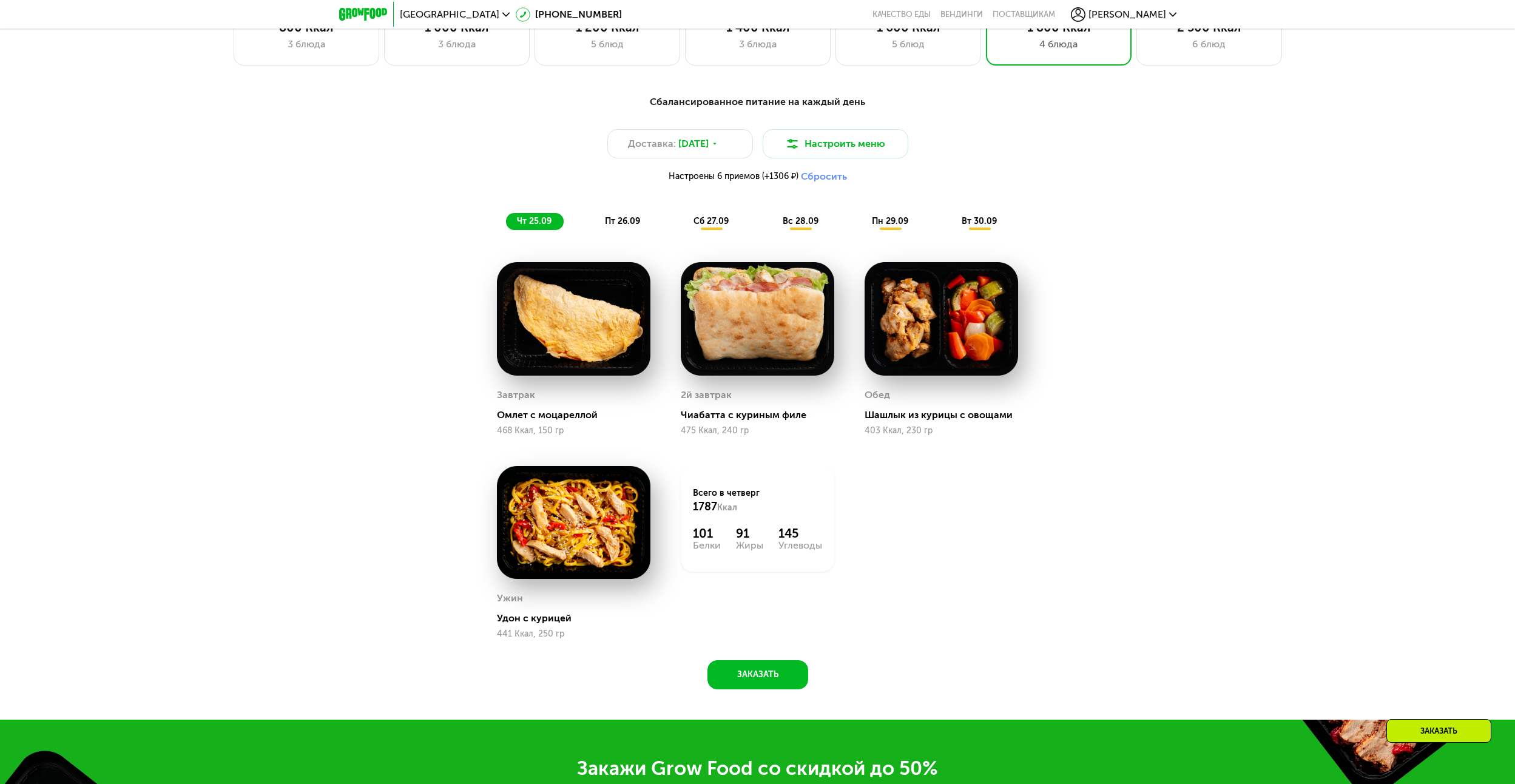
click at [619, 224] on span "пт 26.09" at bounding box center [623, 220] width 35 height 10
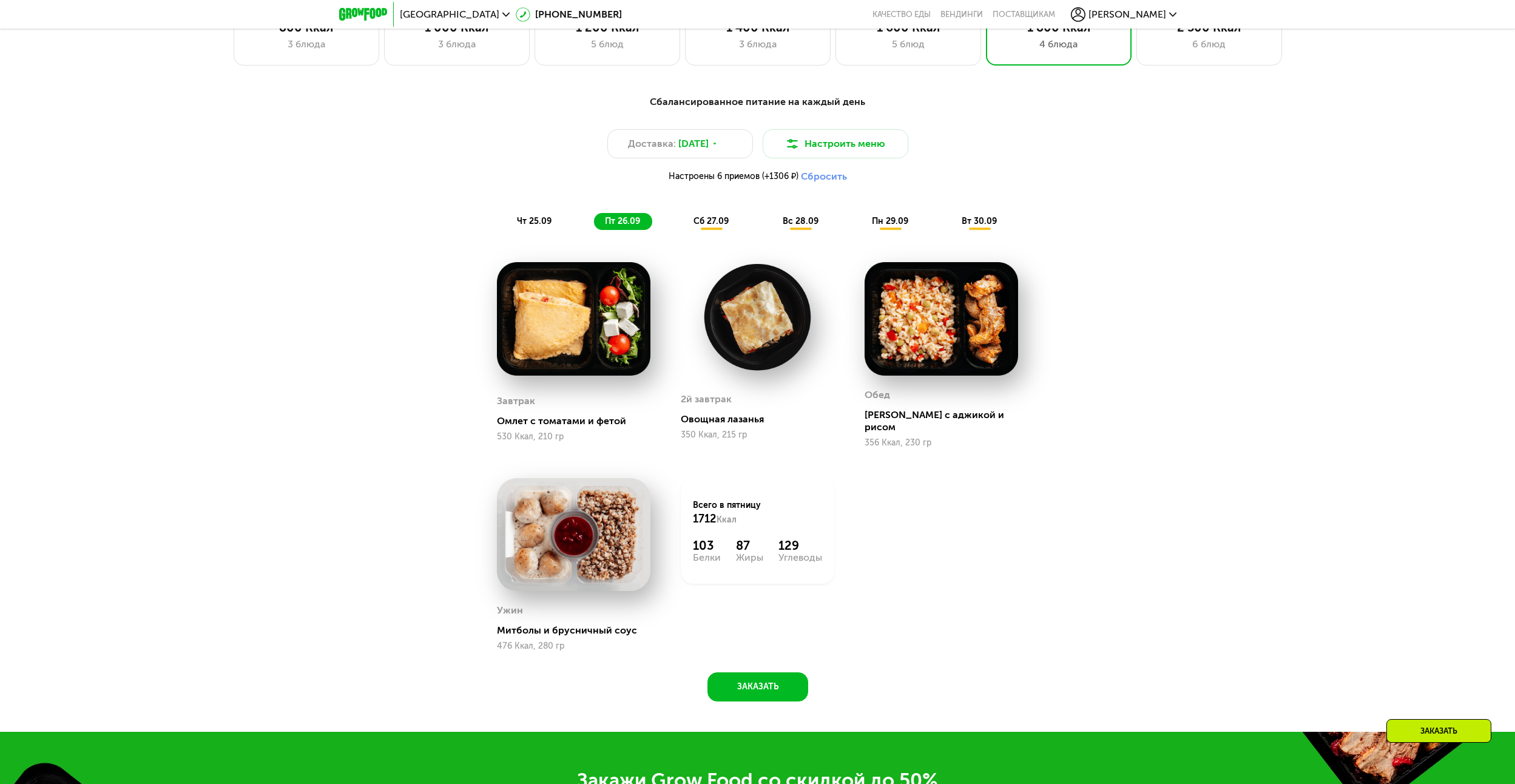
click at [529, 227] on span "чт 25.09" at bounding box center [534, 220] width 35 height 10
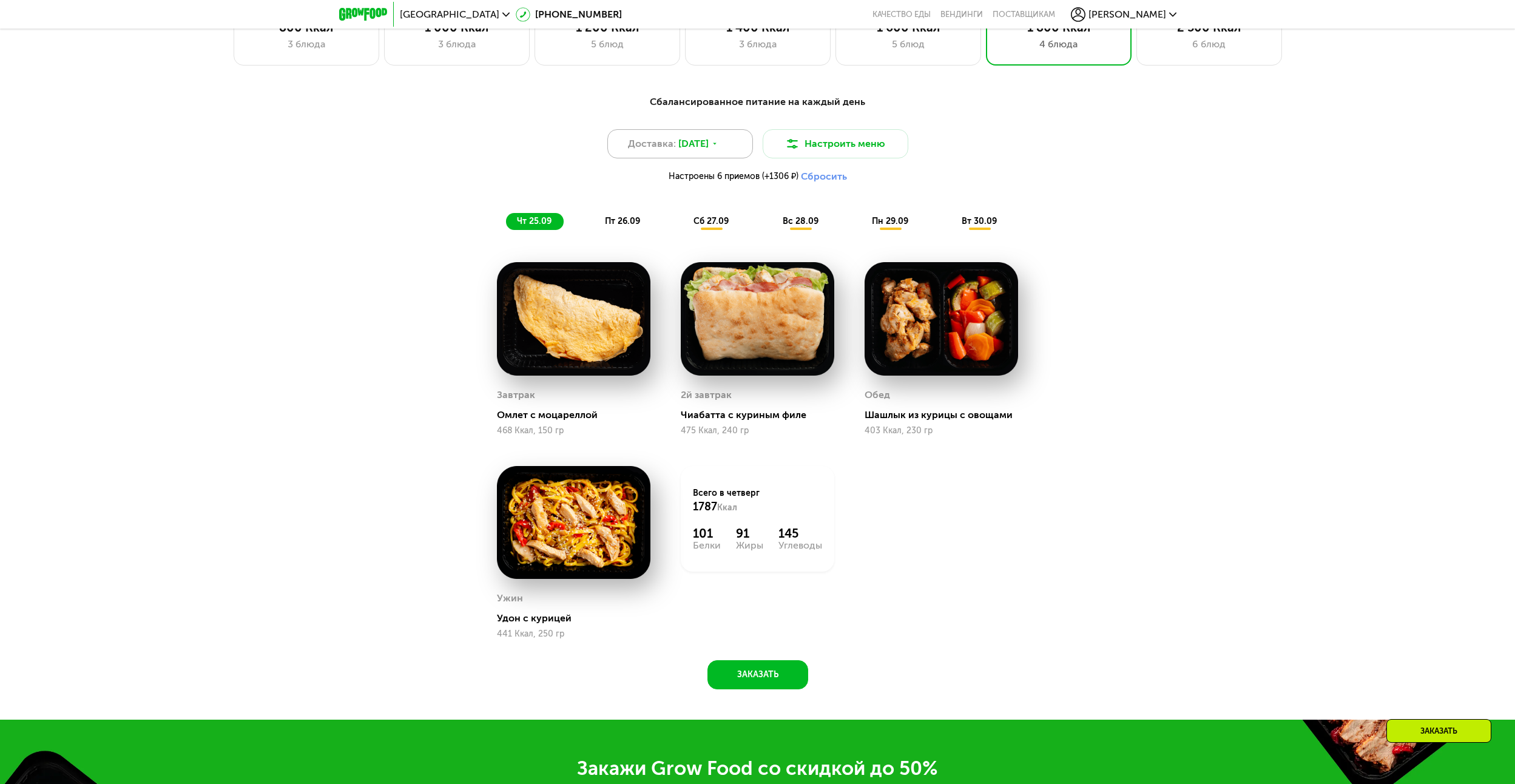
click at [722, 158] on div "Доставка: 28 сен, вс" at bounding box center [681, 143] width 146 height 29
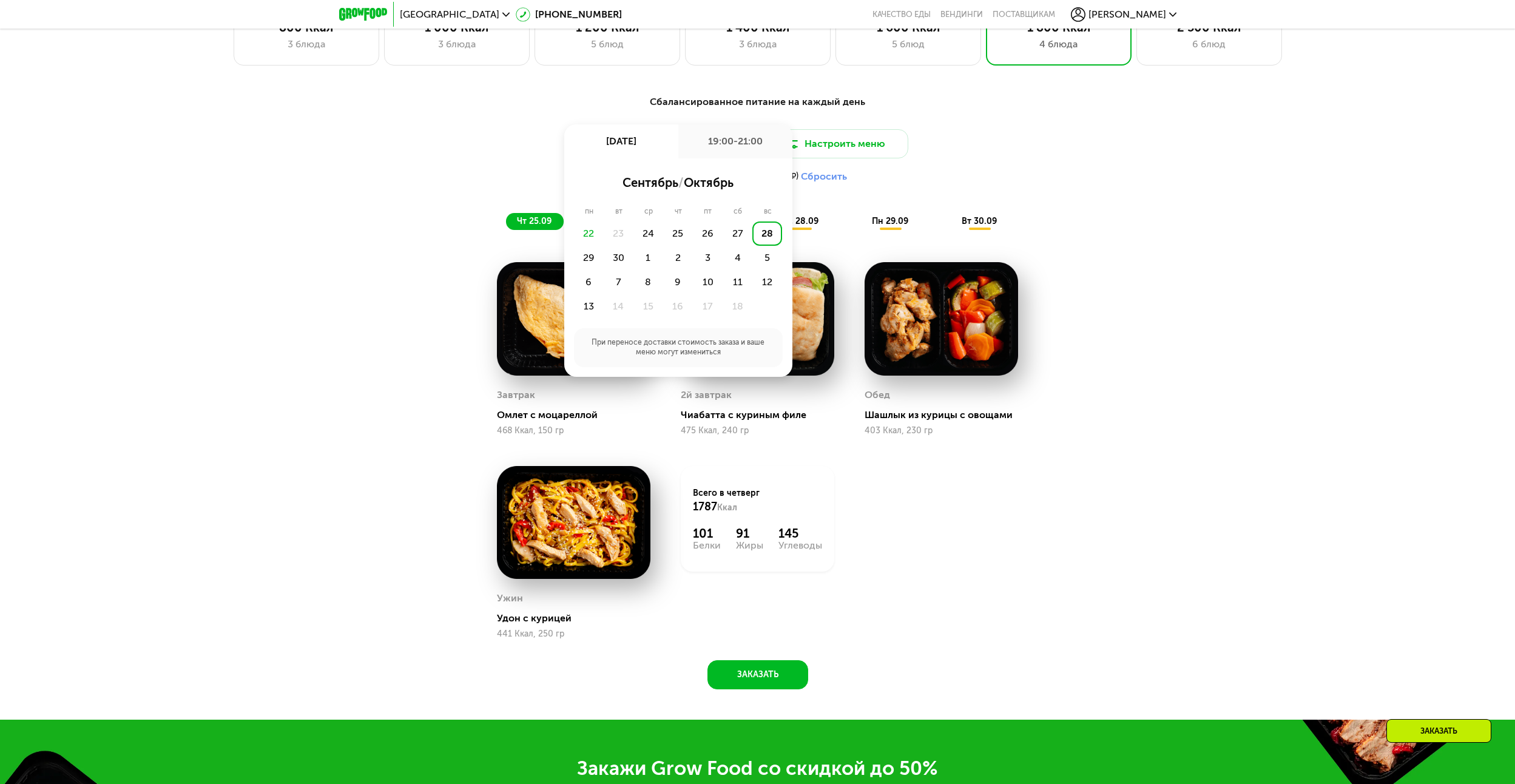
click at [755, 237] on div "28" at bounding box center [768, 233] width 30 height 24
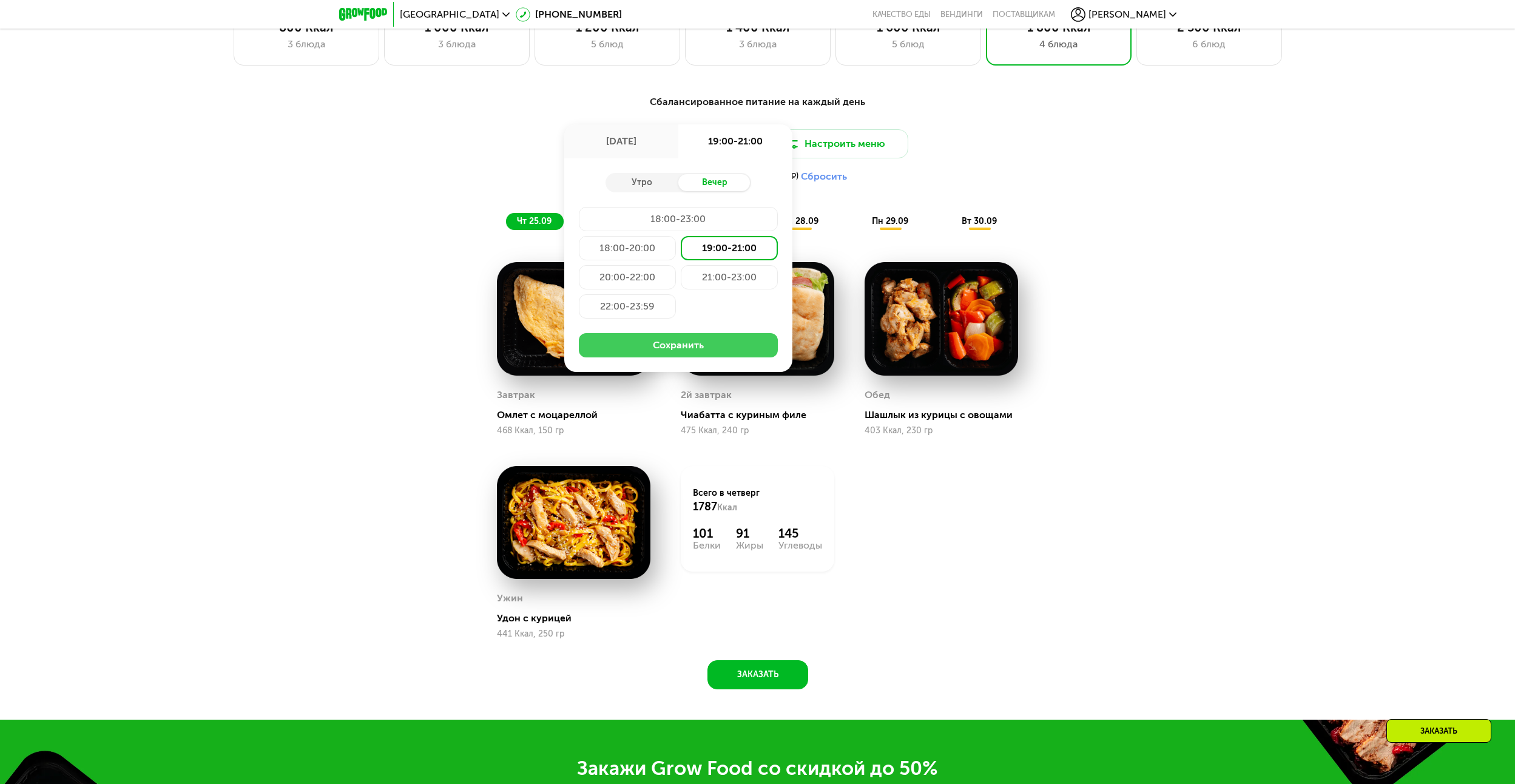
click at [683, 352] on button "Сохранить" at bounding box center [678, 345] width 199 height 24
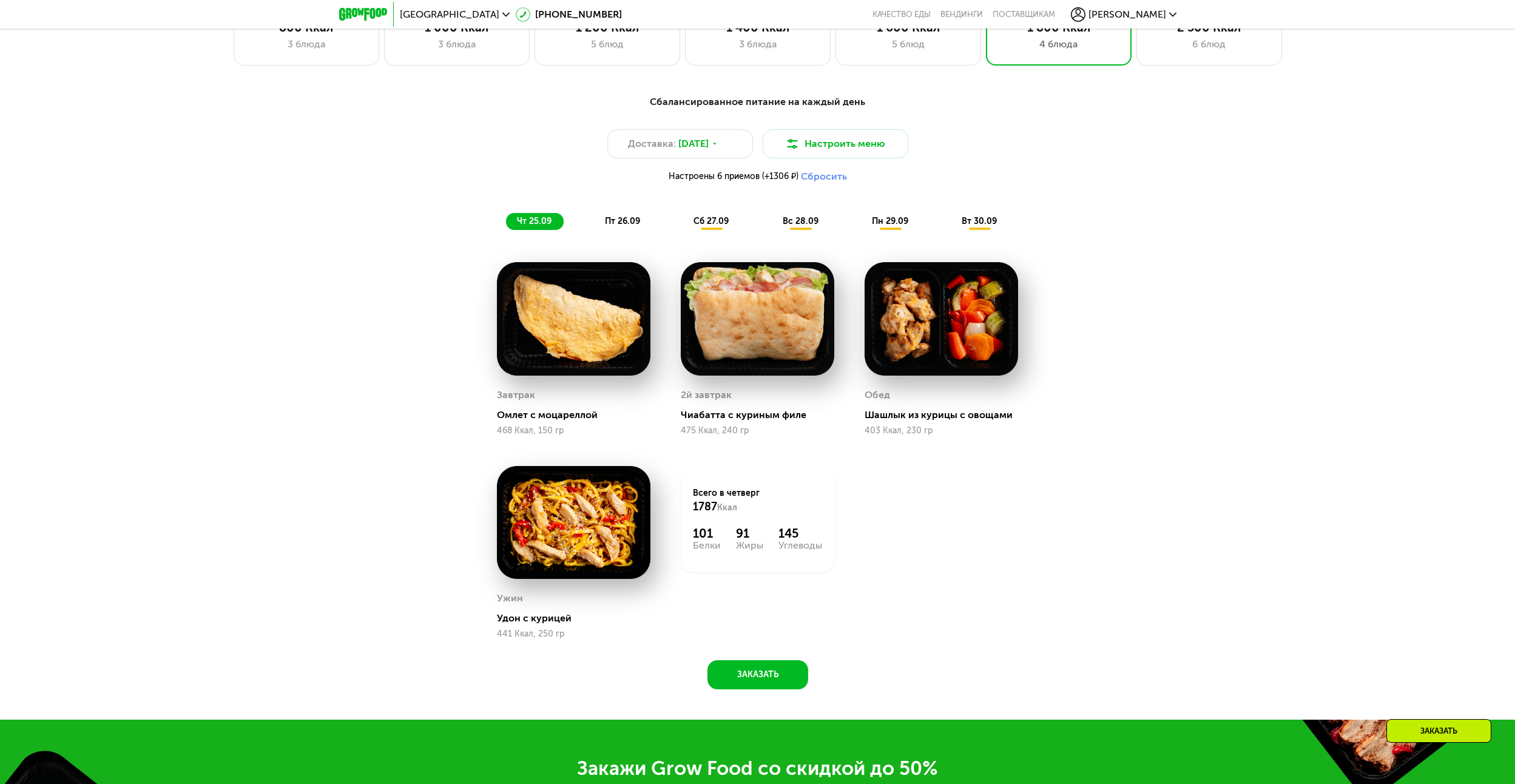
click at [538, 227] on span "чт 25.09" at bounding box center [534, 220] width 35 height 10
click at [634, 224] on span "пт 26.09" at bounding box center [623, 220] width 35 height 10
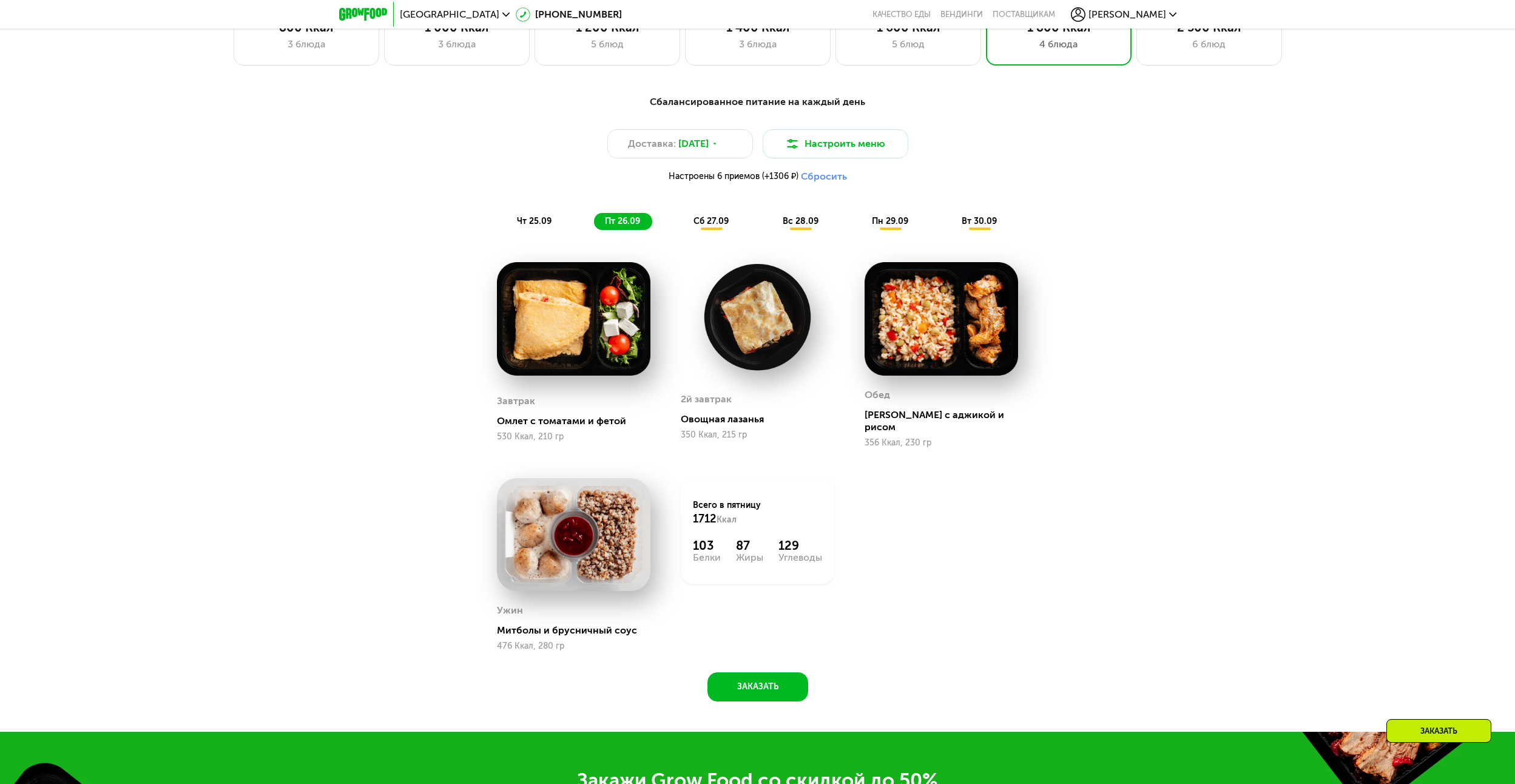
click at [545, 230] on div "чт 25.09" at bounding box center [535, 222] width 58 height 17
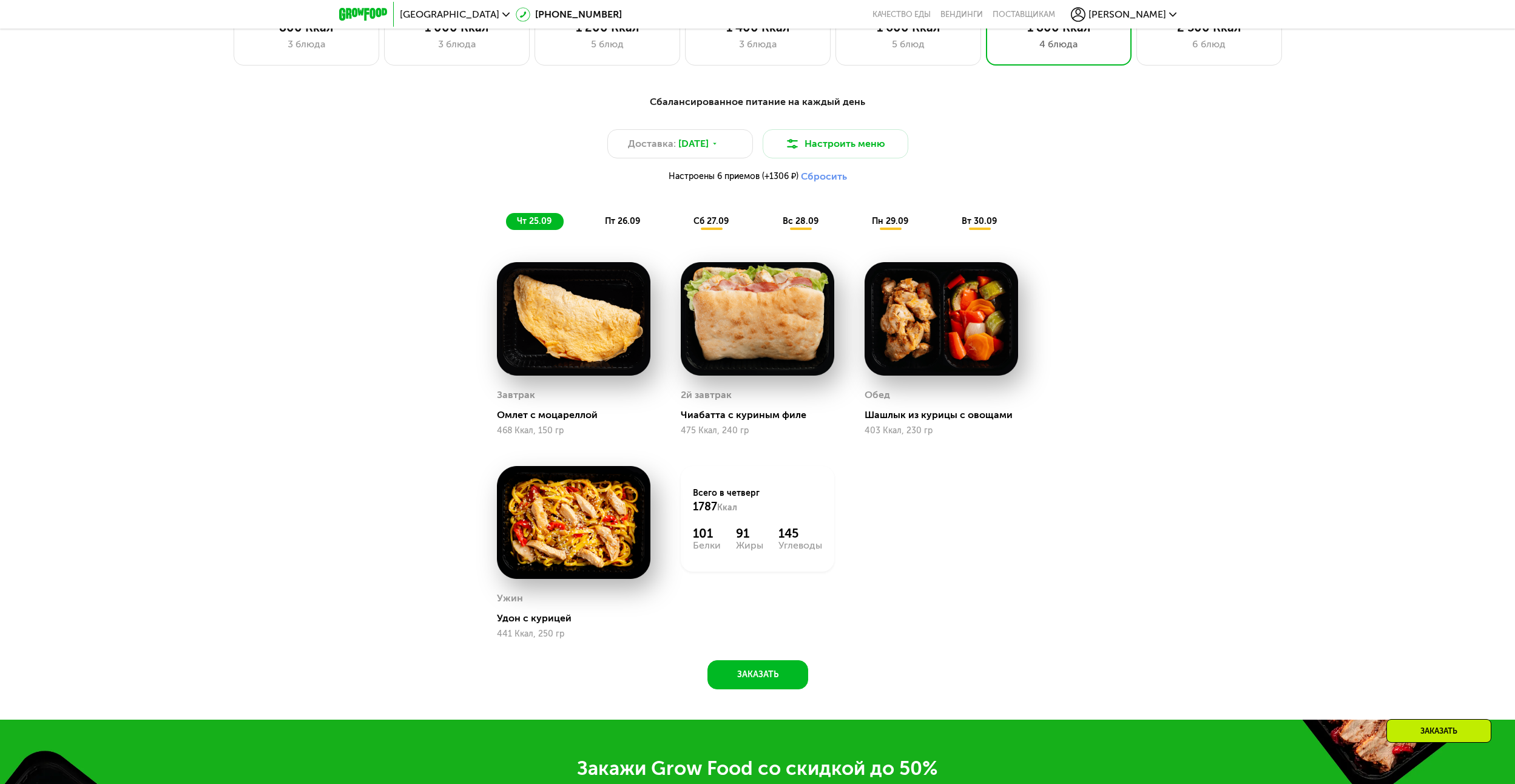
click at [830, 183] on button "Сбросить" at bounding box center [823, 176] width 46 height 12
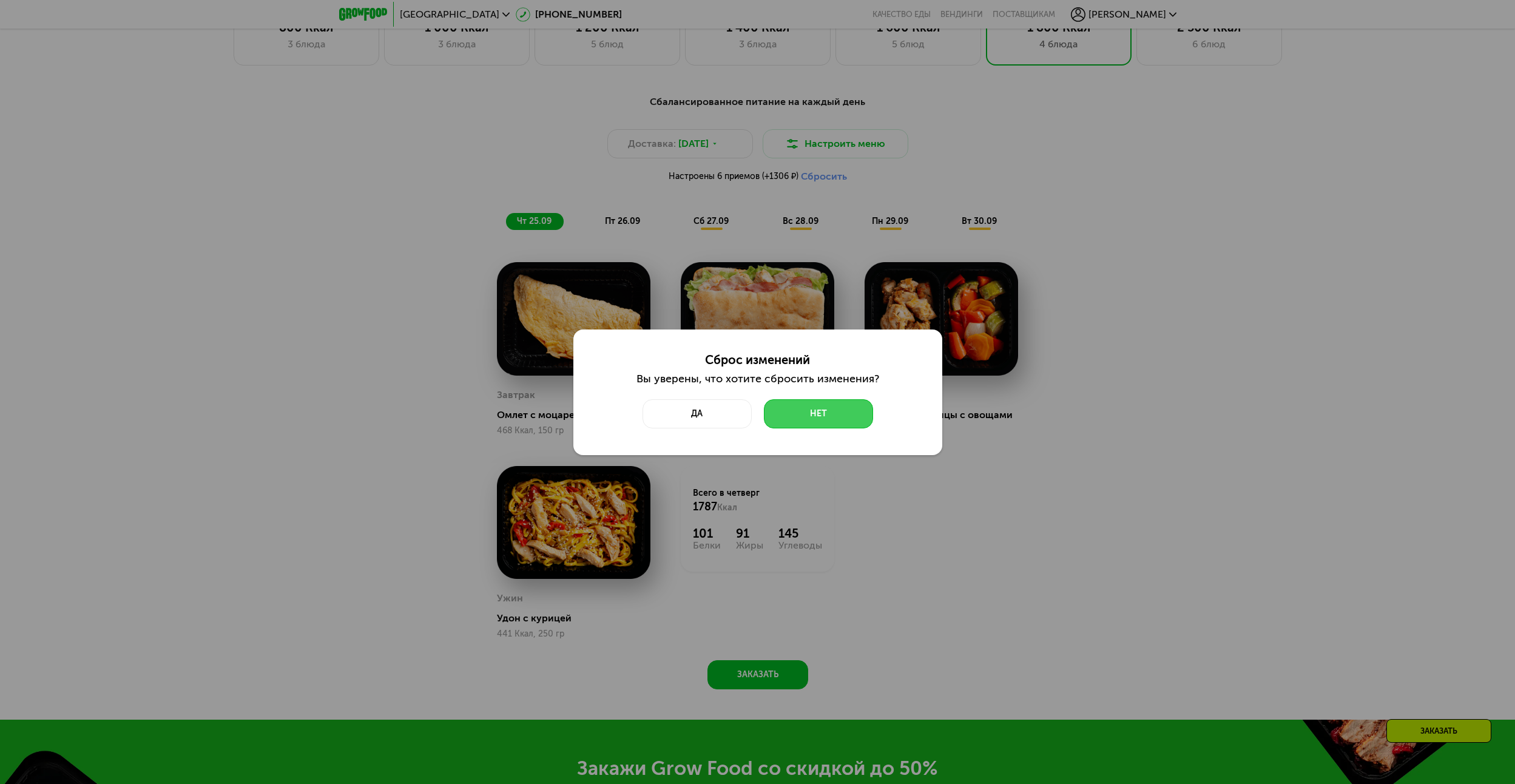
click at [806, 405] on button "Нет" at bounding box center [818, 413] width 109 height 29
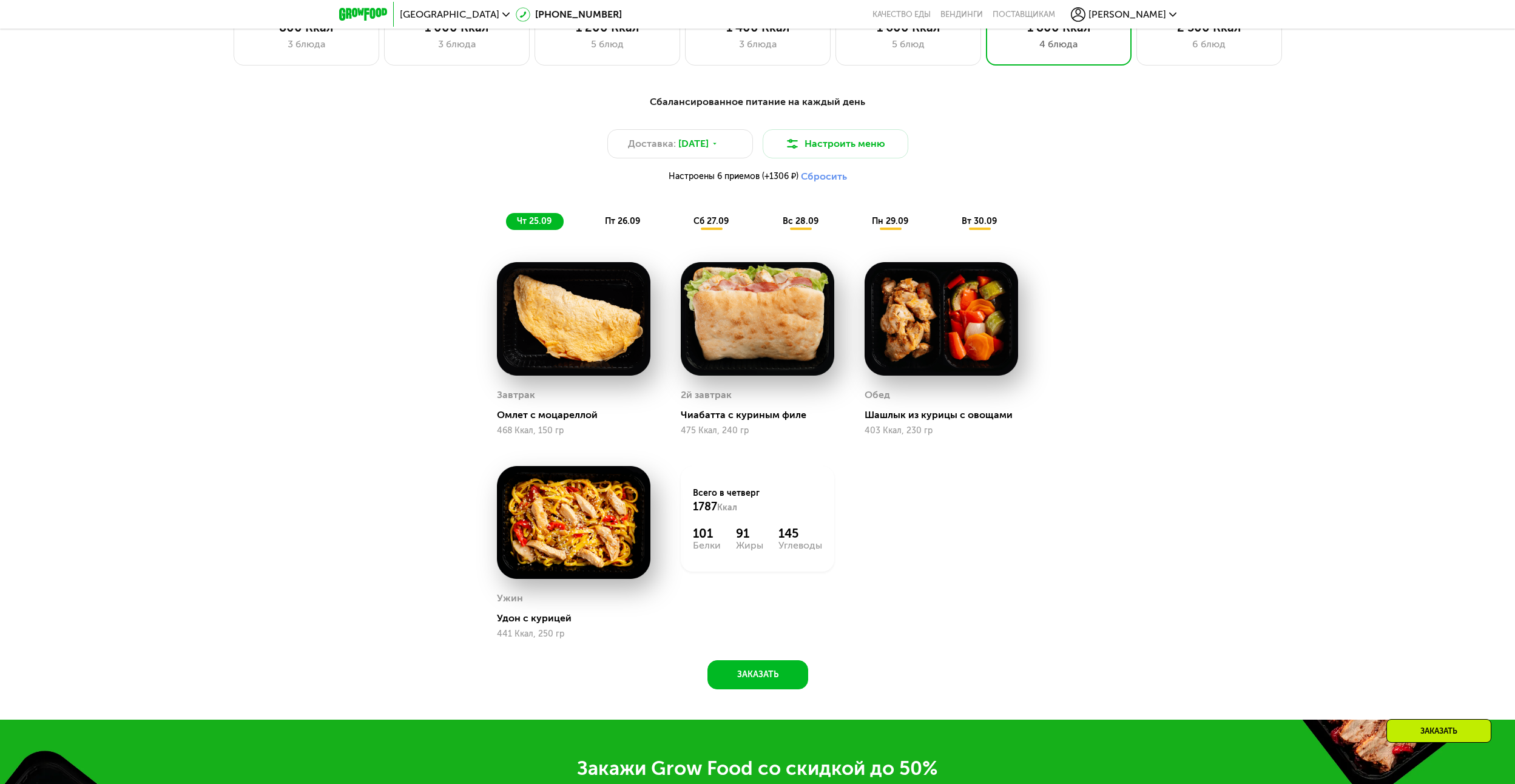
click at [812, 183] on button "Сбросить" at bounding box center [823, 176] width 46 height 12
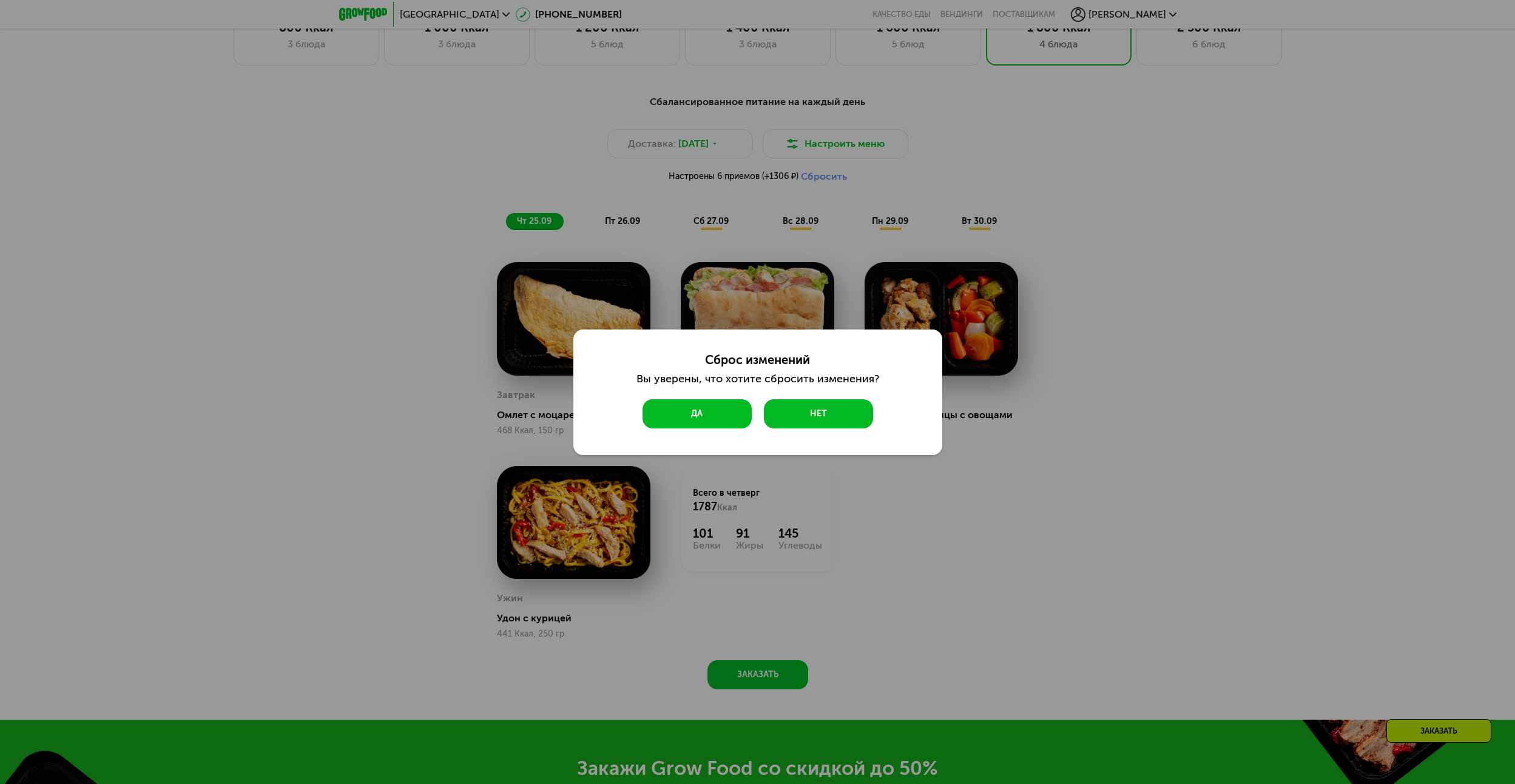
click at [711, 404] on button "Да" at bounding box center [697, 413] width 109 height 29
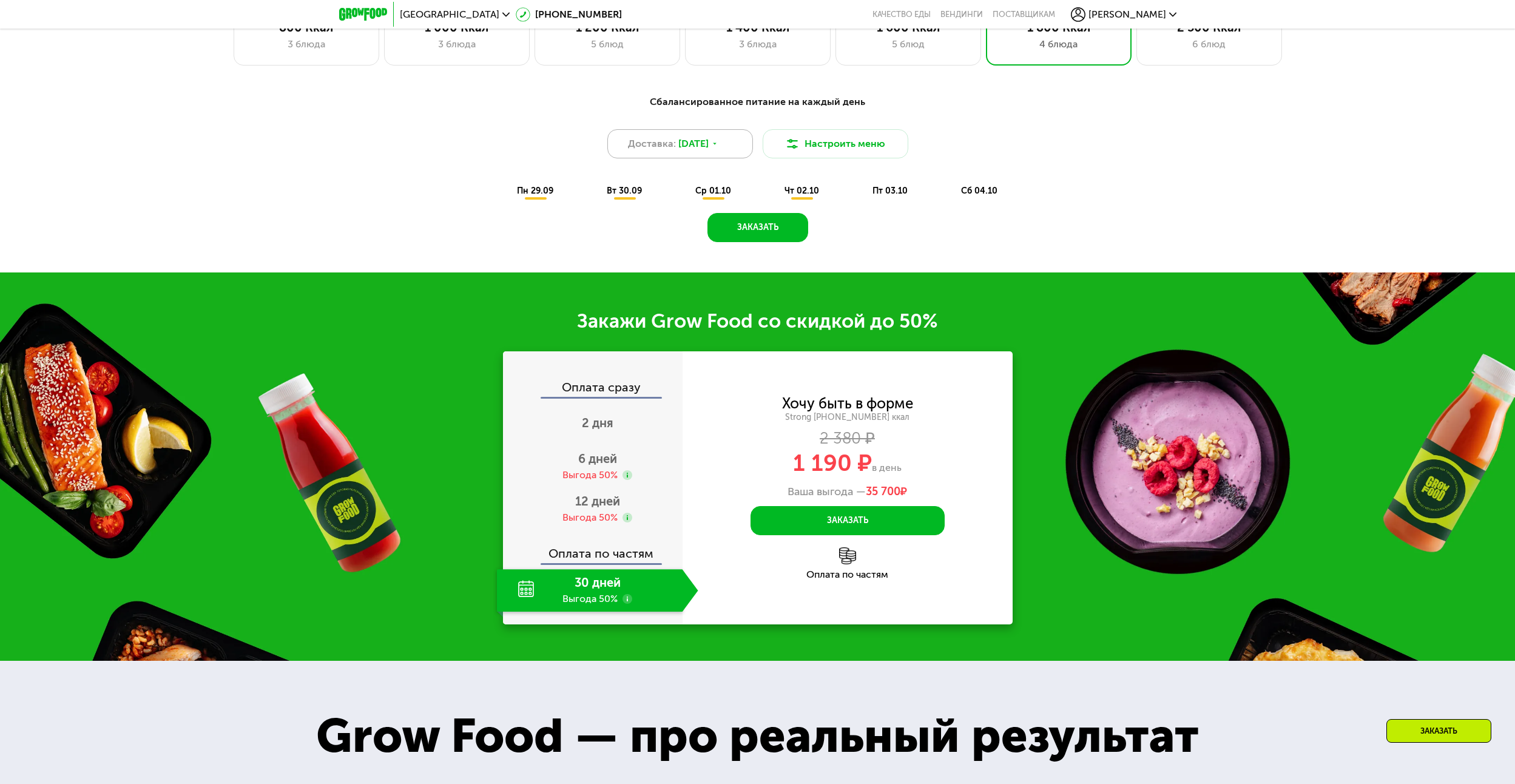
click at [734, 143] on div "Доставка: 28 сен, вс" at bounding box center [681, 143] width 146 height 29
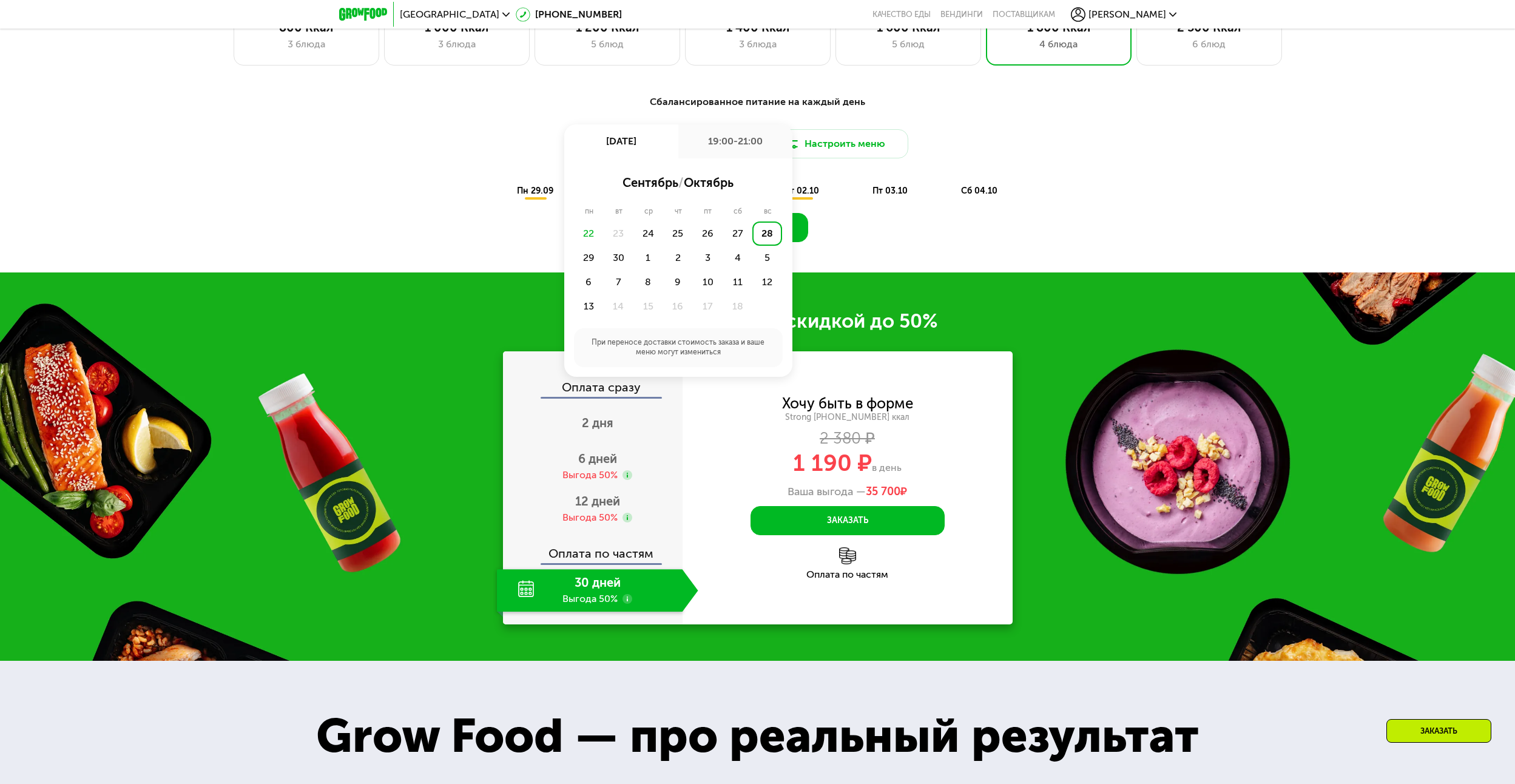
click at [776, 240] on div "28" at bounding box center [768, 233] width 30 height 24
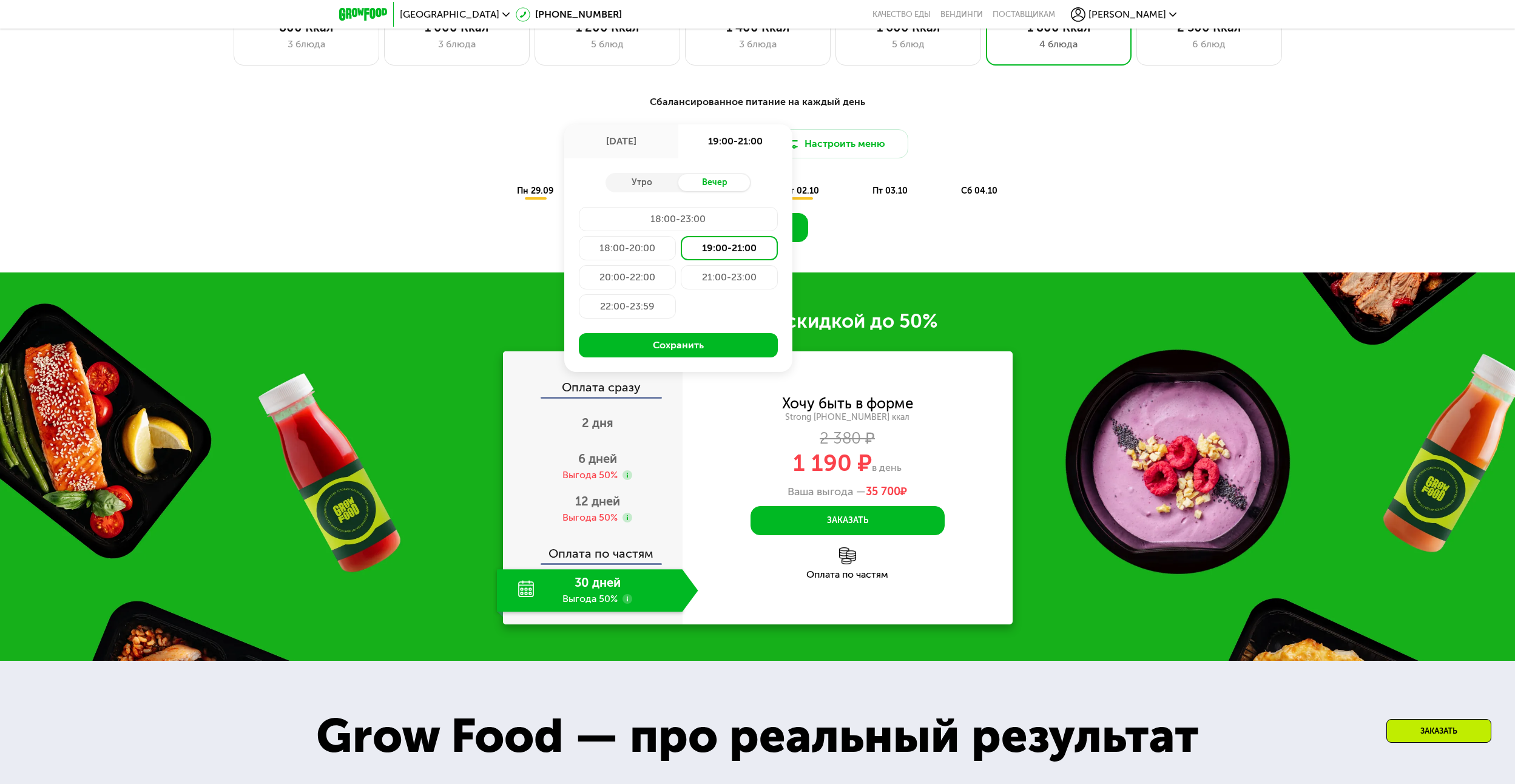
click at [695, 347] on button "Сохранить" at bounding box center [678, 345] width 199 height 24
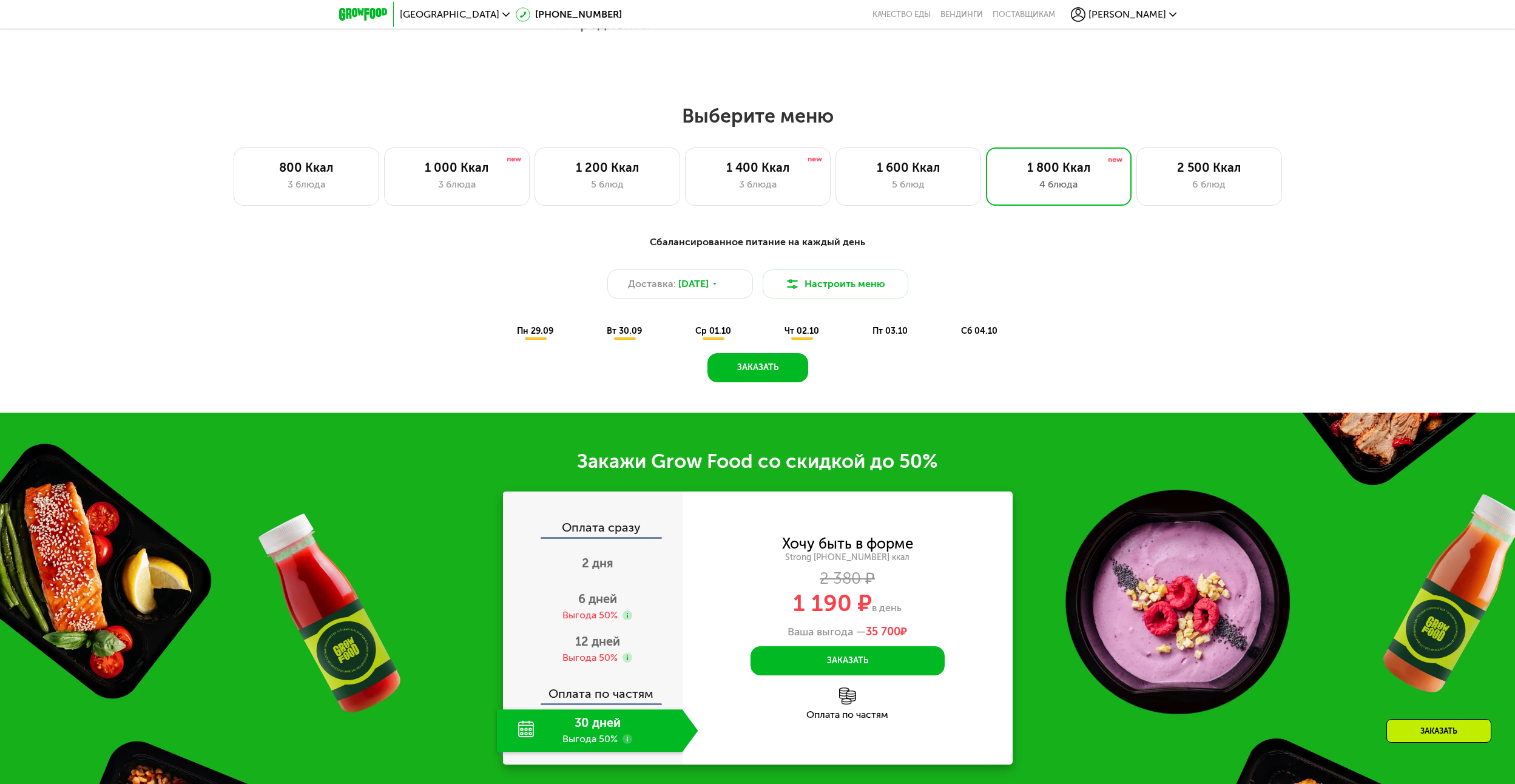
scroll to position [1065, 0]
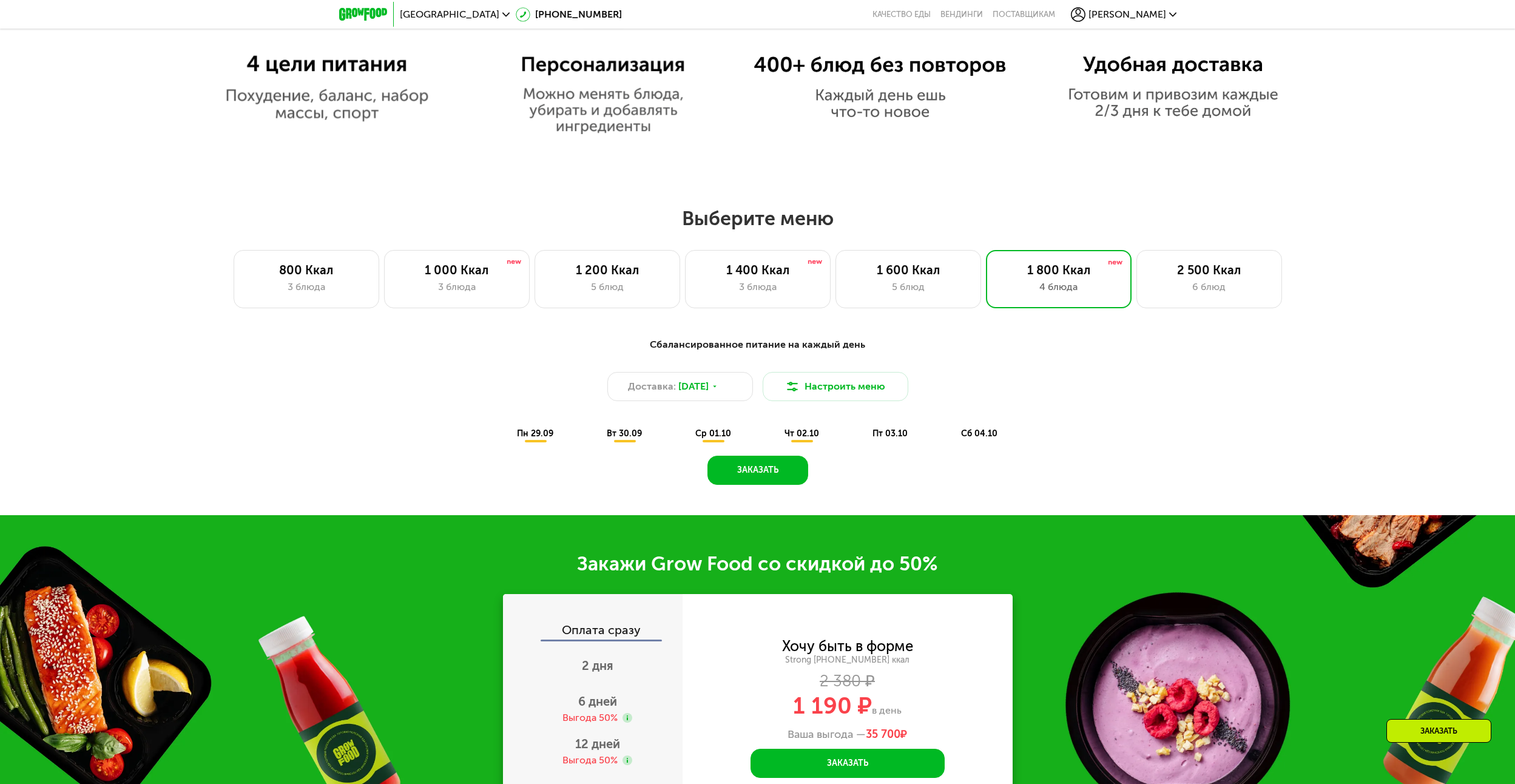
click at [526, 438] on span "пн 29.09" at bounding box center [535, 433] width 36 height 10
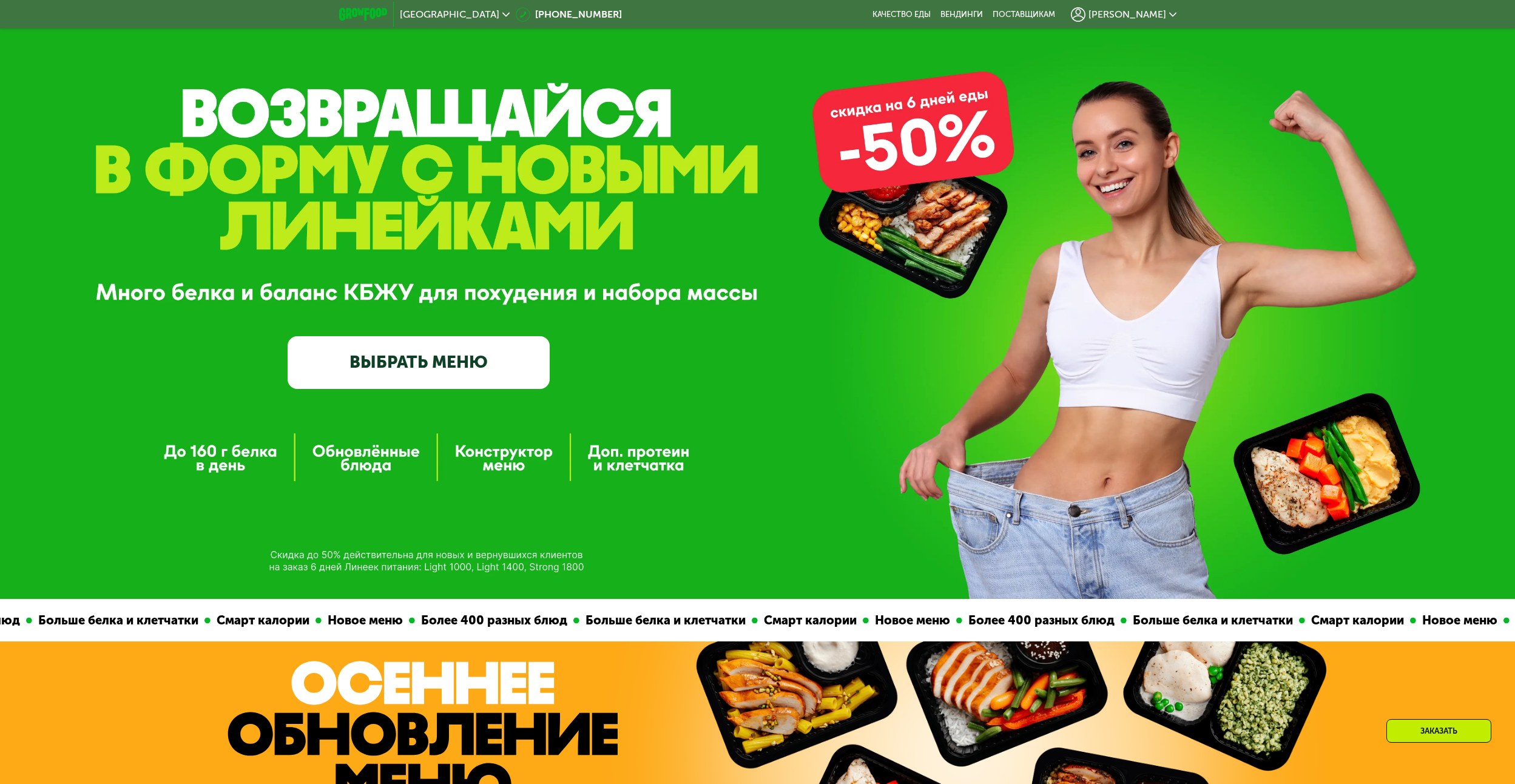
scroll to position [0, 0]
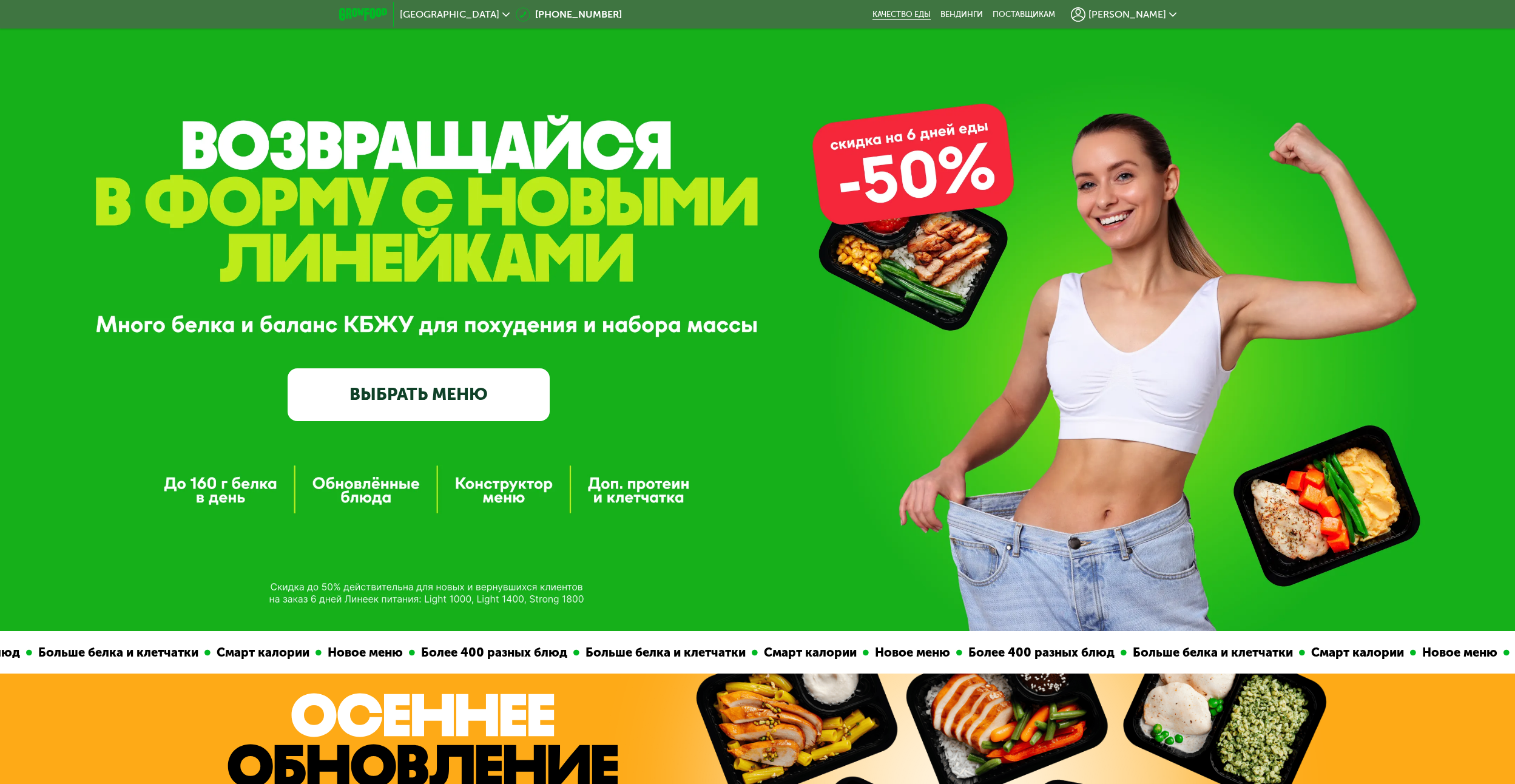
click at [921, 16] on link "Качество еды" at bounding box center [902, 14] width 58 height 9
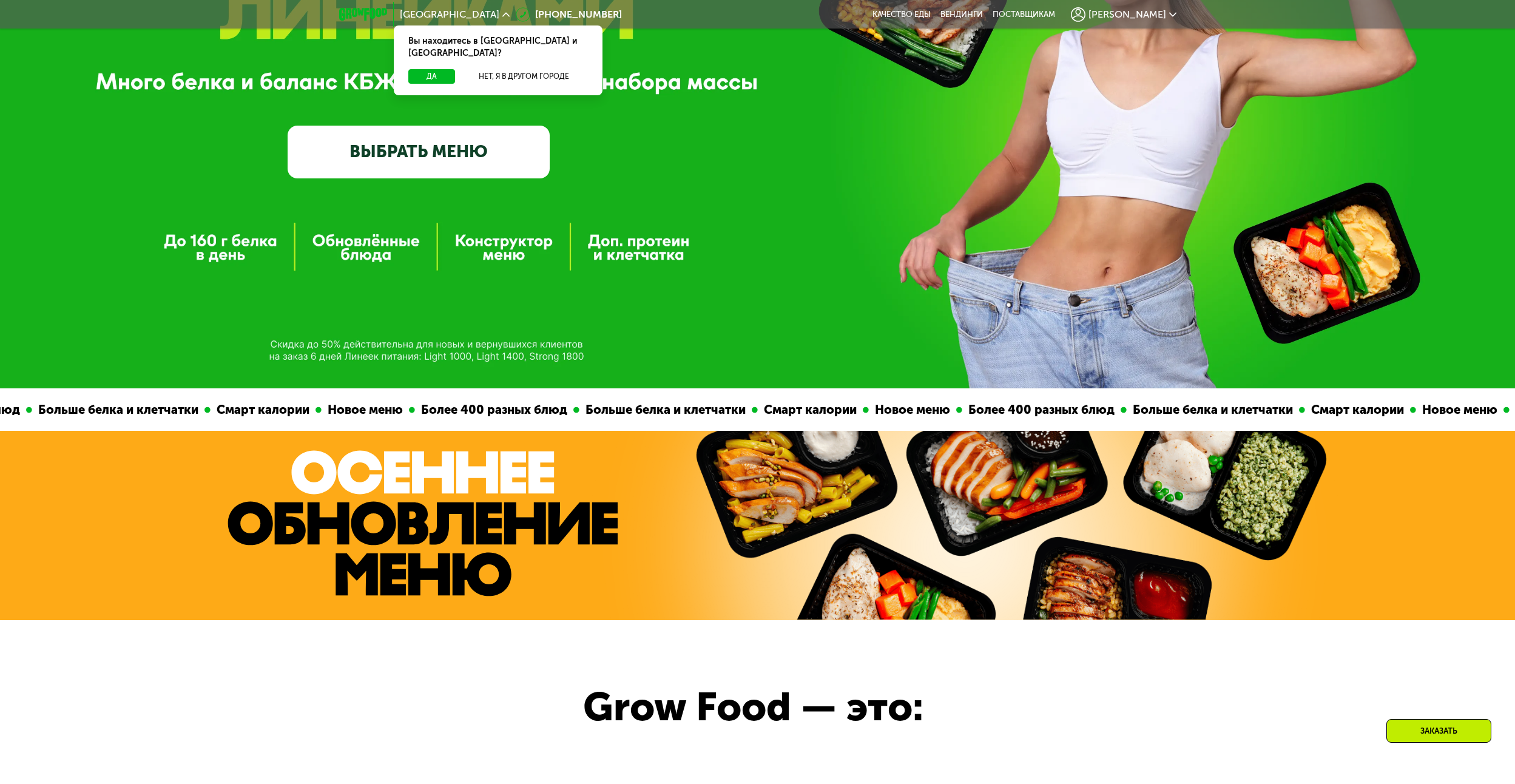
click at [494, 165] on link "ВЫБРАТЬ МЕНЮ" at bounding box center [419, 151] width 262 height 53
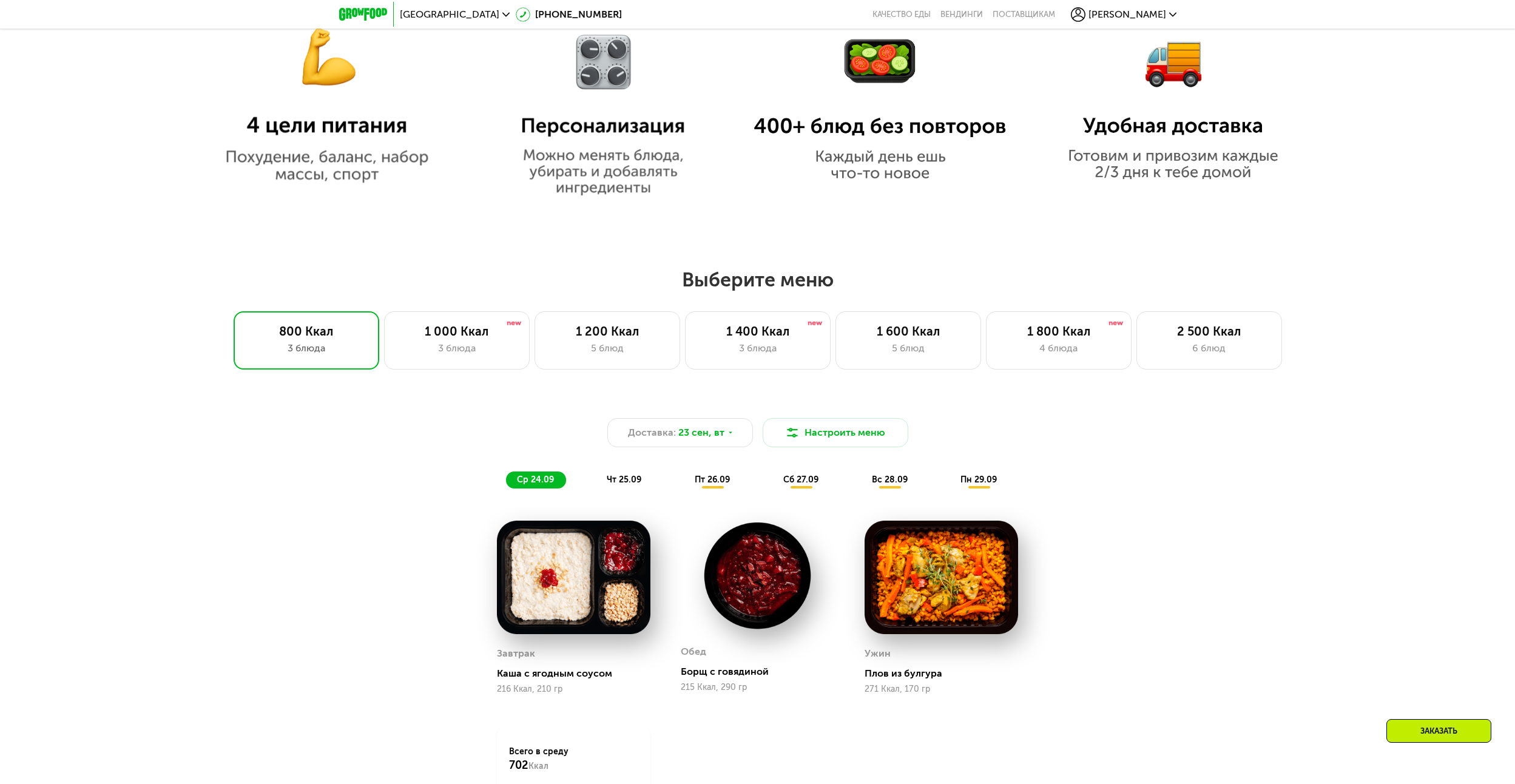
scroll to position [943, 0]
